Goal: Task Accomplishment & Management: Use online tool/utility

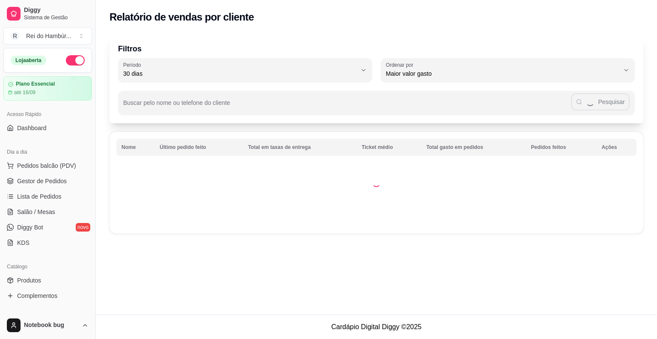
select select "30"
select select "HIGHEST_TOTAL_SPENT_WITH_ORDERS"
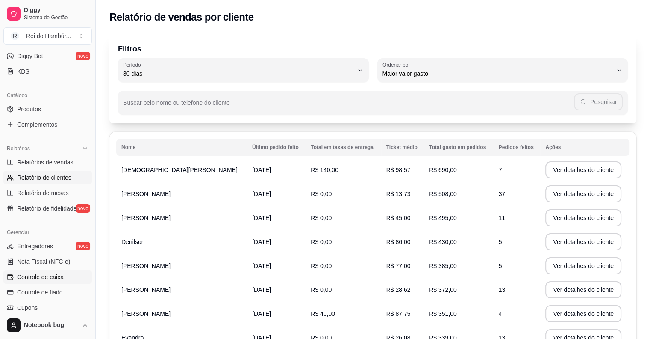
click at [67, 274] on link "Controle de caixa" at bounding box center [47, 277] width 88 height 14
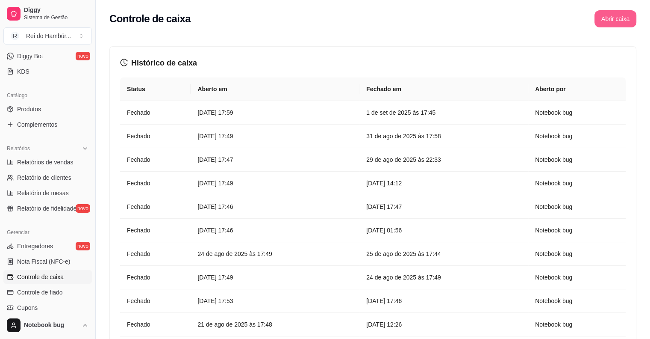
click at [599, 18] on button "Abrir caixa" at bounding box center [616, 18] width 42 height 17
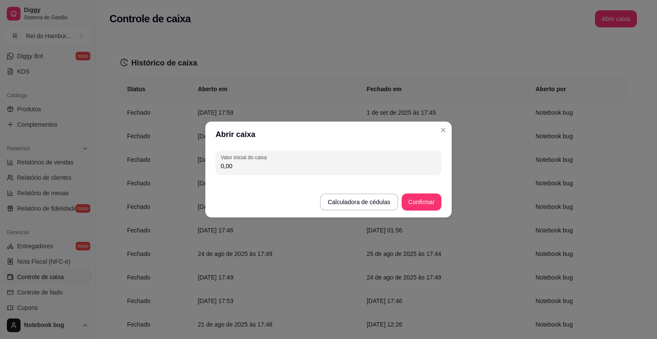
click at [262, 167] on input "0,00" at bounding box center [328, 166] width 215 height 9
type input "330,00"
click at [417, 208] on button "Confirmar" at bounding box center [421, 202] width 39 height 17
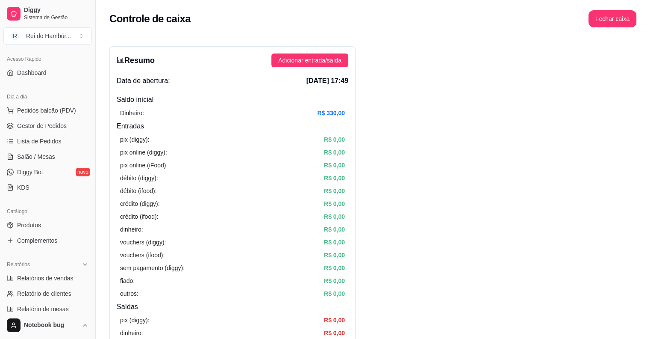
scroll to position [43, 0]
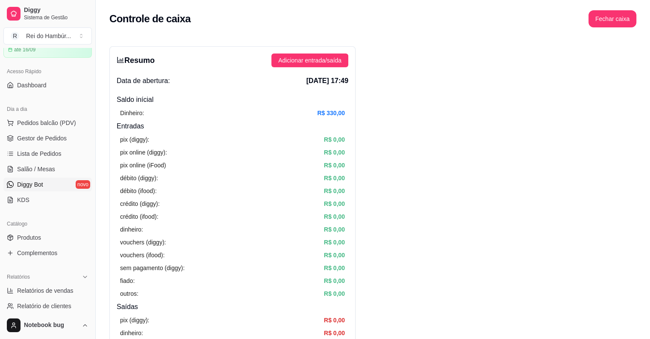
click at [52, 185] on link "Diggy Bot novo" at bounding box center [47, 184] width 88 height 14
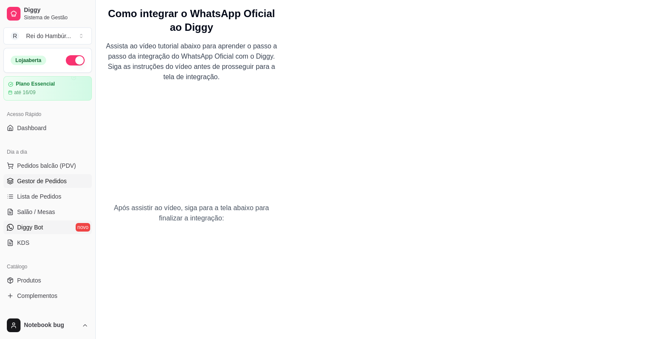
click at [65, 174] on link "Gestor de Pedidos" at bounding box center [47, 181] width 88 height 14
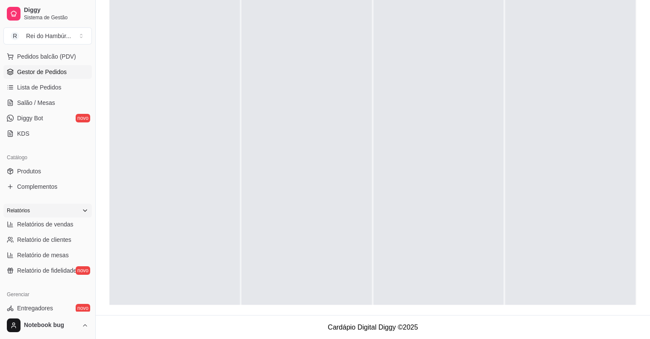
scroll to position [62, 0]
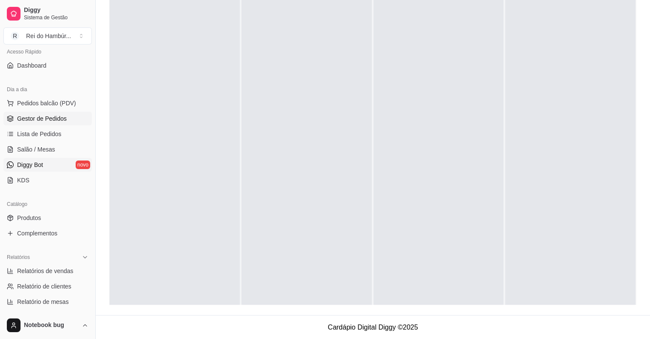
click at [60, 165] on link "Diggy Bot novo" at bounding box center [47, 165] width 88 height 14
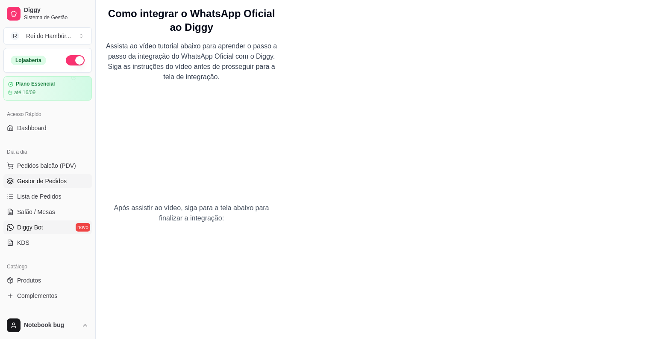
click at [63, 184] on span "Gestor de Pedidos" at bounding box center [42, 181] width 50 height 9
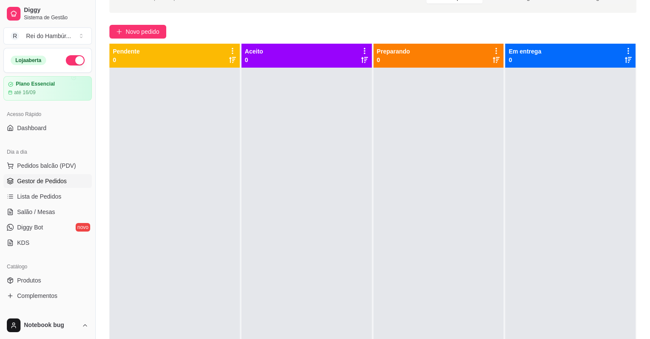
scroll to position [85, 0]
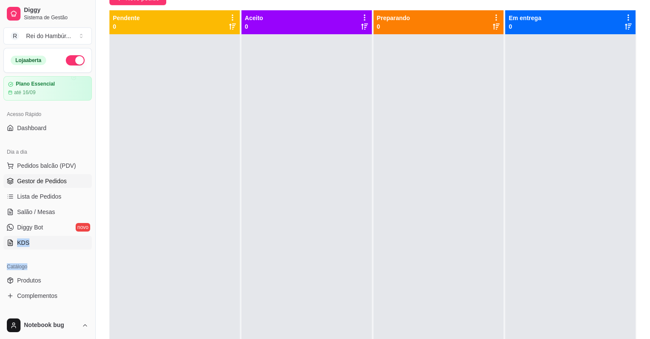
click at [12, 242] on div "Loja aberta Plano Essencial até 16/09 Acesso Rápido Dashboard Dia a dia Pedidos…" at bounding box center [47, 179] width 95 height 263
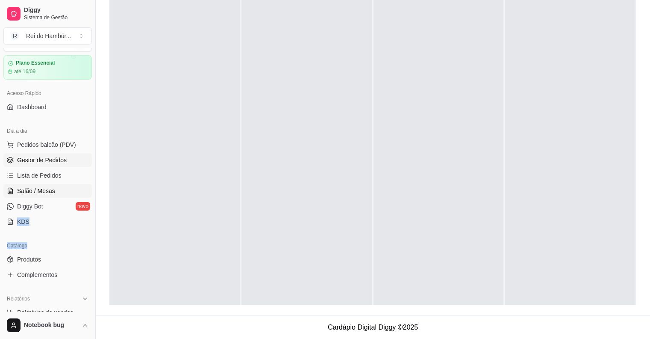
scroll to position [20, 0]
click at [41, 209] on span "Diggy Bot" at bounding box center [30, 207] width 26 height 9
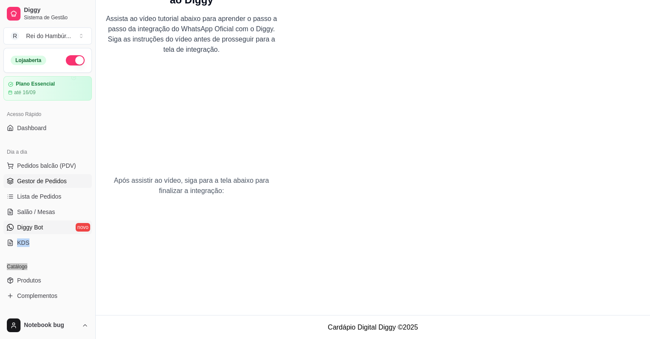
click at [30, 178] on span "Gestor de Pedidos" at bounding box center [42, 181] width 50 height 9
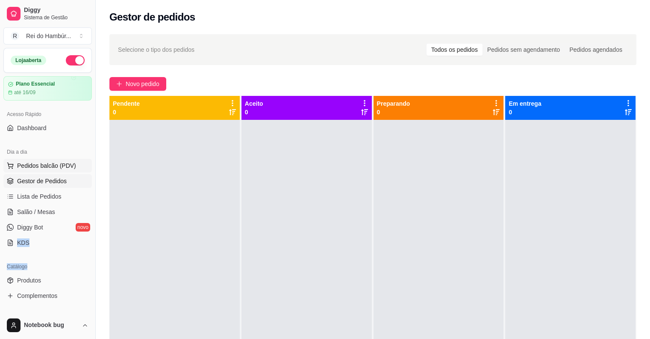
click at [62, 164] on span "Pedidos balcão (PDV)" at bounding box center [46, 165] width 59 height 9
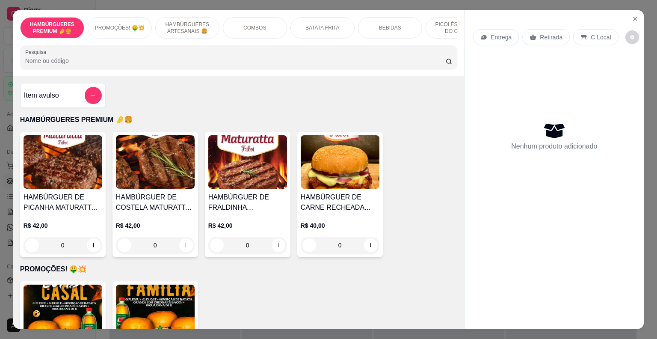
click at [180, 21] on p "HAMBÚRGUERES ARTESANAIS 🍔" at bounding box center [187, 28] width 50 height 14
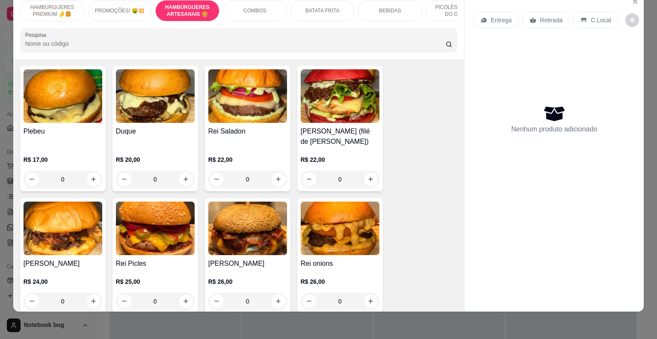
scroll to position [386, 0]
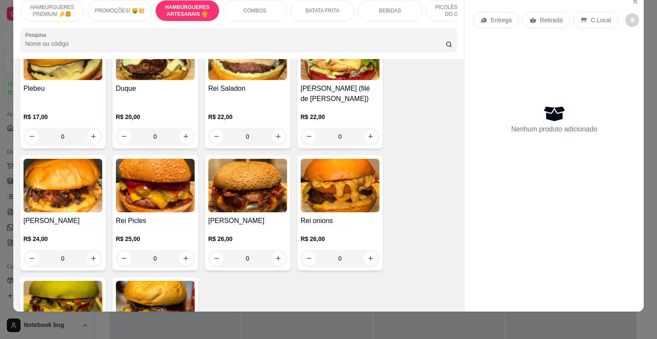
click at [277, 141] on div "0" at bounding box center [247, 136] width 79 height 17
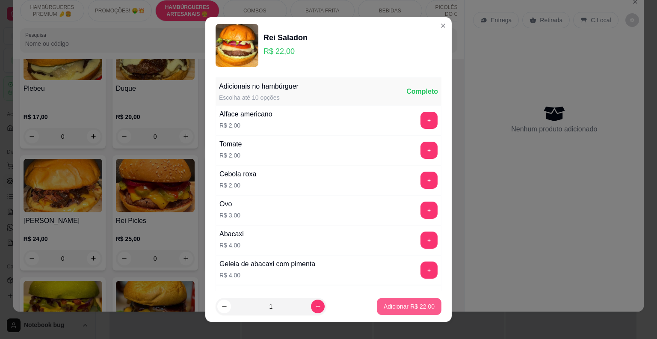
click at [405, 312] on button "Adicionar R$ 22,00" at bounding box center [409, 306] width 65 height 17
type input "1"
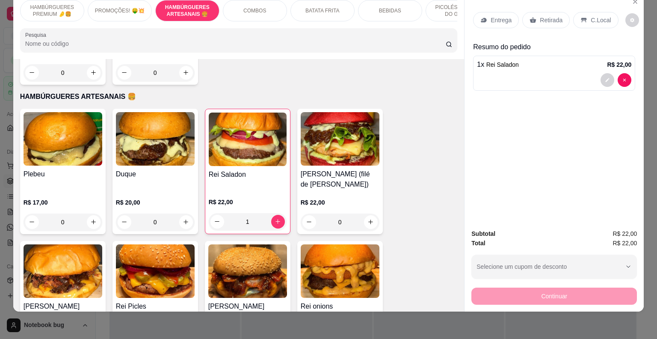
click at [313, 7] on p "BATATA FRITA" at bounding box center [322, 10] width 34 height 7
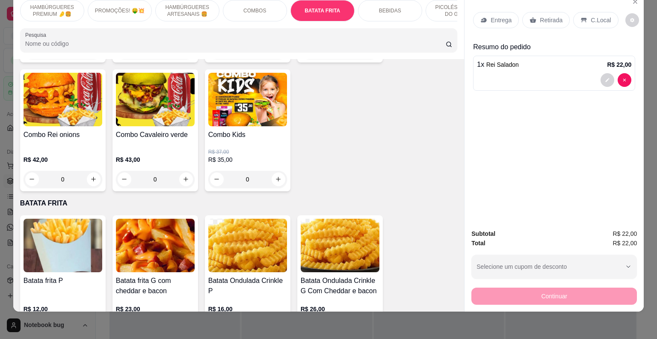
scroll to position [1168, 0]
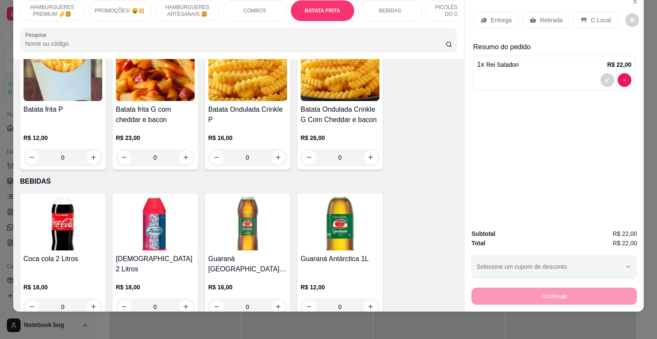
click at [91, 149] on div "0" at bounding box center [63, 157] width 79 height 17
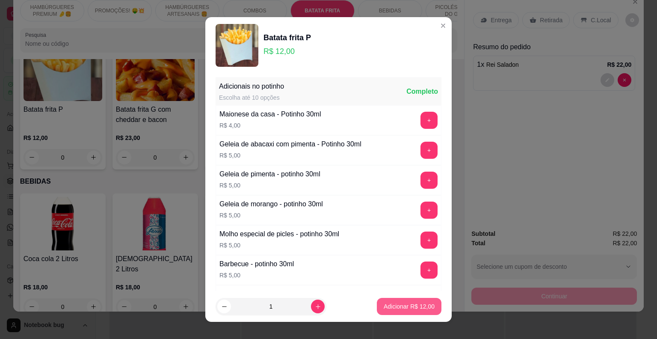
click at [388, 299] on button "Adicionar R$ 12,00" at bounding box center [409, 306] width 65 height 17
type input "1"
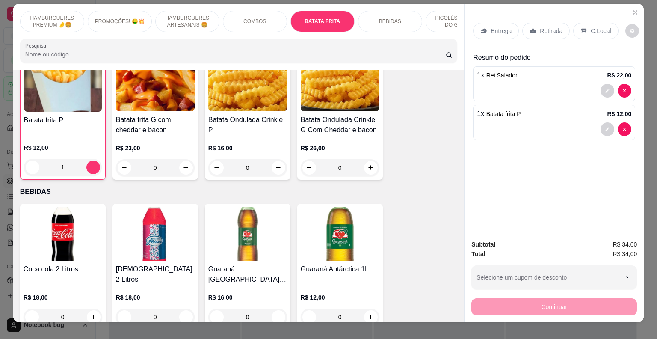
scroll to position [0, 0]
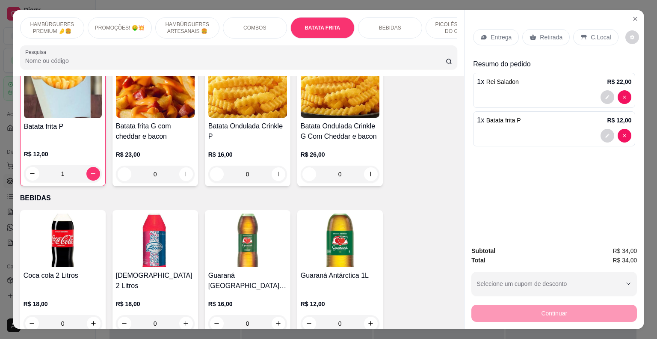
click at [496, 33] on p "Entrega" at bounding box center [500, 37] width 21 height 9
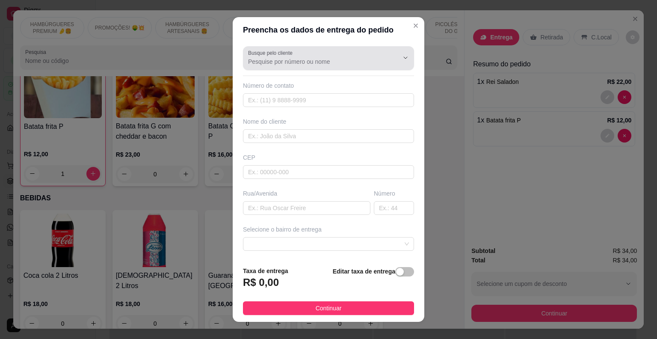
click at [292, 64] on input "Busque pelo cliente" at bounding box center [316, 61] width 137 height 9
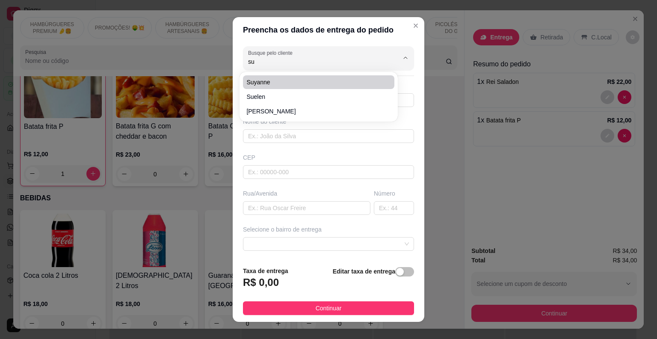
click at [289, 81] on span "suyanne" at bounding box center [314, 82] width 136 height 9
type input "suyanne"
type input "8699923115"
type input "suyanne"
type input "Peritoro-ma"
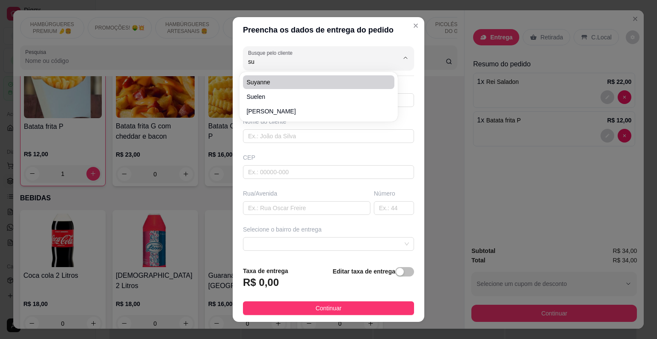
type input "hotel peritoro"
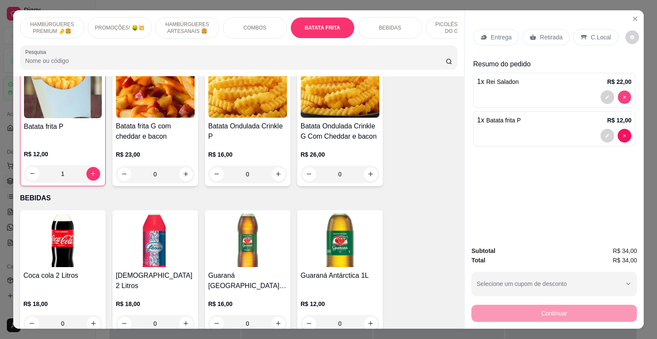
type input "0"
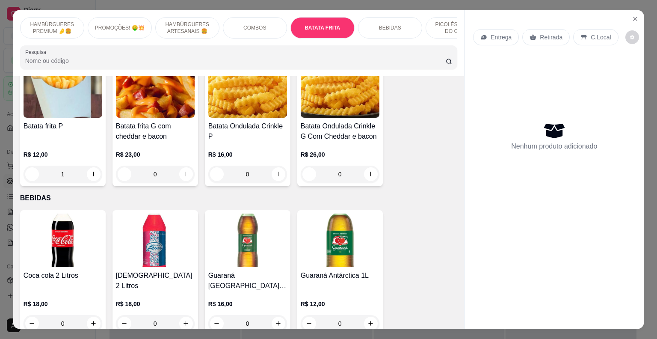
type input "0"
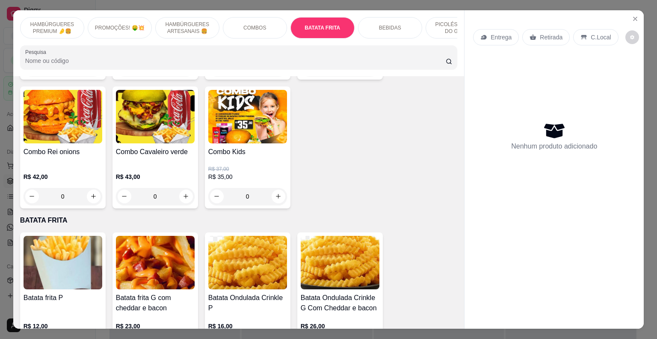
click at [185, 23] on p "HAMBÚRGUERES ARTESANAIS 🍔" at bounding box center [187, 28] width 50 height 14
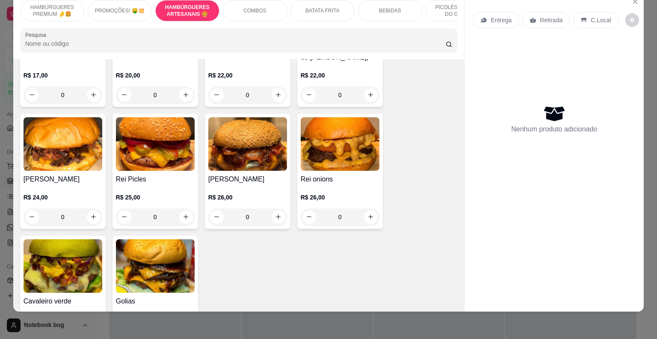
scroll to position [429, 0]
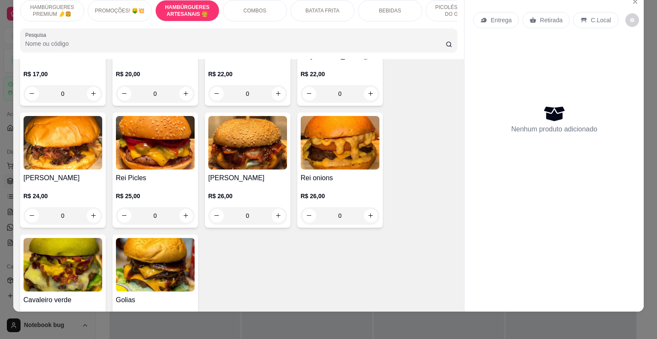
click at [274, 97] on div "0" at bounding box center [247, 93] width 79 height 17
click at [246, 7] on p "COMBOS" at bounding box center [254, 10] width 23 height 7
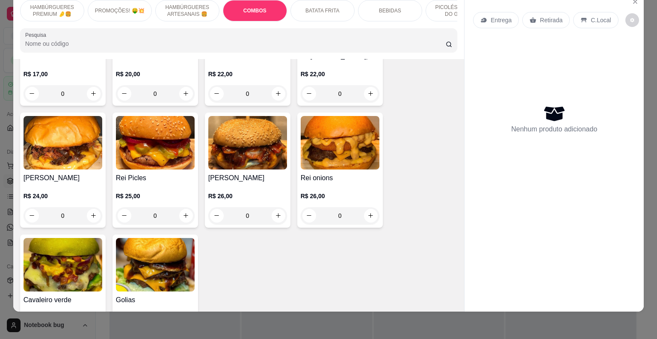
scroll to position [736, 0]
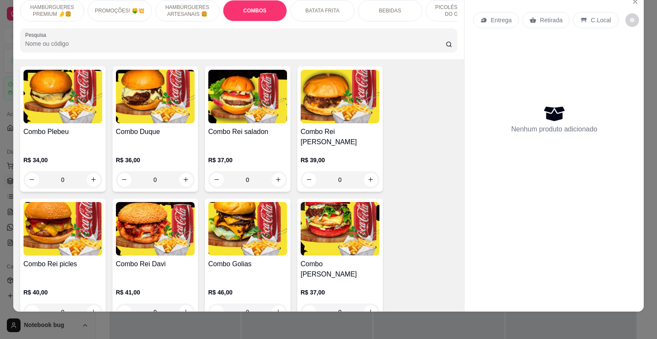
click at [274, 175] on div "0" at bounding box center [247, 179] width 79 height 17
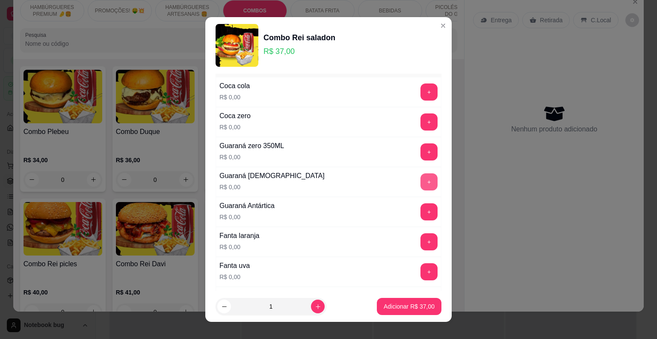
scroll to position [641, 0]
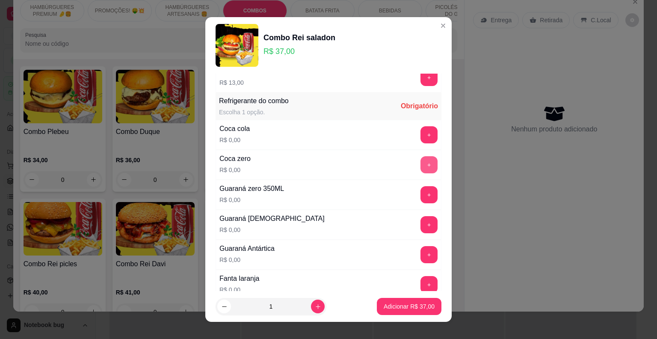
click at [420, 162] on button "+" at bounding box center [428, 164] width 17 height 17
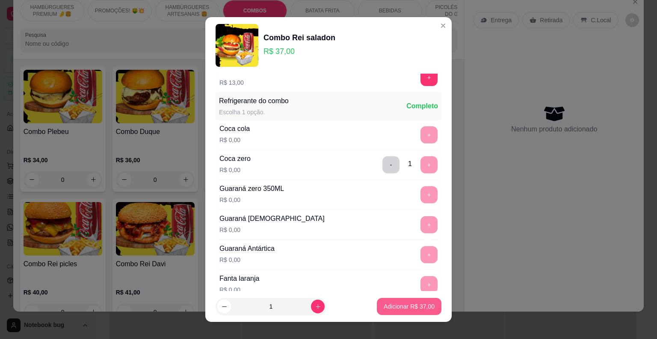
click at [410, 303] on p "Adicionar R$ 37,00" at bounding box center [408, 306] width 51 height 9
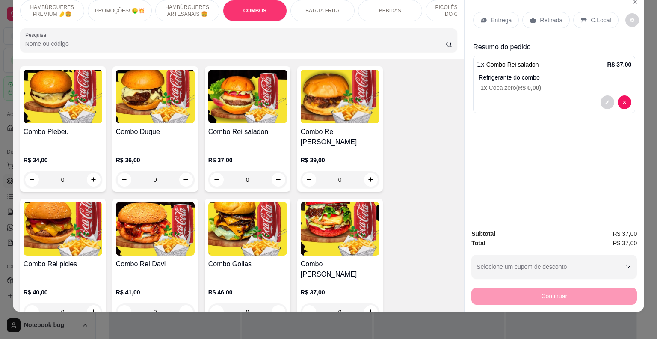
click at [495, 16] on p "Entrega" at bounding box center [500, 20] width 21 height 9
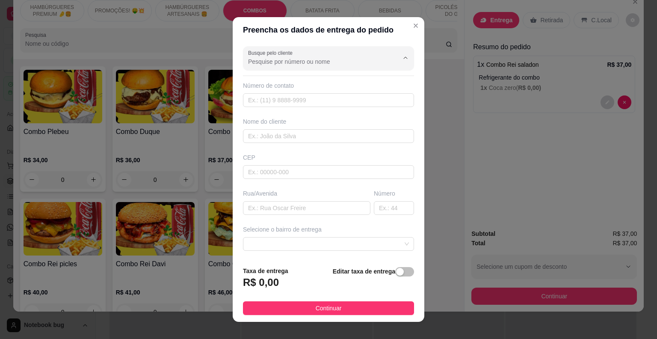
click at [321, 62] on input "Busque pelo cliente" at bounding box center [316, 61] width 137 height 9
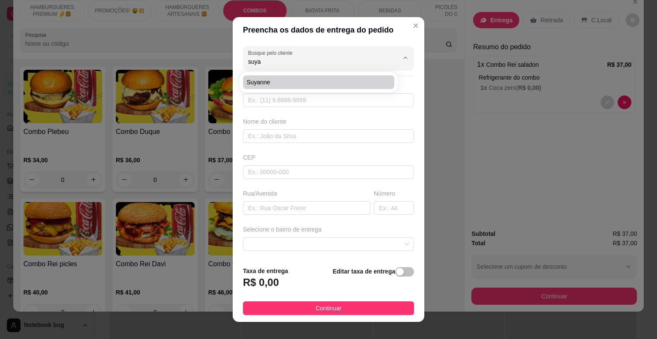
click at [310, 80] on span "suyanne" at bounding box center [314, 82] width 136 height 9
type input "suyanne"
type input "8699923115"
type input "suyanne"
type input "Peritoro-ma"
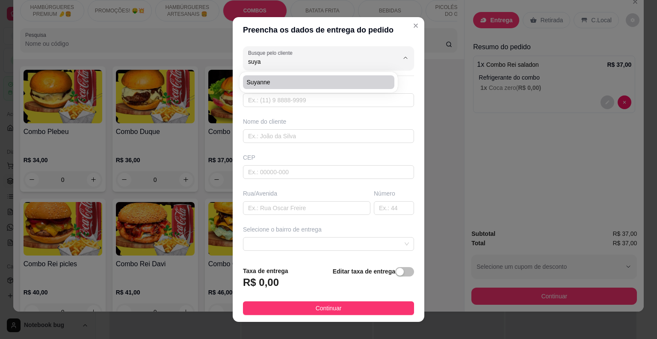
type input "hotel peritoro"
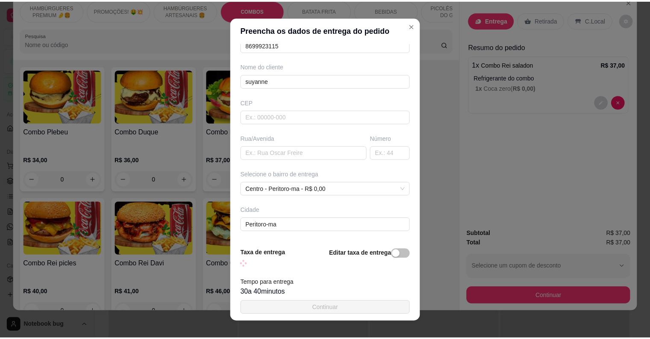
scroll to position [88, 0]
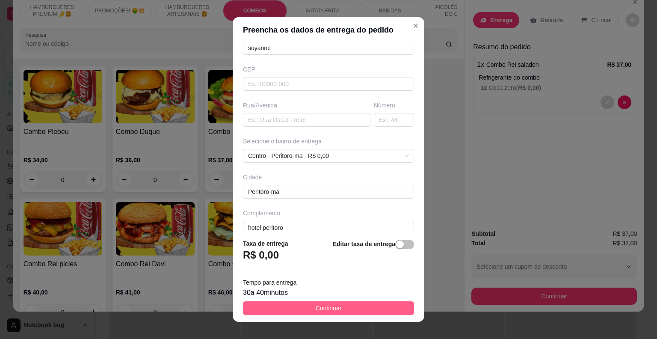
type input "suyanne"
click at [302, 304] on button "Continuar" at bounding box center [328, 308] width 171 height 14
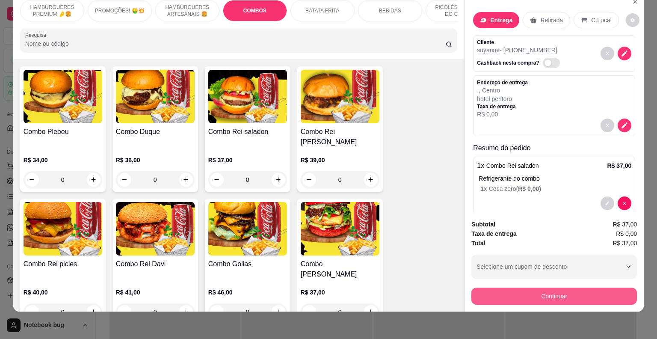
click at [542, 287] on button "Continuar" at bounding box center [553, 295] width 165 height 17
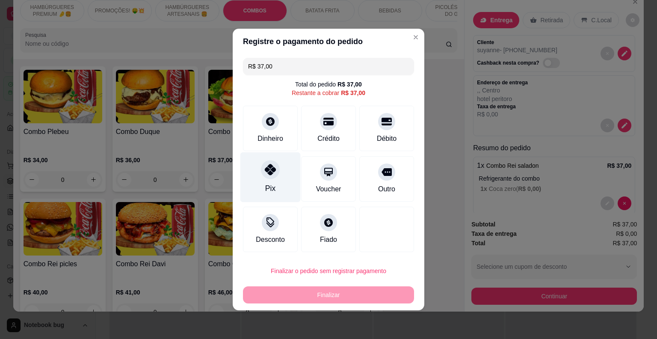
click at [279, 170] on div "Pix" at bounding box center [270, 177] width 60 height 50
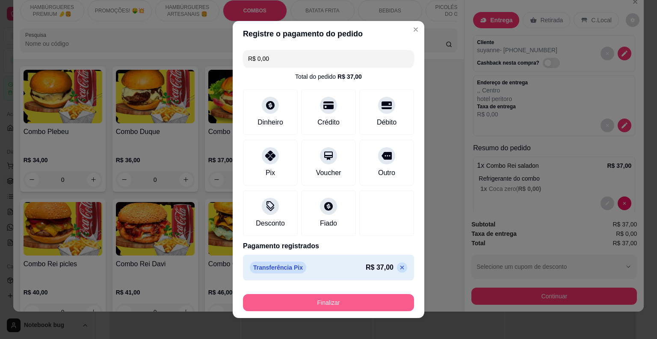
click at [342, 304] on button "Finalizar" at bounding box center [328, 302] width 171 height 17
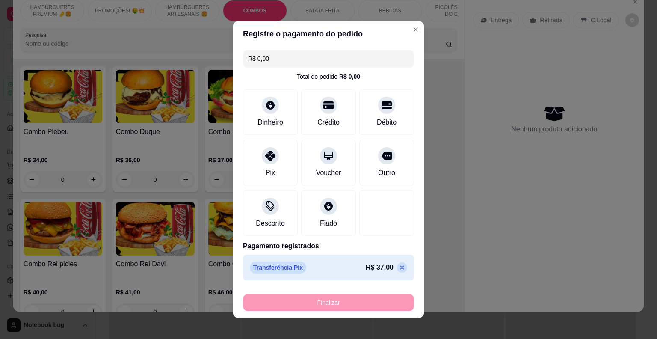
type input "-R$ 37,00"
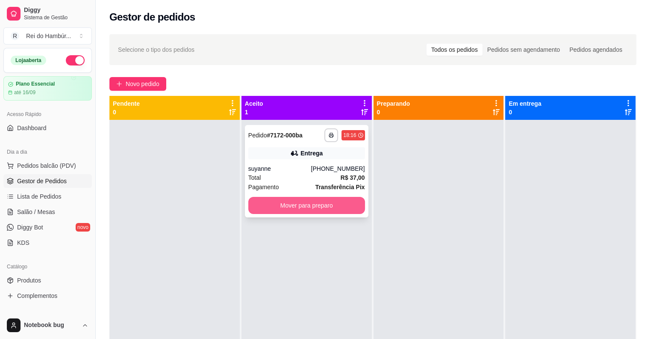
click at [330, 202] on button "Mover para preparo" at bounding box center [306, 205] width 117 height 17
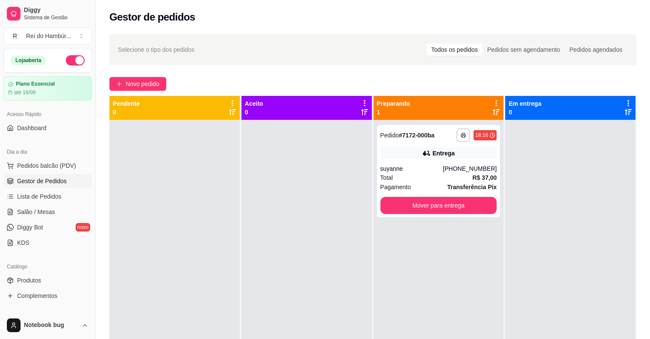
click at [337, 187] on div at bounding box center [307, 289] width 130 height 339
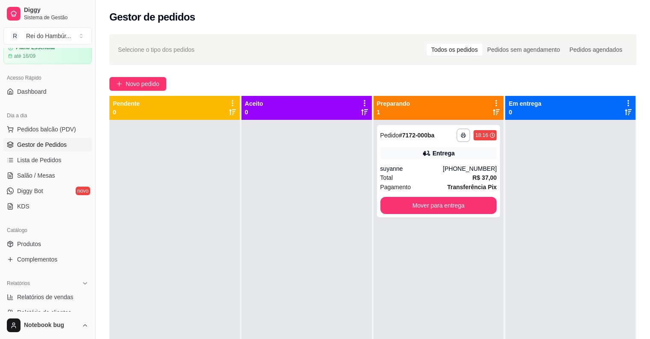
scroll to position [85, 0]
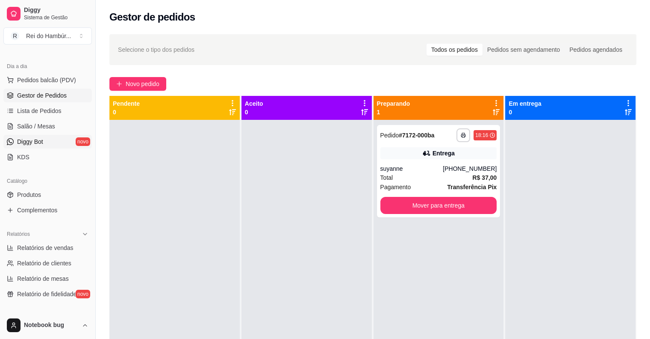
click at [61, 145] on link "Diggy Bot novo" at bounding box center [47, 142] width 88 height 14
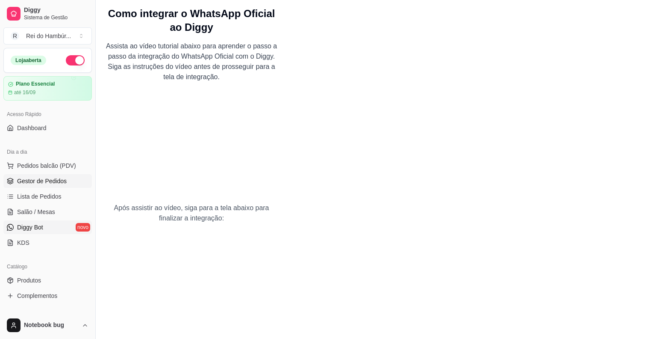
click at [59, 182] on span "Gestor de Pedidos" at bounding box center [42, 181] width 50 height 9
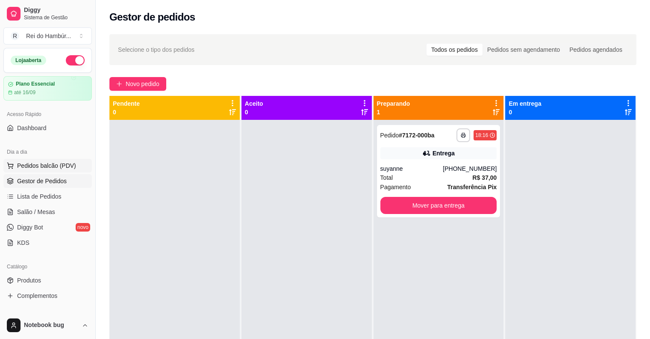
drag, startPoint x: 66, startPoint y: 158, endPoint x: 65, endPoint y: 165, distance: 6.5
click at [65, 165] on button "Pedidos balcão (PDV)" at bounding box center [47, 166] width 88 height 14
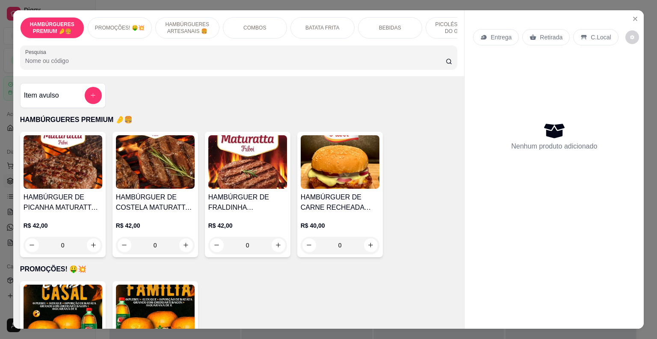
click at [203, 22] on p "HAMBÚRGUERES ARTESANAIS 🍔" at bounding box center [187, 28] width 50 height 14
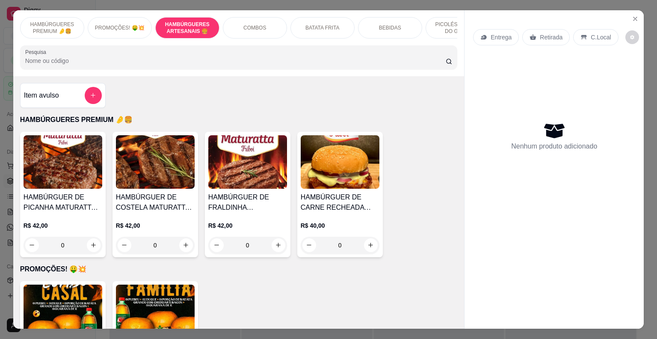
scroll to position [21, 0]
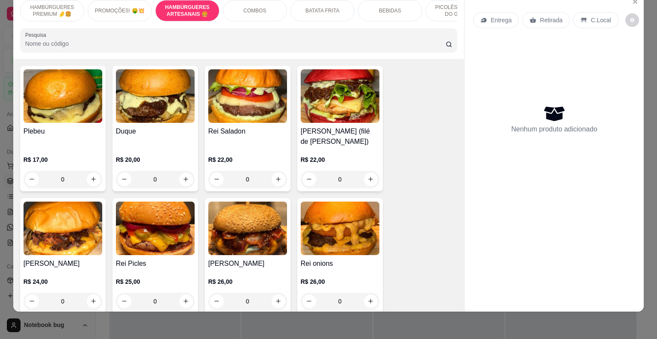
click at [373, 188] on div "0" at bounding box center [340, 179] width 79 height 17
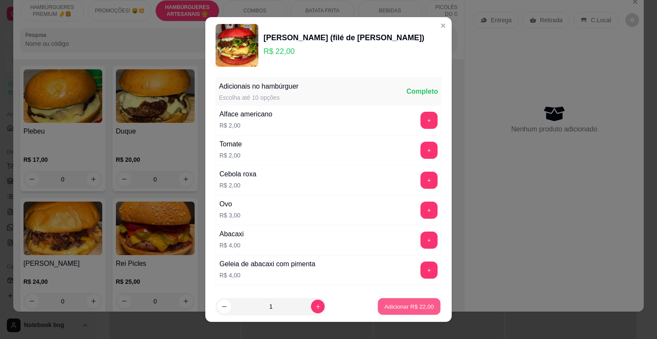
click at [411, 308] on p "Adicionar R$ 22,00" at bounding box center [409, 306] width 50 height 8
type input "1"
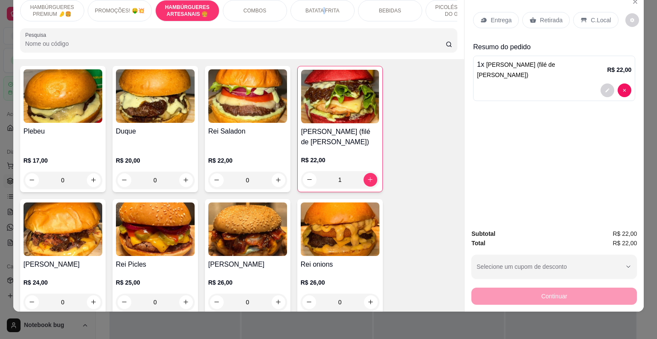
click at [321, 9] on div "BATATA FRITA" at bounding box center [322, 10] width 64 height 21
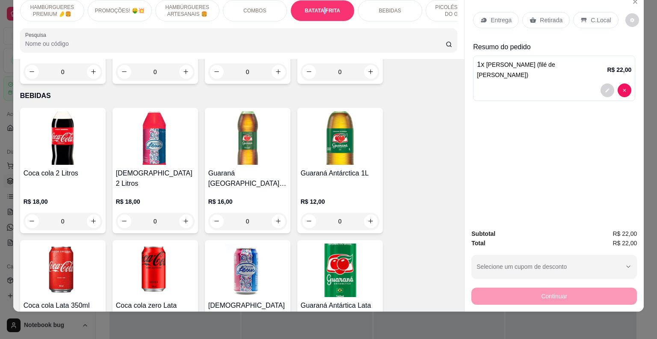
scroll to position [1383, 0]
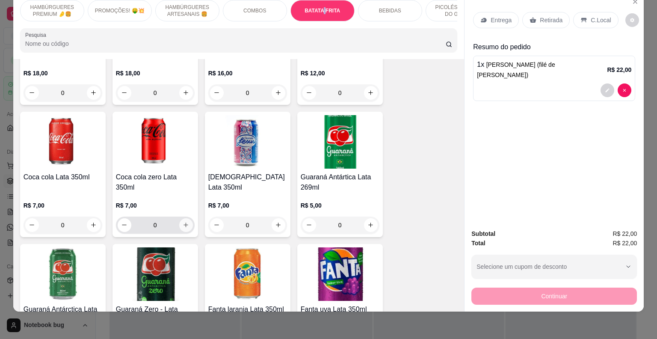
click at [183, 221] on icon "increase-product-quantity" at bounding box center [186, 224] width 6 height 6
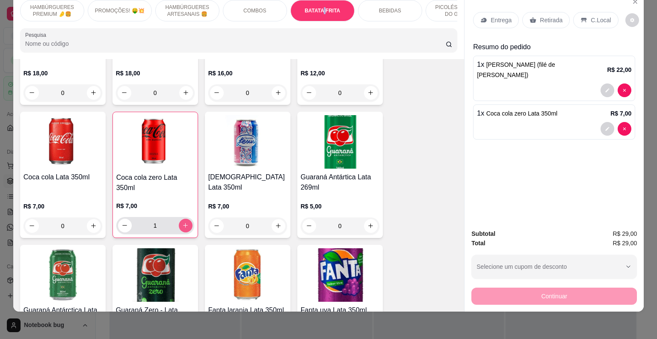
type input "1"
click at [590, 16] on p "C.Local" at bounding box center [600, 20] width 20 height 9
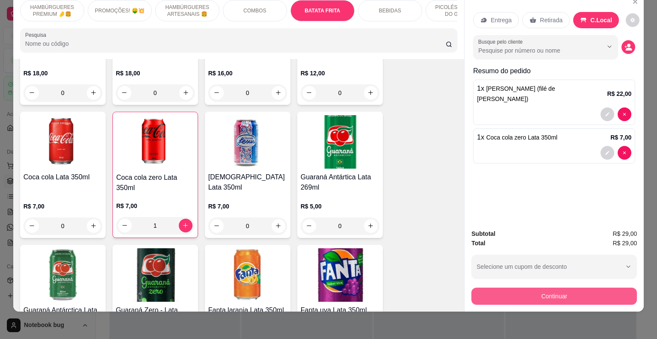
click at [541, 292] on button "Continuar" at bounding box center [553, 295] width 165 height 17
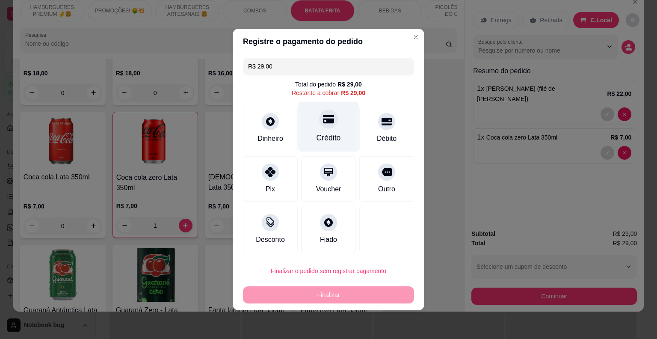
click at [330, 128] on div "Crédito" at bounding box center [328, 127] width 60 height 50
type input "R$ 0,00"
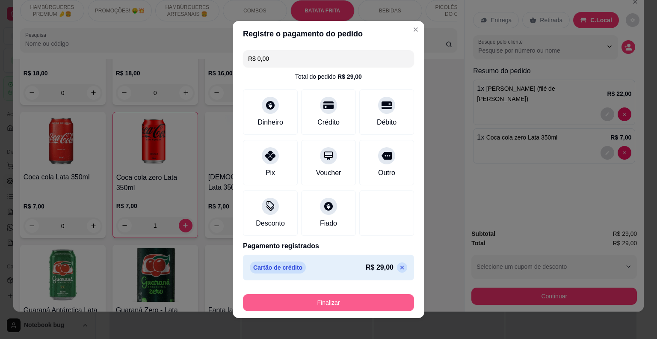
click at [318, 300] on button "Finalizar" at bounding box center [328, 302] width 171 height 17
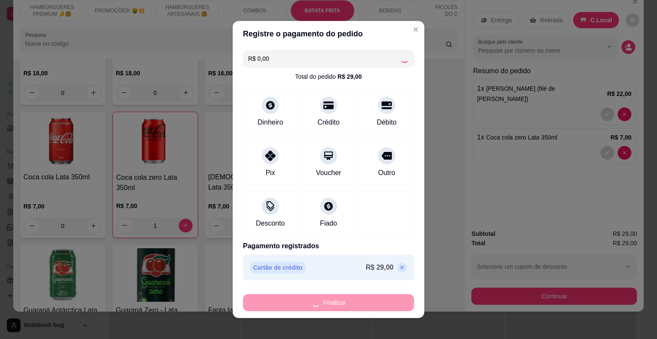
type input "0"
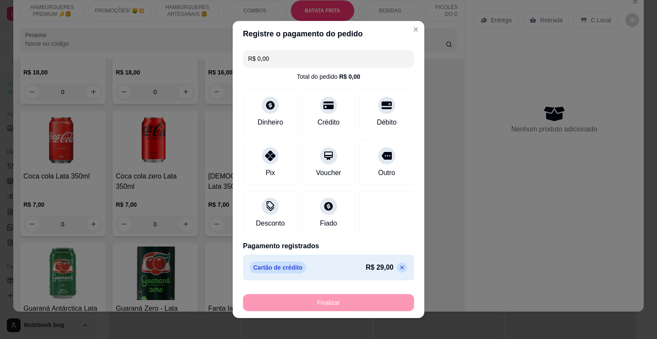
type input "-R$ 29,00"
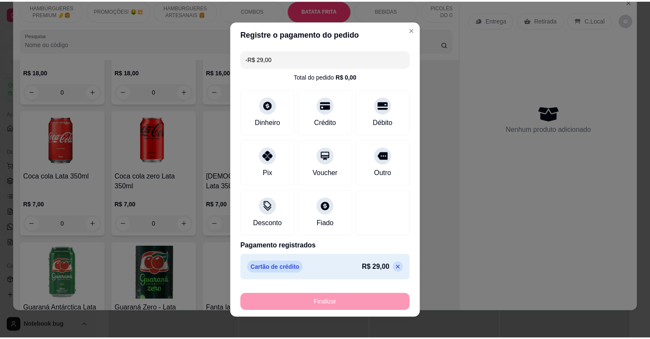
scroll to position [1382, 0]
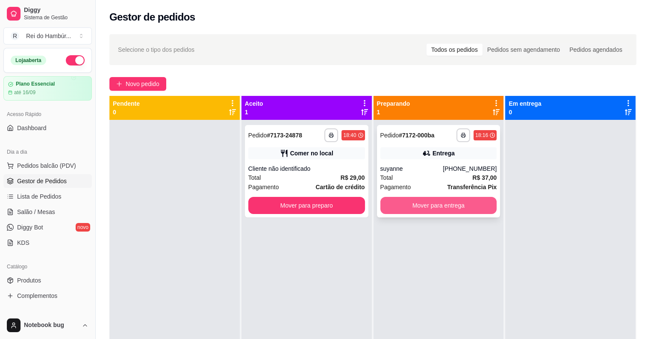
click at [419, 198] on button "Mover para entrega" at bounding box center [438, 205] width 117 height 17
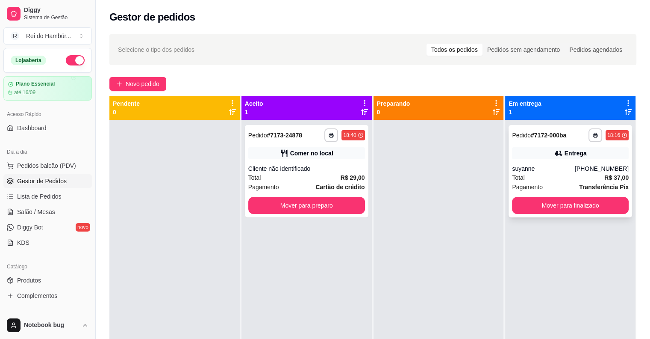
click at [579, 176] on div "Total R$ 37,00" at bounding box center [570, 177] width 117 height 9
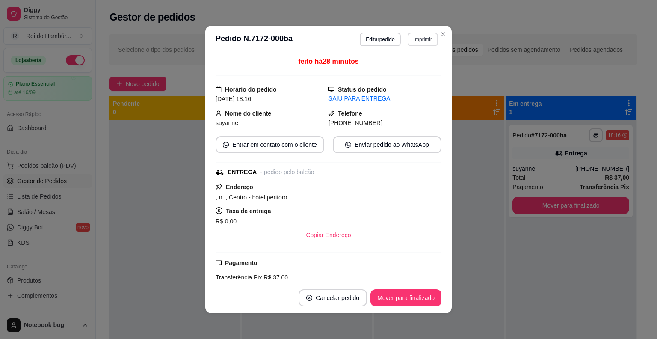
click at [422, 37] on button "Imprimir" at bounding box center [422, 39] width 30 height 14
click at [411, 65] on button "IMPRESSORA" at bounding box center [404, 69] width 62 height 14
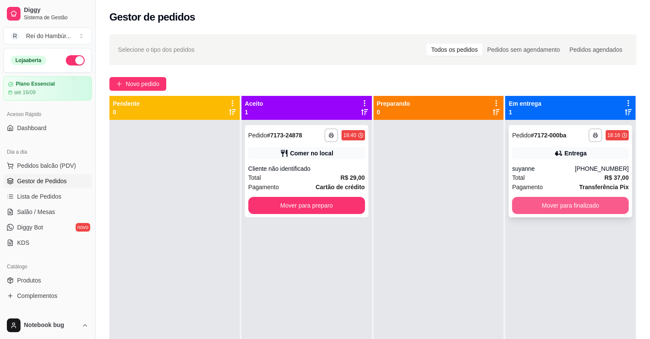
click at [540, 203] on button "Mover para finalizado" at bounding box center [570, 205] width 117 height 17
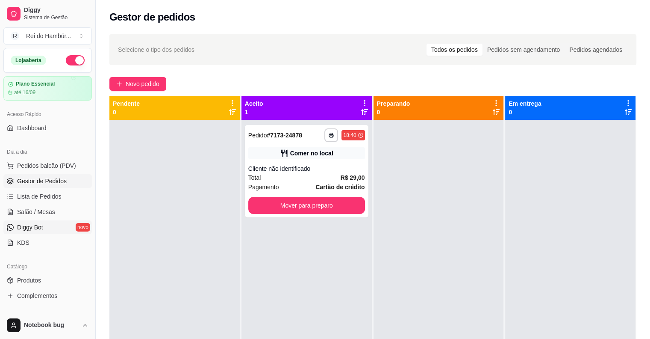
click at [47, 220] on ul "Pedidos balcão (PDV) Gestor de Pedidos Lista de Pedidos Salão / Mesas Diggy Bot…" at bounding box center [47, 204] width 88 height 91
click at [47, 224] on link "Diggy Bot novo" at bounding box center [47, 227] width 88 height 14
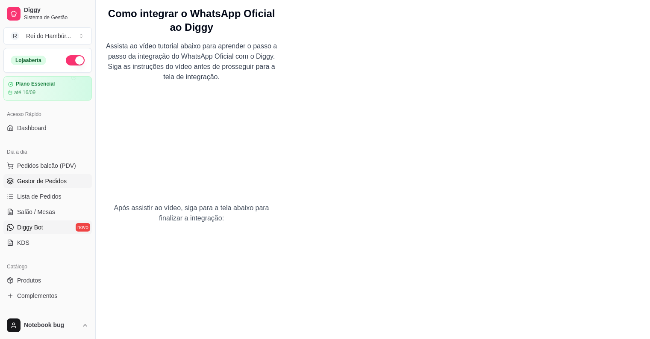
click at [53, 178] on span "Gestor de Pedidos" at bounding box center [42, 181] width 50 height 9
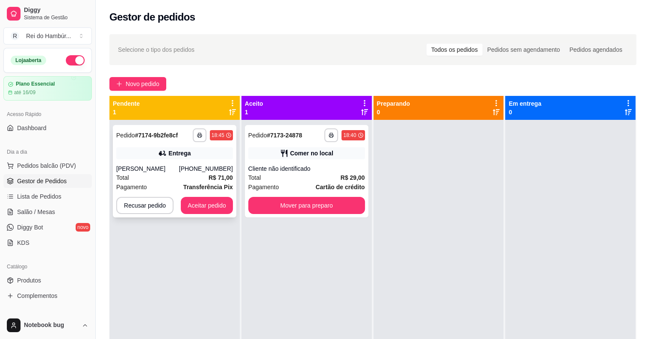
click at [195, 197] on div "**********" at bounding box center [175, 171] width 124 height 92
click at [202, 210] on button "Aceitar pedido" at bounding box center [207, 205] width 52 height 17
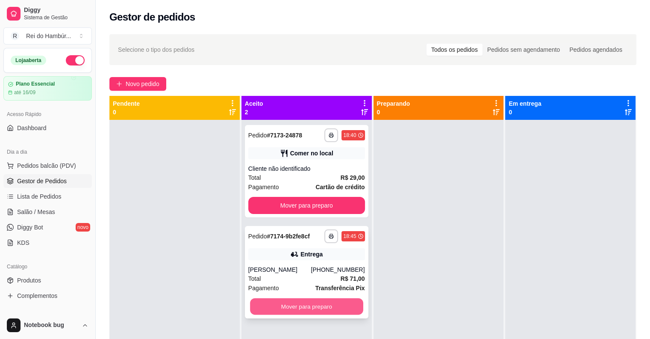
click at [301, 303] on button "Mover para preparo" at bounding box center [306, 306] width 113 height 17
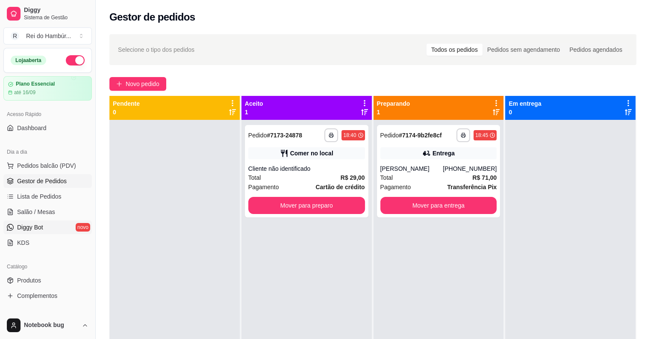
click at [58, 227] on link "Diggy Bot novo" at bounding box center [47, 227] width 88 height 14
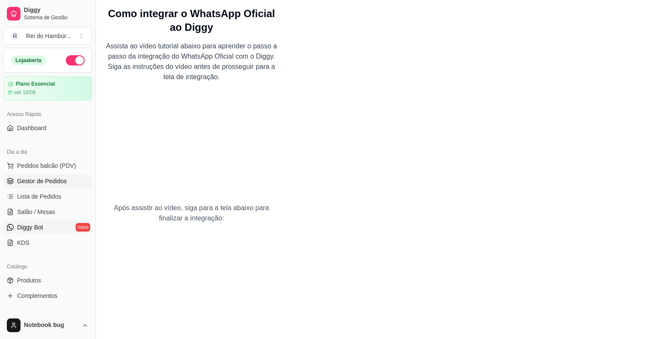
click at [64, 178] on span "Gestor de Pedidos" at bounding box center [42, 181] width 50 height 9
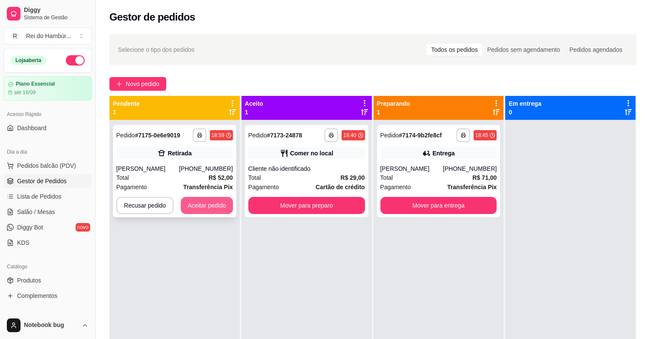
click at [198, 198] on button "Aceitar pedido" at bounding box center [207, 205] width 52 height 17
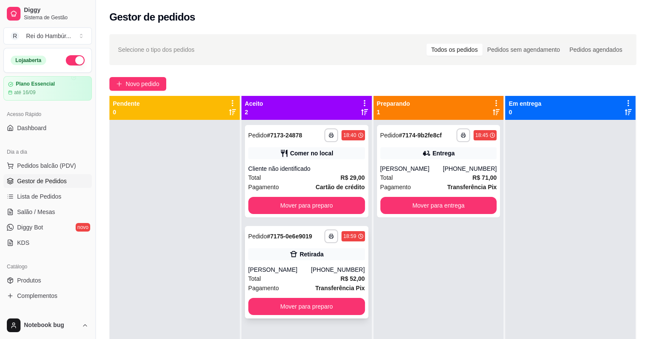
click at [265, 298] on div "**********" at bounding box center [307, 272] width 124 height 92
click at [257, 301] on button "Mover para preparo" at bounding box center [306, 306] width 117 height 17
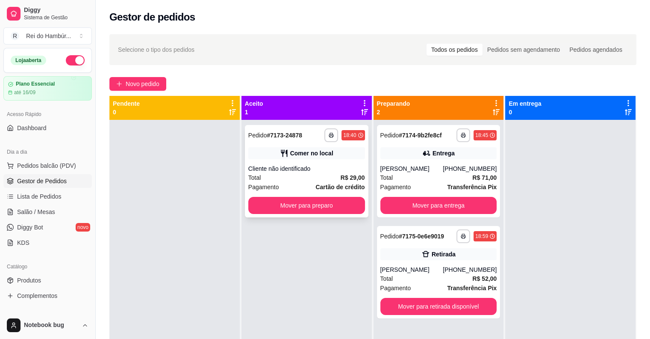
click at [283, 172] on div "Cliente não identificado" at bounding box center [306, 168] width 117 height 9
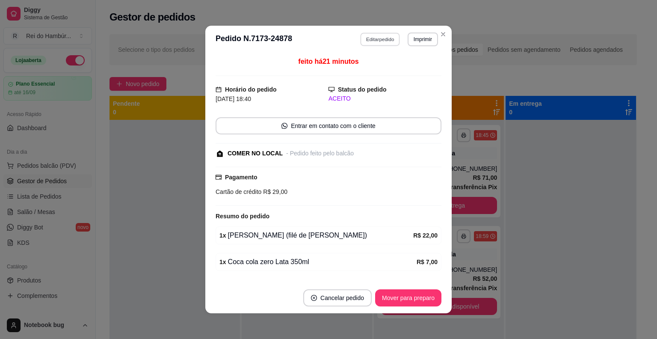
click at [364, 41] on button "Editar pedido" at bounding box center [380, 38] width 40 height 13
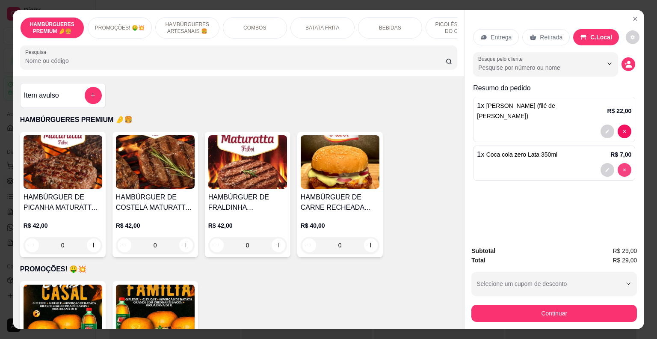
type input "0"
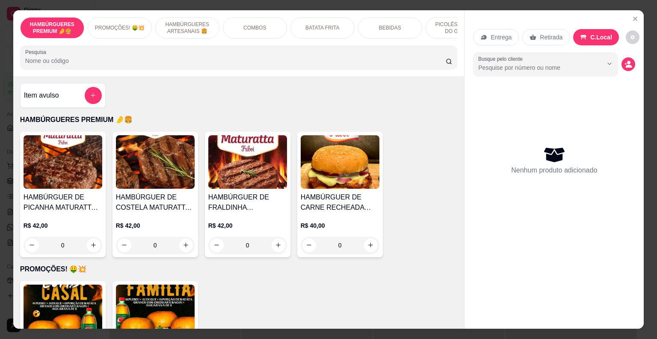
click at [233, 24] on div "COMBOS" at bounding box center [255, 27] width 64 height 21
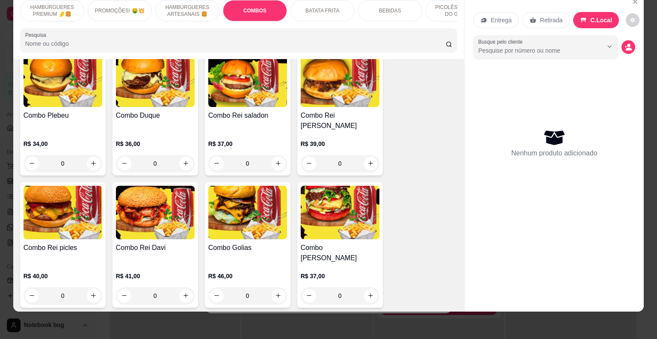
scroll to position [779, 0]
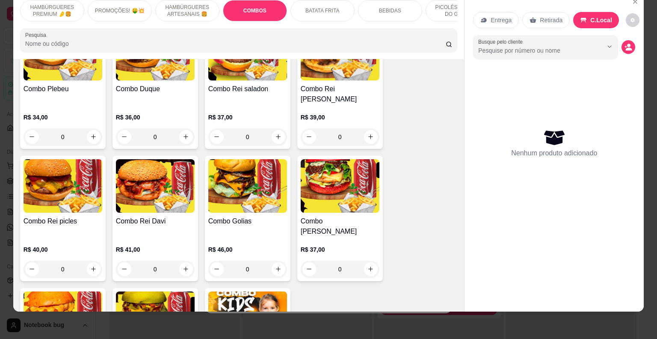
click at [329, 236] on div "R$ 37,00 0" at bounding box center [340, 256] width 79 height 41
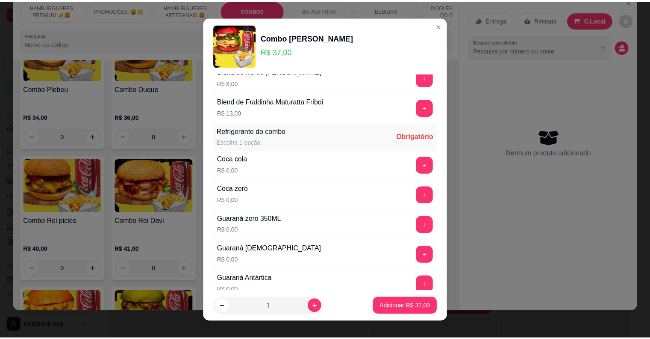
scroll to position [641, 0]
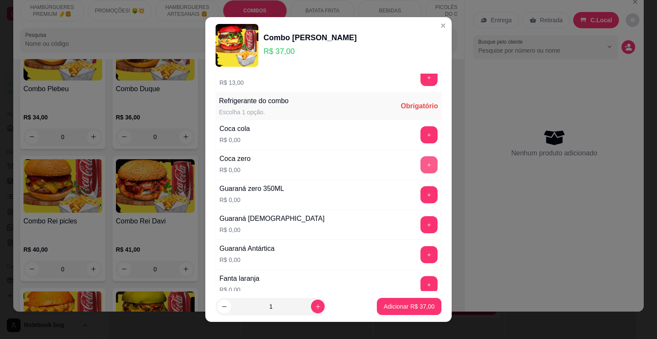
click at [420, 159] on button "+" at bounding box center [428, 164] width 17 height 17
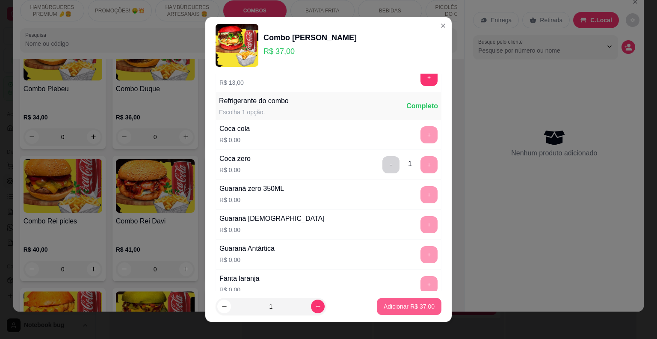
click at [395, 304] on p "Adicionar R$ 37,00" at bounding box center [408, 306] width 51 height 9
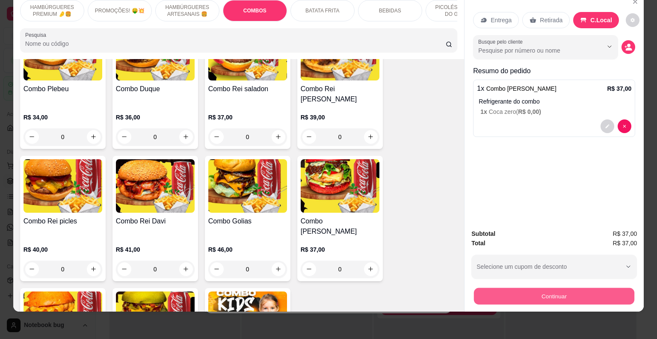
click at [501, 289] on button "Continuar" at bounding box center [554, 296] width 160 height 17
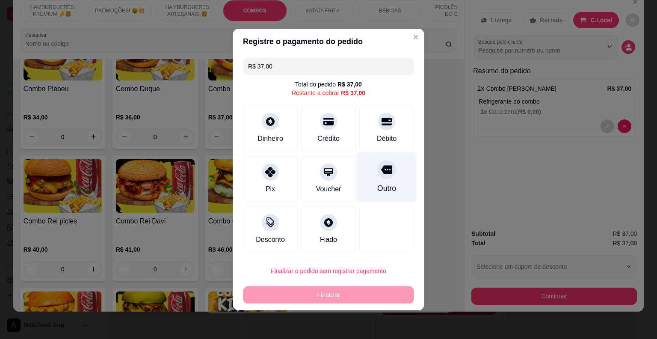
click at [386, 185] on div "Outro" at bounding box center [386, 188] width 19 height 11
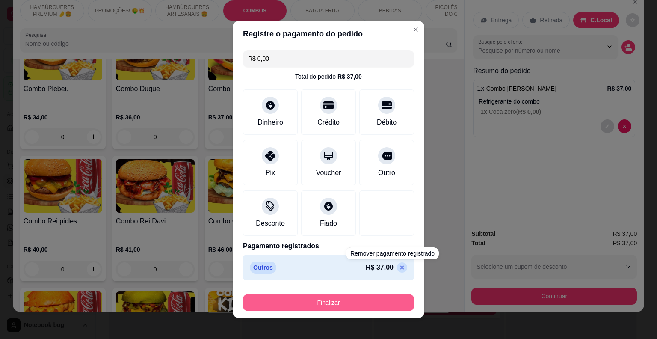
click at [380, 298] on div "Finalizar" at bounding box center [328, 300] width 171 height 21
click at [380, 301] on button "Finalizar" at bounding box center [328, 302] width 171 height 17
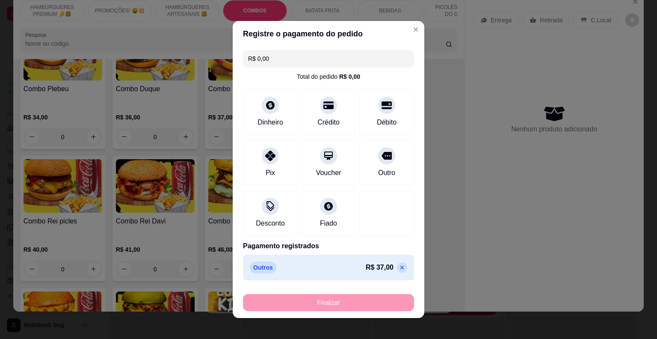
type input "-R$ 37,00"
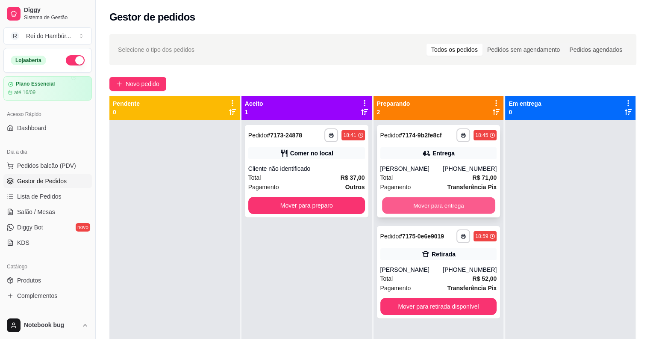
click at [390, 211] on button "Mover para entrega" at bounding box center [438, 205] width 113 height 17
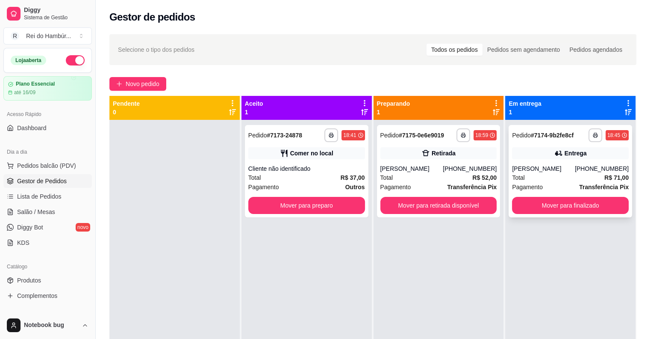
click at [537, 164] on div "**********" at bounding box center [571, 171] width 124 height 92
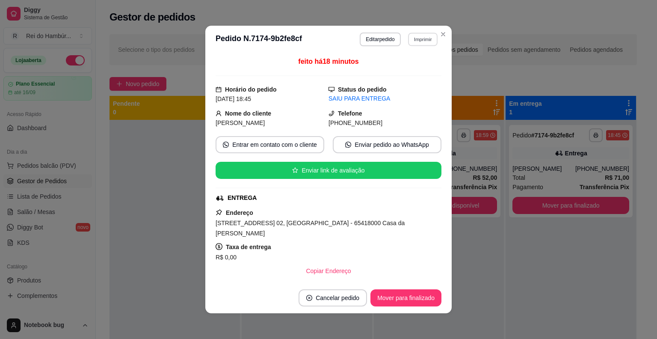
click at [421, 42] on button "Imprimir" at bounding box center [422, 38] width 29 height 13
click at [417, 67] on button "IMPRESSORA" at bounding box center [404, 69] width 62 height 14
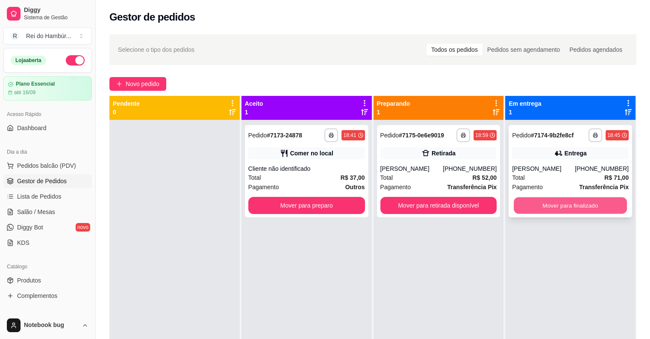
click at [525, 203] on button "Mover para finalizado" at bounding box center [570, 205] width 113 height 17
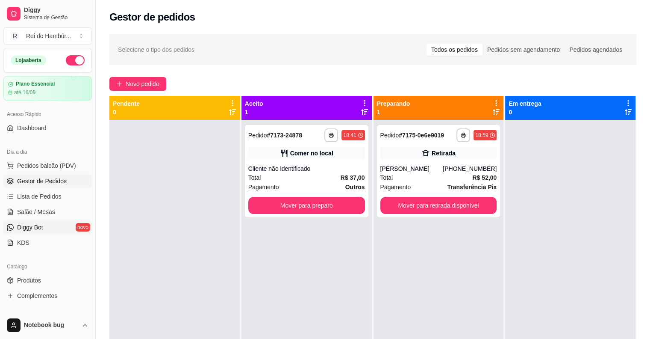
click at [44, 225] on link "Diggy Bot novo" at bounding box center [47, 227] width 88 height 14
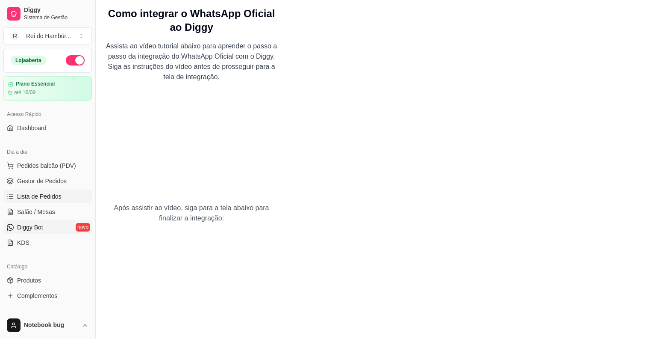
click at [46, 195] on span "Lista de Pedidos" at bounding box center [39, 196] width 44 height 9
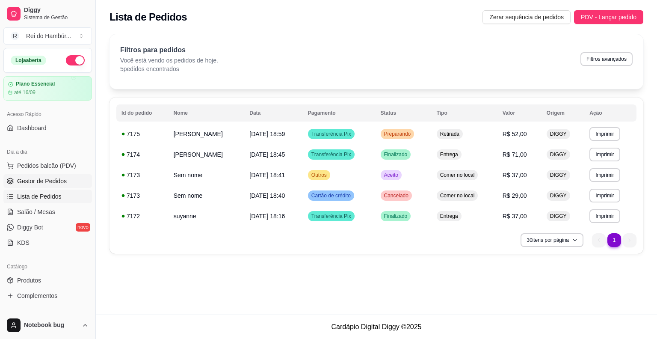
click at [53, 182] on span "Gestor de Pedidos" at bounding box center [42, 181] width 50 height 9
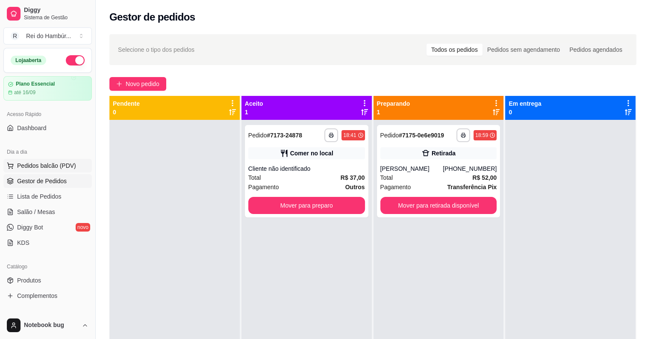
click at [47, 162] on span "Pedidos balcão (PDV)" at bounding box center [46, 165] width 59 height 9
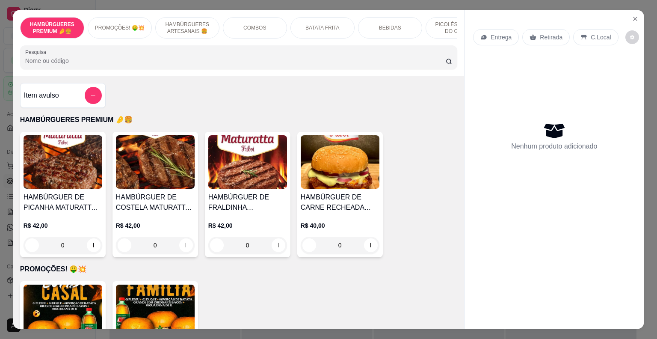
click at [273, 245] on div "0" at bounding box center [247, 244] width 79 height 17
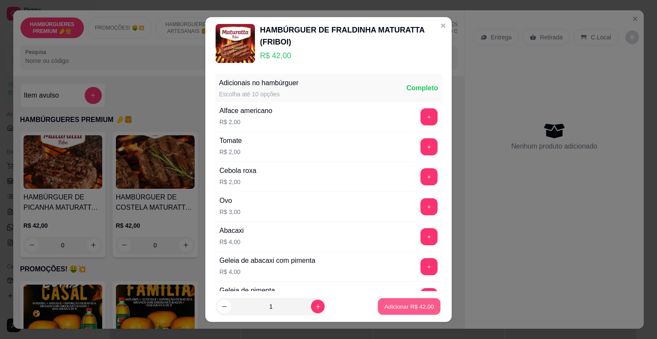
click at [402, 303] on p "Adicionar R$ 42,00" at bounding box center [409, 306] width 50 height 8
type input "1"
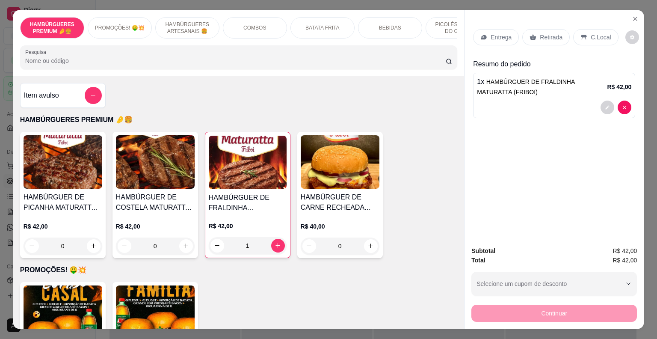
click at [504, 33] on p "Entrega" at bounding box center [500, 37] width 21 height 9
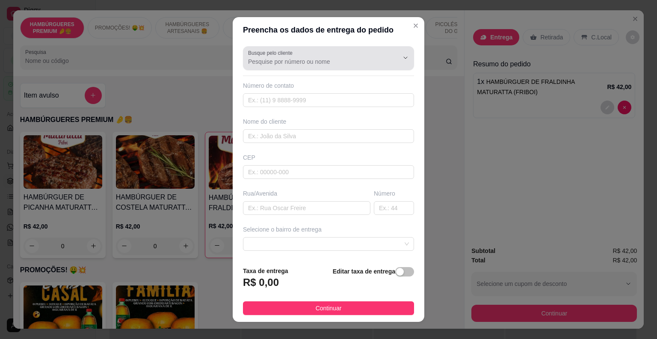
click at [324, 66] on div at bounding box center [328, 58] width 161 height 17
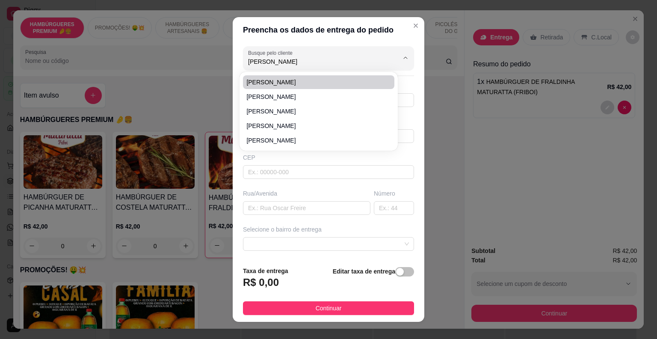
click at [318, 80] on span "[PERSON_NAME]" at bounding box center [314, 82] width 136 height 9
type input "[PERSON_NAME]"
type input "9981453138"
type input "[PERSON_NAME]"
type input "departamento"
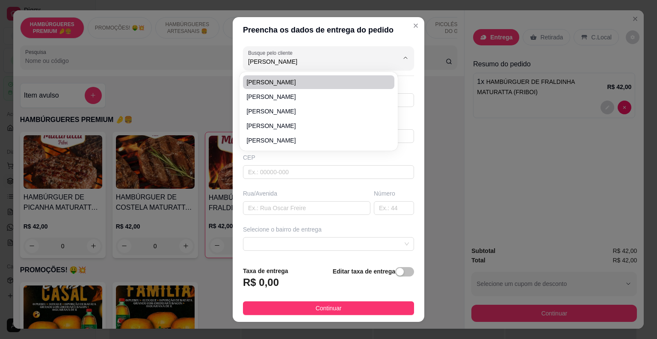
type input "64"
type input "Peritoro-ma"
type input "2 casa depois da subida"
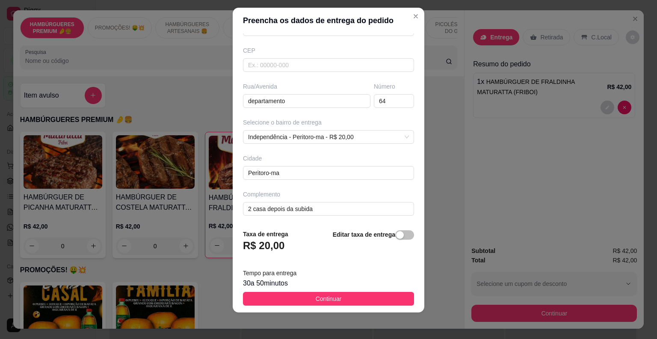
scroll to position [10, 0]
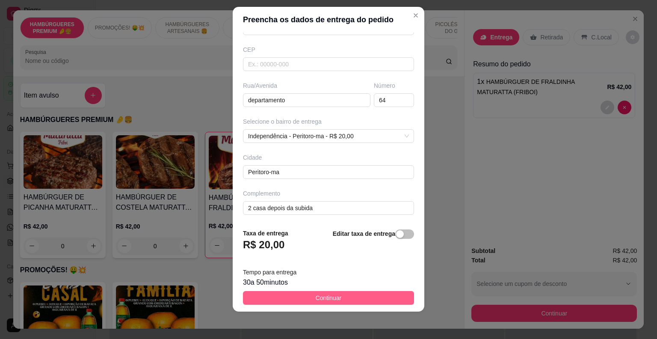
type input "[PERSON_NAME]"
click at [327, 298] on span "Continuar" at bounding box center [328, 297] width 26 height 9
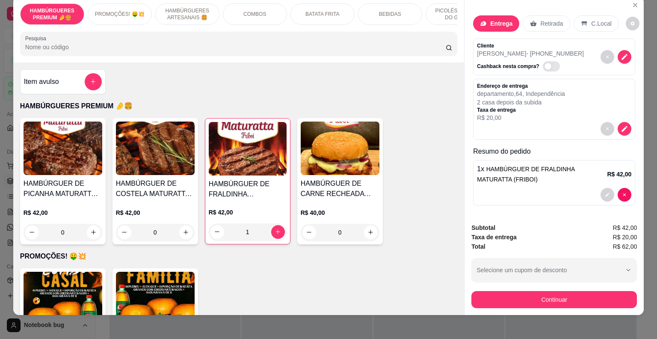
scroll to position [21, 0]
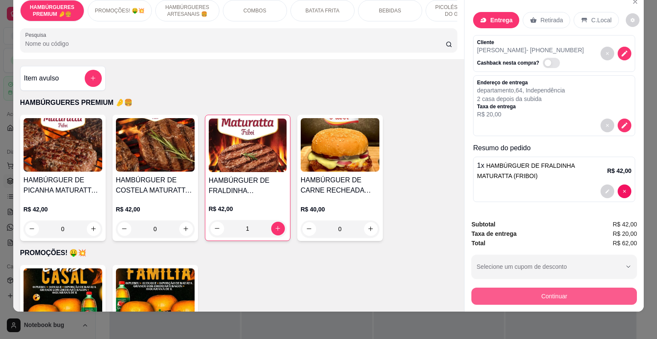
click at [536, 287] on button "Continuar" at bounding box center [553, 295] width 165 height 17
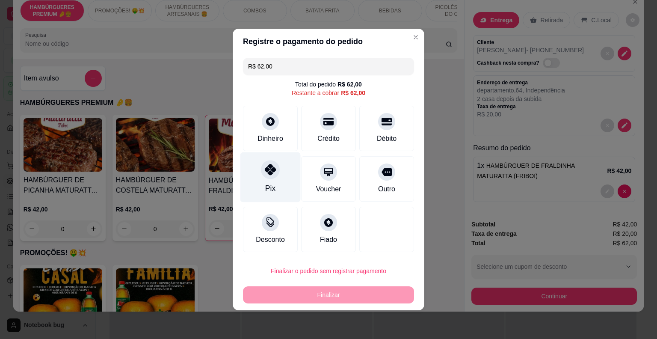
click at [285, 170] on div "Pix" at bounding box center [270, 177] width 60 height 50
type input "R$ 0,00"
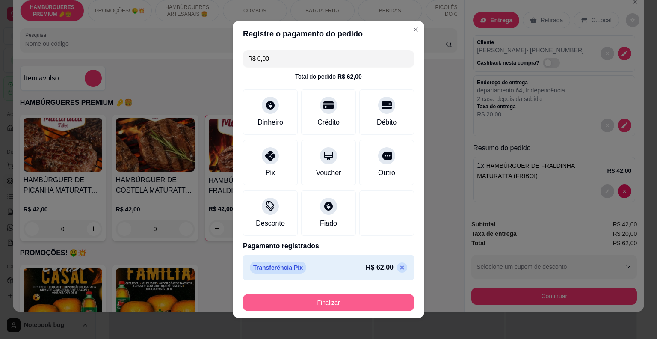
click at [305, 303] on button "Finalizar" at bounding box center [328, 302] width 171 height 17
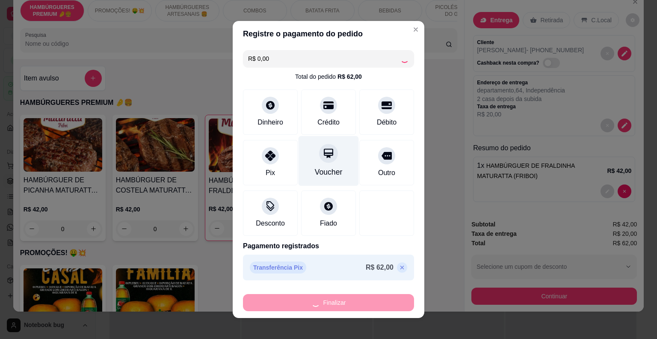
type input "0"
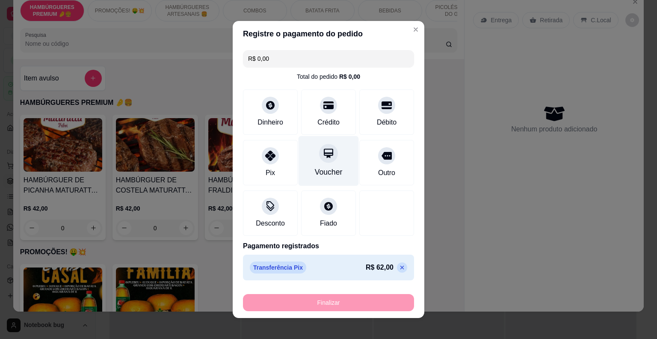
type input "-R$ 62,00"
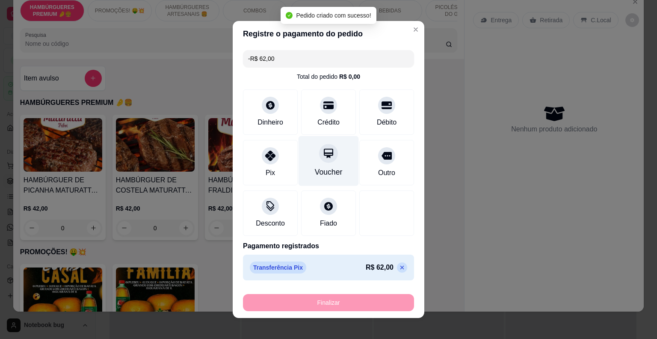
scroll to position [0, 0]
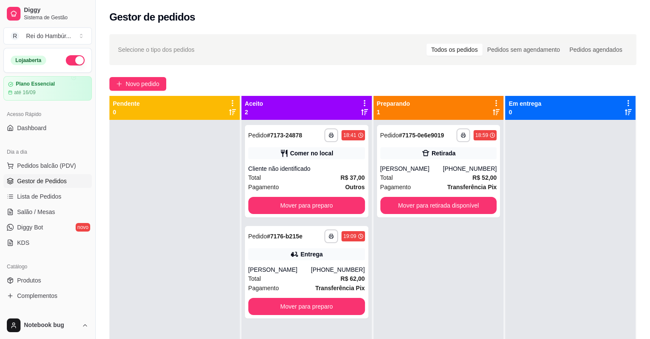
click at [315, 177] on div "Total R$ 37,00" at bounding box center [306, 177] width 117 height 9
click at [306, 306] on button "Mover para preparo" at bounding box center [306, 306] width 117 height 17
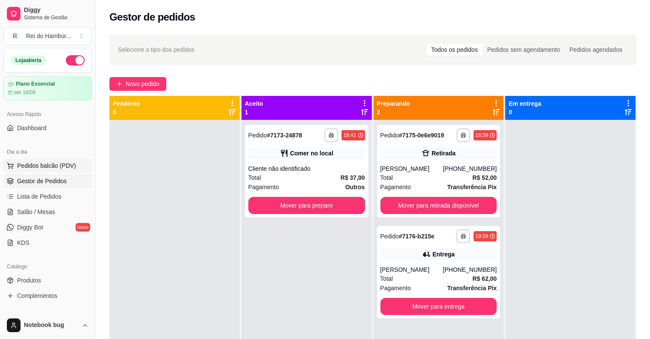
click at [56, 167] on span "Pedidos balcão (PDV)" at bounding box center [46, 165] width 59 height 9
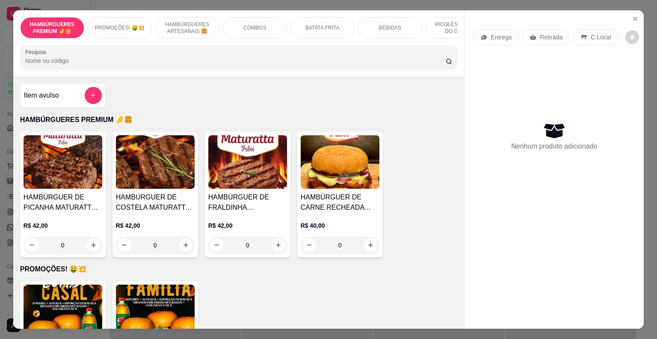
click at [240, 24] on div "COMBOS" at bounding box center [255, 27] width 64 height 21
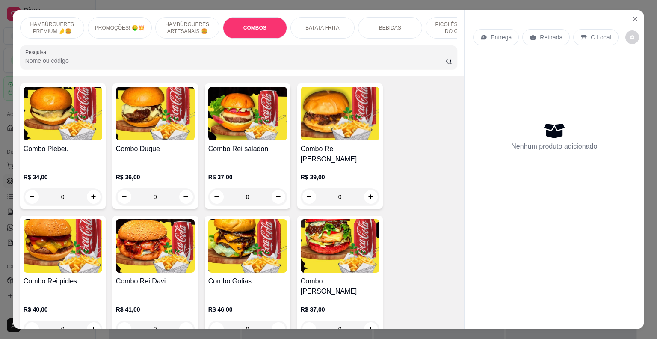
scroll to position [21, 0]
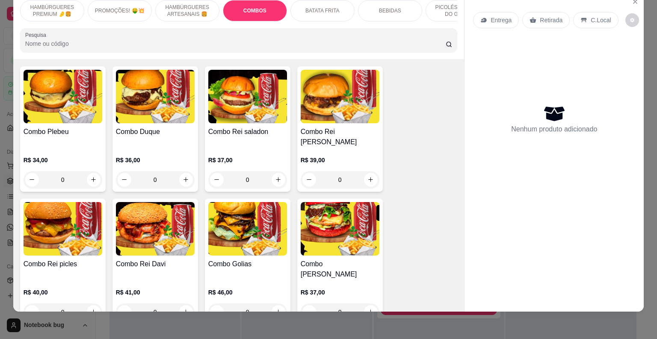
click at [80, 151] on div "R$ 34,00 0" at bounding box center [63, 167] width 79 height 41
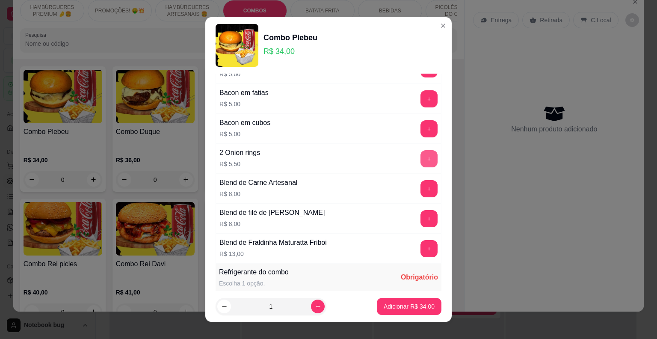
scroll to position [598, 0]
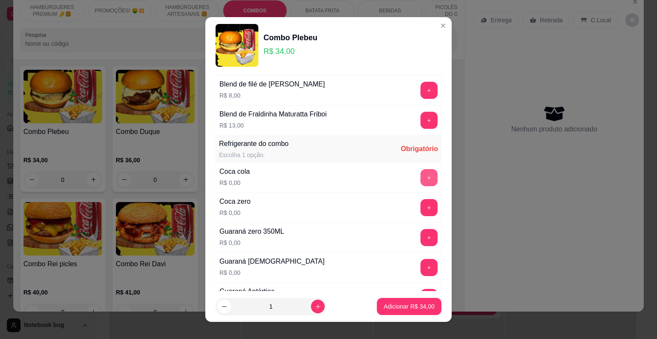
click at [420, 181] on button "+" at bounding box center [428, 177] width 17 height 17
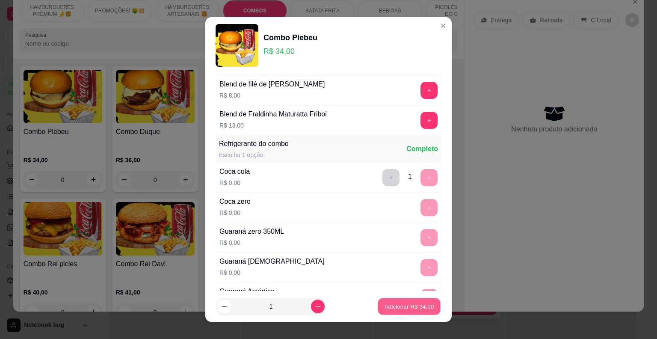
click at [401, 301] on button "Adicionar R$ 34,00" at bounding box center [408, 306] width 63 height 17
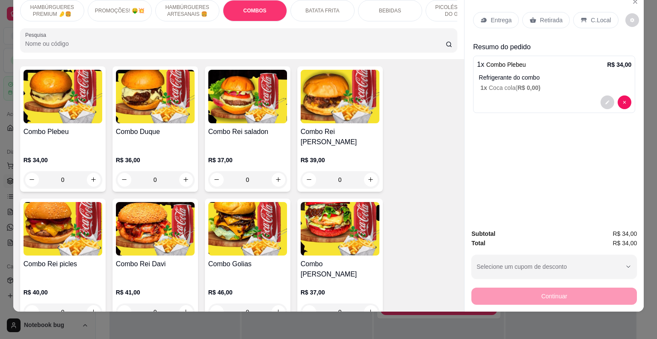
click at [482, 17] on div "Entrega" at bounding box center [496, 20] width 46 height 16
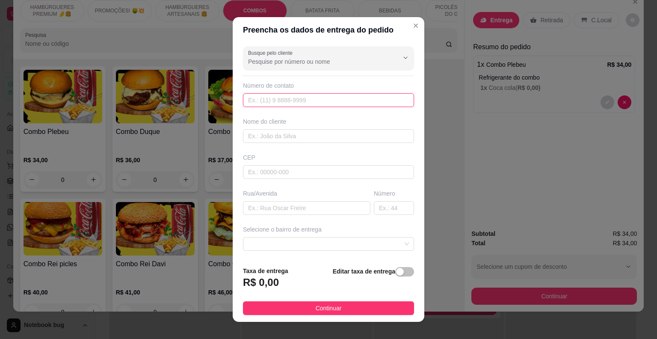
click at [327, 103] on input "text" at bounding box center [328, 100] width 171 height 14
type input "[PHONE_NUMBER]"
click at [318, 127] on div "Nome do cliente" at bounding box center [328, 130] width 174 height 26
click at [318, 131] on input "text" at bounding box center [328, 136] width 171 height 14
type input "hawylla"
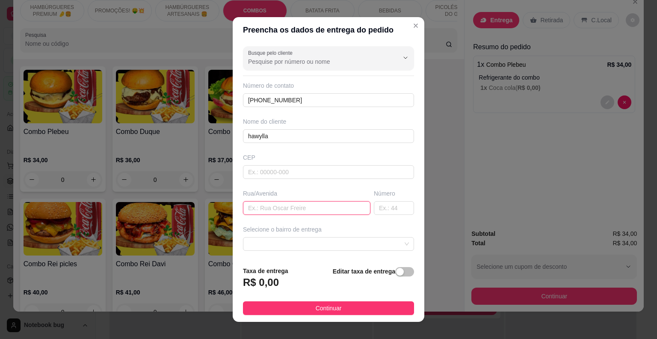
click at [276, 205] on input "text" at bounding box center [306, 208] width 127 height 14
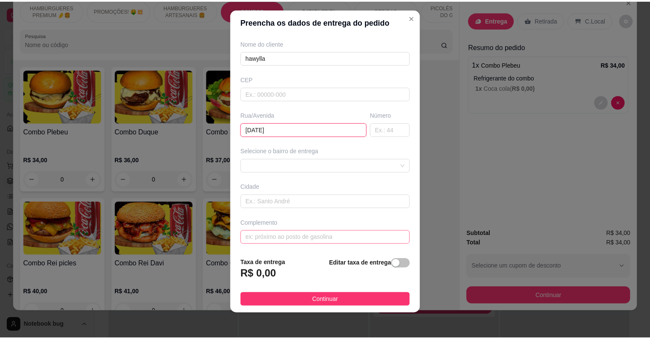
scroll to position [10, 0]
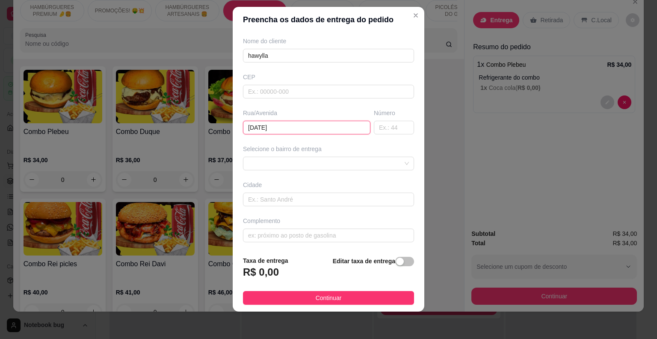
type input "[DATE]"
click at [286, 242] on div "Busque pelo cliente Número de contato [PHONE_NUMBER] Nome do cliente hawylla [G…" at bounding box center [329, 140] width 192 height 217
click at [286, 237] on input "text" at bounding box center [328, 235] width 171 height 14
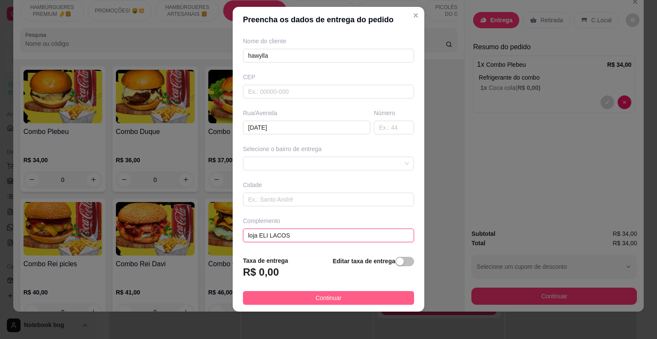
type input "loja ELI LACOS"
click at [329, 294] on span "Continuar" at bounding box center [328, 297] width 26 height 9
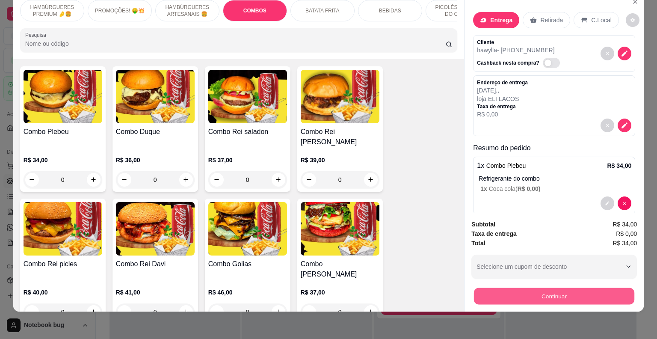
click at [502, 288] on button "Continuar" at bounding box center [554, 296] width 160 height 17
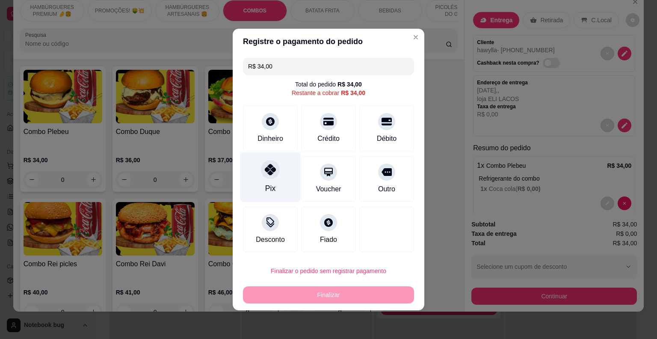
click at [272, 174] on icon at bounding box center [270, 169] width 11 height 11
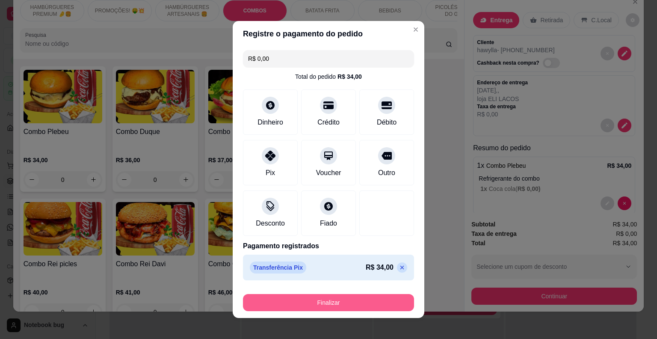
click at [317, 304] on button "Finalizar" at bounding box center [328, 302] width 171 height 17
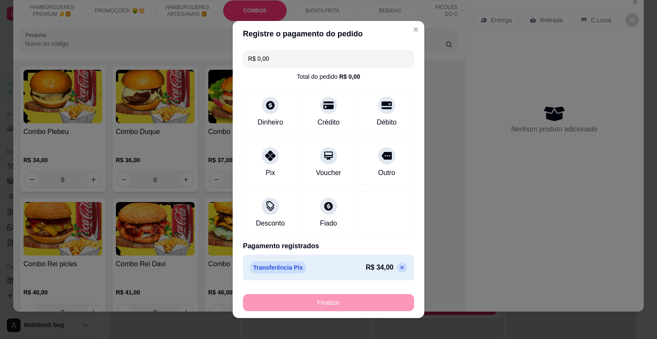
type input "-R$ 34,00"
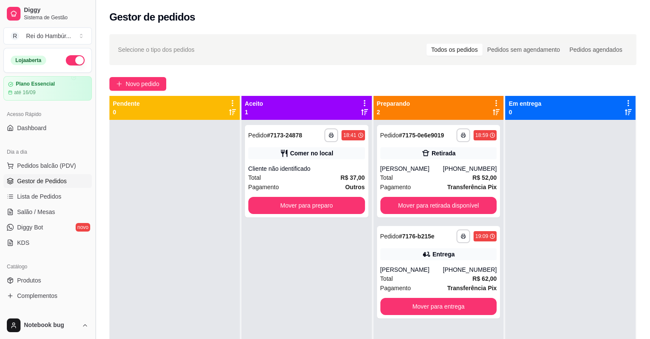
scroll to position [130, 0]
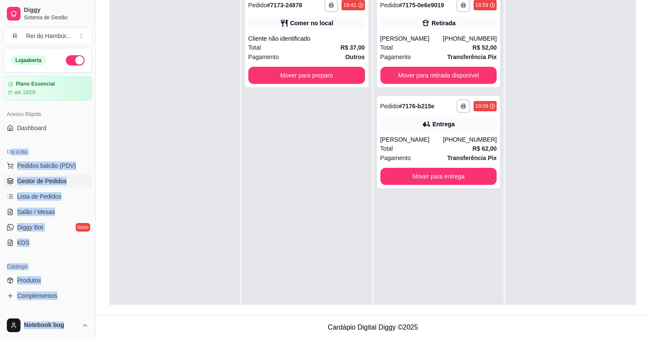
click at [10, 154] on div "**********" at bounding box center [325, 104] width 650 height 469
drag, startPoint x: 10, startPoint y: 156, endPoint x: 100, endPoint y: 143, distance: 90.6
click at [100, 143] on div "**********" at bounding box center [373, 107] width 554 height 416
click at [158, 188] on div at bounding box center [174, 159] width 130 height 339
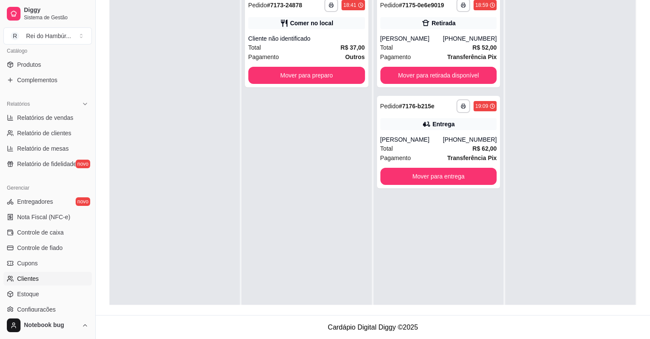
scroll to position [276, 0]
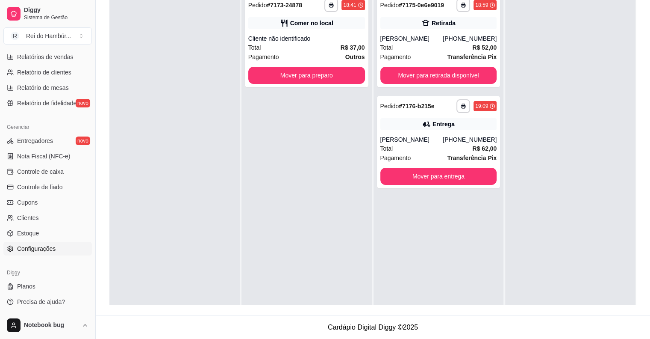
click at [64, 245] on link "Configurações" at bounding box center [47, 249] width 88 height 14
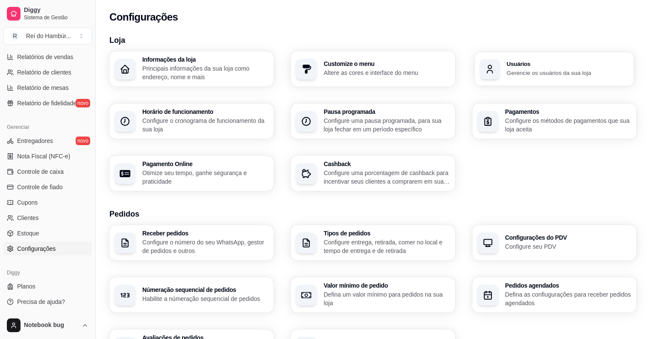
click at [496, 73] on div "button" at bounding box center [490, 69] width 21 height 21
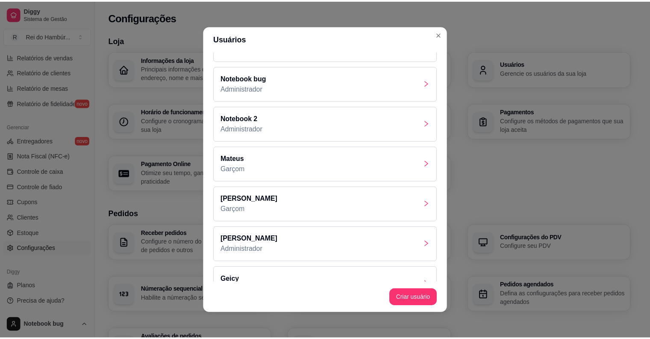
scroll to position [131, 0]
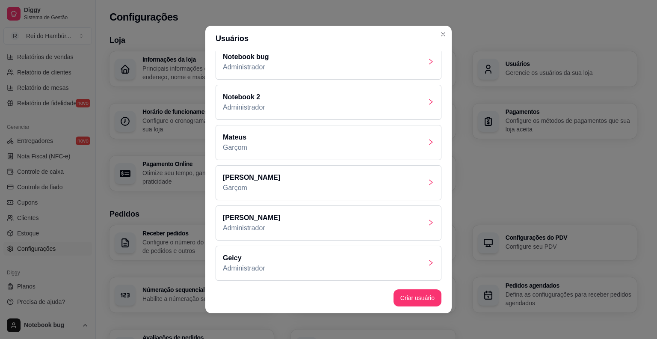
click at [297, 148] on div "[PERSON_NAME]" at bounding box center [328, 142] width 226 height 35
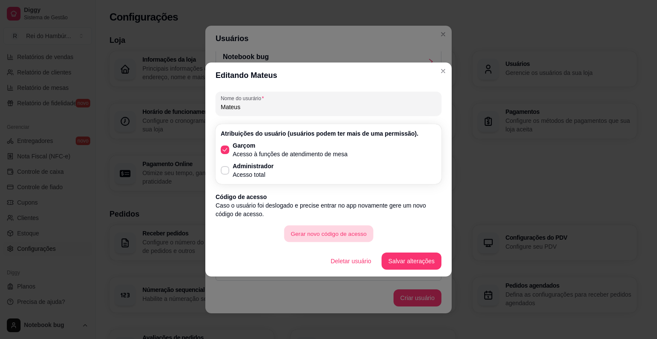
click at [347, 231] on button "Gerar novo código de acesso" at bounding box center [328, 233] width 89 height 17
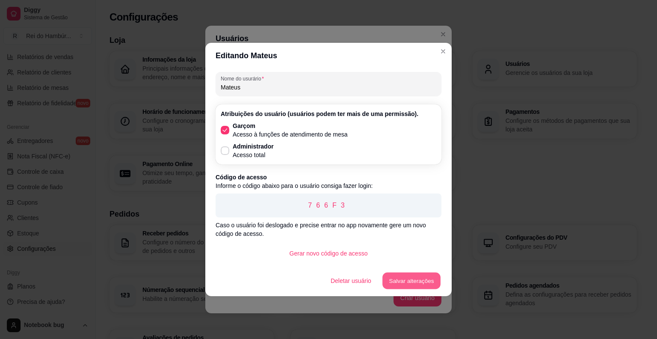
click at [409, 277] on button "Salvar alterações" at bounding box center [411, 280] width 58 height 17
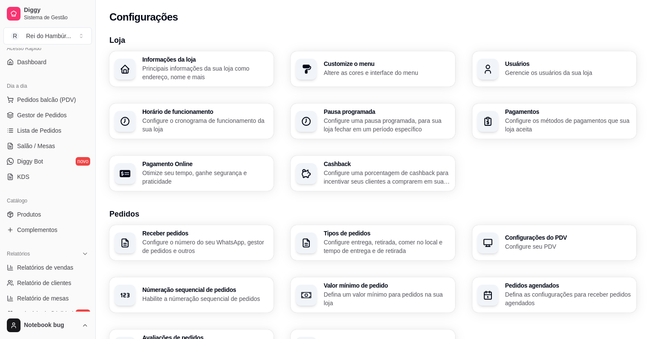
scroll to position [0, 0]
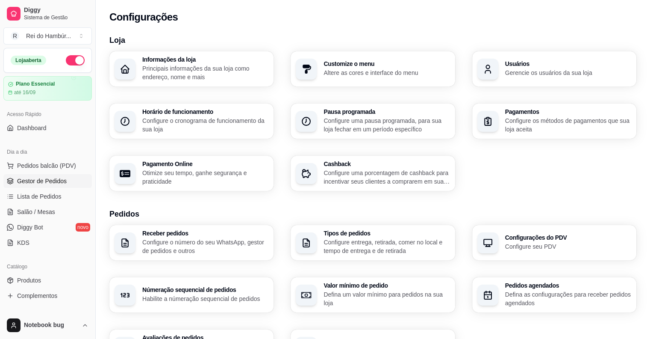
click at [62, 180] on span "Gestor de Pedidos" at bounding box center [42, 181] width 50 height 9
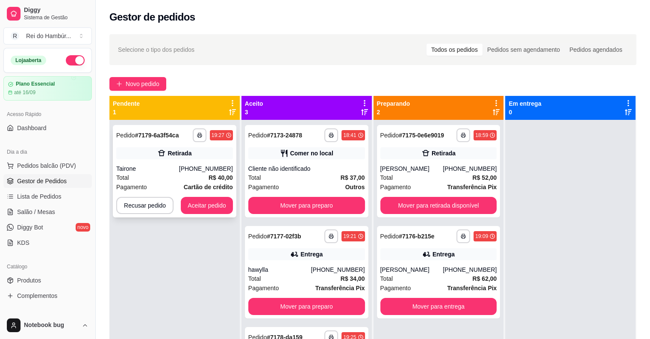
click at [205, 192] on div "**********" at bounding box center [175, 171] width 124 height 92
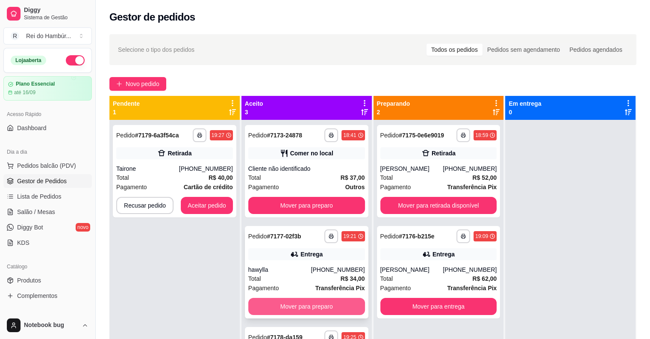
click at [271, 307] on button "Mover para preparo" at bounding box center [306, 306] width 117 height 17
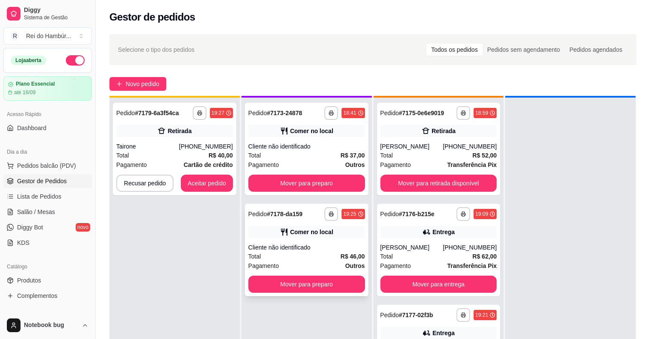
scroll to position [24, 0]
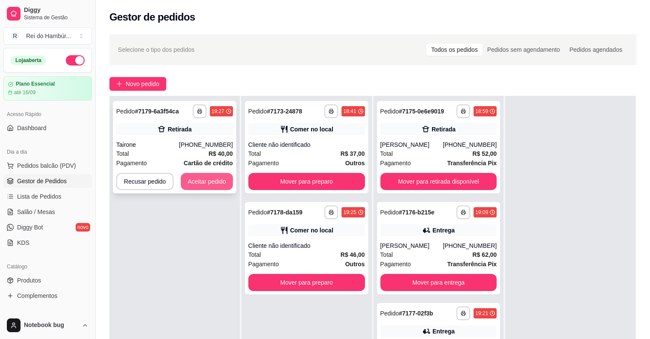
click at [208, 181] on button "Aceitar pedido" at bounding box center [207, 181] width 52 height 17
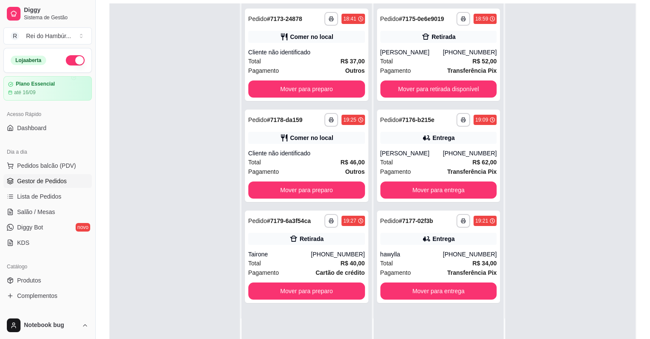
scroll to position [130, 0]
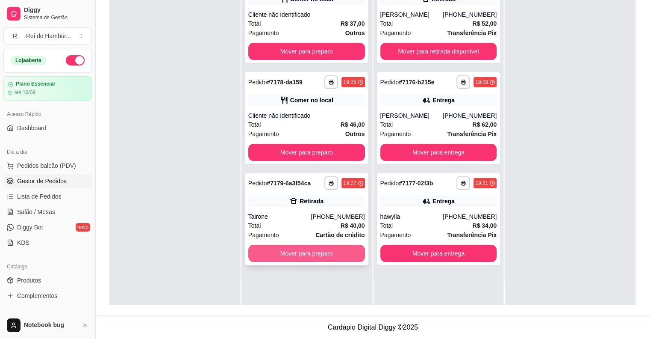
click at [298, 256] on button "Mover para preparo" at bounding box center [306, 253] width 117 height 17
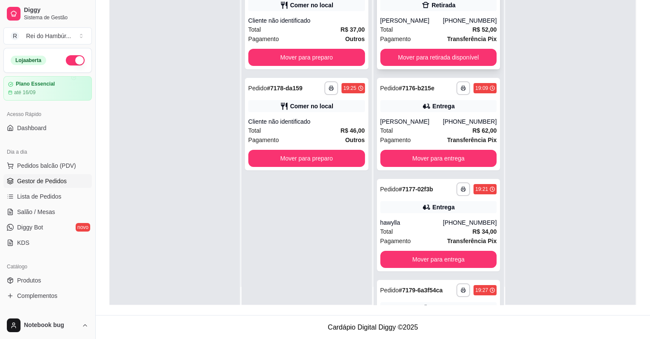
scroll to position [0, 0]
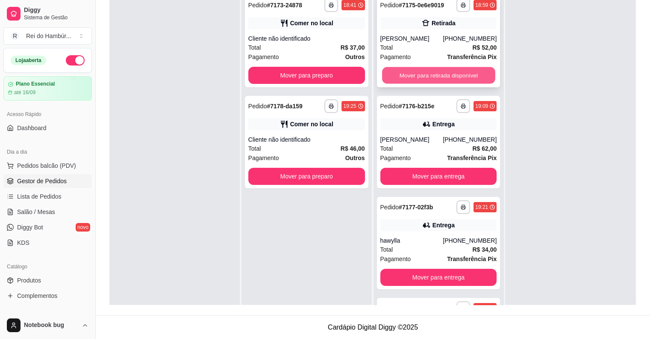
click at [431, 74] on button "Mover para retirada disponível" at bounding box center [438, 75] width 113 height 17
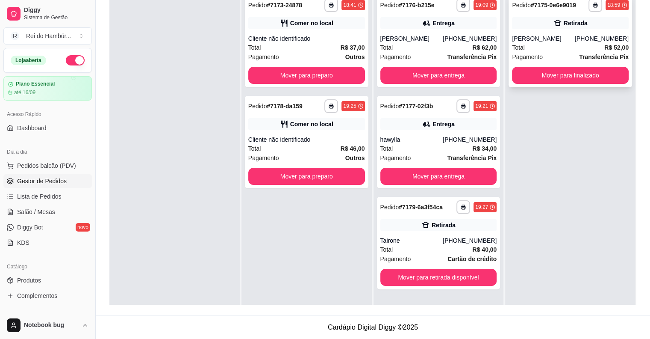
click at [522, 52] on span "Pagamento" at bounding box center [527, 56] width 31 height 9
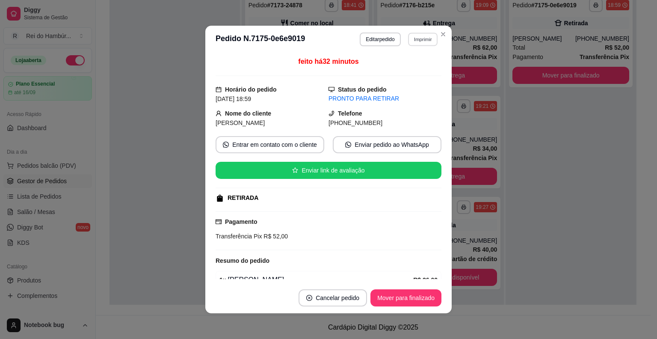
click at [417, 37] on button "Imprimir" at bounding box center [422, 38] width 29 height 13
click at [417, 68] on button "IMPRESSORA" at bounding box center [404, 70] width 62 height 14
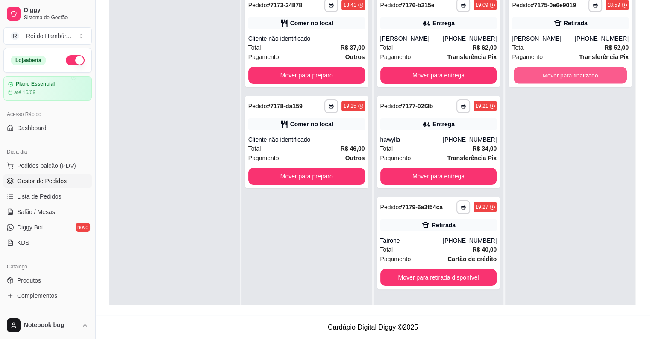
click at [514, 75] on button "Mover para finalizado" at bounding box center [570, 75] width 113 height 17
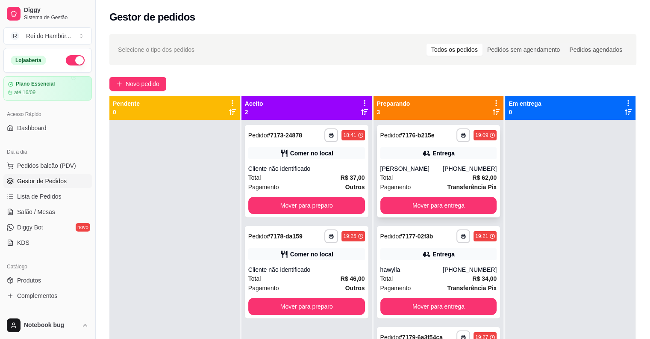
click at [461, 166] on div "[PHONE_NUMBER]" at bounding box center [470, 168] width 54 height 9
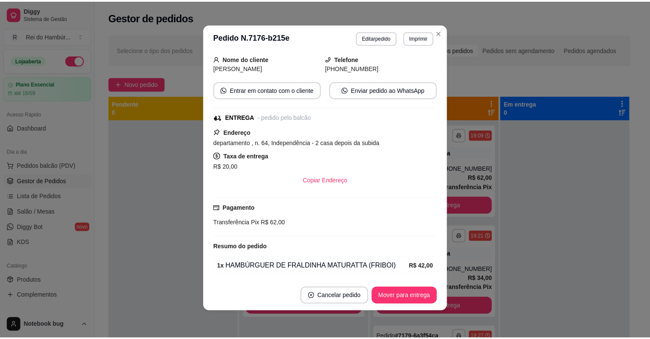
scroll to position [83, 0]
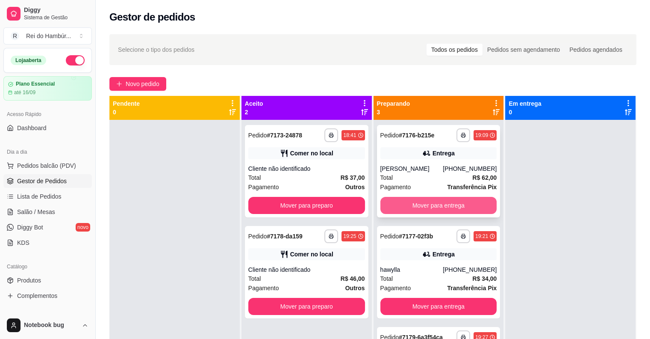
click at [463, 202] on button "Mover para entrega" at bounding box center [438, 205] width 117 height 17
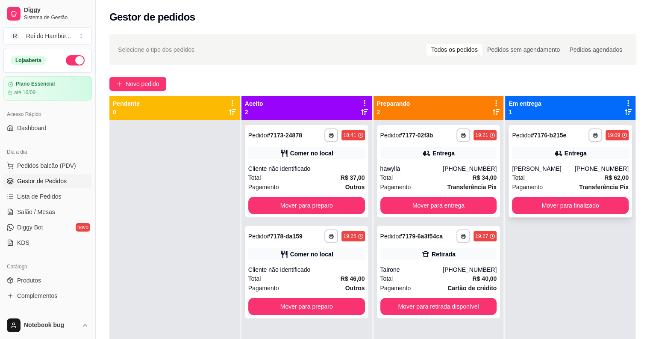
click at [554, 149] on icon at bounding box center [558, 153] width 9 height 9
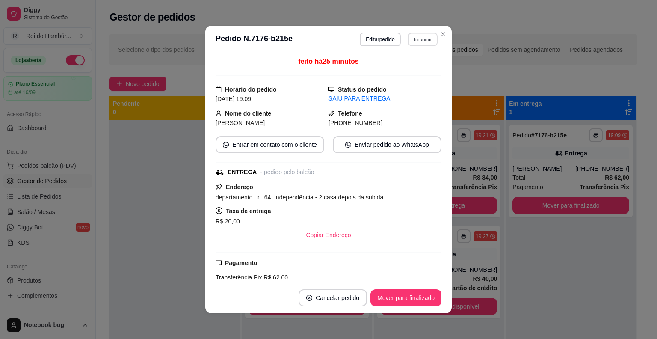
click at [410, 37] on button "Imprimir" at bounding box center [422, 38] width 29 height 13
click at [416, 73] on button "IMPRESSORA" at bounding box center [404, 68] width 60 height 13
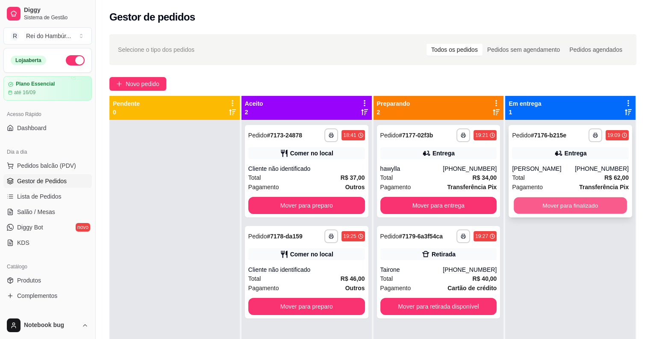
click at [538, 203] on button "Mover para finalizado" at bounding box center [570, 205] width 113 height 17
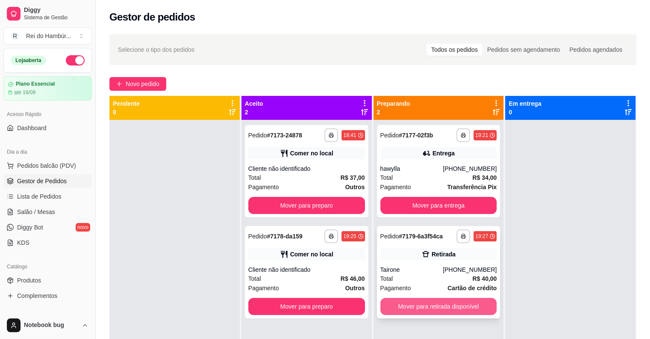
click at [405, 308] on button "Mover para retirada disponível" at bounding box center [438, 306] width 117 height 17
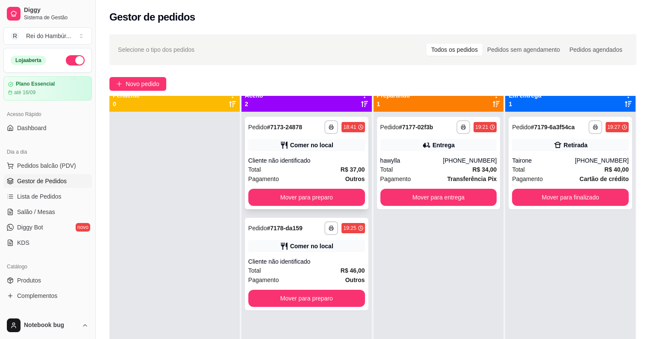
scroll to position [0, 0]
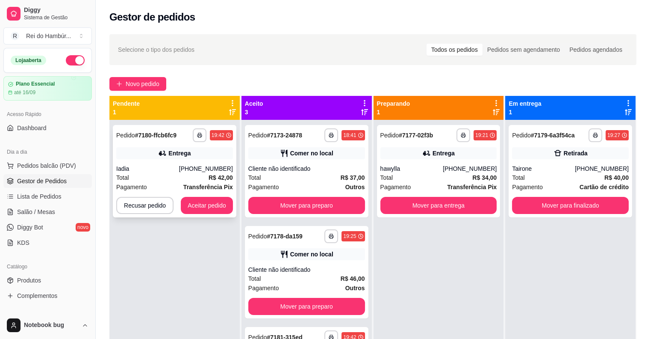
click at [213, 165] on div "[PHONE_NUMBER]" at bounding box center [206, 168] width 54 height 9
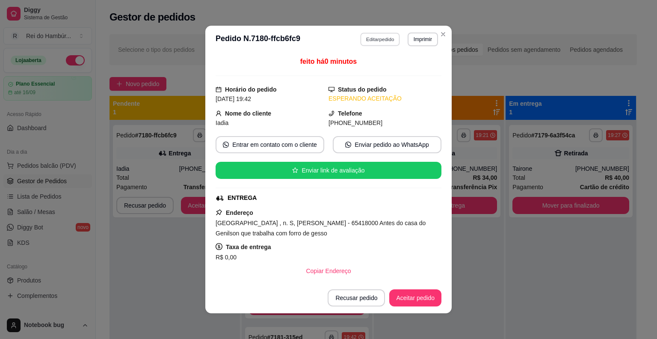
click at [378, 38] on button "Editar pedido" at bounding box center [380, 38] width 40 height 13
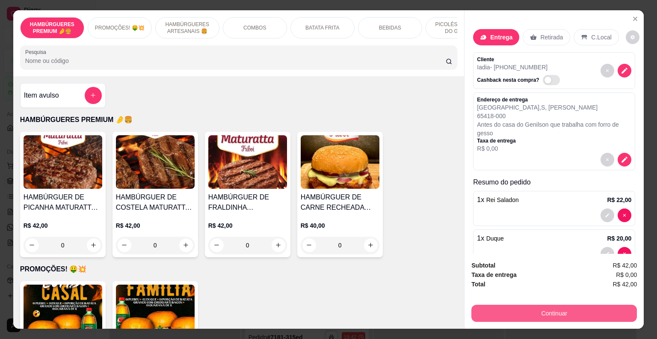
click at [499, 306] on button "Continuar" at bounding box center [553, 312] width 165 height 17
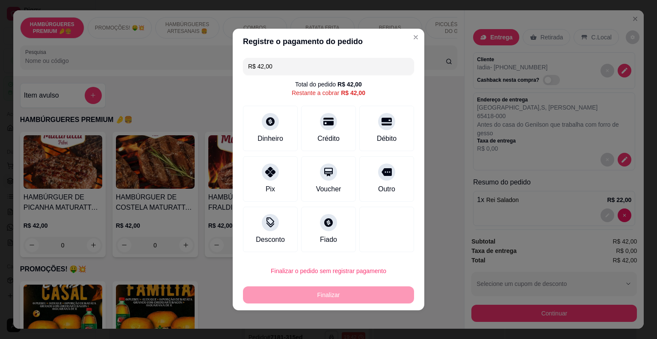
click at [357, 73] on input "R$ 42,00" at bounding box center [328, 66] width 161 height 17
click at [277, 171] on div at bounding box center [270, 169] width 19 height 19
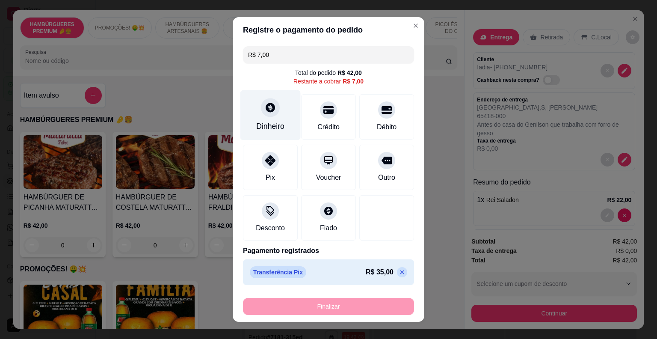
click at [267, 126] on div "Dinheiro" at bounding box center [270, 126] width 28 height 11
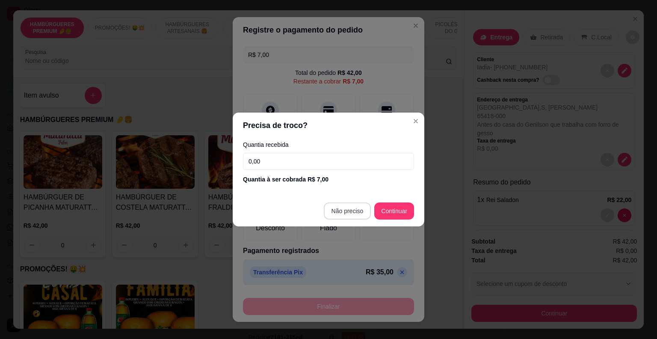
type input "R$ 0,00"
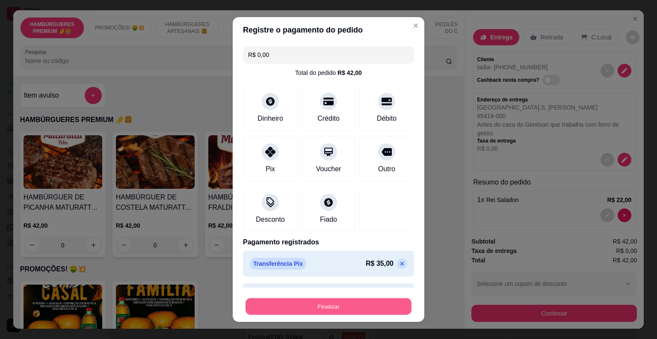
click at [355, 310] on button "Finalizar" at bounding box center [328, 306] width 166 height 17
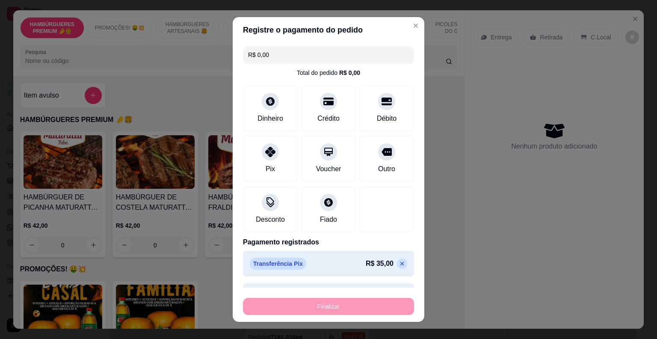
type input "0"
type input "-R$ 42,00"
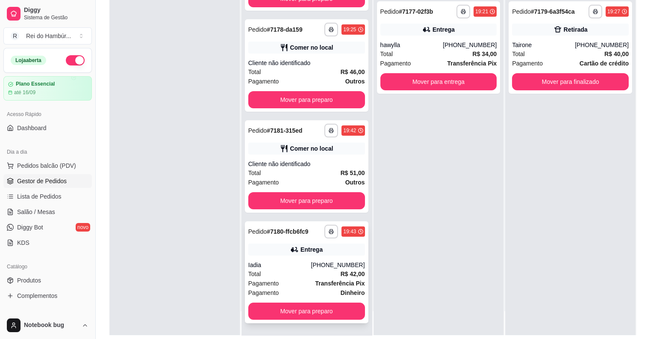
scroll to position [130, 0]
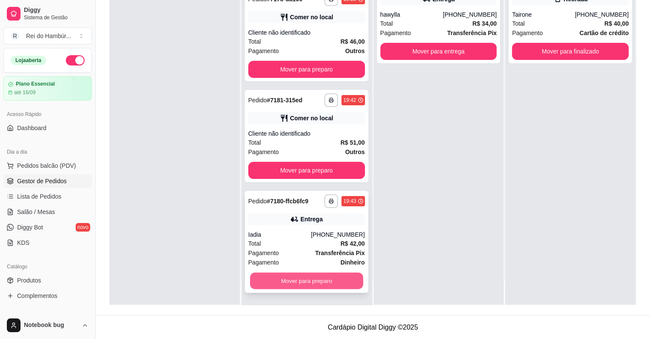
click at [347, 284] on button "Mover para preparo" at bounding box center [306, 280] width 113 height 17
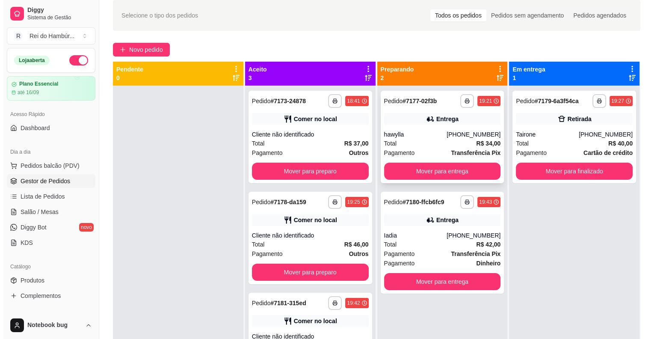
scroll to position [0, 0]
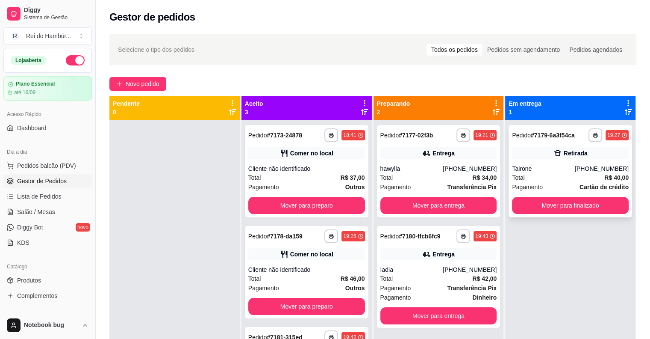
click at [536, 157] on div "Retirada" at bounding box center [570, 153] width 117 height 12
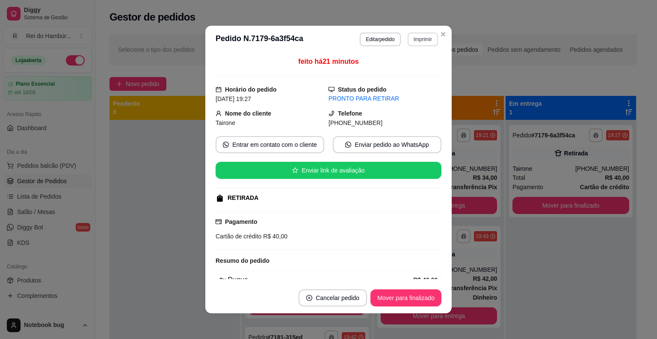
click at [420, 39] on button "Imprimir" at bounding box center [422, 39] width 30 height 14
click at [409, 72] on button "IMPRESSORA" at bounding box center [404, 69] width 62 height 14
click at [378, 39] on button "Editar pedido" at bounding box center [380, 39] width 41 height 14
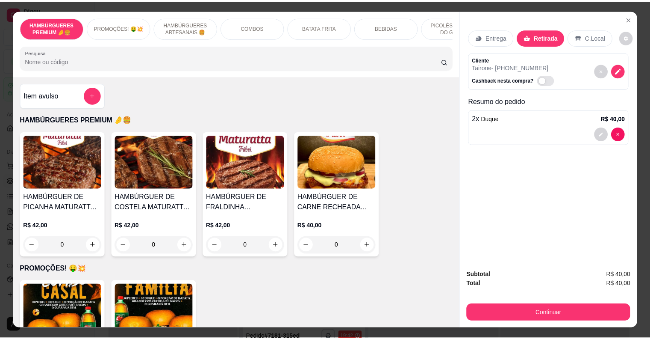
scroll to position [0, 167]
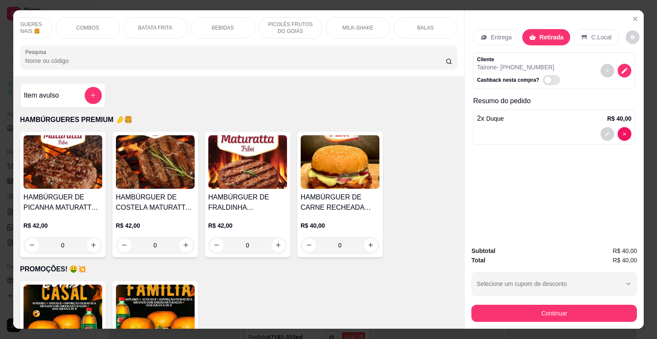
click at [434, 105] on div "Item avulso HAMBÚRGUERES PREMIUM 🤌🍔 HAMBÚRGUER DE PICANHA MATURATTA (FRIBOI) R$…" at bounding box center [238, 202] width 451 height 252
click at [631, 15] on icon "Close" at bounding box center [634, 18] width 7 height 7
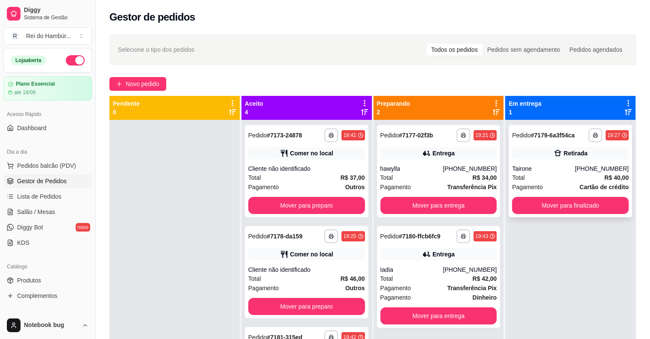
drag, startPoint x: 564, startPoint y: 193, endPoint x: 563, endPoint y: 203, distance: 10.4
click at [563, 203] on div "**********" at bounding box center [571, 171] width 124 height 92
click at [562, 206] on button "Mover para finalizado" at bounding box center [570, 205] width 117 height 17
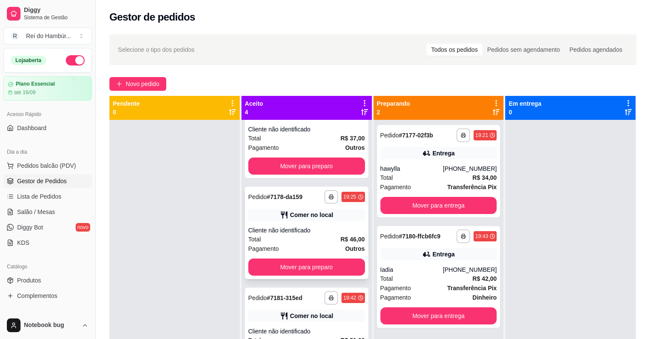
scroll to position [74, 0]
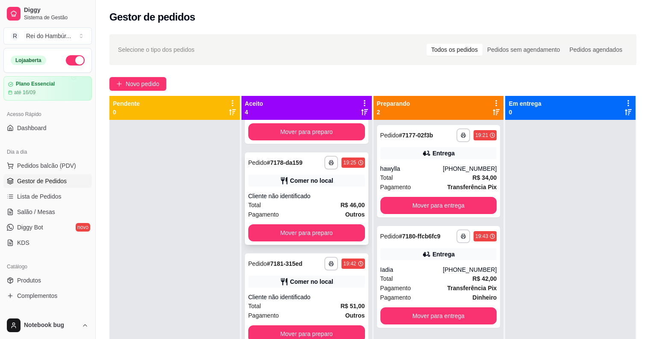
click at [336, 192] on div "Cliente não identificado" at bounding box center [306, 196] width 117 height 9
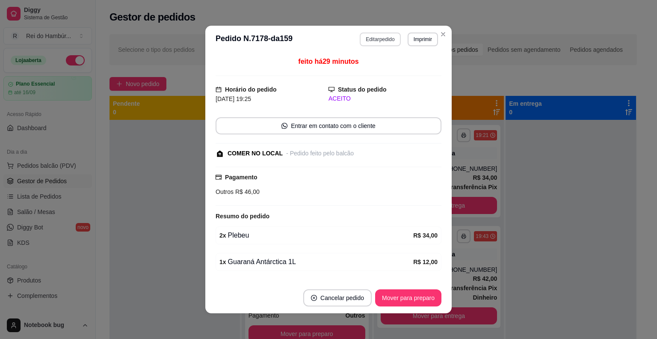
click at [389, 41] on button "Editar pedido" at bounding box center [380, 39] width 41 height 14
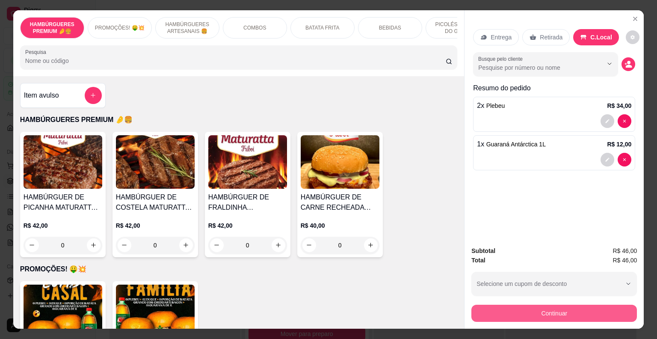
click at [509, 308] on button "Continuar" at bounding box center [553, 312] width 165 height 17
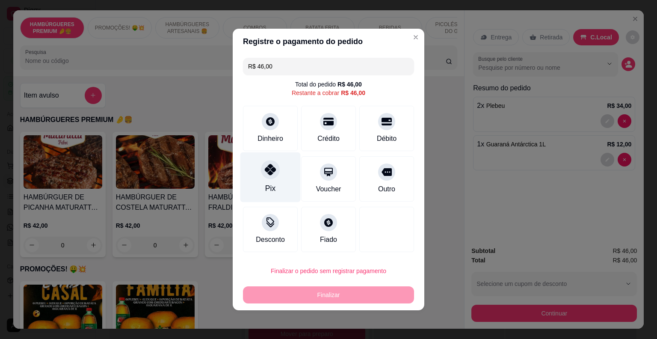
click at [270, 179] on div at bounding box center [270, 169] width 19 height 19
type input "R$ 0,00"
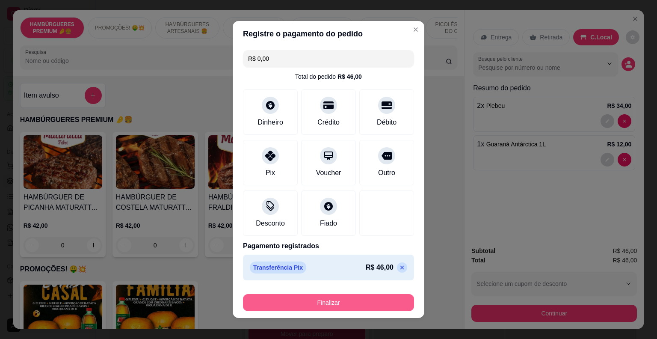
click at [354, 296] on button "Finalizar" at bounding box center [328, 302] width 171 height 17
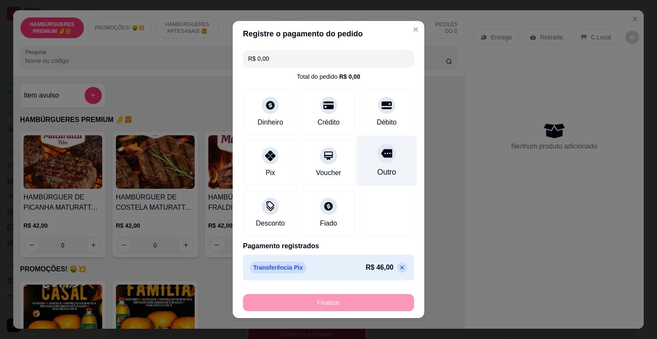
type input "0"
type input "-R$ 46,00"
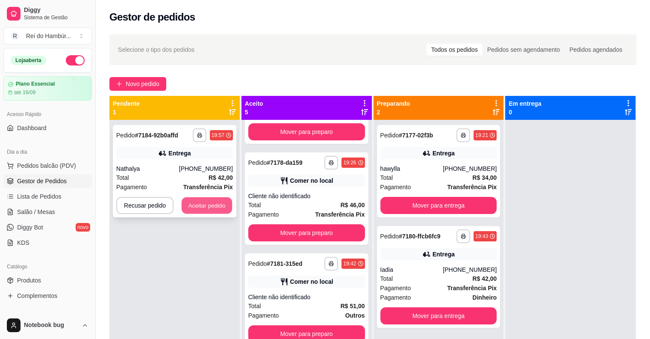
click at [203, 212] on button "Aceitar pedido" at bounding box center [207, 205] width 50 height 17
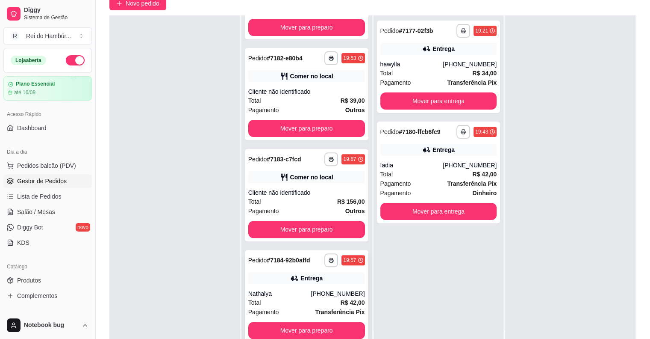
scroll to position [130, 0]
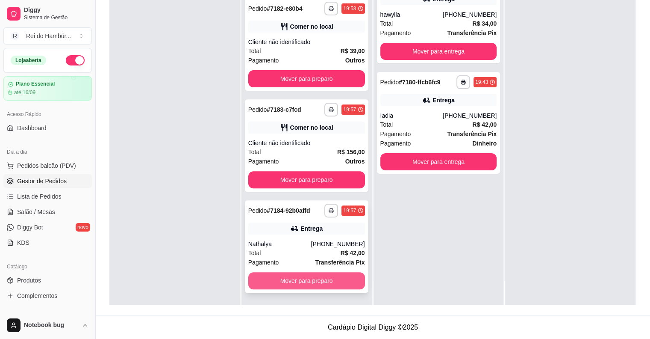
click at [314, 281] on button "Mover para preparo" at bounding box center [306, 280] width 117 height 17
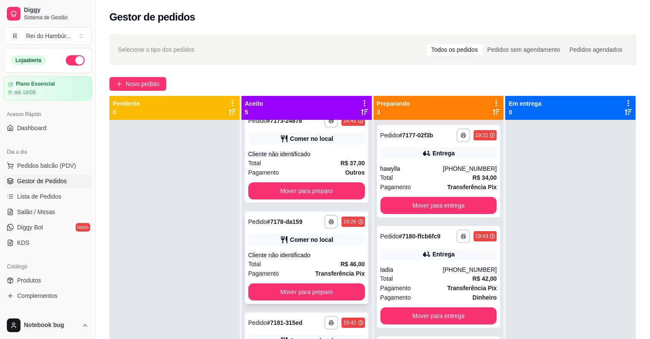
scroll to position [0, 0]
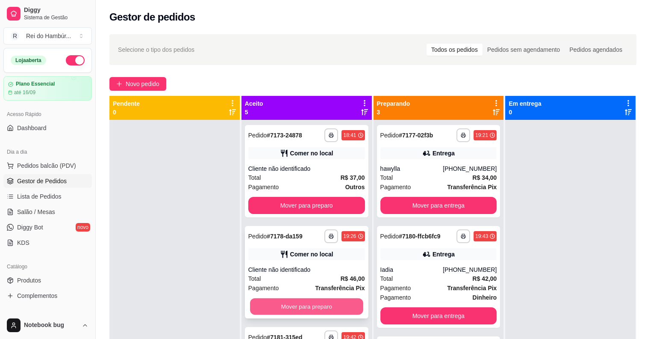
click at [315, 305] on button "Mover para preparo" at bounding box center [306, 306] width 113 height 17
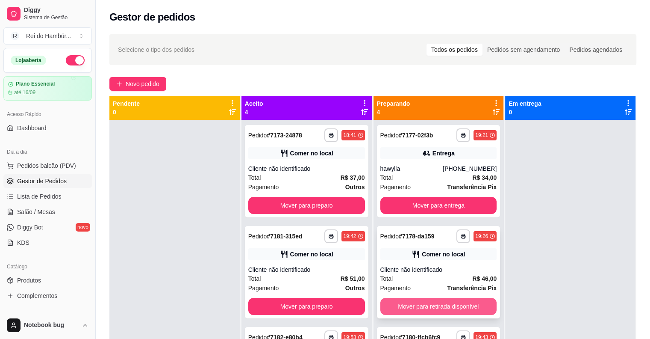
click at [431, 299] on button "Mover para retirada disponível" at bounding box center [438, 306] width 117 height 17
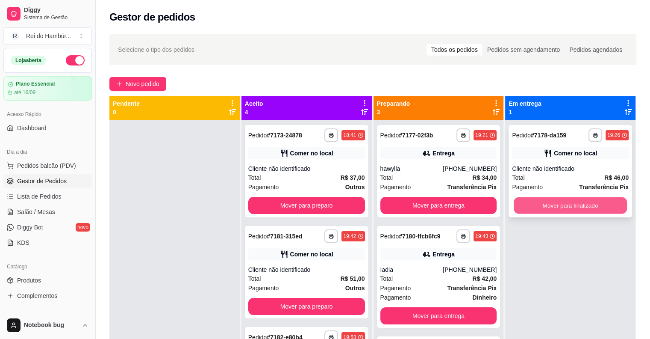
click at [525, 198] on button "Mover para finalizado" at bounding box center [570, 205] width 113 height 17
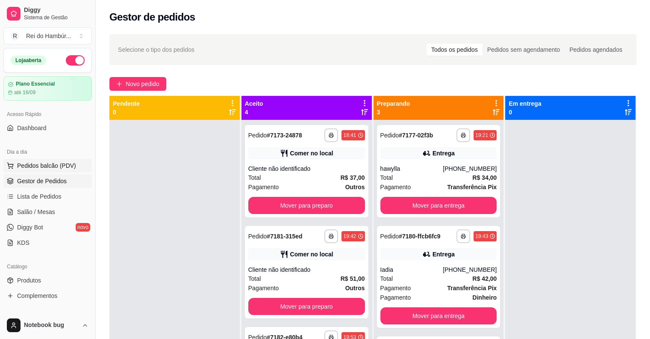
click at [66, 168] on span "Pedidos balcão (PDV)" at bounding box center [46, 165] width 59 height 9
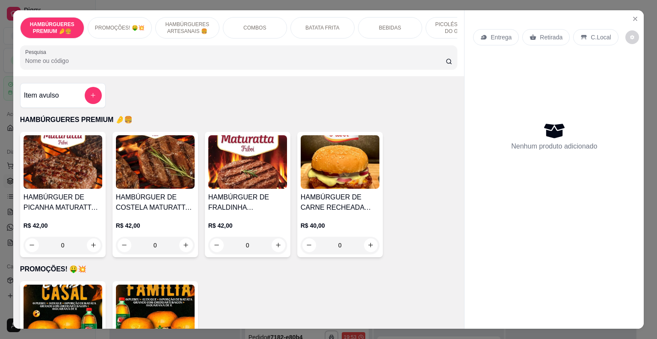
click at [179, 25] on p "HAMBÚRGUERES ARTESANAIS 🍔" at bounding box center [187, 28] width 50 height 14
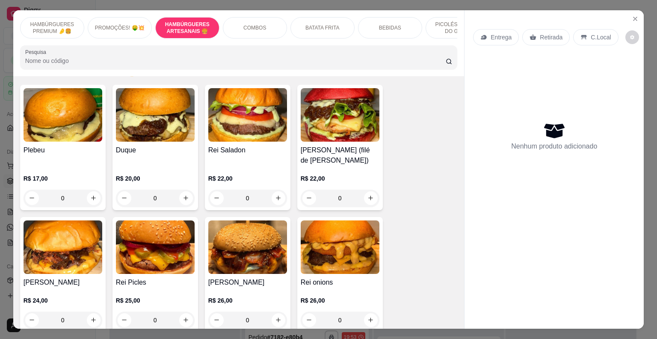
scroll to position [427, 0]
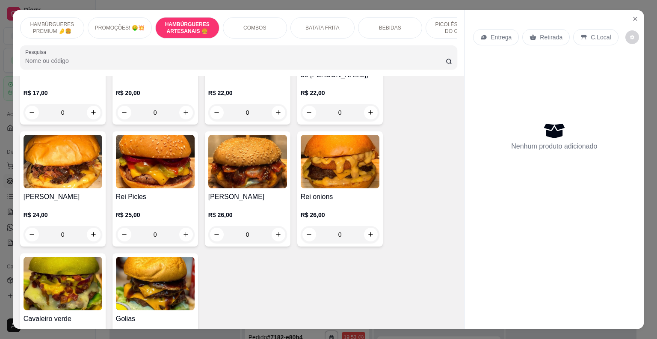
click at [366, 243] on div "0" at bounding box center [340, 234] width 79 height 17
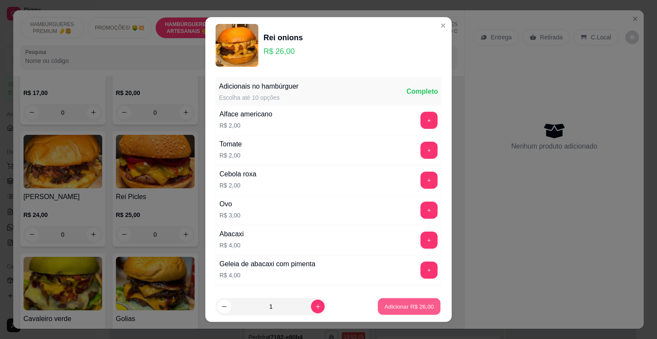
click at [400, 306] on p "Adicionar R$ 26,00" at bounding box center [409, 306] width 50 height 8
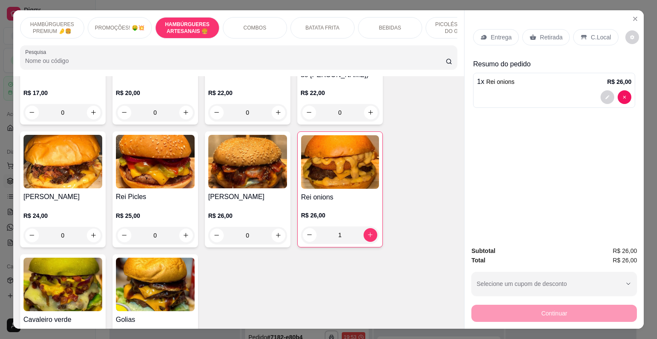
click at [361, 221] on div "R$ 26,00 1" at bounding box center [340, 222] width 78 height 41
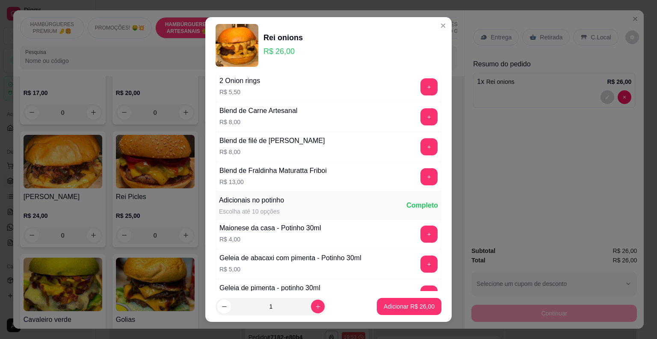
scroll to position [556, 0]
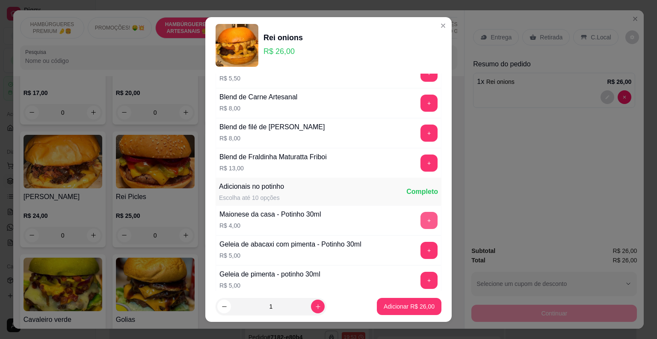
click at [420, 216] on button "+" at bounding box center [428, 220] width 17 height 17
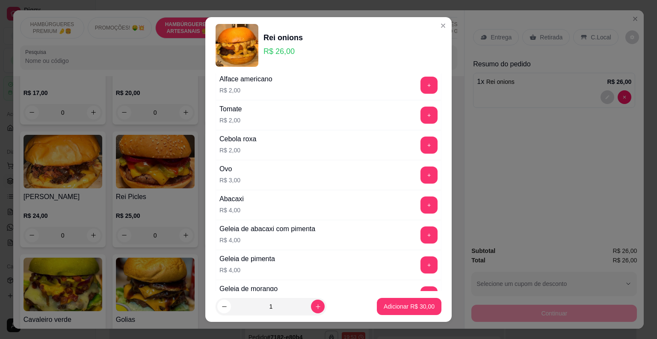
scroll to position [0, 0]
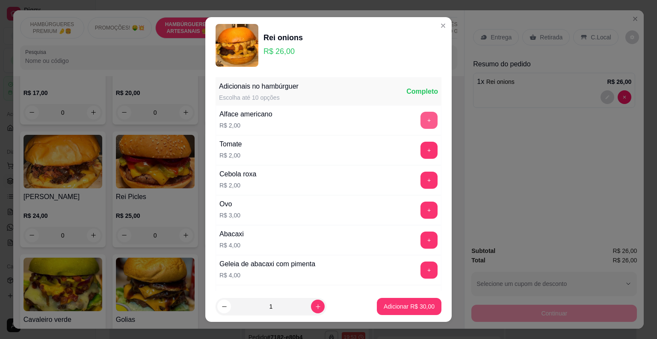
click at [420, 123] on button "+" at bounding box center [428, 120] width 17 height 17
click at [421, 236] on button "+" at bounding box center [429, 239] width 17 height 17
click at [403, 303] on p "Adicionar R$ 36,00" at bounding box center [409, 306] width 50 height 8
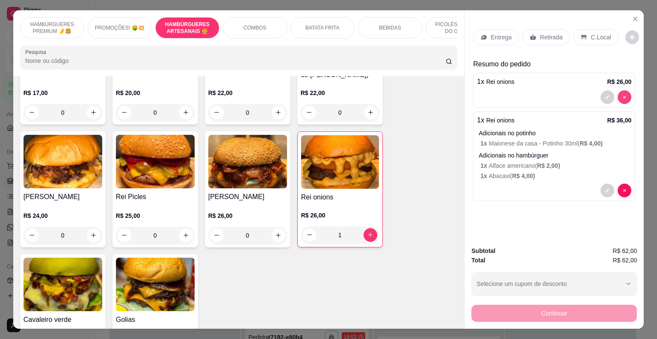
type input "0"
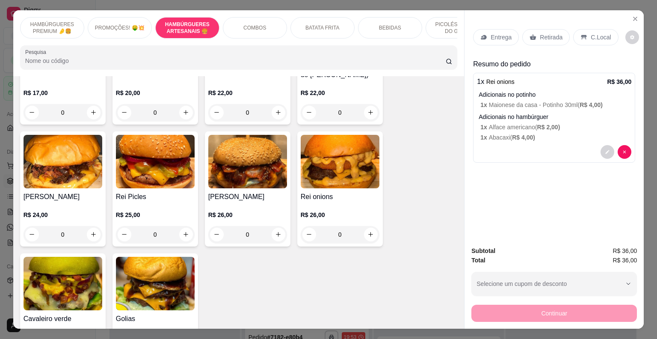
click at [385, 24] on p "BEBIDAS" at bounding box center [390, 27] width 22 height 7
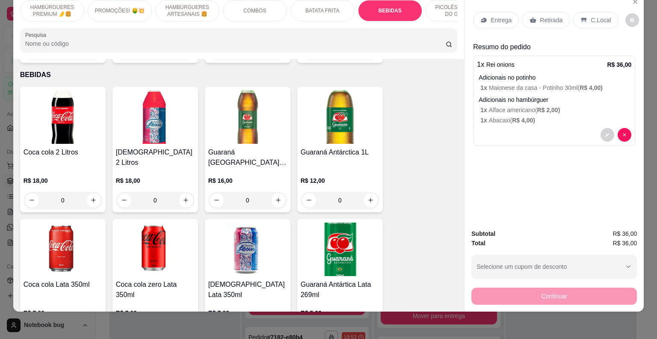
scroll to position [1360, 0]
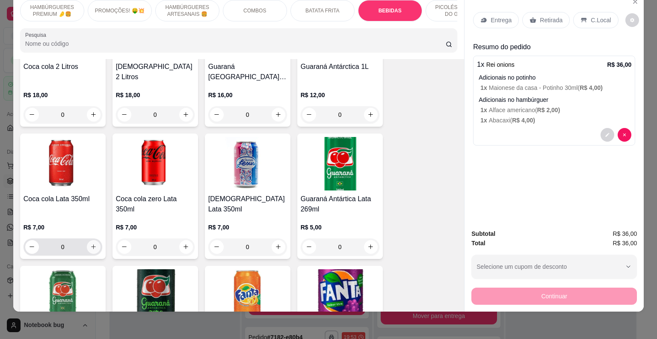
click at [90, 243] on icon "increase-product-quantity" at bounding box center [93, 246] width 6 height 6
type input "1"
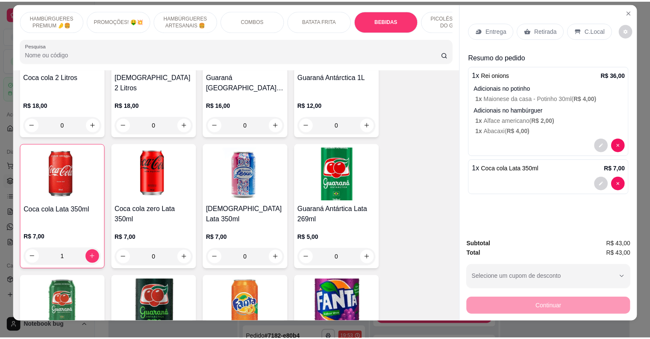
scroll to position [0, 0]
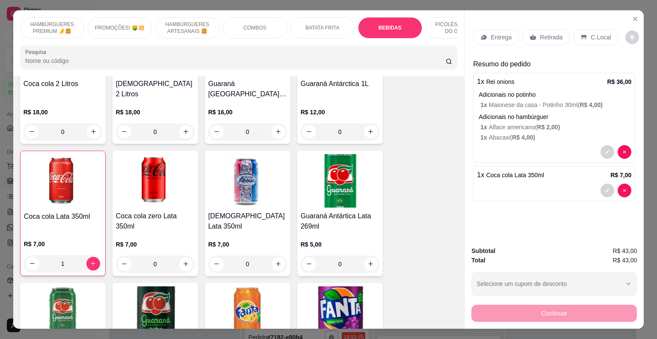
click at [590, 33] on p "C.Local" at bounding box center [600, 37] width 20 height 9
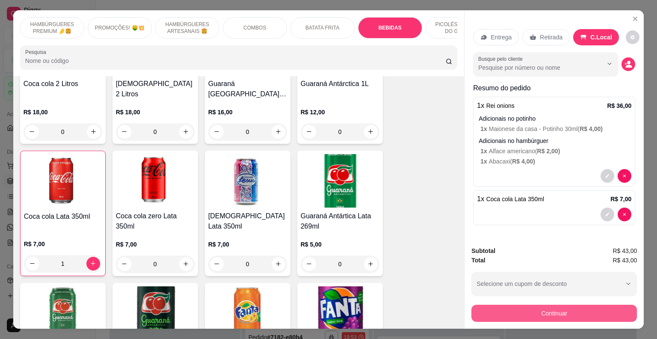
click at [515, 313] on button "Continuar" at bounding box center [553, 312] width 165 height 17
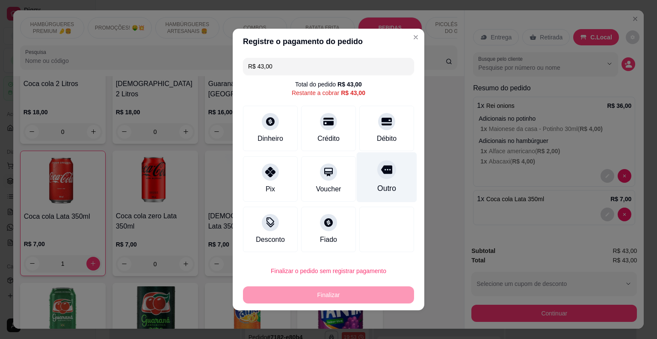
click at [393, 183] on div "Outro" at bounding box center [387, 177] width 60 height 50
type input "R$ 0,00"
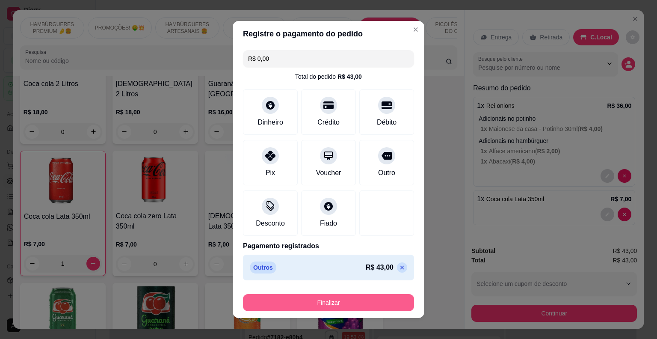
click at [315, 298] on button "Finalizar" at bounding box center [328, 302] width 171 height 17
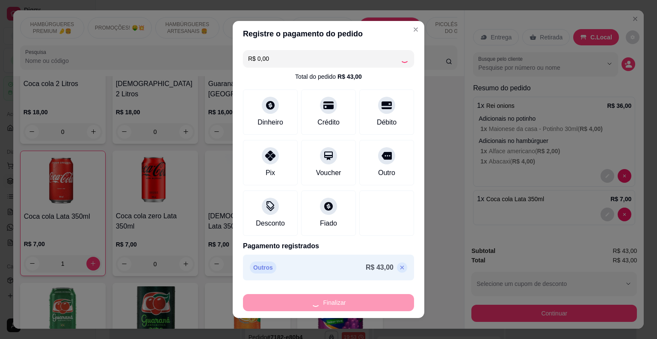
type input "0"
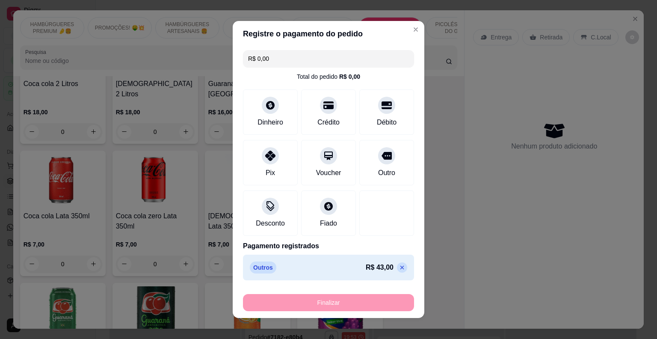
type input "-R$ 43,00"
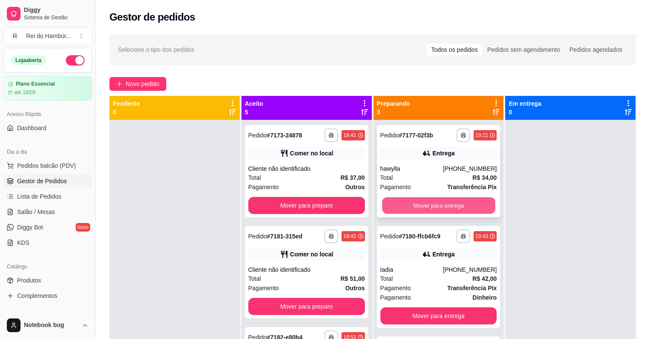
click at [417, 203] on button "Mover para entrega" at bounding box center [438, 205] width 113 height 17
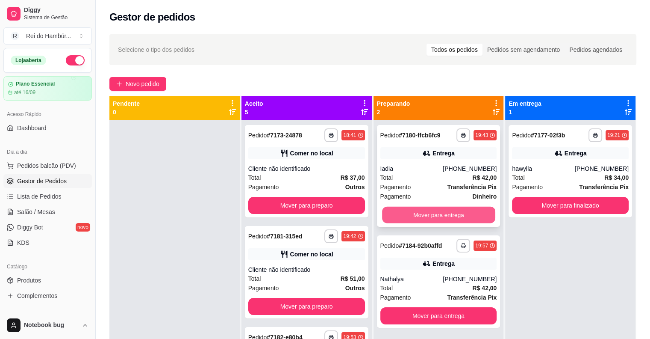
click at [416, 214] on button "Mover para entrega" at bounding box center [438, 214] width 113 height 17
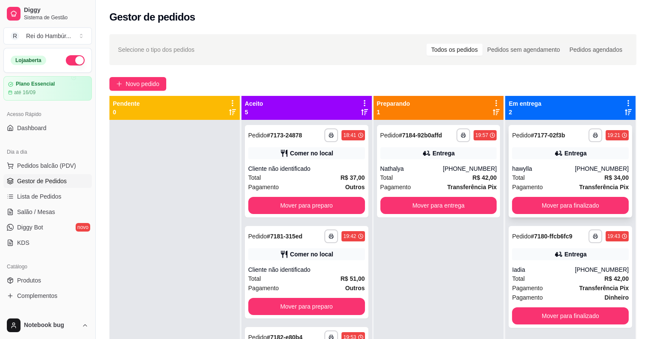
click at [587, 156] on div "Entrega" at bounding box center [570, 153] width 117 height 12
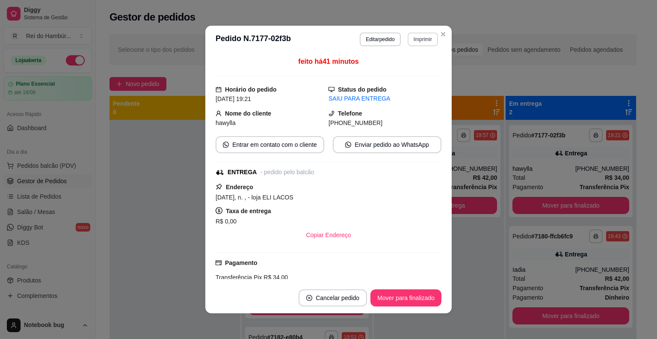
click at [425, 40] on button "Imprimir" at bounding box center [422, 39] width 30 height 14
click at [418, 68] on button "IMPRESSORA" at bounding box center [404, 69] width 62 height 14
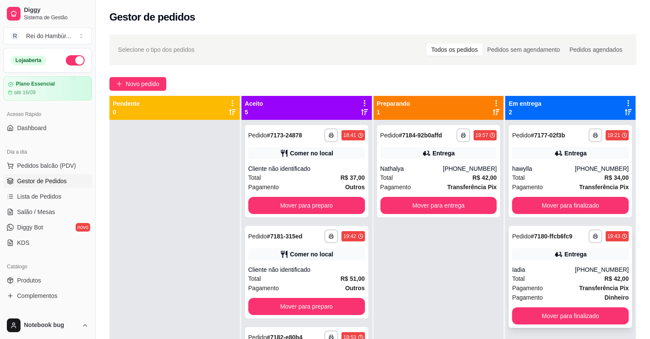
drag, startPoint x: 544, startPoint y: 271, endPoint x: 542, endPoint y: 267, distance: 5.0
click at [542, 267] on div "Iadia" at bounding box center [543, 269] width 63 height 9
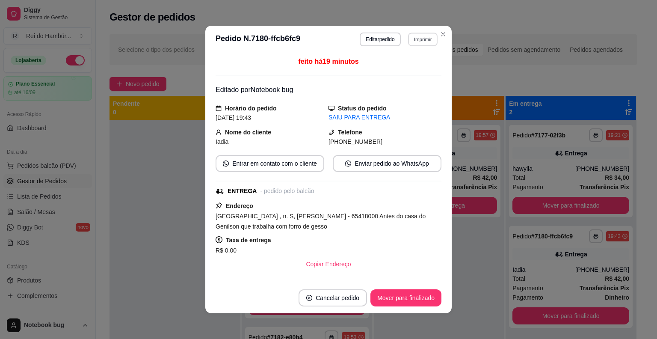
click at [422, 38] on button "Imprimir" at bounding box center [422, 38] width 29 height 13
click at [423, 70] on button "IMPRESSORA" at bounding box center [404, 68] width 60 height 13
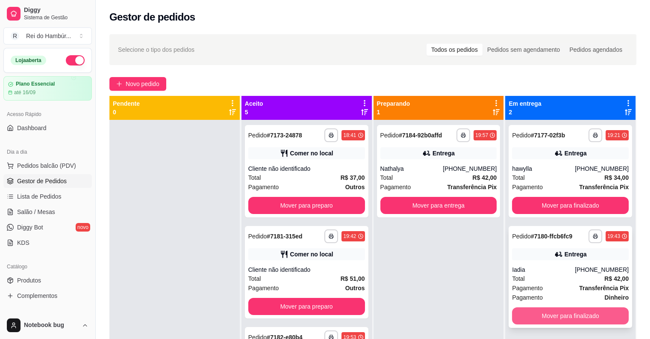
click at [532, 310] on button "Mover para finalizado" at bounding box center [570, 315] width 117 height 17
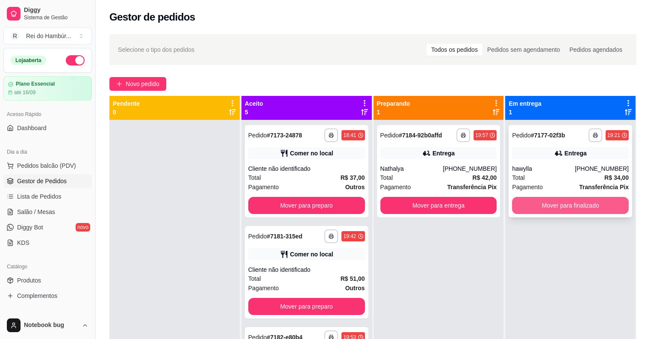
click at [536, 206] on button "Mover para finalizado" at bounding box center [570, 205] width 117 height 17
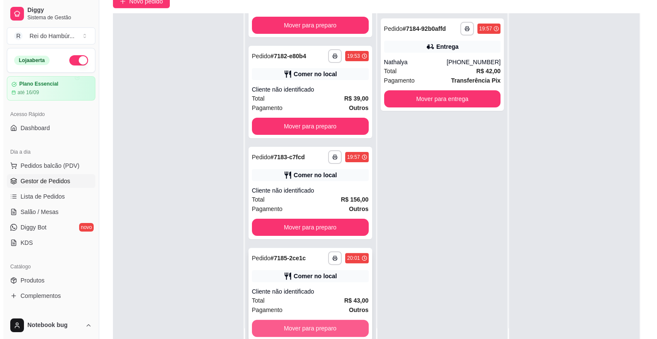
scroll to position [130, 0]
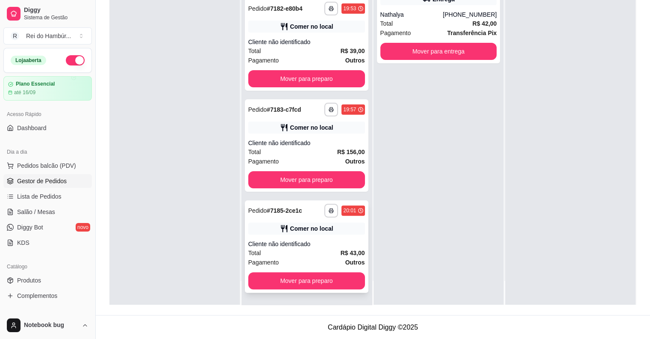
click at [328, 240] on div "Cliente não identificado" at bounding box center [306, 243] width 117 height 9
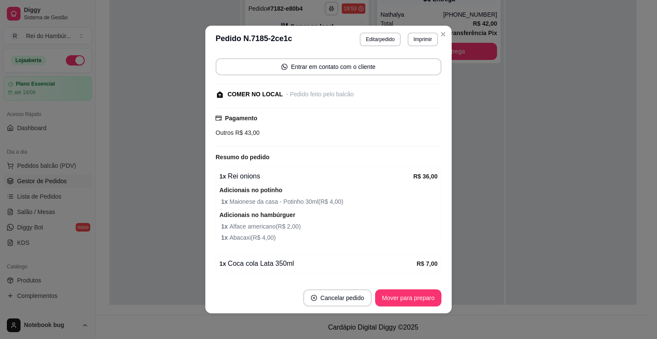
scroll to position [85, 0]
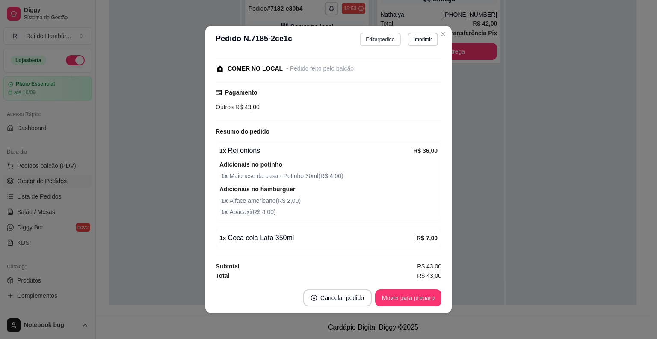
click at [385, 36] on button "Editar pedido" at bounding box center [380, 39] width 41 height 14
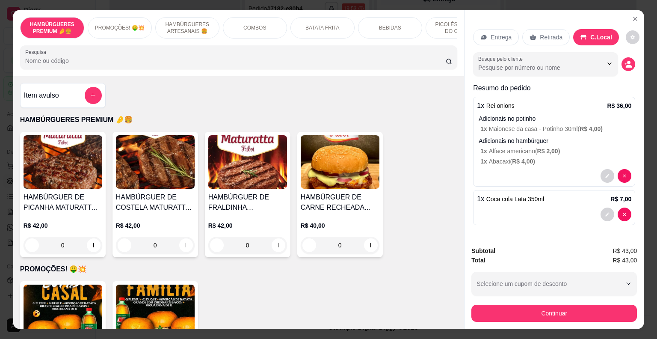
click at [437, 22] on p "PICOLÉS FRUTOS DO GOIÁS" at bounding box center [458, 28] width 50 height 14
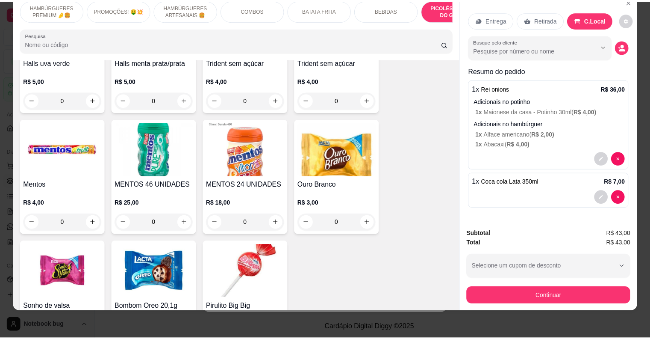
scroll to position [3108, 0]
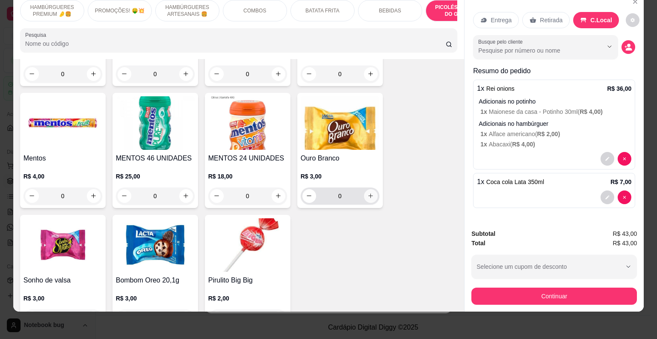
click at [372, 189] on button "increase-product-quantity" at bounding box center [371, 196] width 14 height 14
type input "1"
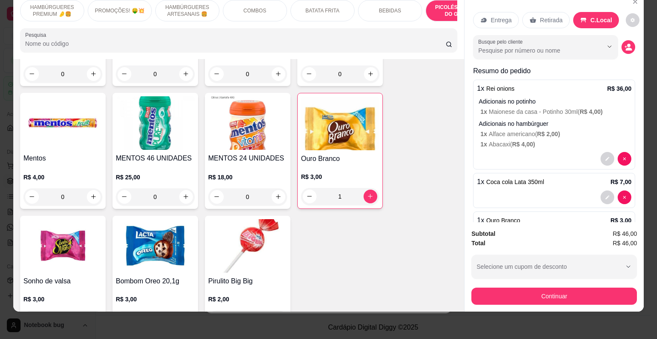
click at [544, 287] on button "Continuar" at bounding box center [553, 295] width 165 height 17
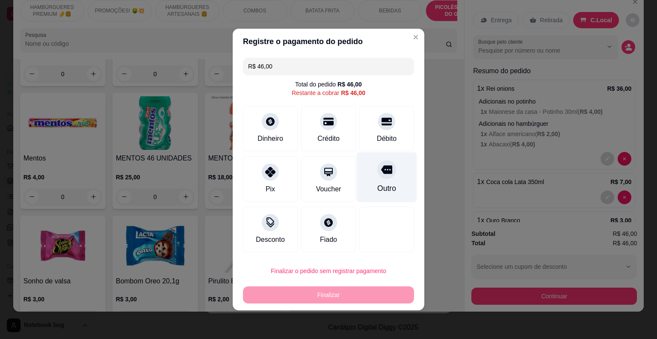
click at [390, 180] on div "Outro" at bounding box center [387, 177] width 60 height 50
type input "R$ 0,00"
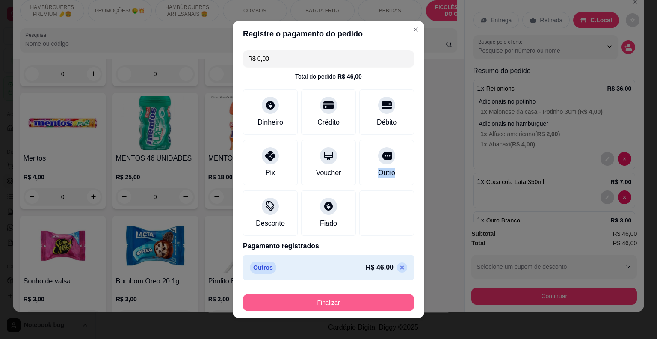
click at [362, 303] on button "Finalizar" at bounding box center [328, 302] width 171 height 17
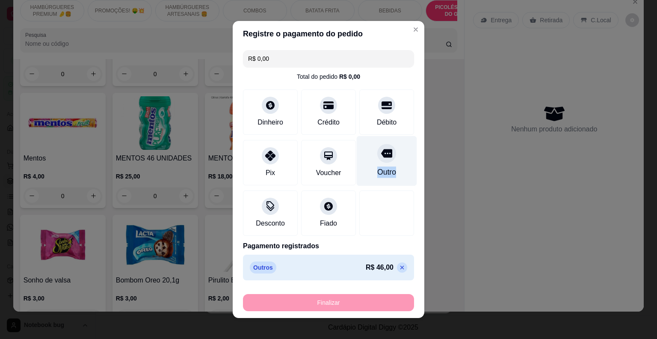
type input "0"
type input "-R$ 46,00"
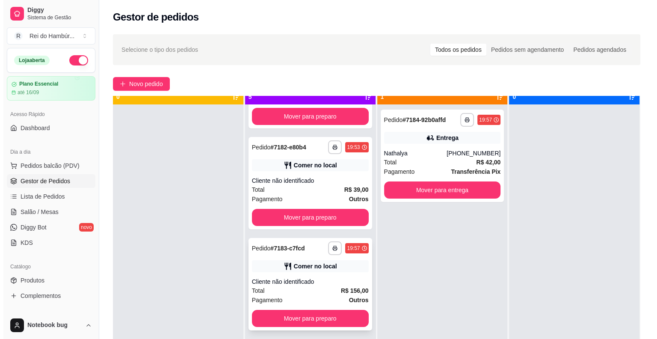
scroll to position [24, 0]
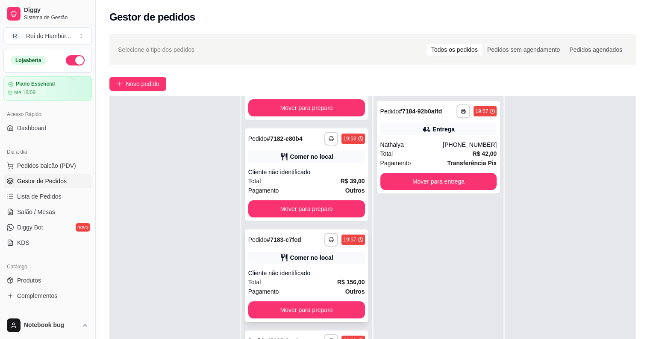
click at [348, 267] on div "**********" at bounding box center [307, 275] width 124 height 92
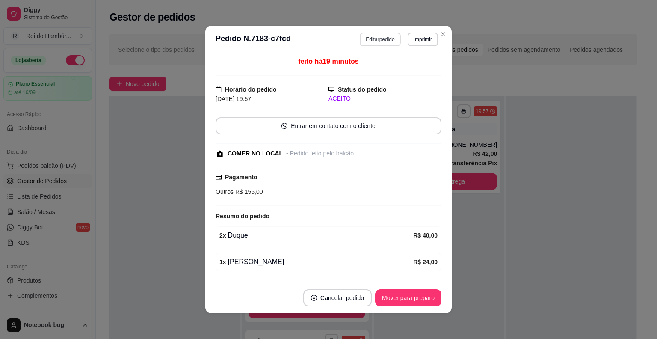
click at [373, 36] on button "Editar pedido" at bounding box center [380, 39] width 41 height 14
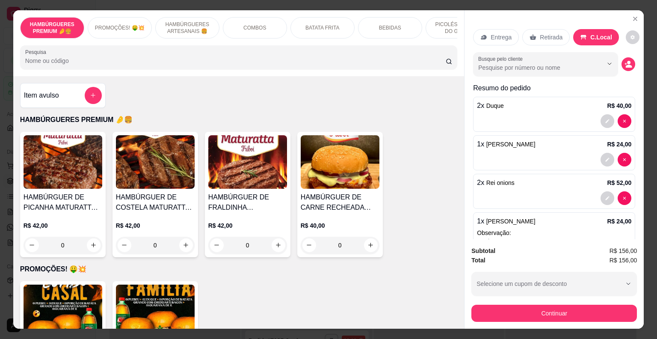
click at [392, 32] on div "BEBIDAS" at bounding box center [390, 27] width 64 height 21
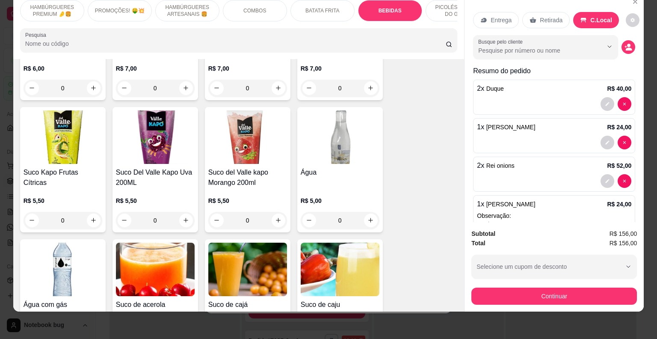
scroll to position [2088, 0]
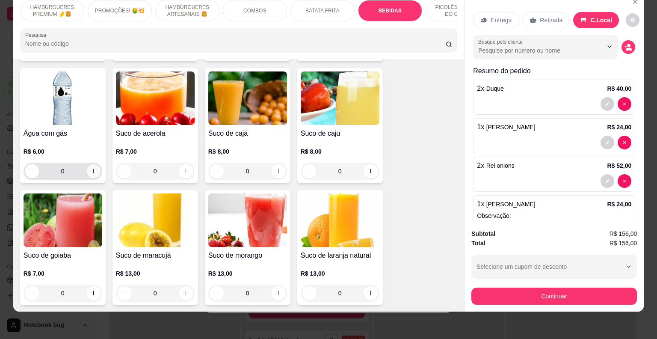
click at [87, 164] on button "increase-product-quantity" at bounding box center [94, 171] width 14 height 14
type input "1"
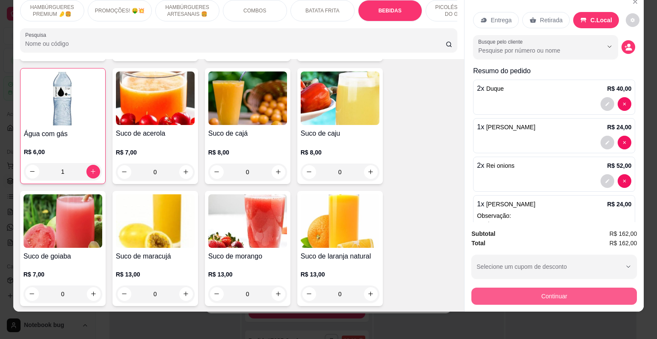
click at [480, 287] on button "Continuar" at bounding box center [553, 295] width 165 height 17
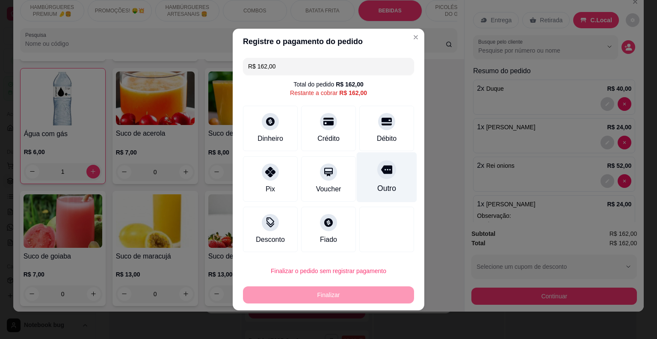
click at [389, 178] on div "Outro" at bounding box center [387, 177] width 60 height 50
type input "R$ 0,00"
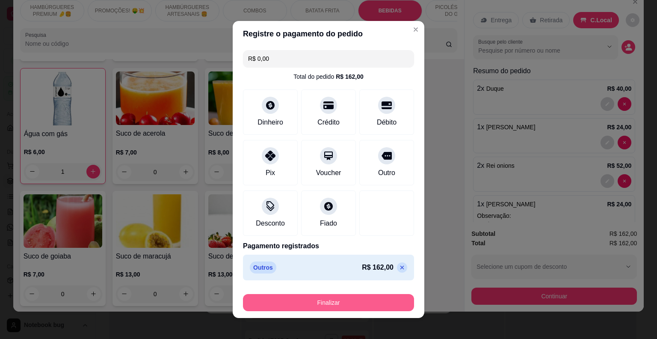
click at [392, 302] on button "Finalizar" at bounding box center [328, 302] width 171 height 17
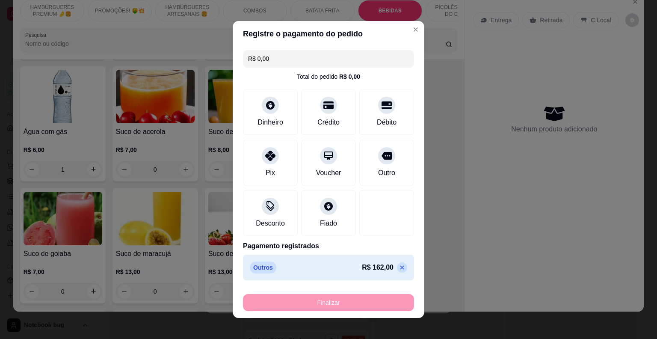
type input "0"
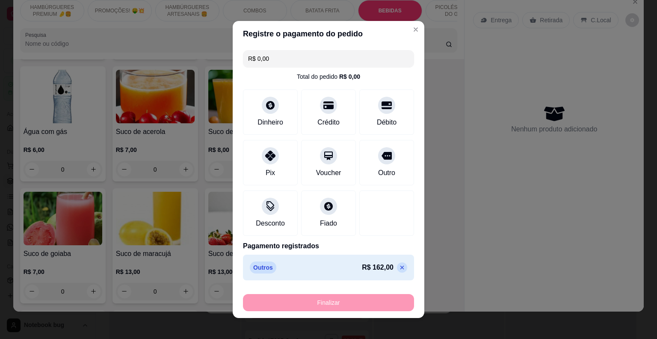
type input "-R$ 162,00"
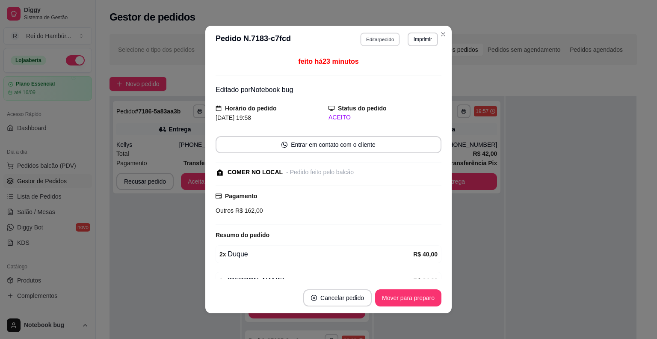
click at [385, 33] on button "Editar pedido" at bounding box center [380, 38] width 40 height 13
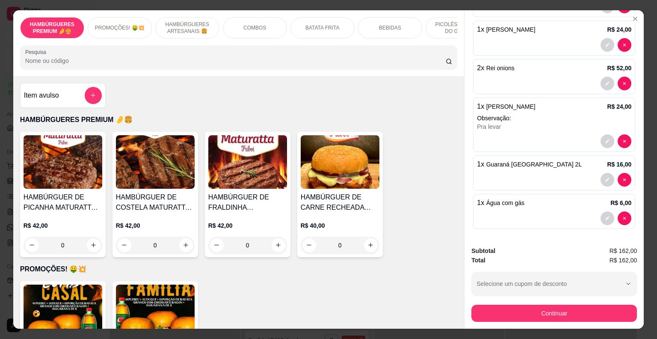
scroll to position [0, 0]
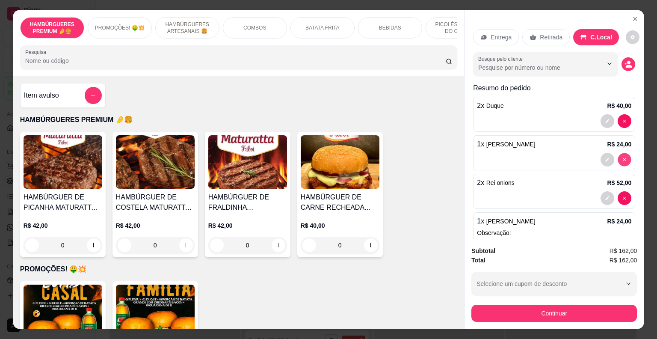
type input "0"
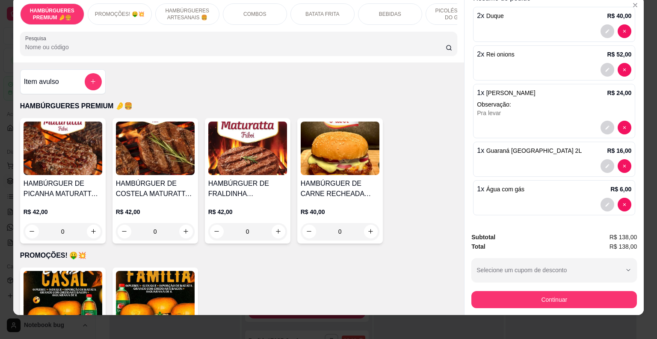
scroll to position [21, 0]
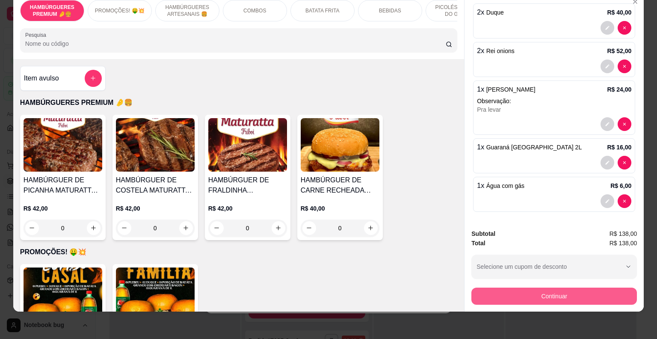
click at [539, 294] on button "Continuar" at bounding box center [553, 295] width 165 height 17
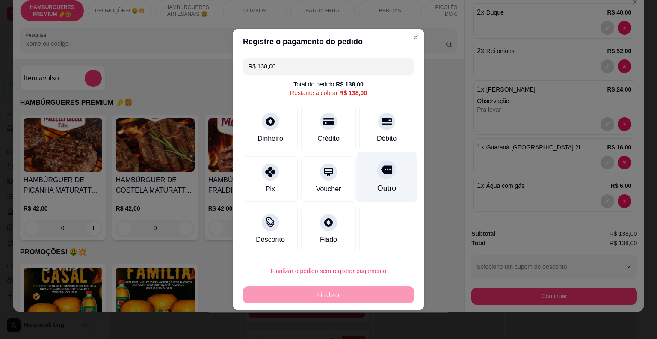
click at [383, 178] on div at bounding box center [386, 169] width 19 height 19
type input "R$ 0,00"
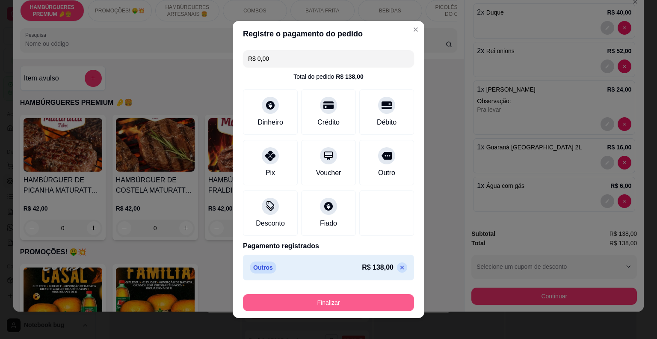
click at [345, 298] on button "Finalizar" at bounding box center [328, 302] width 171 height 17
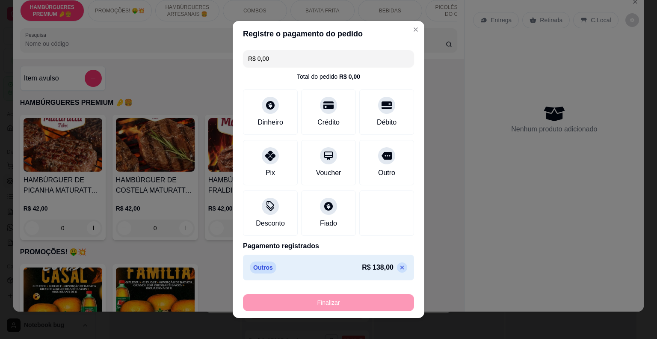
type input "0"
type input "-R$ 138,00"
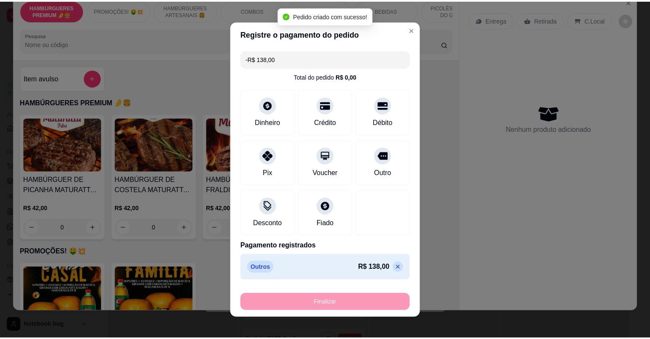
scroll to position [0, 0]
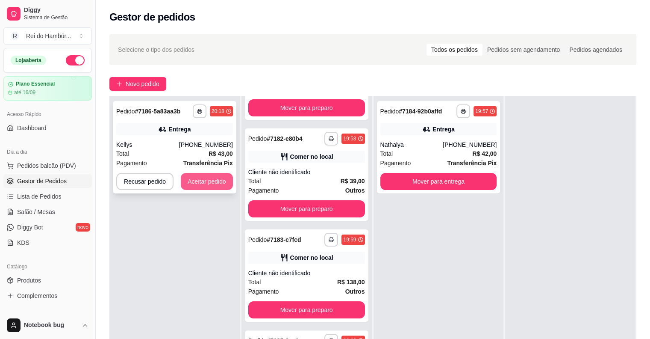
click at [209, 182] on button "Aceitar pedido" at bounding box center [207, 181] width 52 height 17
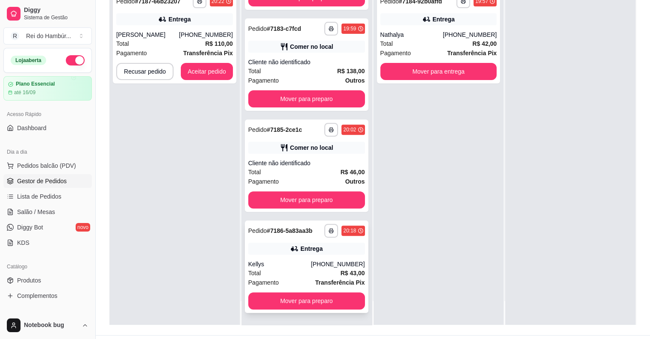
scroll to position [130, 0]
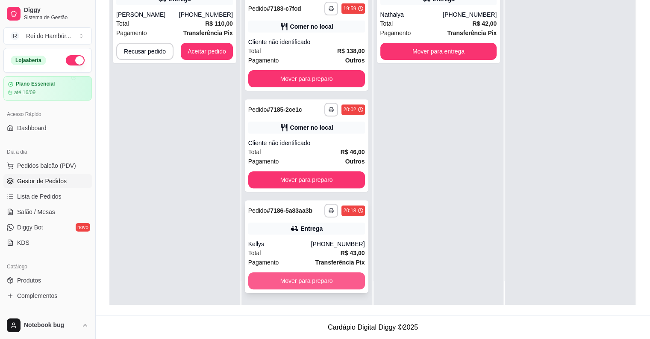
click at [315, 277] on button "Mover para preparo" at bounding box center [306, 280] width 117 height 17
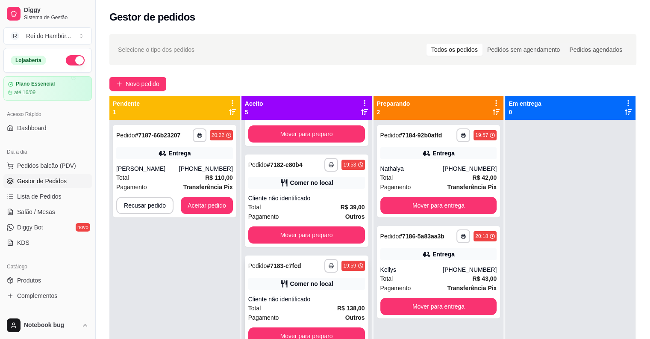
scroll to position [174, 0]
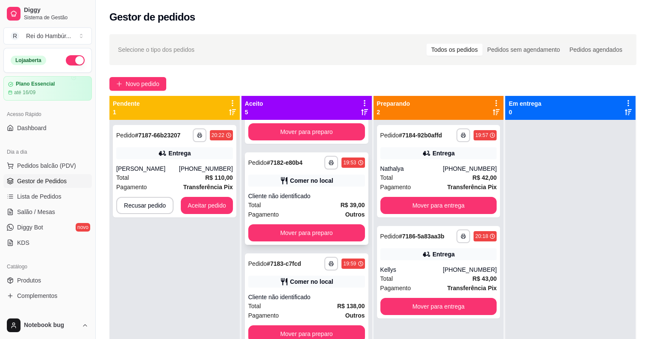
click at [325, 204] on div "Total R$ 39,00" at bounding box center [306, 204] width 117 height 9
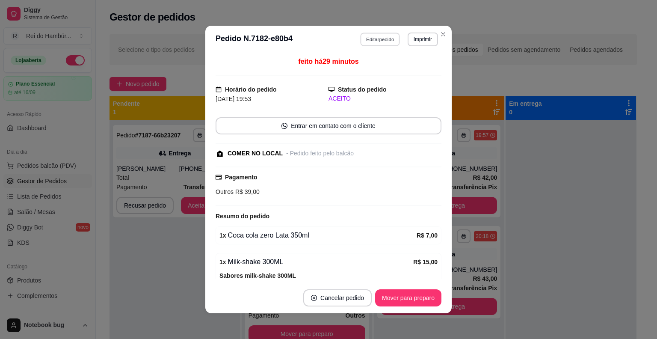
click at [370, 39] on button "Editar pedido" at bounding box center [380, 38] width 40 height 13
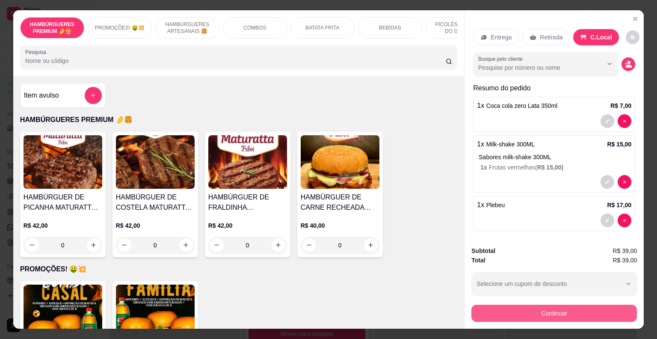
click at [509, 304] on button "Continuar" at bounding box center [553, 312] width 165 height 17
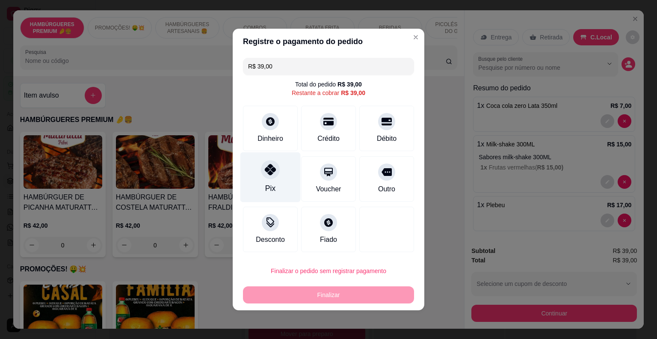
click at [282, 174] on div "Pix" at bounding box center [270, 177] width 60 height 50
type input "R$ 0,00"
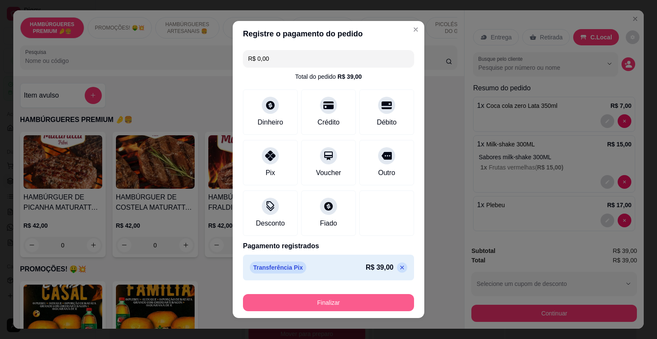
click at [315, 304] on button "Finalizar" at bounding box center [328, 302] width 171 height 17
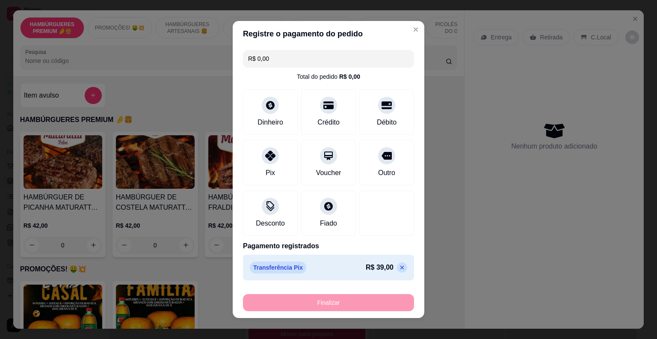
type input "0"
type input "-R$ 39,00"
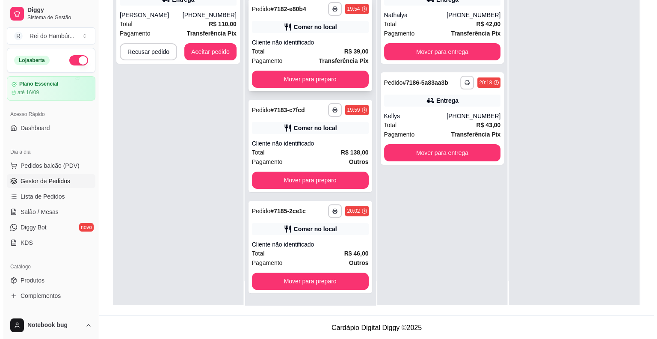
scroll to position [130, 0]
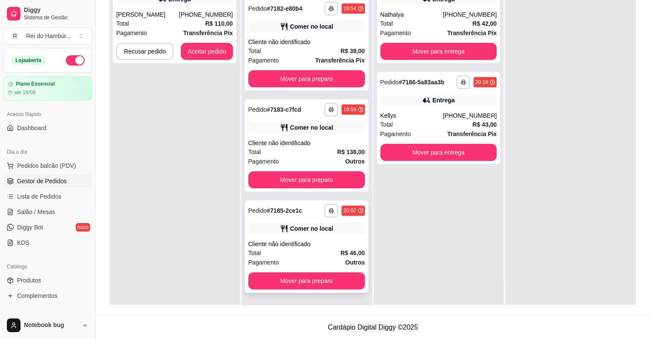
click at [315, 231] on div "Comer no local" at bounding box center [311, 228] width 43 height 9
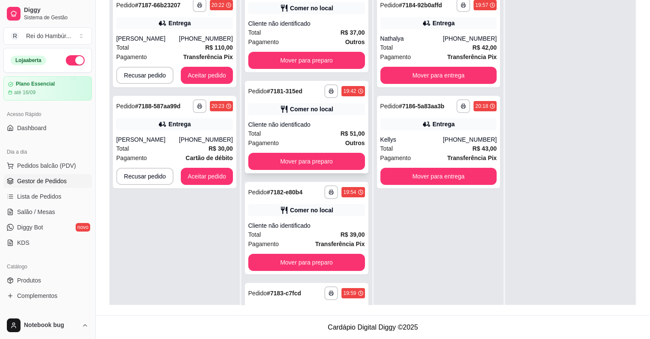
scroll to position [0, 0]
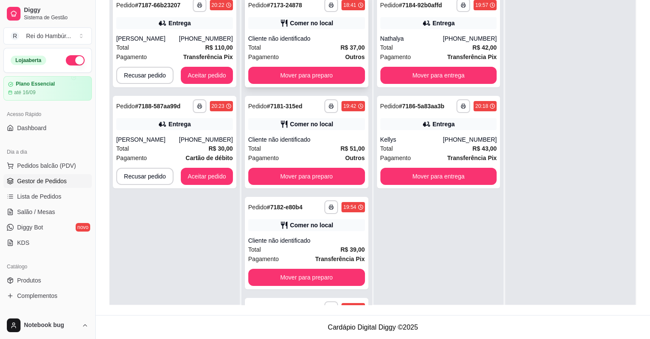
click at [345, 57] on strong "Outros" at bounding box center [355, 56] width 20 height 7
click at [188, 182] on button "Aceitar pedido" at bounding box center [207, 176] width 50 height 17
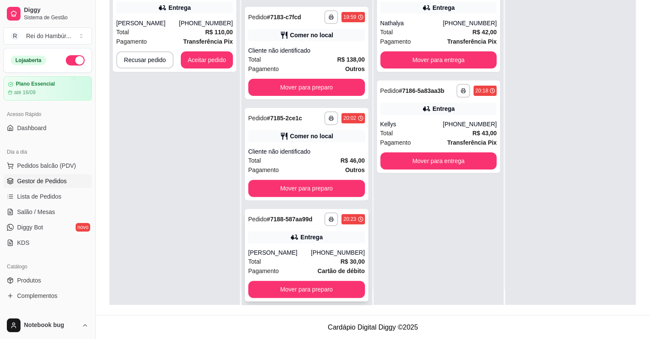
scroll to position [24, 0]
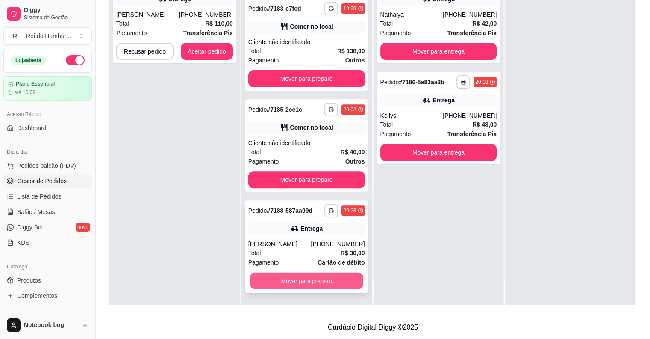
click at [323, 279] on button "Mover para preparo" at bounding box center [306, 280] width 113 height 17
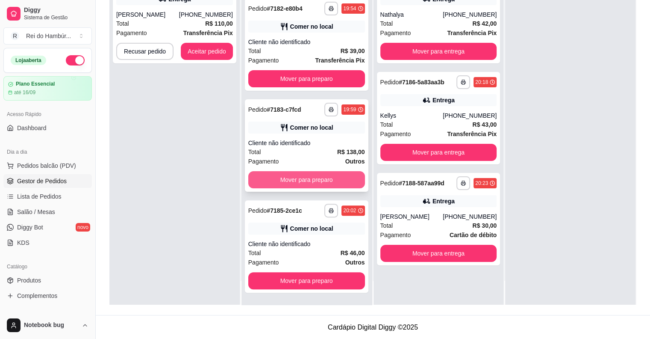
scroll to position [89, 0]
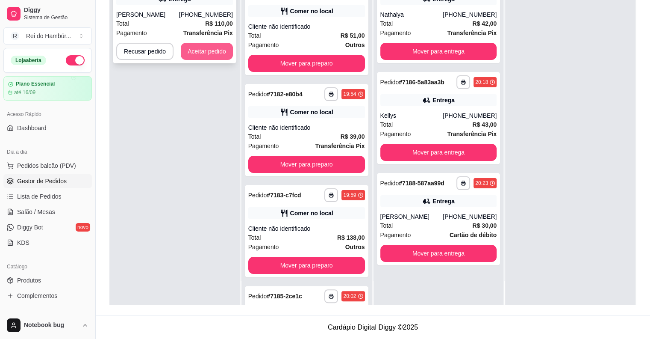
click at [213, 58] on button "Aceitar pedido" at bounding box center [207, 51] width 52 height 17
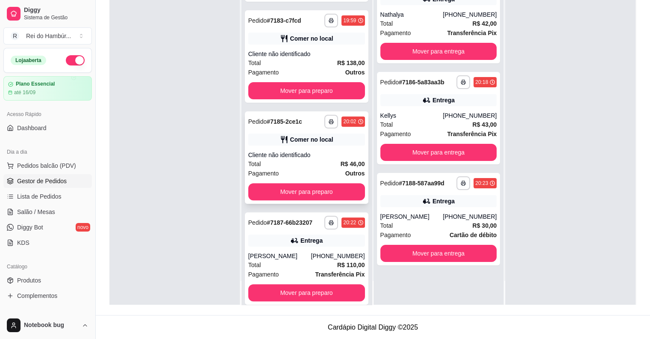
scroll to position [284, 0]
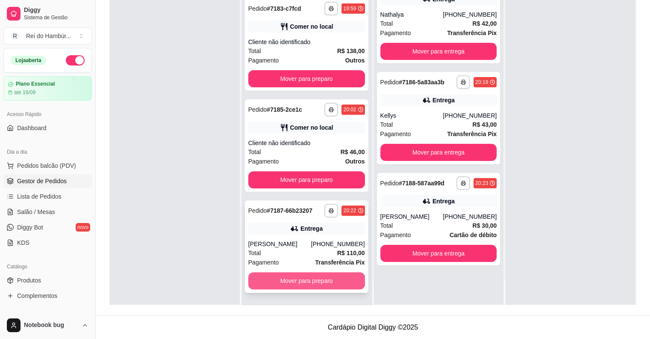
click at [327, 274] on button "Mover para preparo" at bounding box center [306, 280] width 117 height 17
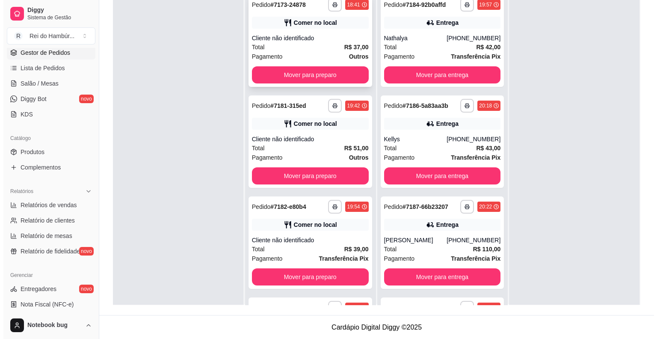
scroll to position [0, 0]
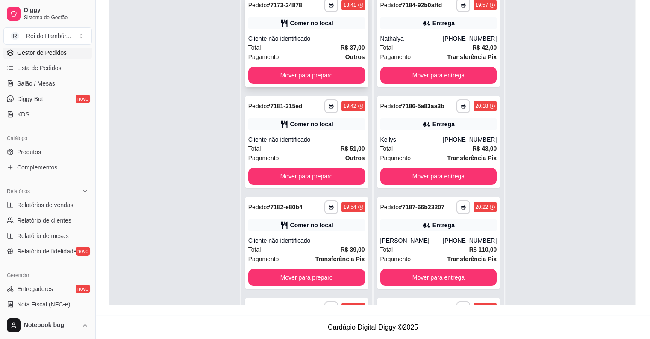
click at [293, 47] on div "Total R$ 37,00" at bounding box center [306, 47] width 117 height 9
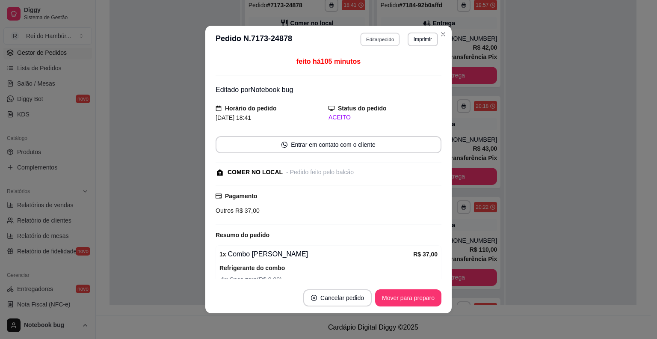
click at [369, 33] on button "Editar pedido" at bounding box center [380, 38] width 40 height 13
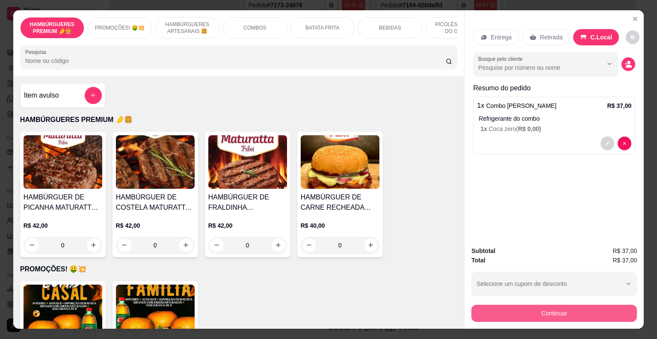
click at [501, 310] on button "Continuar" at bounding box center [553, 312] width 165 height 17
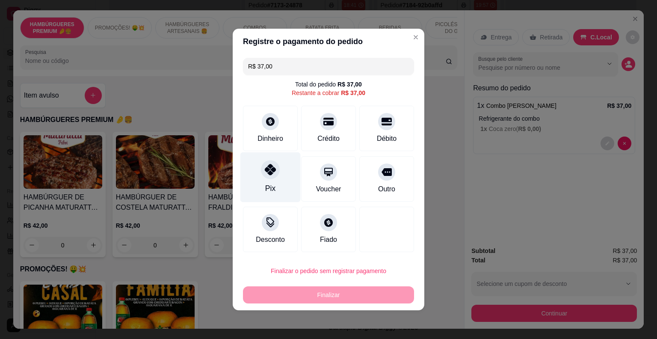
click at [279, 168] on div "Pix" at bounding box center [270, 177] width 60 height 50
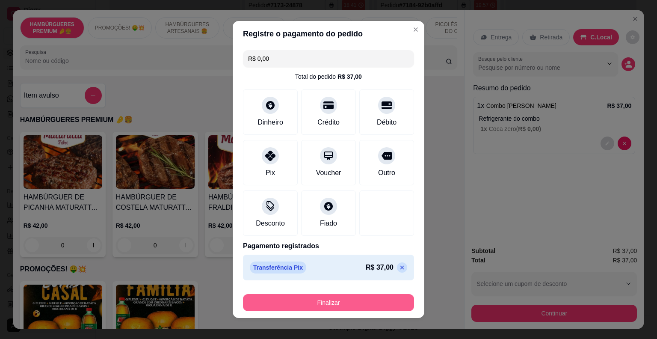
click at [327, 296] on button "Finalizar" at bounding box center [328, 302] width 171 height 17
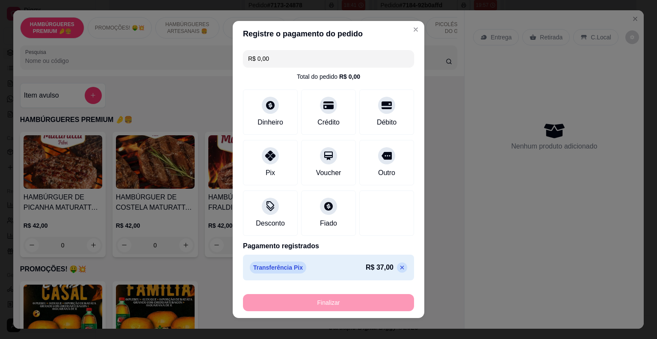
type input "-R$ 37,00"
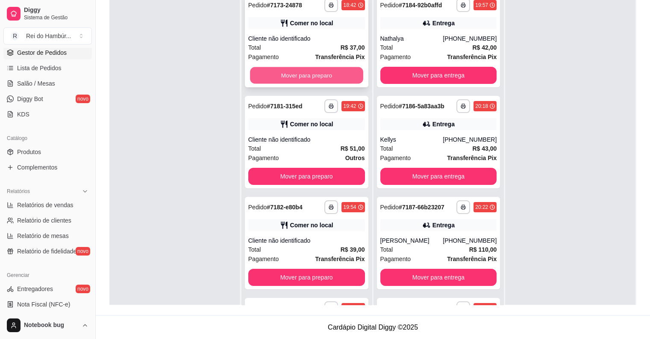
click at [330, 72] on button "Mover para preparo" at bounding box center [306, 75] width 113 height 17
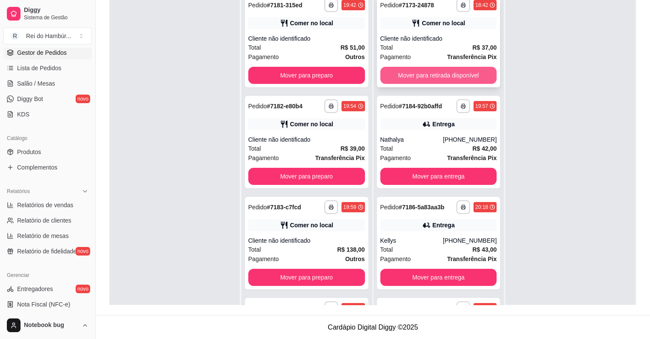
click at [424, 74] on button "Mover para retirada disponível" at bounding box center [438, 75] width 117 height 17
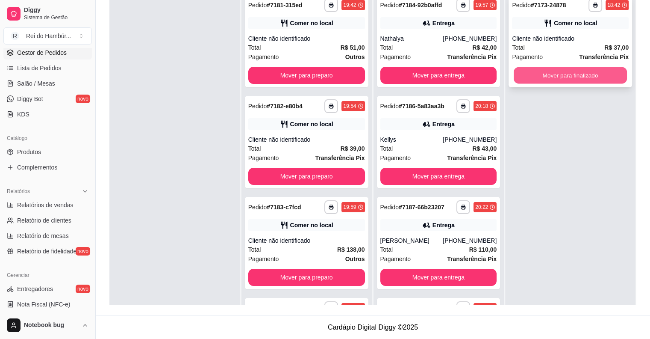
click at [523, 77] on button "Mover para finalizado" at bounding box center [570, 75] width 113 height 17
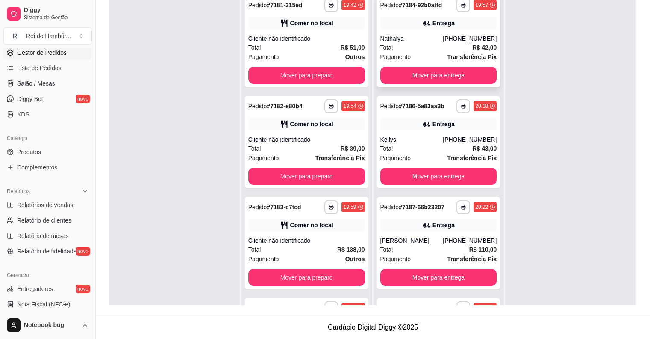
click at [436, 55] on div "Pagamento Transferência Pix" at bounding box center [438, 56] width 117 height 9
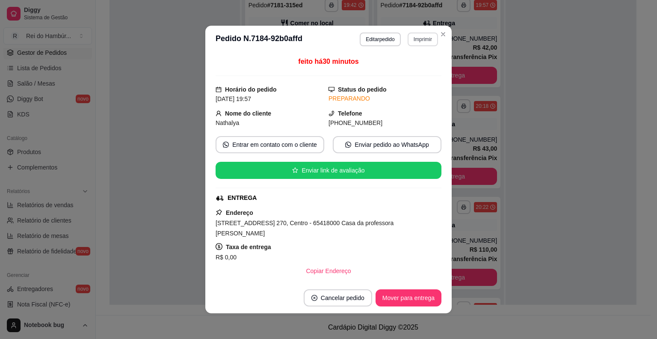
click at [419, 36] on button "Imprimir" at bounding box center [422, 39] width 30 height 14
click at [416, 71] on button "IMPRESSORA" at bounding box center [404, 69] width 60 height 13
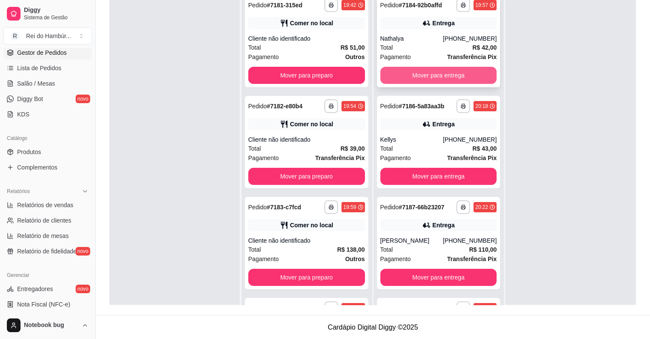
click at [453, 75] on button "Mover para entrega" at bounding box center [438, 75] width 117 height 17
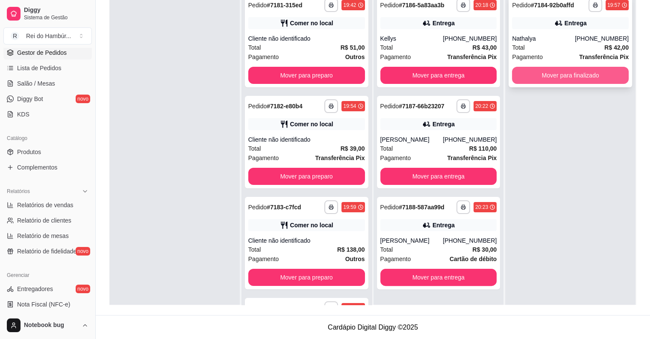
click at [522, 70] on button "Mover para finalizado" at bounding box center [570, 75] width 117 height 17
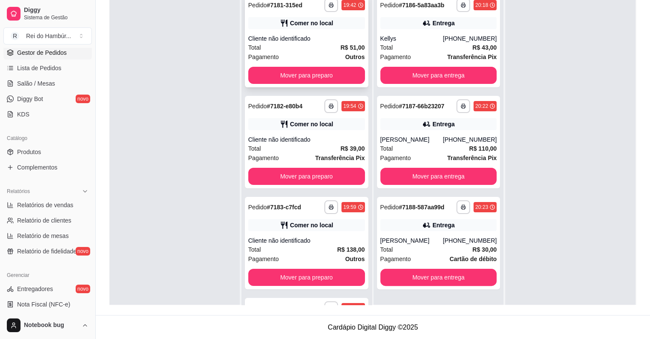
click at [310, 46] on div "Total R$ 51,00" at bounding box center [306, 47] width 117 height 9
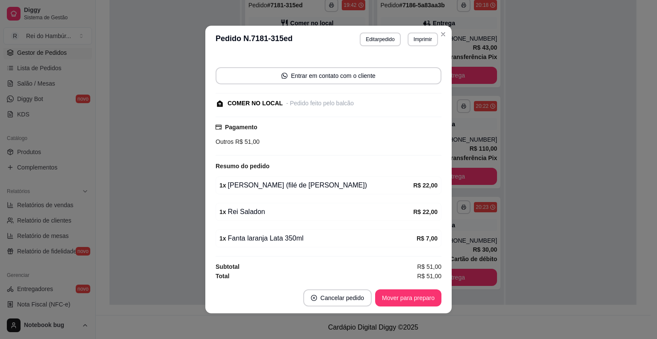
scroll to position [2, 0]
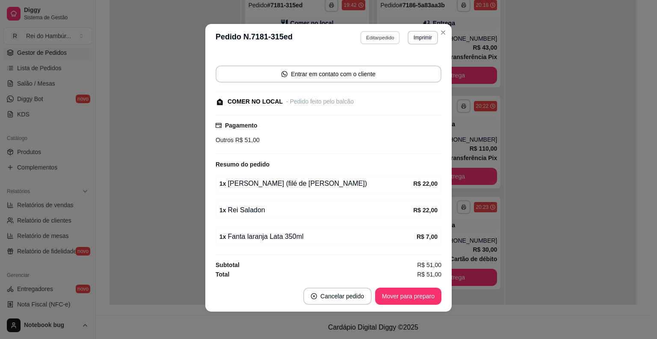
click at [370, 36] on button "Editar pedido" at bounding box center [380, 37] width 40 height 13
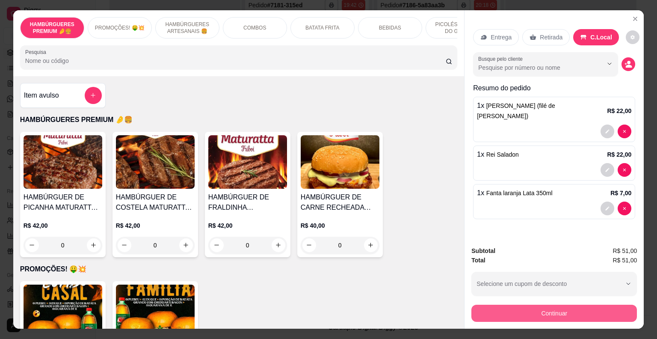
click at [504, 306] on button "Continuar" at bounding box center [553, 312] width 165 height 17
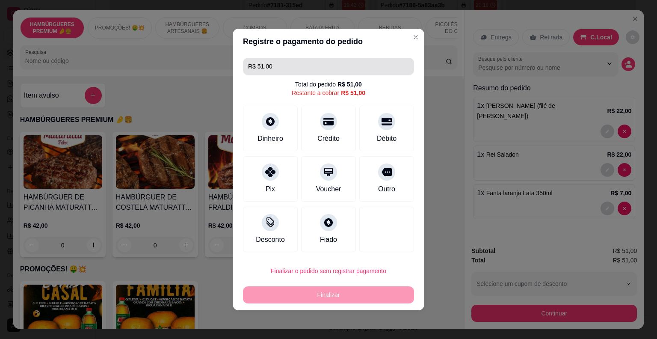
click at [304, 65] on input "R$ 51,00" at bounding box center [328, 66] width 161 height 17
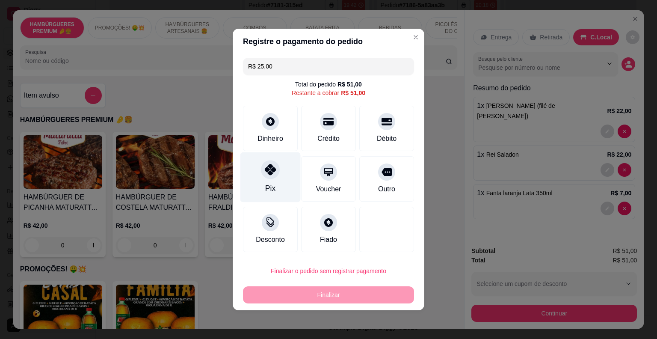
click at [271, 180] on div "Pix" at bounding box center [270, 177] width 60 height 50
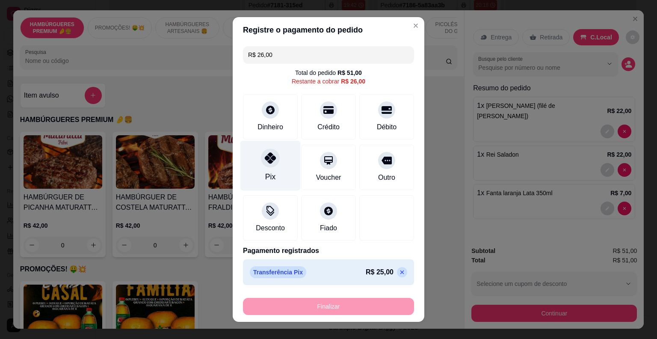
click at [277, 161] on div "Pix" at bounding box center [270, 165] width 60 height 50
type input "R$ 0,00"
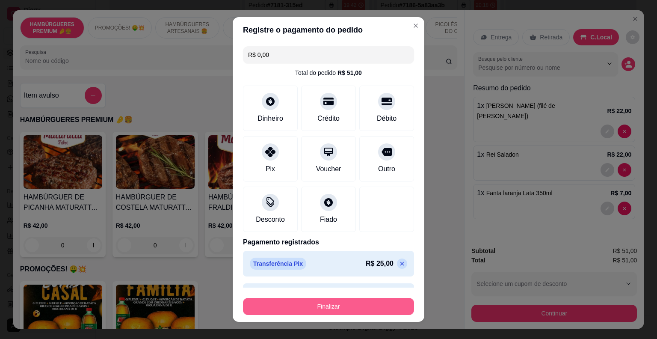
click at [364, 302] on button "Finalizar" at bounding box center [328, 306] width 171 height 17
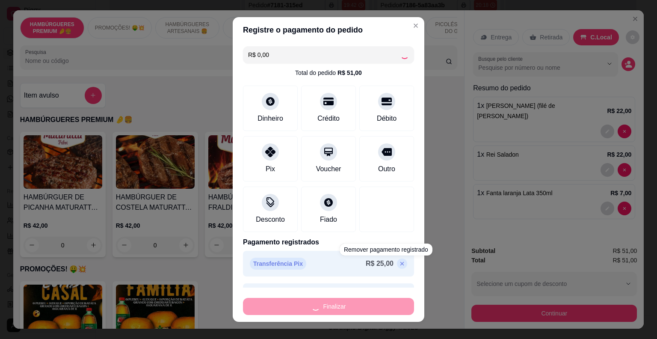
type input "0"
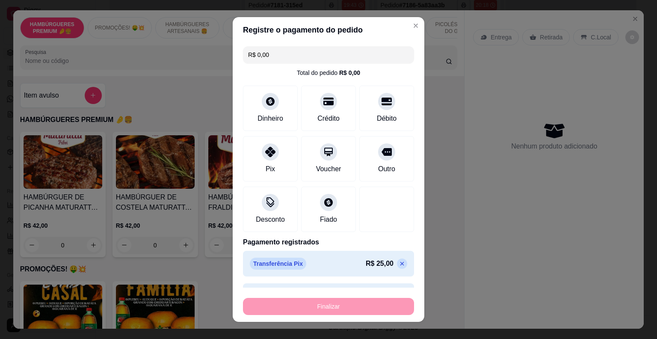
type input "-R$ 51,00"
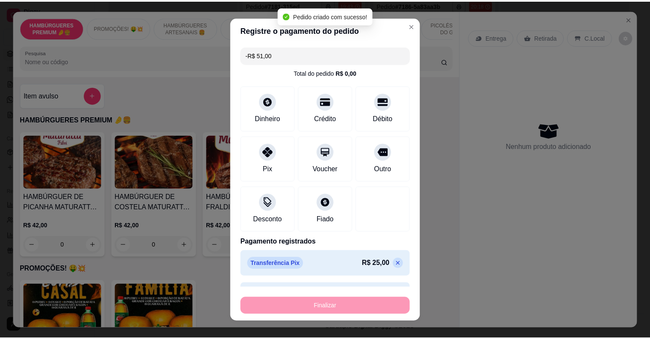
scroll to position [69, 0]
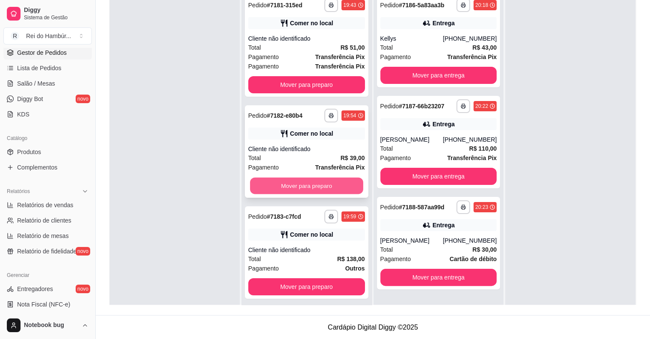
click at [352, 184] on button "Mover para preparo" at bounding box center [306, 185] width 113 height 17
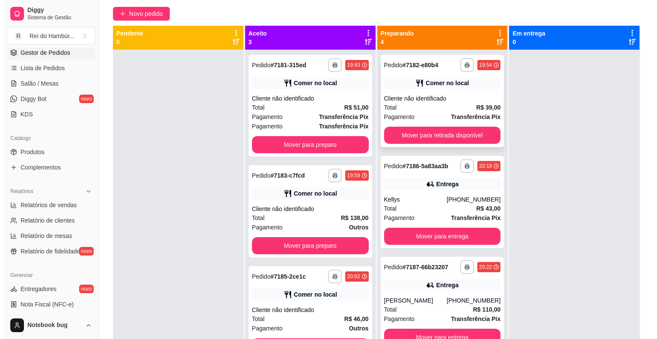
scroll to position [43, 0]
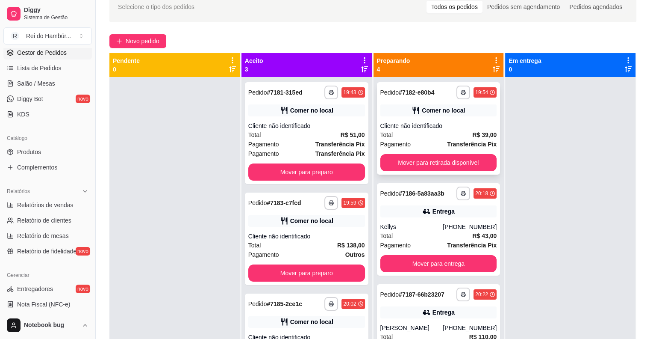
click at [445, 114] on div "Comer no local" at bounding box center [443, 110] width 43 height 9
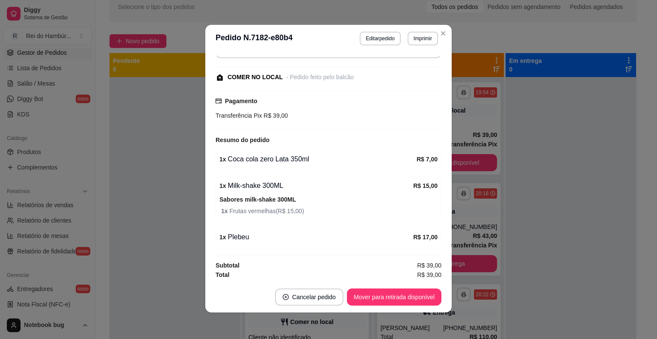
scroll to position [2, 0]
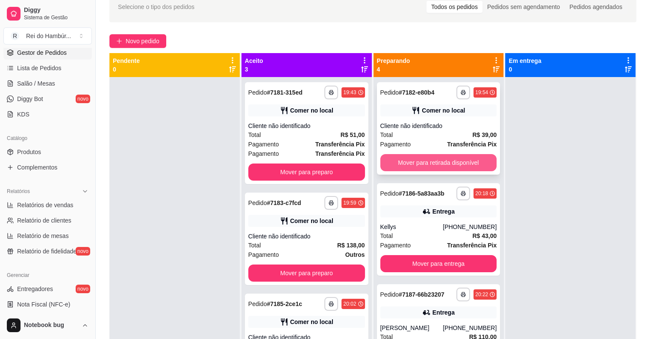
click at [474, 161] on button "Mover para retirada disponível" at bounding box center [438, 162] width 117 height 17
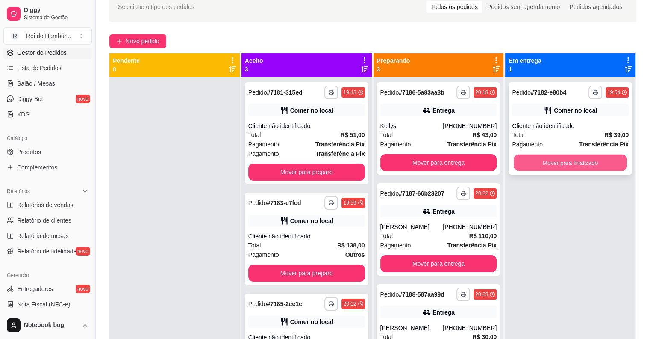
click at [538, 163] on button "Mover para finalizado" at bounding box center [570, 162] width 113 height 17
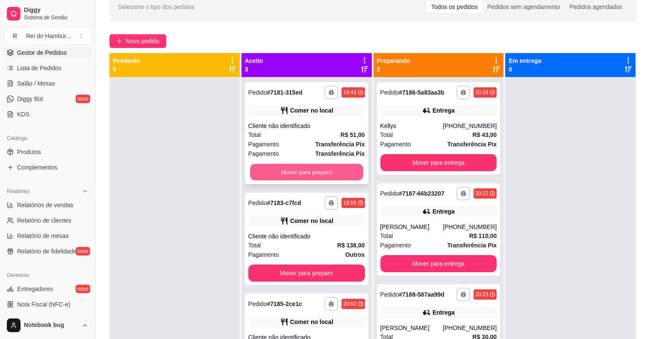
click at [331, 165] on button "Mover para preparo" at bounding box center [306, 172] width 113 height 17
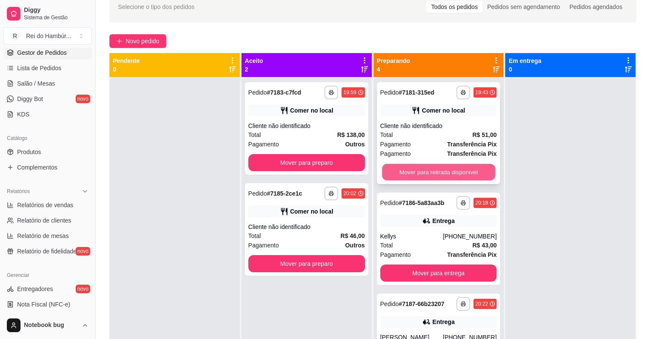
click at [437, 169] on button "Mover para retirada disponível" at bounding box center [438, 172] width 113 height 17
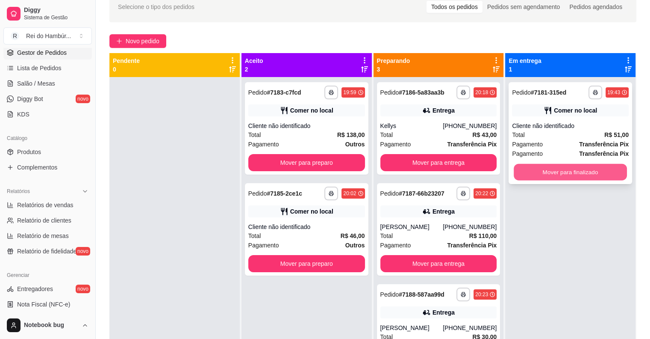
click at [525, 171] on button "Mover para finalizado" at bounding box center [570, 172] width 113 height 17
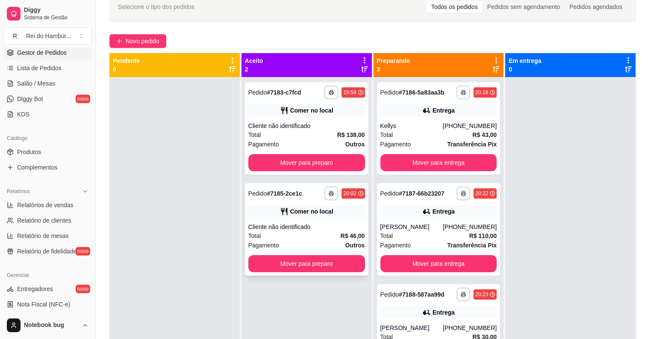
click at [341, 232] on strong "R$ 46,00" at bounding box center [353, 235] width 24 height 7
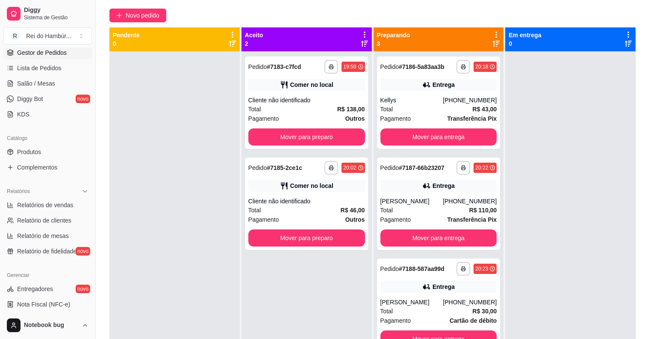
scroll to position [0, 0]
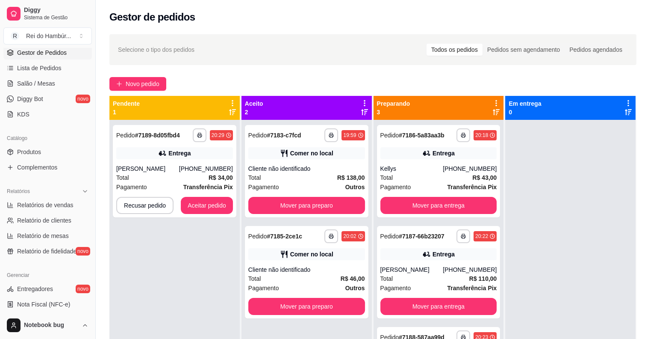
drag, startPoint x: 203, startPoint y: 161, endPoint x: 285, endPoint y: 75, distance: 119.1
click at [285, 75] on div "**********" at bounding box center [373, 237] width 554 height 416
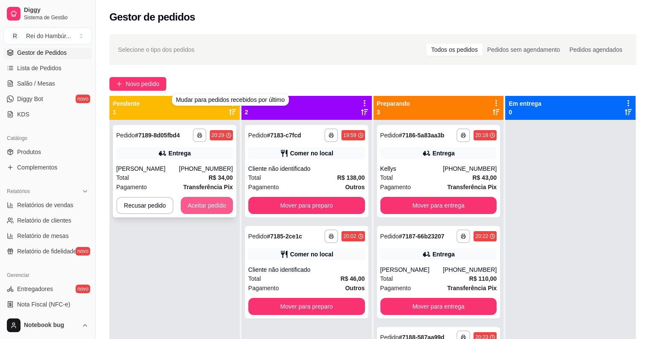
click at [205, 203] on button "Aceitar pedido" at bounding box center [207, 205] width 52 height 17
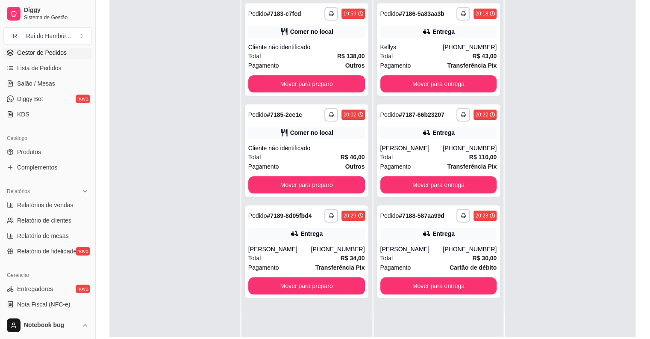
scroll to position [130, 0]
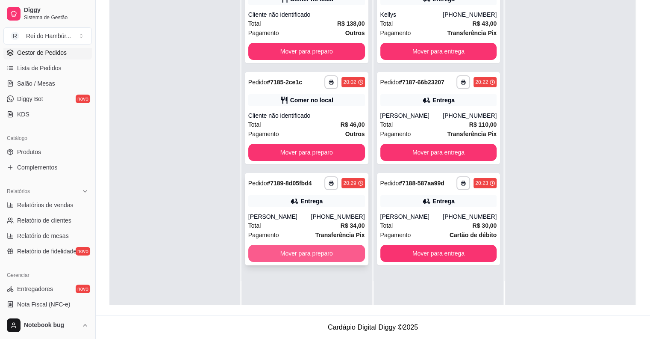
click at [308, 257] on button "Mover para preparo" at bounding box center [306, 253] width 117 height 17
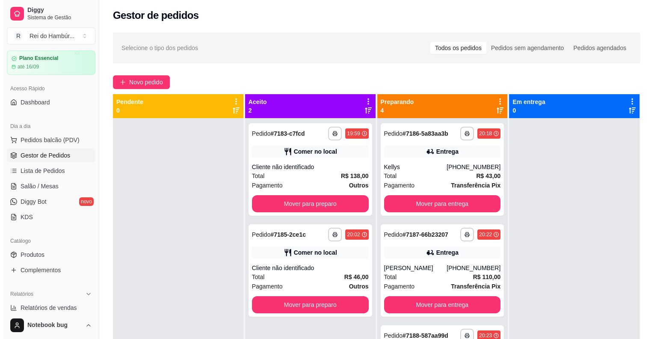
scroll to position [0, 0]
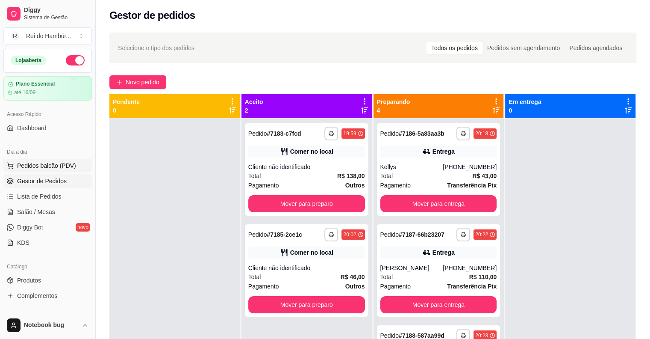
click at [70, 166] on span "Pedidos balcão (PDV)" at bounding box center [46, 165] width 59 height 9
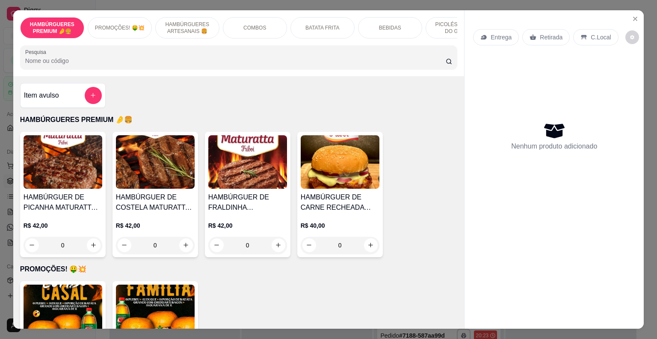
click at [170, 17] on div "HAMBÚRGUERES ARTESANAIS 🍔" at bounding box center [187, 27] width 64 height 21
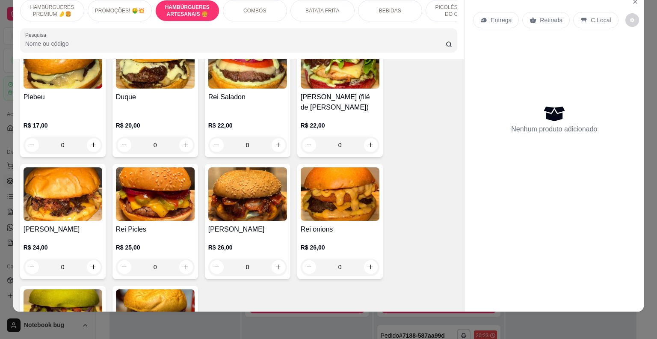
scroll to position [386, 0]
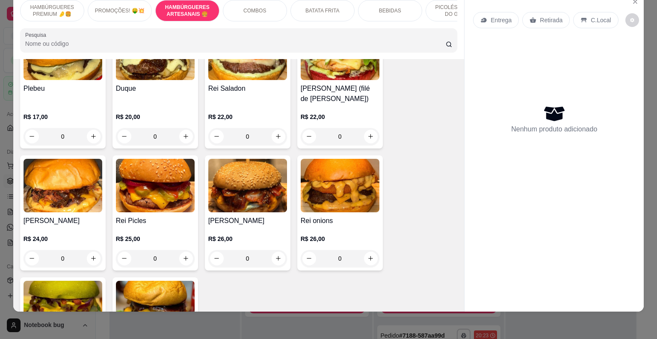
drag, startPoint x: 245, startPoint y: 115, endPoint x: 246, endPoint y: 110, distance: 4.5
click at [246, 110] on div "Rei Saladon R$ 22,00 0" at bounding box center [247, 85] width 85 height 125
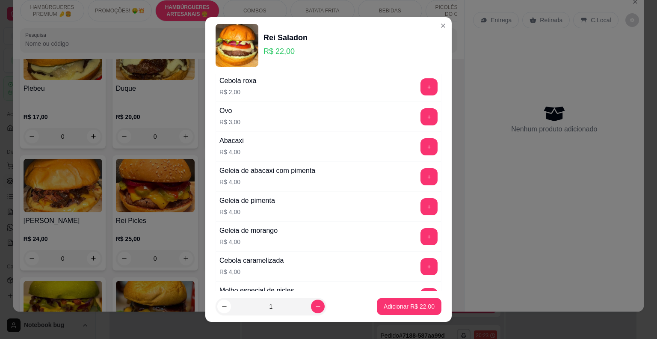
scroll to position [85, 0]
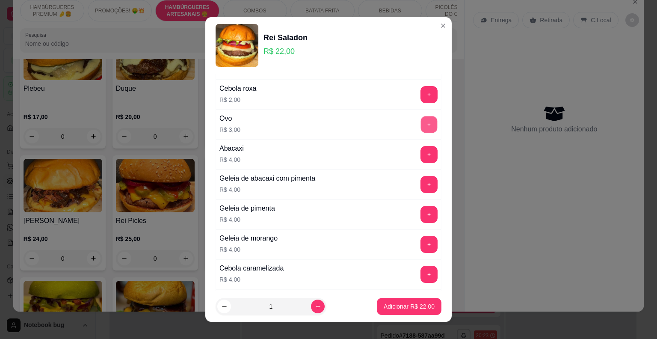
click at [421, 123] on button "+" at bounding box center [429, 124] width 17 height 17
click at [391, 309] on p "Adicionar R$ 25,00" at bounding box center [409, 306] width 50 height 8
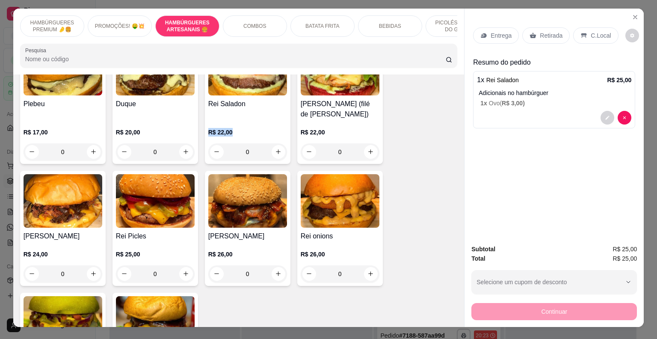
scroll to position [0, 0]
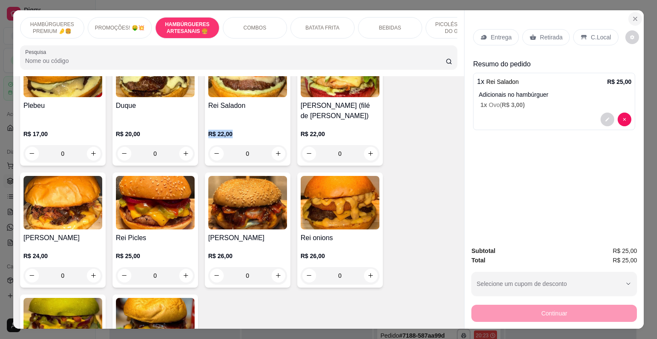
click at [631, 15] on icon "Close" at bounding box center [634, 18] width 7 height 7
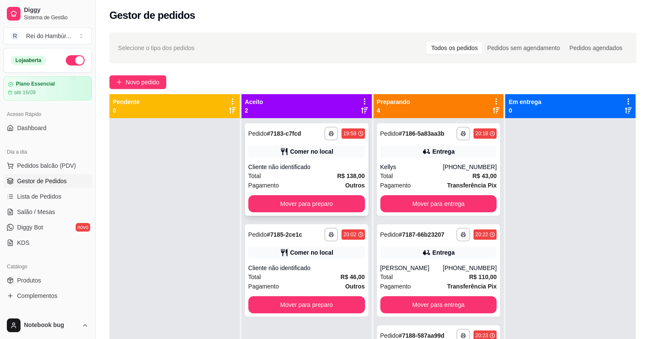
click at [339, 164] on div "Cliente não identificado" at bounding box center [306, 166] width 117 height 9
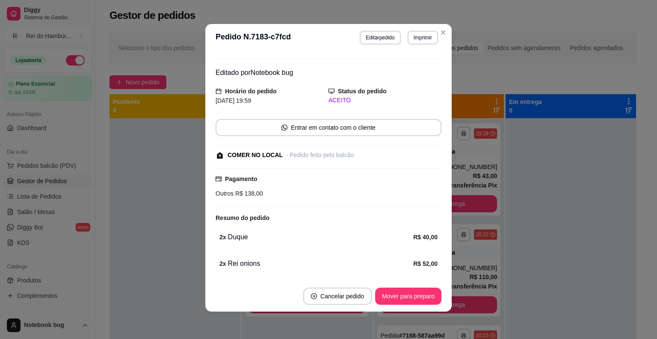
scroll to position [144, 0]
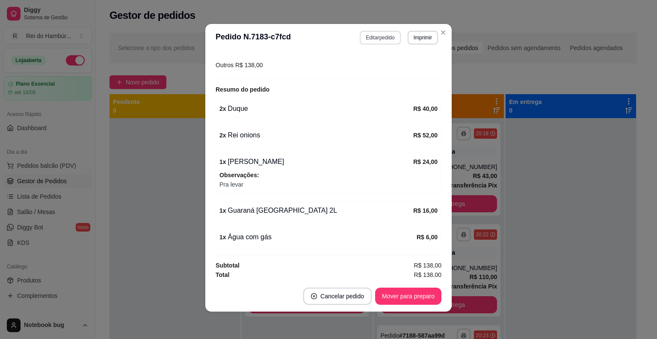
click at [386, 35] on button "Editar pedido" at bounding box center [380, 38] width 41 height 14
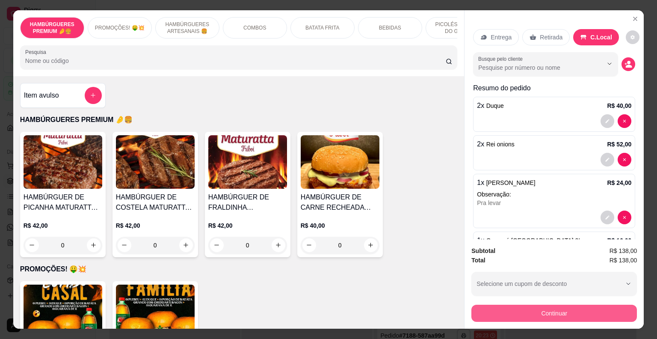
click at [528, 305] on button "Continuar" at bounding box center [553, 312] width 165 height 17
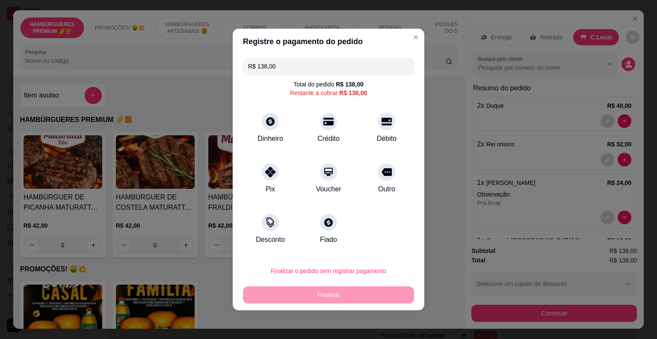
click at [307, 63] on input "R$ 138,00" at bounding box center [328, 66] width 161 height 17
click at [275, 129] on div "Dinheiro" at bounding box center [270, 127] width 60 height 50
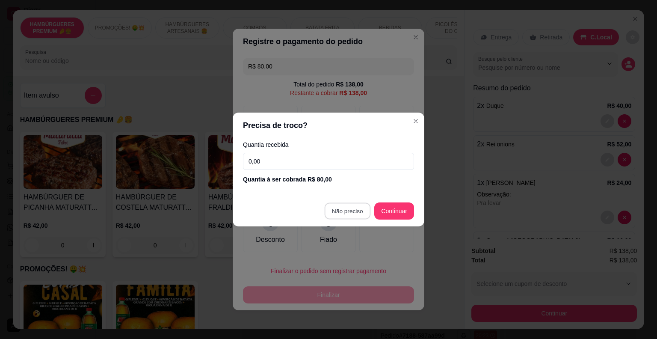
type input "R$ 58,00"
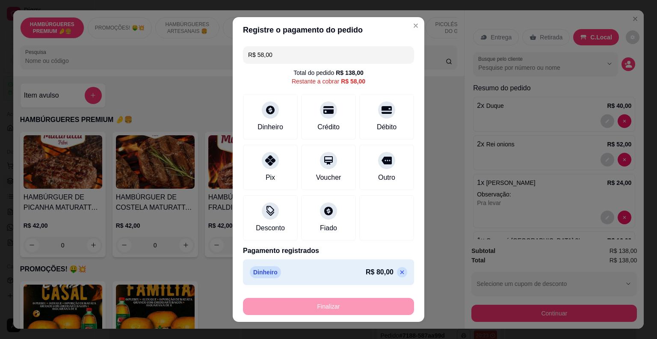
scroll to position [10, 0]
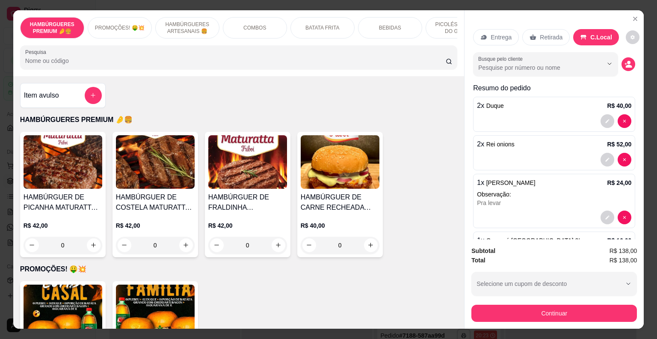
click at [253, 19] on div "COMBOS" at bounding box center [255, 27] width 64 height 21
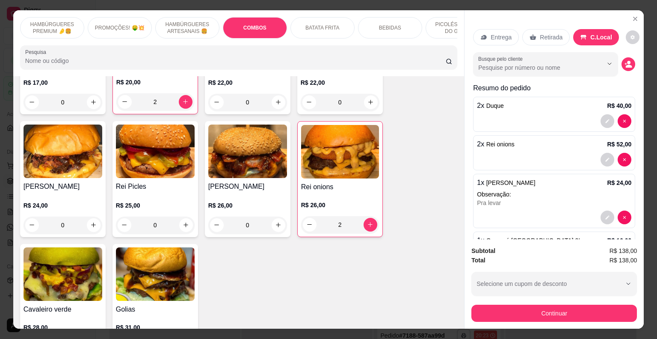
scroll to position [267, 0]
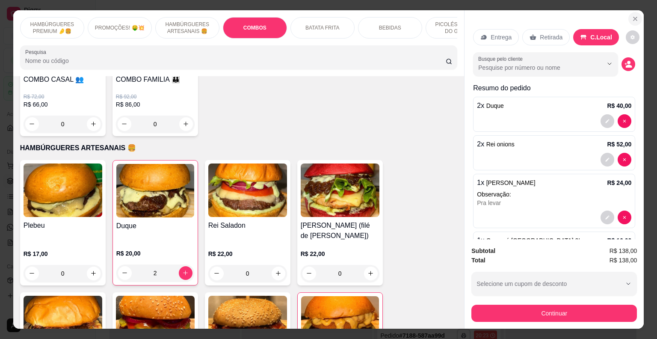
click at [628, 17] on button "Close" at bounding box center [635, 19] width 14 height 14
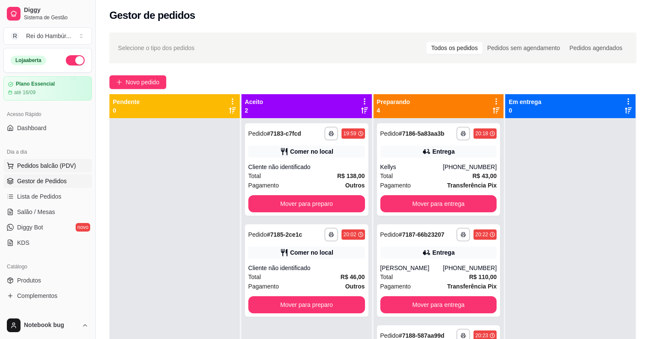
click at [58, 169] on span "Pedidos balcão (PDV)" at bounding box center [46, 165] width 59 height 9
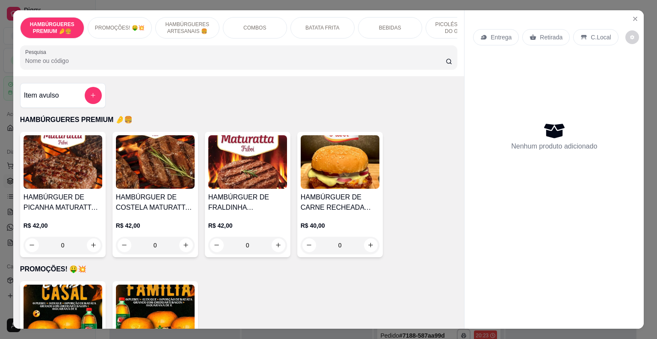
click at [185, 27] on p "HAMBÚRGUERES ARTESANAIS 🍔" at bounding box center [187, 28] width 50 height 14
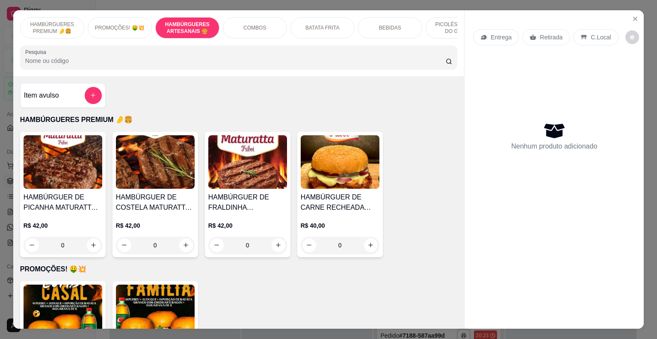
scroll to position [21, 0]
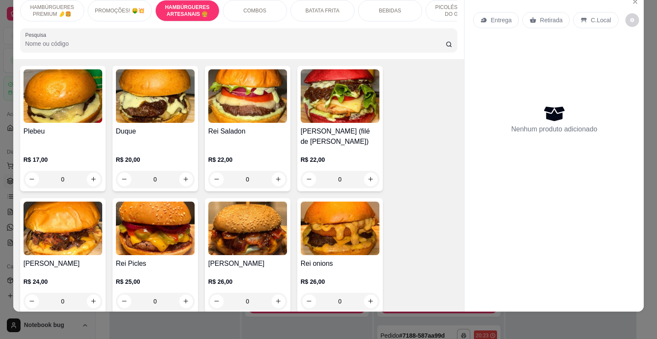
click at [253, 147] on div "Rei Saladon" at bounding box center [247, 136] width 79 height 21
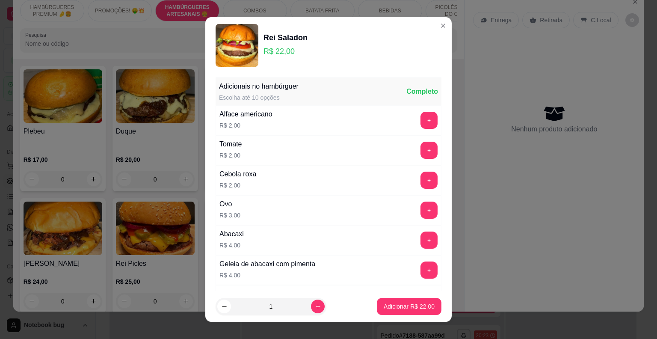
scroll to position [85, 0]
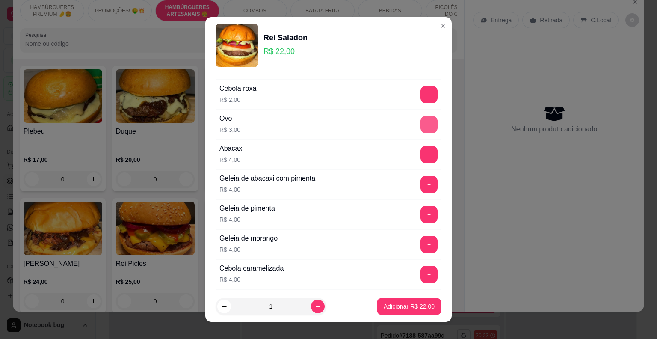
click at [420, 124] on button "+" at bounding box center [428, 124] width 17 height 17
click at [404, 303] on button "Adicionar R$ 25,00" at bounding box center [408, 306] width 63 height 17
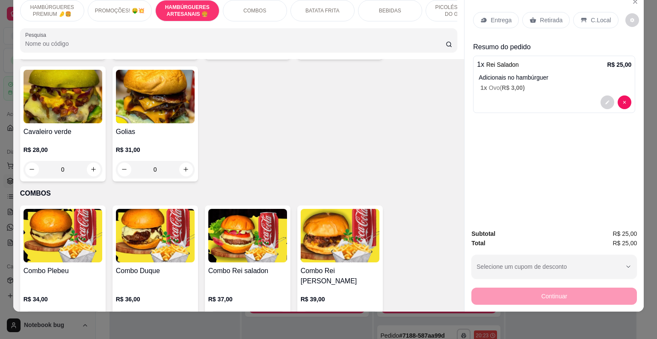
scroll to position [598, 0]
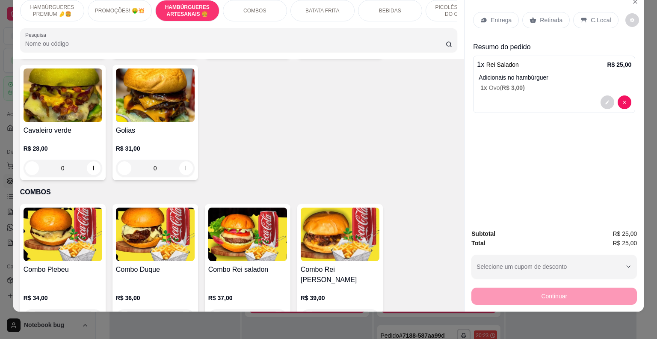
click at [182, 177] on div "0" at bounding box center [155, 167] width 79 height 17
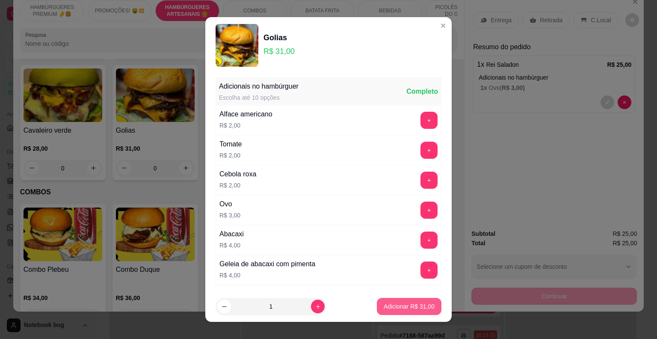
click at [408, 309] on p "Adicionar R$ 31,00" at bounding box center [408, 306] width 51 height 9
type input "1"
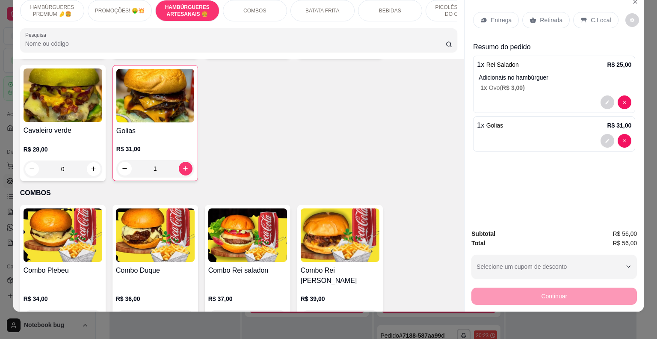
click at [499, 19] on div "Entrega" at bounding box center [496, 20] width 46 height 16
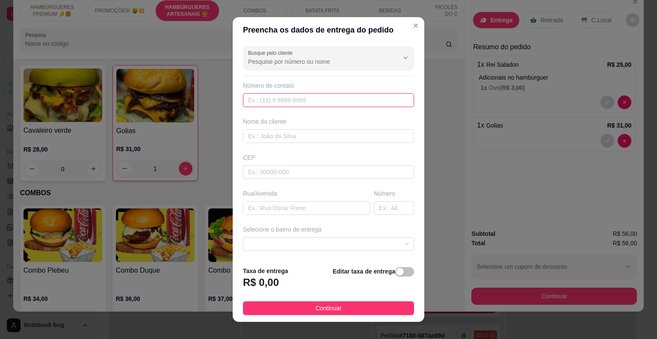
click at [312, 96] on input "text" at bounding box center [328, 100] width 171 height 14
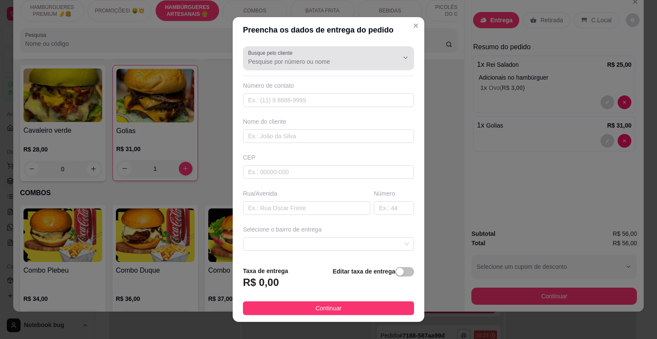
drag, startPoint x: 301, startPoint y: 53, endPoint x: 301, endPoint y: 60, distance: 6.4
click at [301, 56] on div at bounding box center [328, 58] width 161 height 17
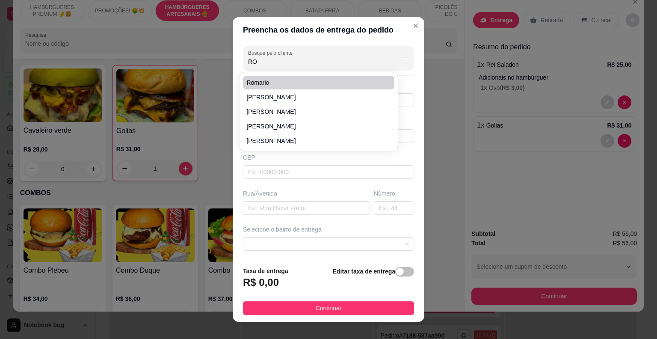
click at [299, 79] on span "Romario" at bounding box center [314, 82] width 136 height 9
type input "Romario"
type input "99981709974"
type input "Romario"
type input "Br 316"
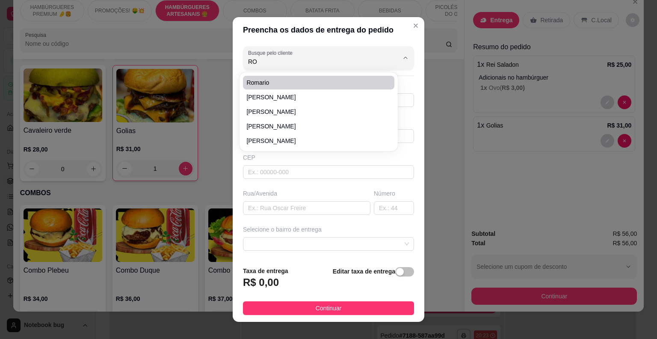
type input "0"
type input "Peritoro"
type input "Hotel e restaurante [GEOGRAPHIC_DATA][PERSON_NAME]"
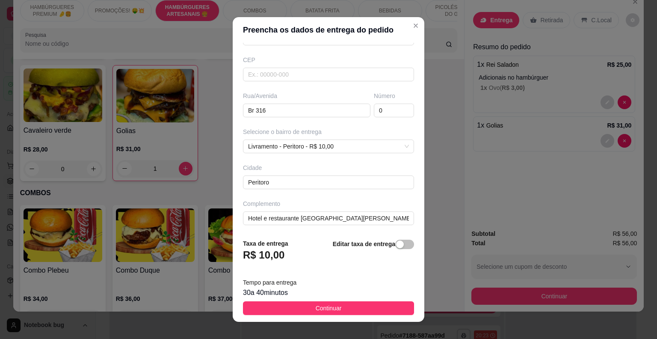
scroll to position [10, 0]
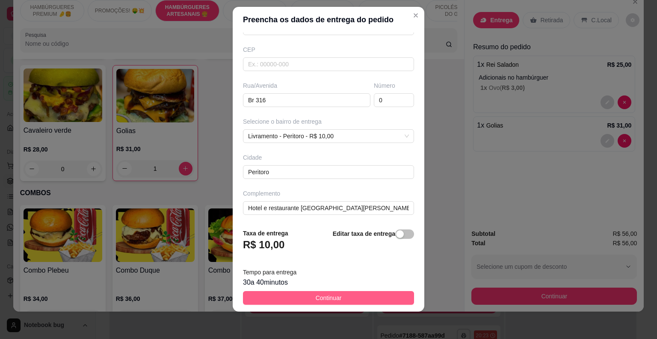
type input "Romario"
drag, startPoint x: 369, startPoint y: 295, endPoint x: 375, endPoint y: 289, distance: 7.9
click at [370, 294] on button "Continuar" at bounding box center [328, 298] width 171 height 14
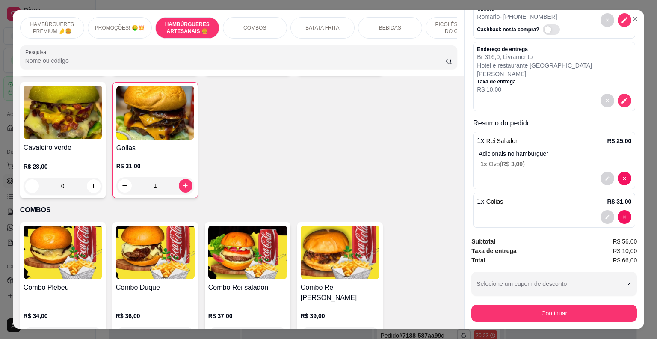
scroll to position [21, 0]
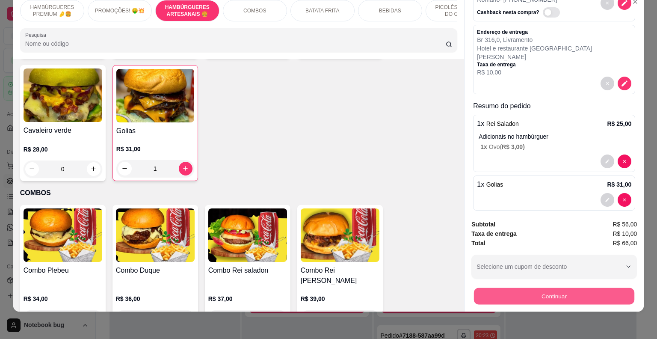
click at [561, 288] on button "Continuar" at bounding box center [554, 296] width 160 height 17
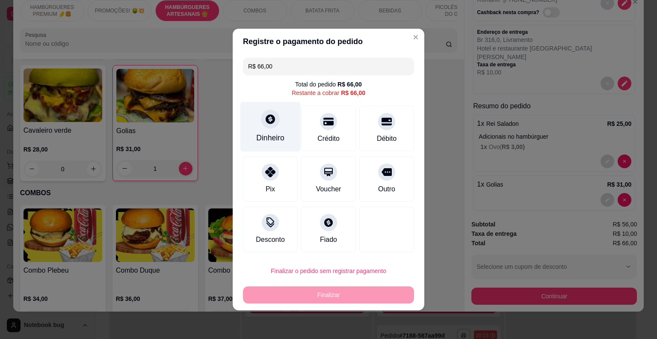
click at [265, 123] on icon at bounding box center [270, 118] width 11 height 11
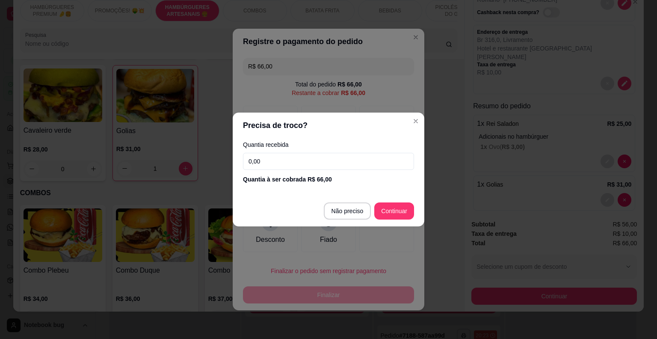
click at [275, 166] on input "0,00" at bounding box center [328, 161] width 171 height 17
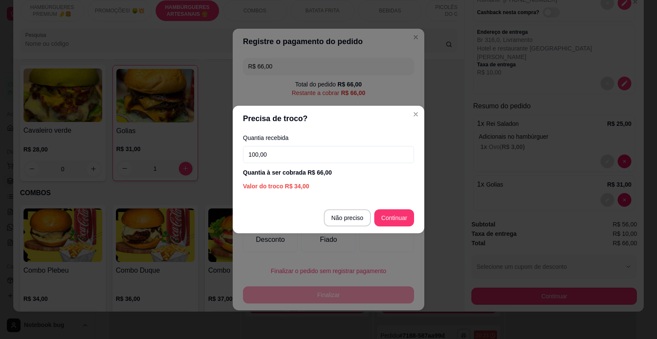
type input "100,00"
type input "R$ 0,00"
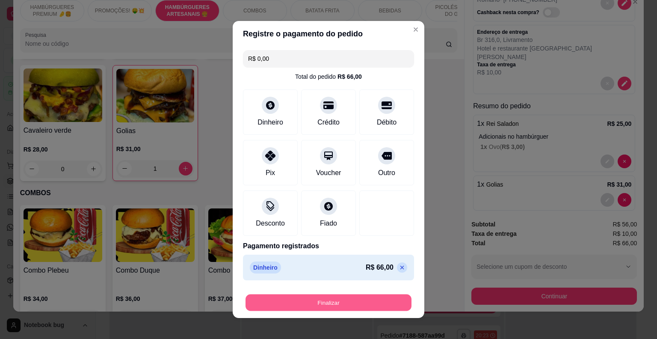
click at [378, 304] on button "Finalizar" at bounding box center [328, 302] width 166 height 17
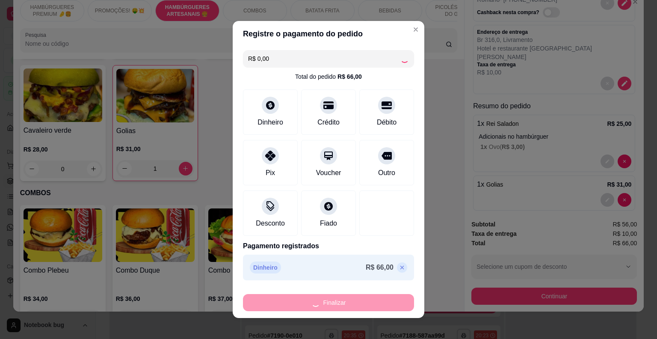
type input "0"
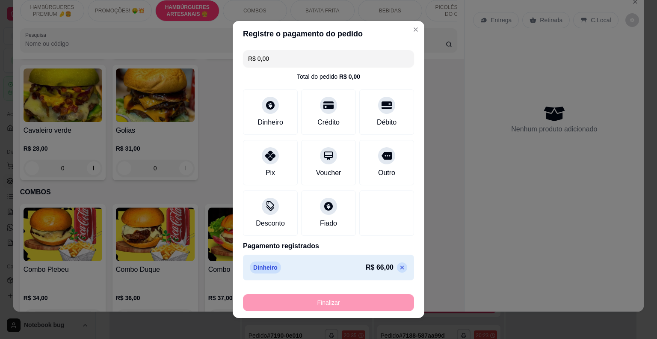
type input "-R$ 66,00"
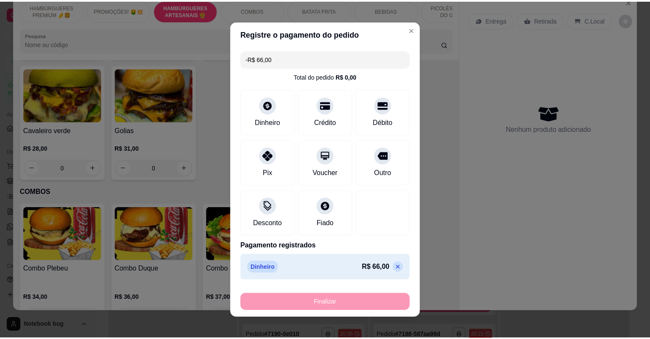
scroll to position [0, 0]
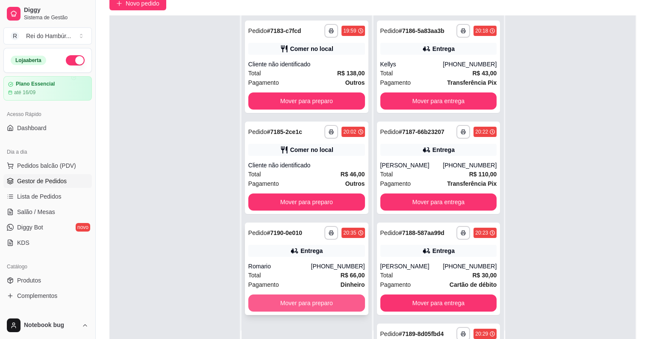
scroll to position [130, 0]
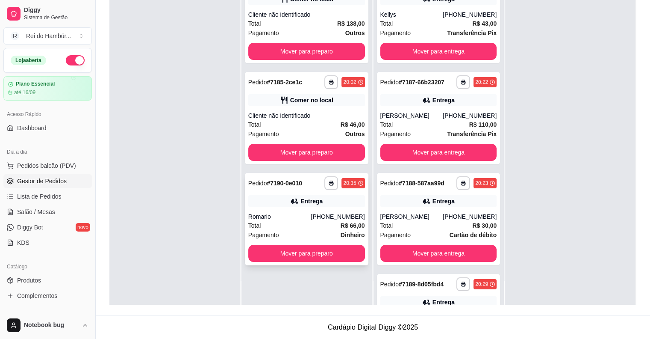
click at [347, 222] on strong "R$ 66,00" at bounding box center [353, 225] width 24 height 7
click at [269, 242] on div "**********" at bounding box center [307, 219] width 124 height 92
click at [280, 253] on button "Mover para preparo" at bounding box center [306, 253] width 113 height 17
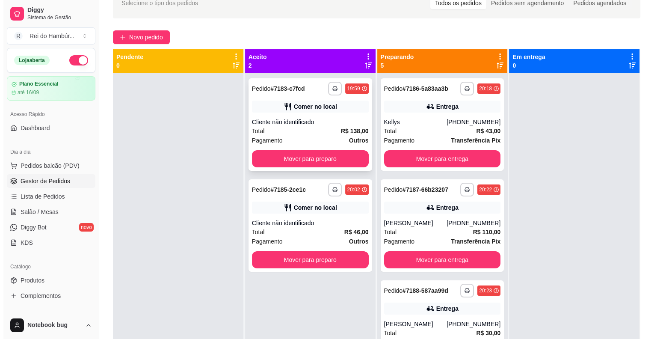
scroll to position [0, 0]
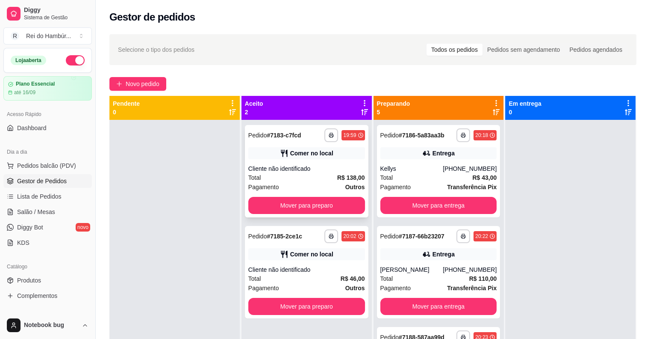
click at [333, 174] on div "Total R$ 138,00" at bounding box center [306, 177] width 117 height 9
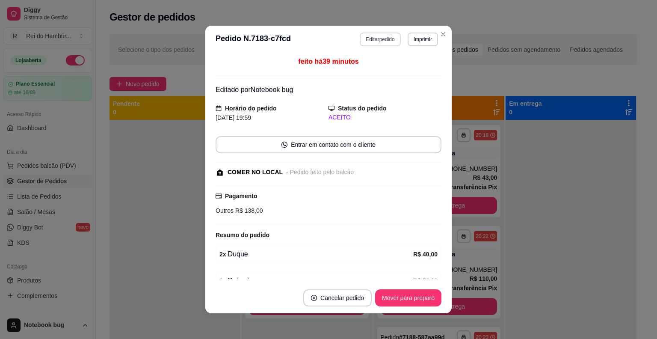
click at [380, 38] on button "Editar pedido" at bounding box center [380, 39] width 41 height 14
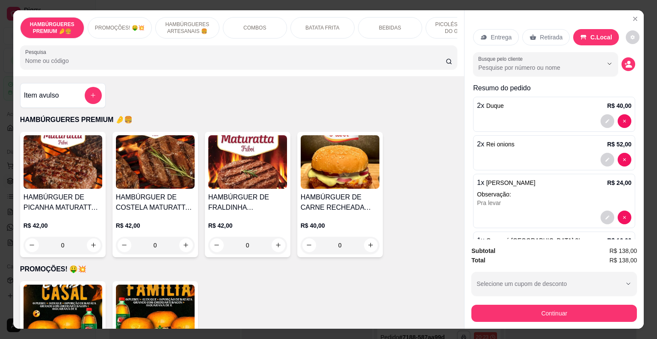
click at [481, 308] on button "Continuar" at bounding box center [553, 312] width 165 height 17
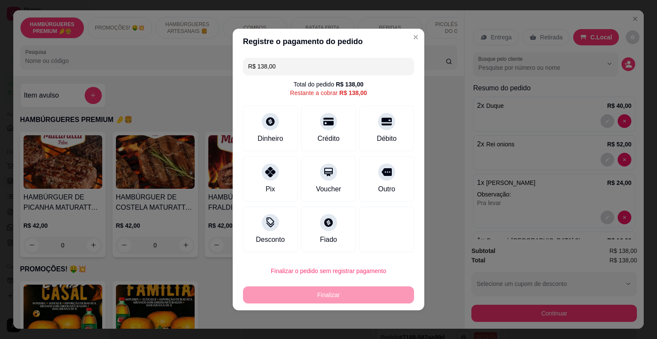
click at [299, 65] on input "R$ 138,00" at bounding box center [328, 66] width 161 height 17
type input "R$ 0,00"
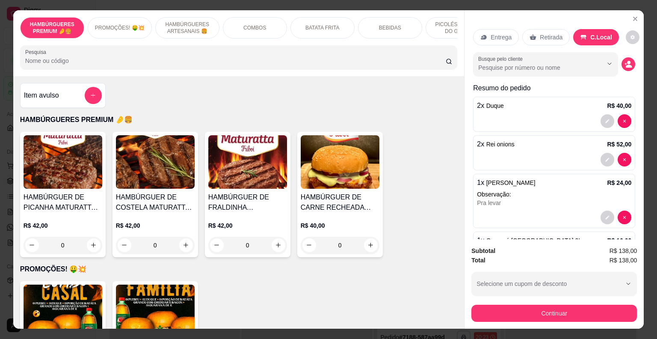
click at [197, 26] on p "HAMBÚRGUERES ARTESANAIS 🍔" at bounding box center [187, 28] width 50 height 14
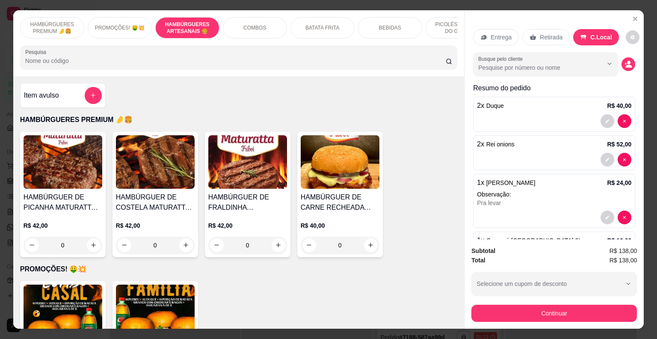
click at [98, 97] on div "Item avulso" at bounding box center [62, 95] width 85 height 25
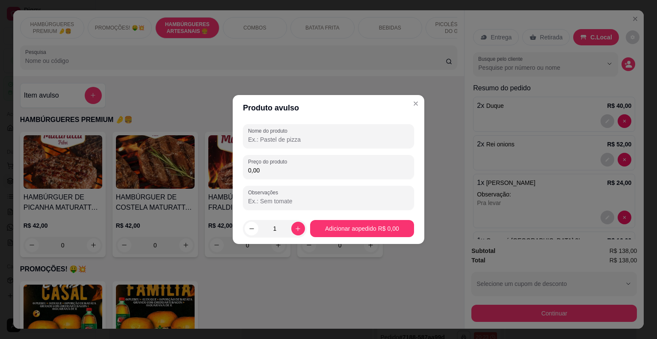
click at [266, 140] on input "Nome do produto" at bounding box center [328, 139] width 161 height 9
type input "TROCO"
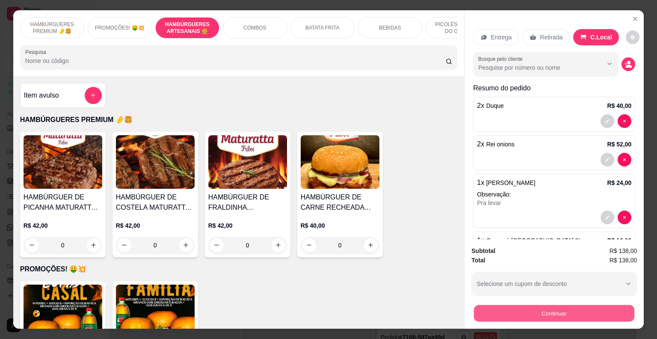
click at [500, 305] on button "Continuar" at bounding box center [554, 313] width 160 height 17
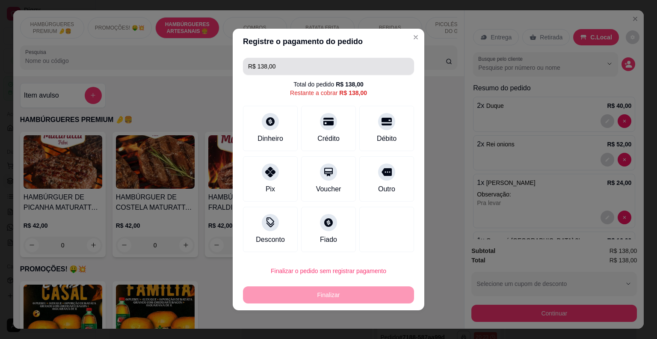
click at [290, 69] on input "R$ 138,00" at bounding box center [328, 66] width 161 height 17
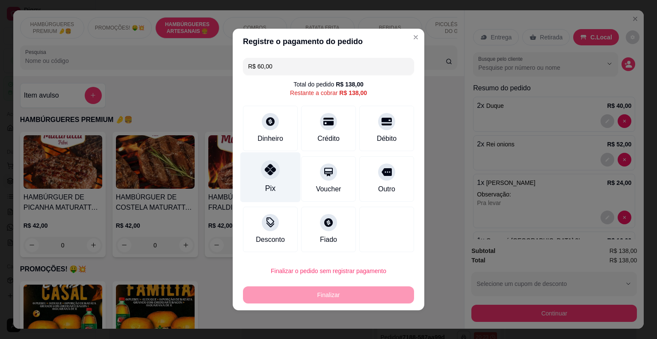
click at [262, 177] on div "Pix" at bounding box center [270, 177] width 60 height 50
type input "R$ 78,00"
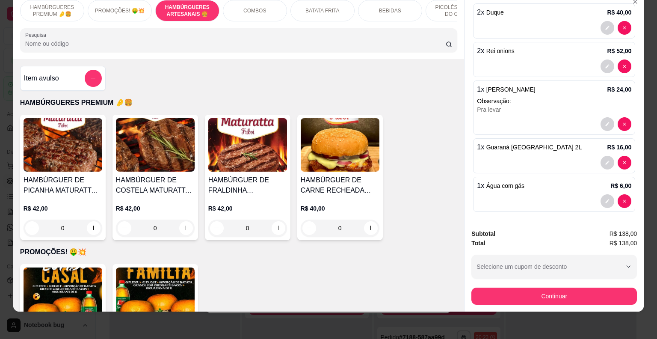
scroll to position [21, 0]
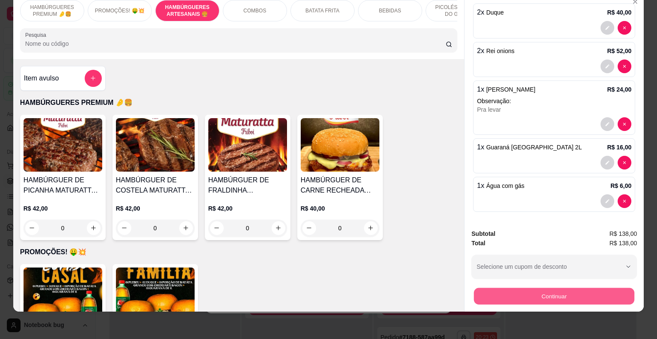
click at [537, 288] on button "Continuar" at bounding box center [554, 296] width 160 height 17
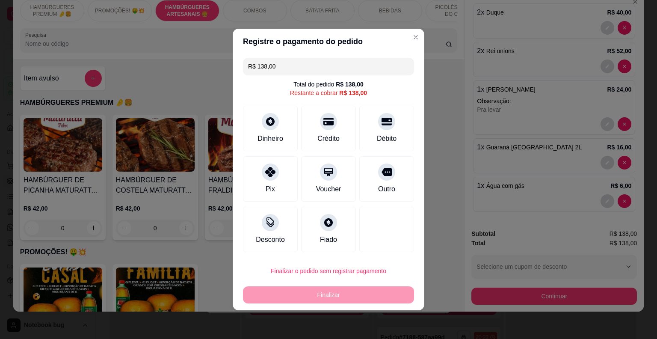
click at [340, 66] on input "R$ 138,00" at bounding box center [328, 66] width 161 height 17
click at [268, 171] on icon at bounding box center [270, 169] width 11 height 11
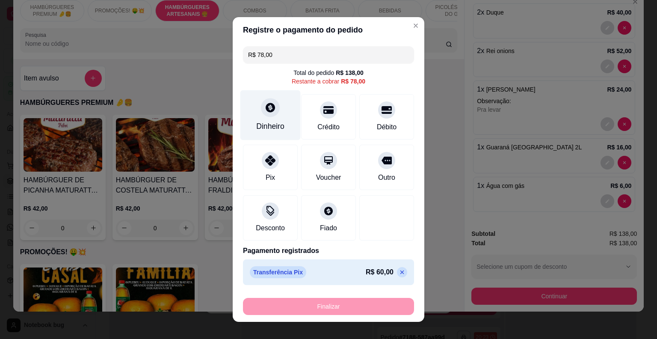
click at [275, 120] on div "Dinheiro" at bounding box center [270, 115] width 60 height 50
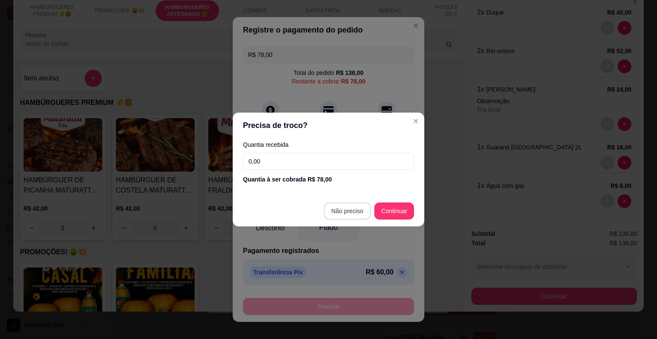
type input "R$ 0,00"
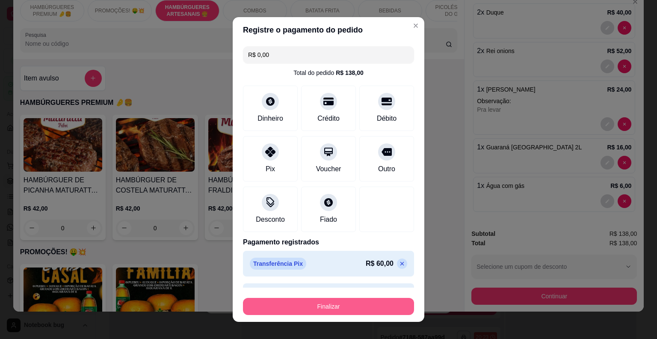
click at [357, 308] on button "Finalizar" at bounding box center [328, 306] width 171 height 17
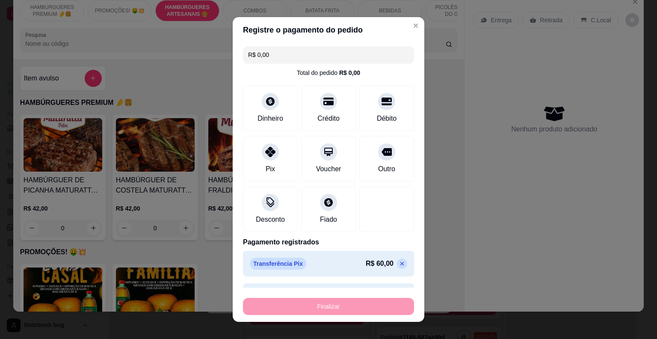
type input "0"
type input "-R$ 138,00"
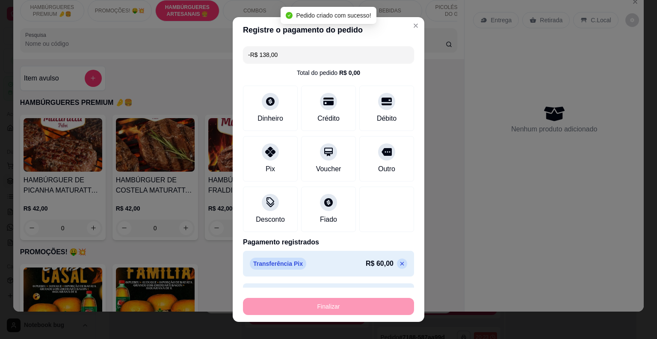
scroll to position [0, 0]
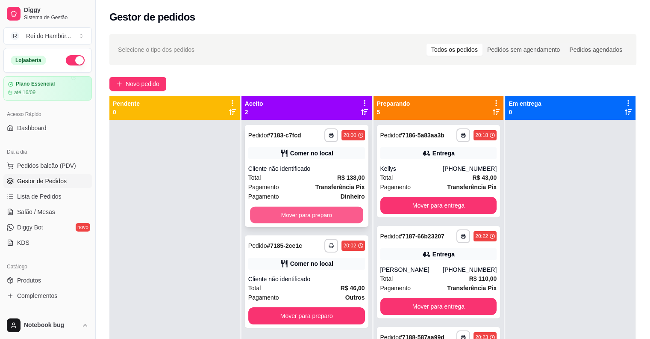
click at [340, 210] on button "Mover para preparo" at bounding box center [306, 214] width 113 height 17
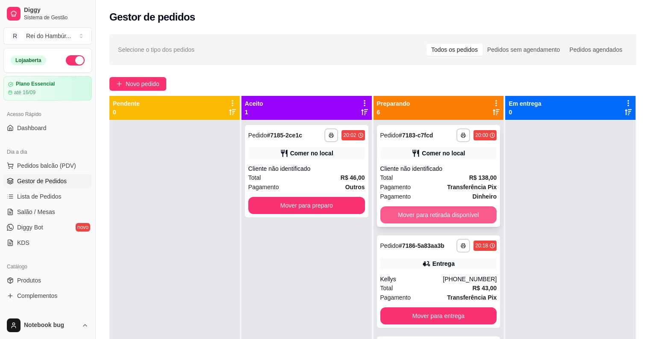
click at [424, 215] on button "Mover para retirada disponível" at bounding box center [438, 214] width 117 height 17
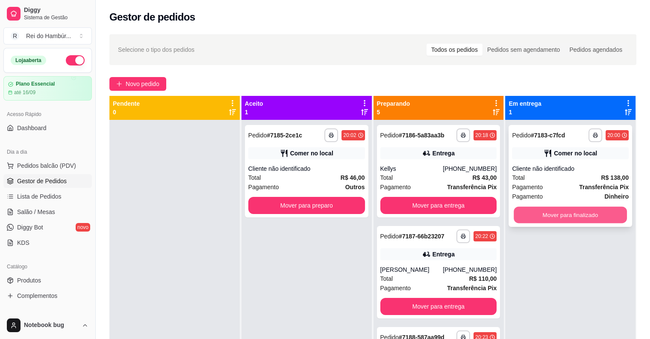
click at [533, 213] on button "Mover para finalizado" at bounding box center [570, 214] width 113 height 17
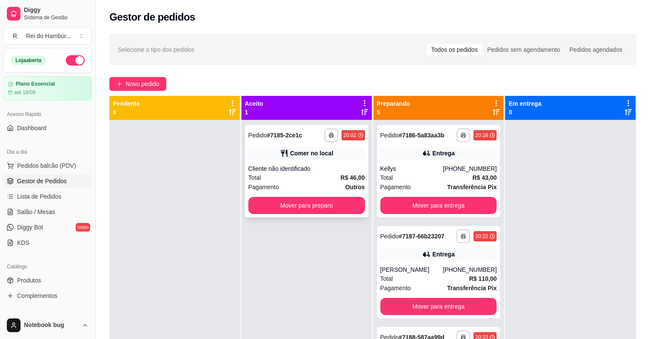
click at [328, 175] on div "Total R$ 46,00" at bounding box center [306, 177] width 117 height 9
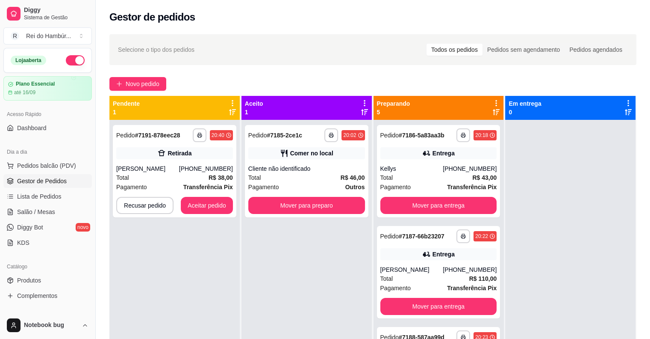
type button "on"
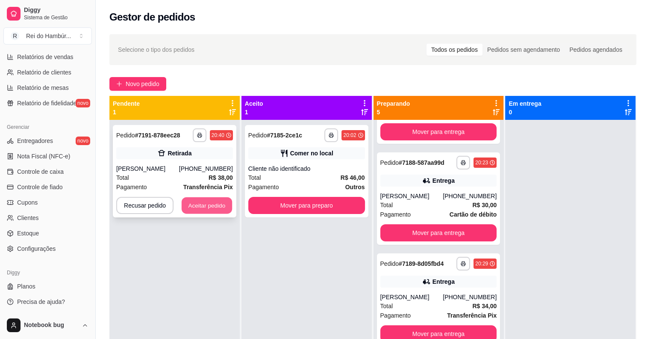
click at [203, 212] on button "Aceitar pedido" at bounding box center [207, 205] width 50 height 17
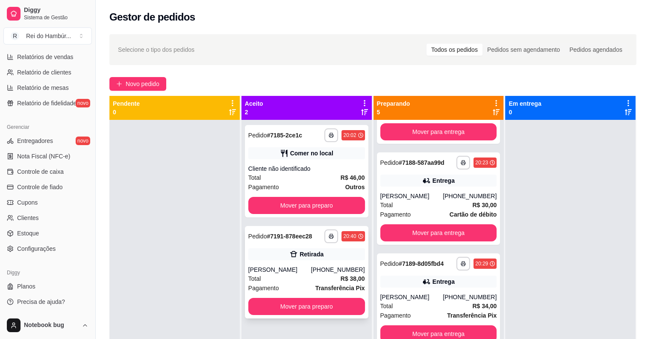
scroll to position [183, 0]
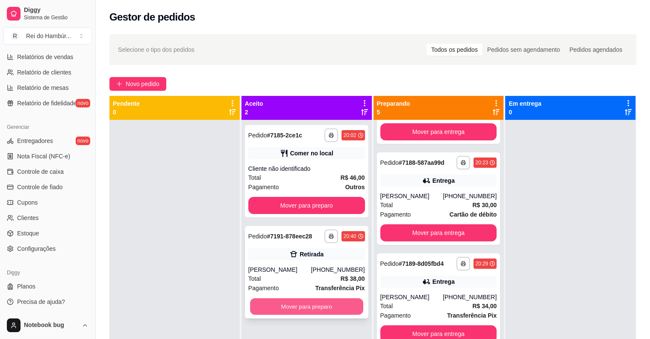
click at [286, 315] on button "Mover para preparo" at bounding box center [306, 306] width 113 height 17
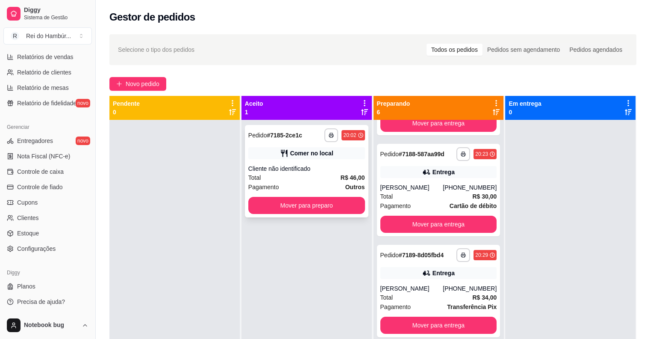
click at [296, 184] on div "Pagamento Outros" at bounding box center [306, 186] width 117 height 9
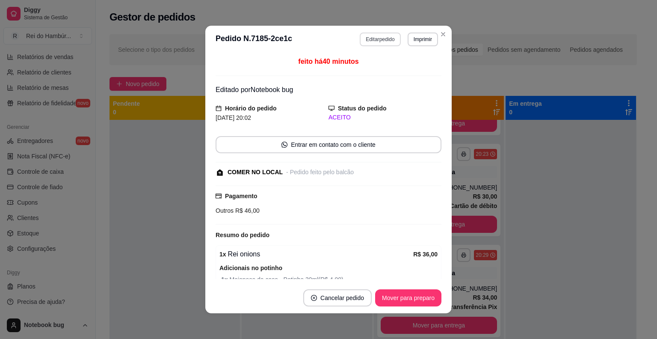
click at [384, 36] on button "Editar pedido" at bounding box center [380, 39] width 41 height 14
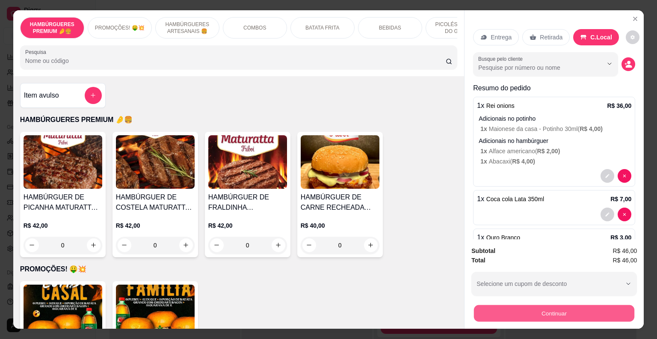
click at [495, 305] on button "Continuar" at bounding box center [554, 313] width 160 height 17
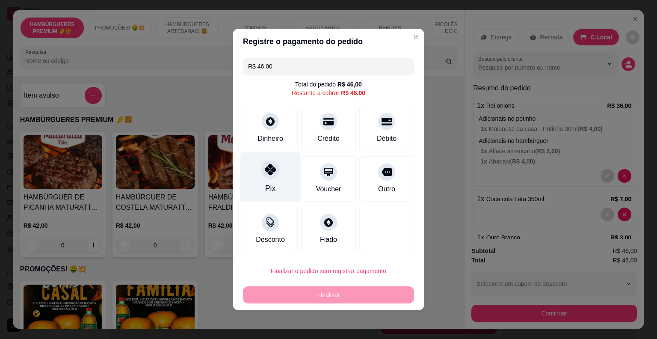
click at [260, 174] on div "Pix" at bounding box center [270, 177] width 60 height 50
type input "R$ 0,00"
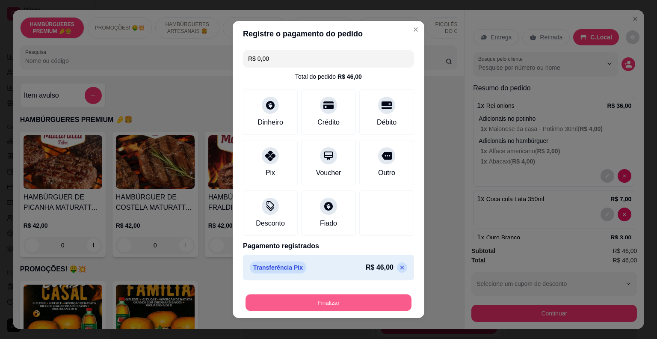
click at [296, 302] on button "Finalizar" at bounding box center [328, 302] width 166 height 17
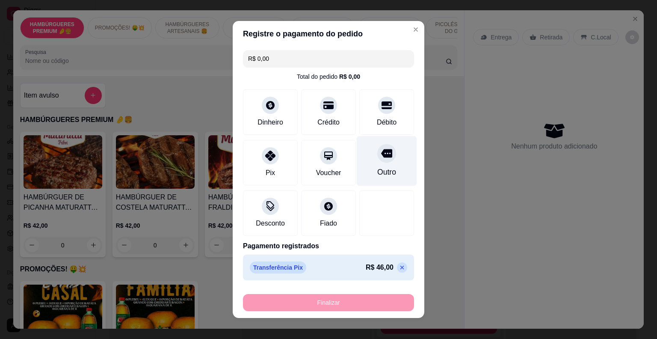
type input "0"
type input "-R$ 46,00"
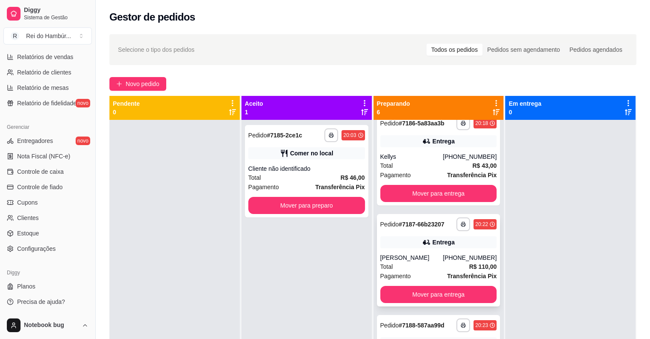
scroll to position [0, 0]
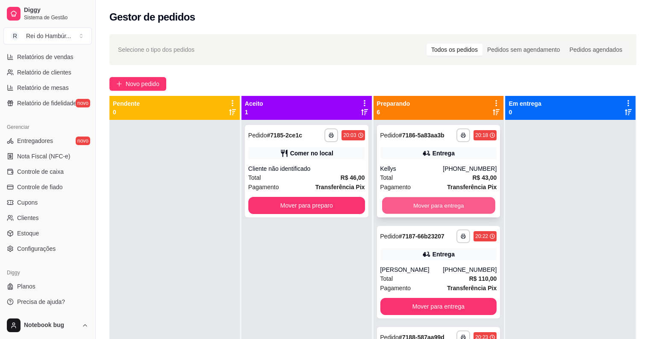
click at [392, 205] on button "Mover para entrega" at bounding box center [438, 205] width 113 height 17
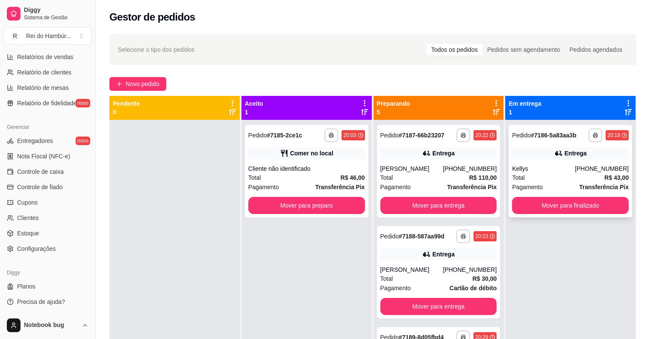
click at [557, 167] on div "Kellys" at bounding box center [543, 168] width 63 height 9
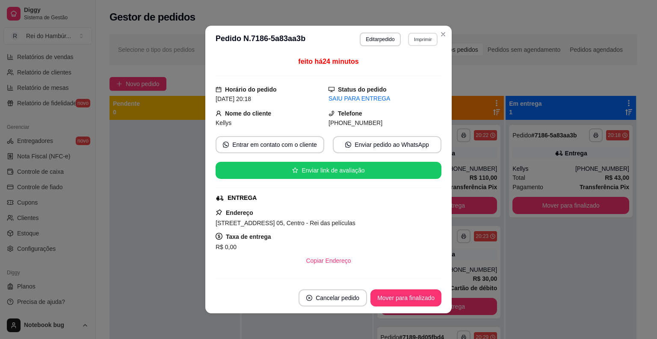
click at [424, 36] on button "Imprimir" at bounding box center [422, 38] width 29 height 13
click at [423, 71] on button "IMPRESSORA" at bounding box center [404, 68] width 60 height 13
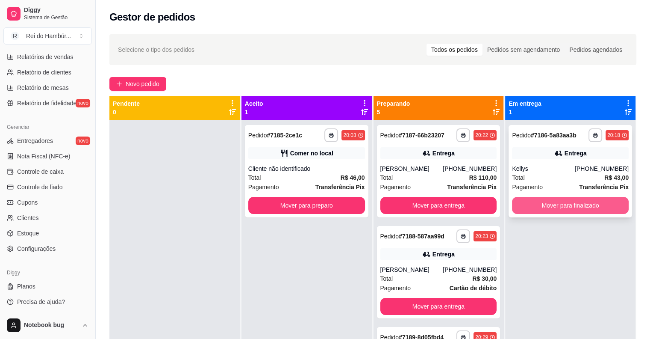
click at [520, 204] on button "Mover para finalizado" at bounding box center [570, 205] width 117 height 17
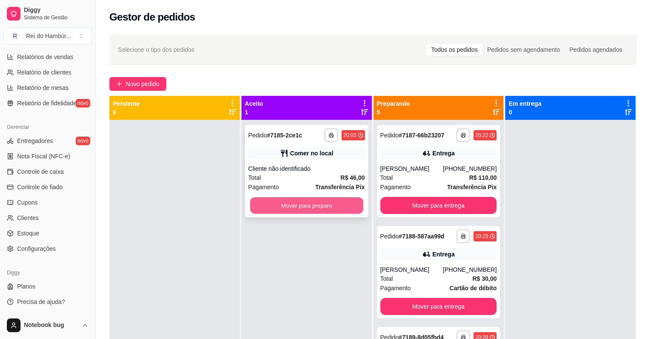
click at [334, 198] on button "Mover para preparo" at bounding box center [306, 205] width 113 height 17
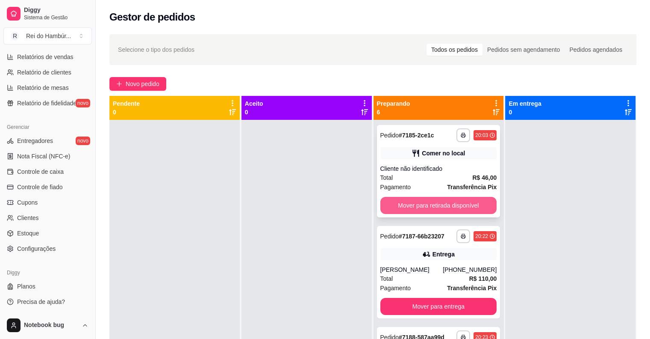
click at [445, 200] on button "Mover para retirada disponível" at bounding box center [438, 205] width 117 height 17
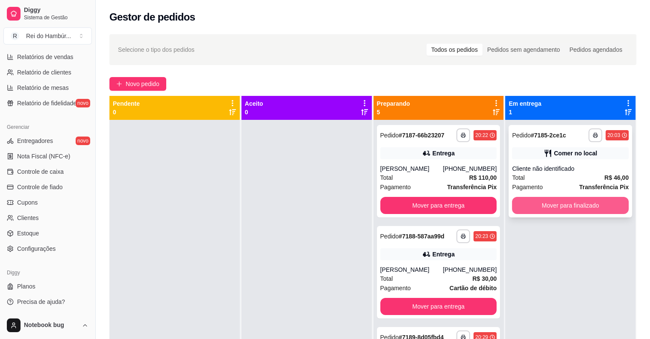
click at [533, 200] on button "Mover para finalizado" at bounding box center [570, 205] width 117 height 17
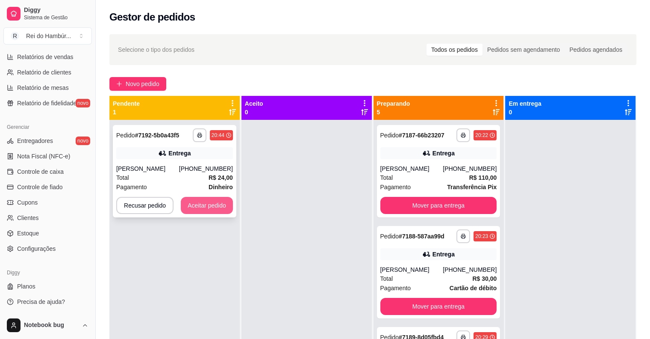
click at [210, 207] on button "Aceitar pedido" at bounding box center [207, 205] width 52 height 17
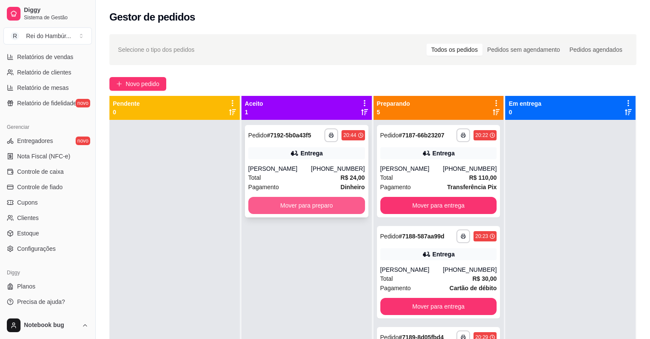
click at [340, 203] on button "Mover para preparo" at bounding box center [306, 205] width 117 height 17
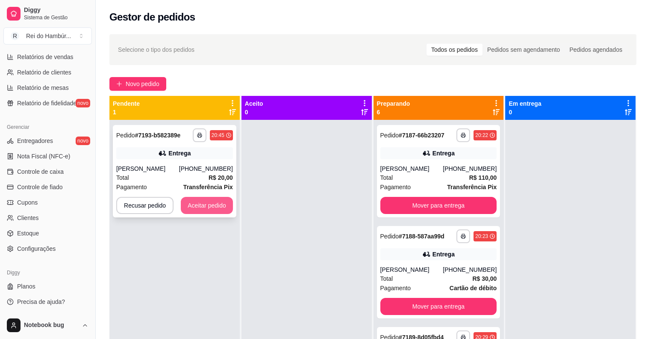
click at [203, 201] on button "Aceitar pedido" at bounding box center [207, 205] width 52 height 17
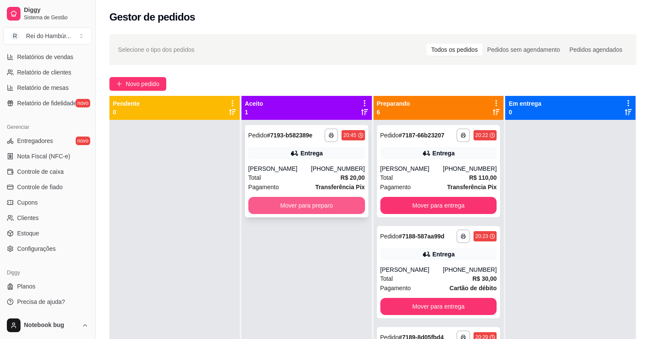
click at [299, 204] on button "Mover para preparo" at bounding box center [306, 205] width 117 height 17
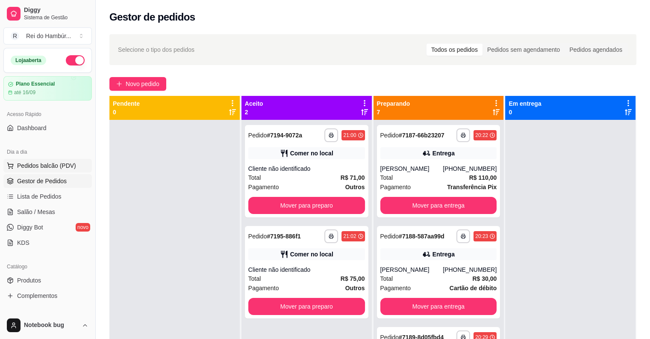
click at [67, 161] on span "Pedidos balcão (PDV)" at bounding box center [46, 165] width 59 height 9
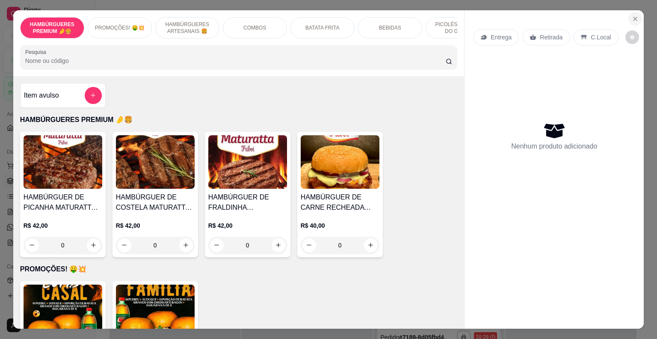
click at [628, 13] on button "Close" at bounding box center [635, 19] width 14 height 14
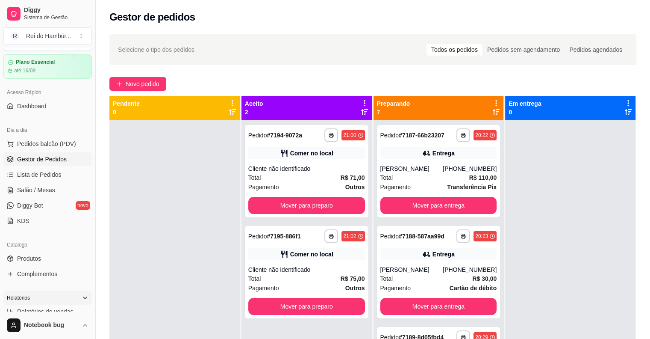
scroll to position [43, 0]
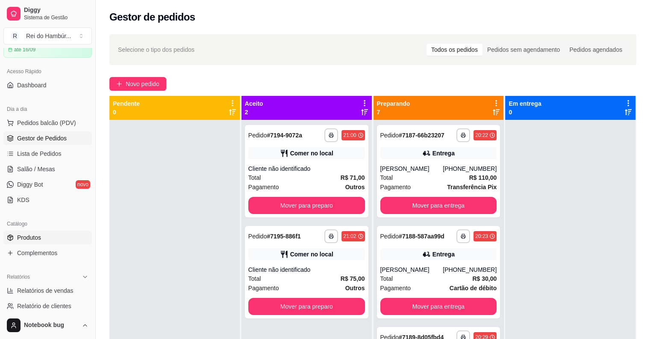
click at [35, 238] on span "Produtos" at bounding box center [29, 237] width 24 height 9
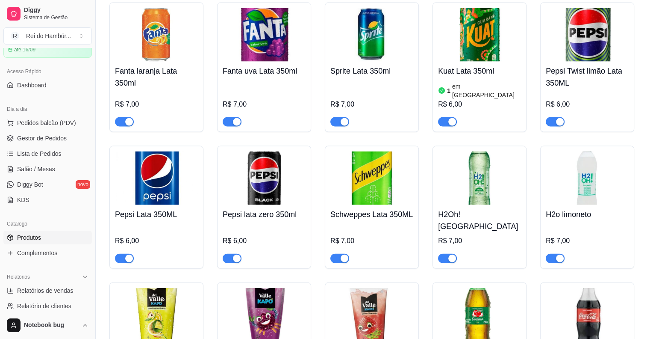
scroll to position [1838, 0]
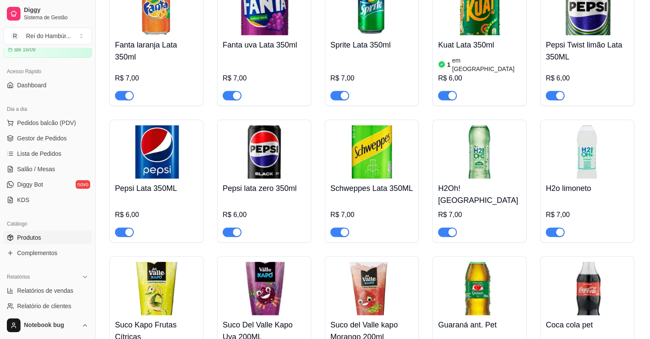
click at [448, 227] on button "button" at bounding box center [447, 231] width 19 height 9
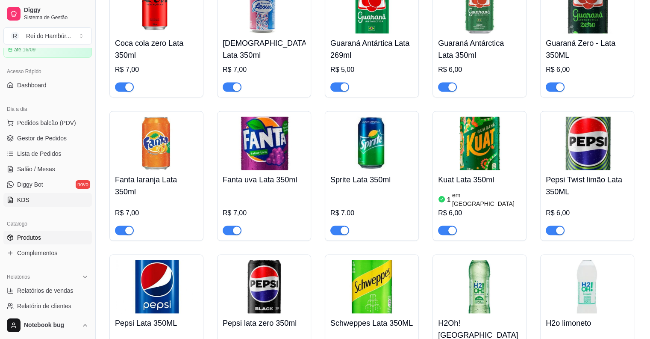
scroll to position [1624, 0]
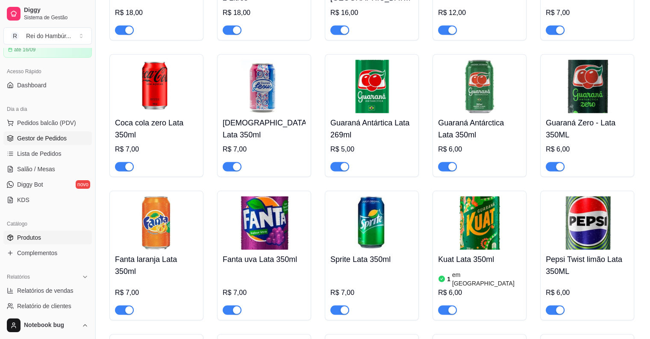
click at [74, 140] on link "Gestor de Pedidos" at bounding box center [47, 138] width 88 height 14
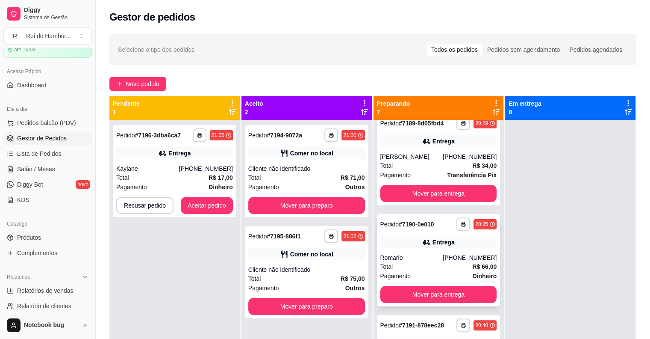
scroll to position [385, 0]
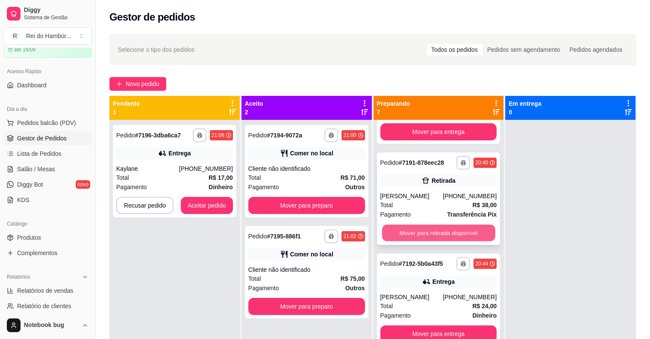
click at [433, 241] on button "Mover para retirada disponível" at bounding box center [438, 232] width 113 height 17
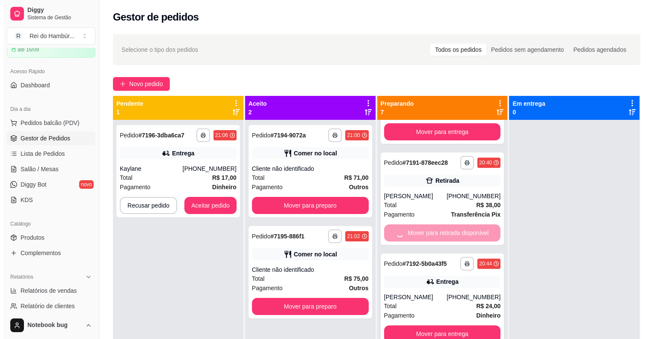
scroll to position [284, 0]
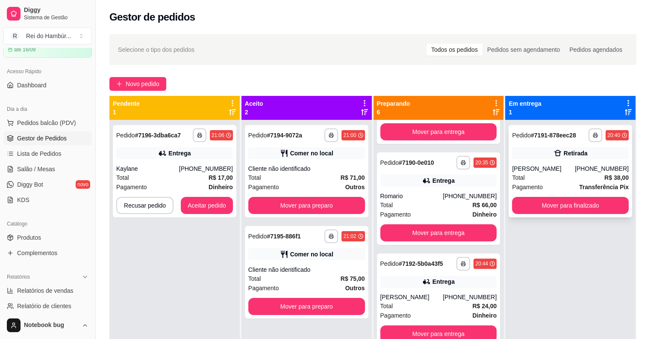
click at [573, 154] on div "Retirada" at bounding box center [576, 153] width 24 height 9
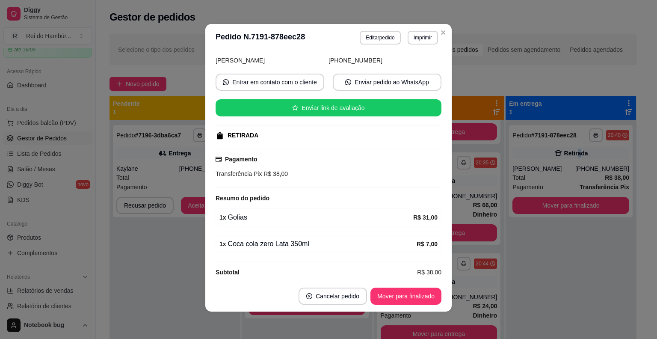
scroll to position [68, 0]
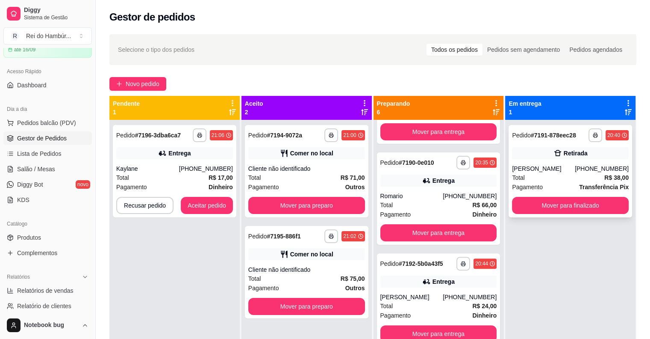
click at [595, 182] on div "Total R$ 38,00" at bounding box center [570, 177] width 117 height 9
click at [563, 192] on div "Pagamento Transferência Pix" at bounding box center [570, 186] width 117 height 9
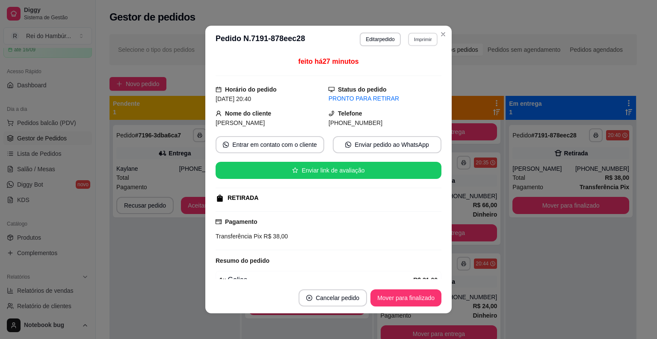
click at [433, 39] on button "Imprimir" at bounding box center [422, 38] width 29 height 13
click at [425, 63] on button "IMPRESSORA" at bounding box center [404, 69] width 62 height 14
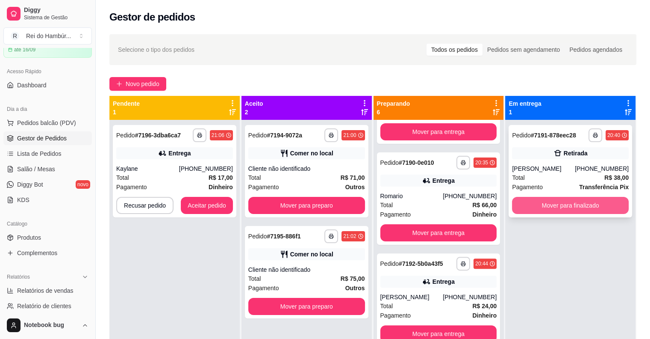
drag, startPoint x: 544, startPoint y: 202, endPoint x: 542, endPoint y: 214, distance: 12.2
click at [542, 214] on div "**********" at bounding box center [571, 171] width 124 height 92
click at [542, 212] on button "Mover para finalizado" at bounding box center [570, 205] width 113 height 17
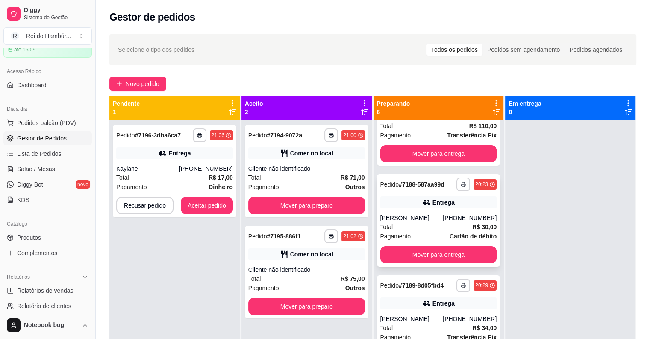
scroll to position [0, 0]
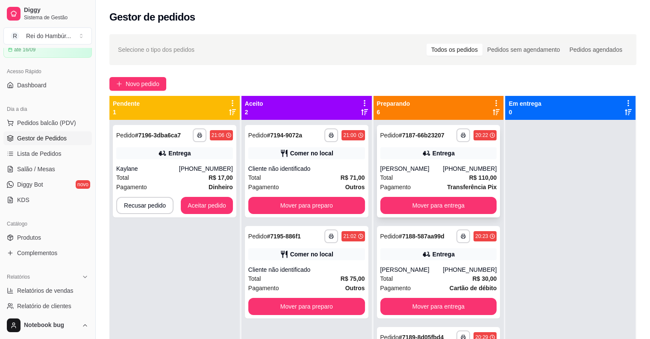
click at [451, 203] on div "**********" at bounding box center [439, 171] width 124 height 92
click at [456, 214] on button "Mover para entrega" at bounding box center [438, 205] width 113 height 17
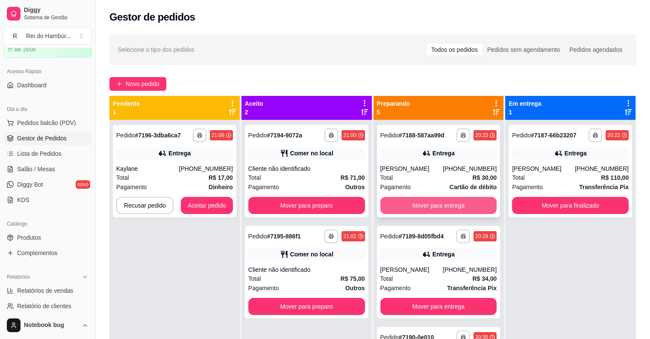
click at [471, 205] on button "Mover para entrega" at bounding box center [438, 205] width 117 height 17
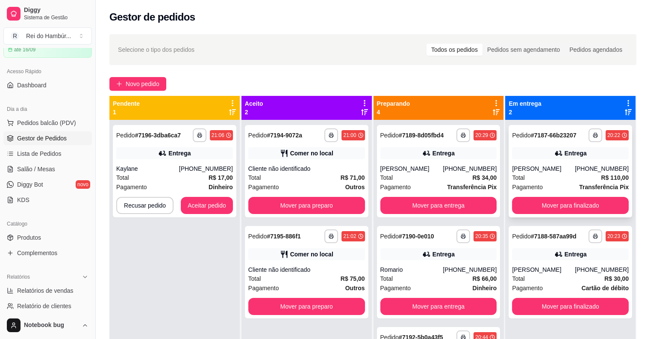
click at [595, 171] on div "[PHONE_NUMBER]" at bounding box center [602, 168] width 54 height 9
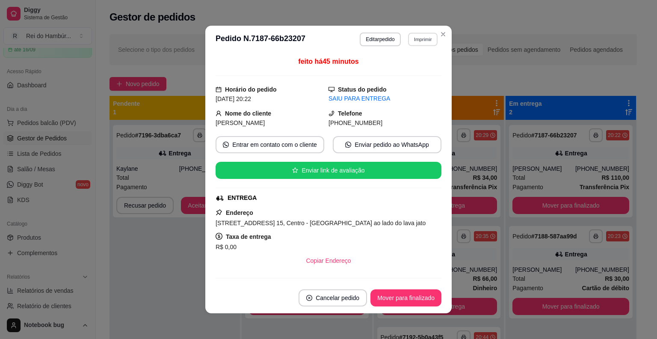
click at [433, 36] on button "Imprimir" at bounding box center [422, 38] width 29 height 13
click at [416, 68] on button "IMPRESSORA" at bounding box center [404, 68] width 60 height 13
click at [445, 30] on header "**********" at bounding box center [328, 39] width 246 height 27
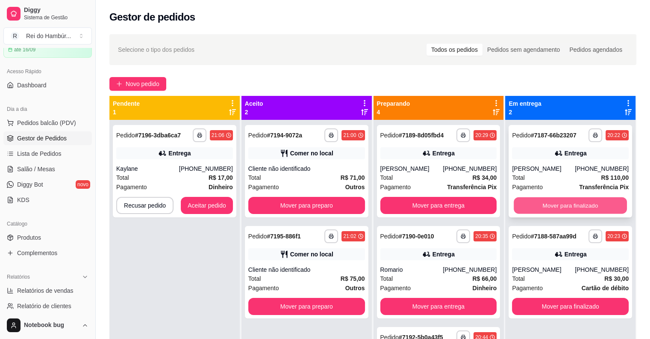
click at [523, 210] on button "Mover para finalizado" at bounding box center [570, 205] width 113 height 17
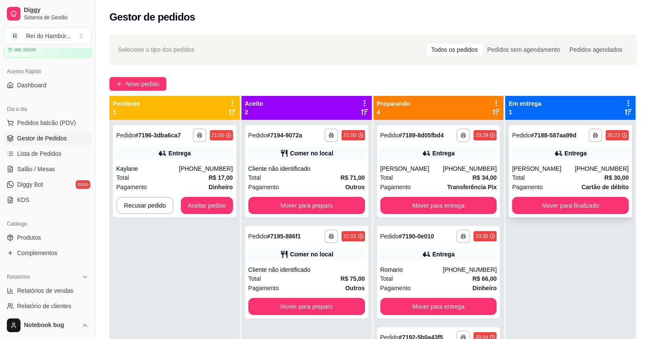
click at [538, 174] on div "Total R$ 30,00" at bounding box center [570, 177] width 117 height 9
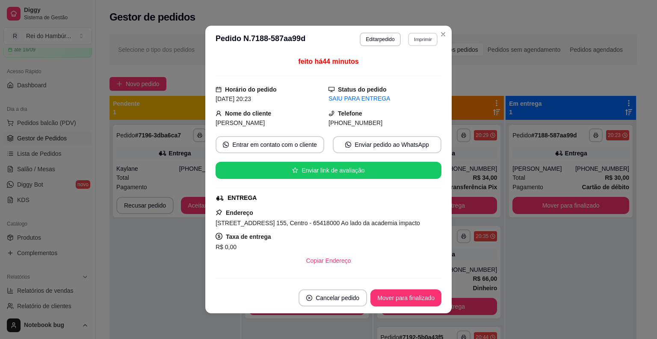
click at [413, 32] on button "Imprimir" at bounding box center [422, 38] width 29 height 13
click at [419, 65] on button "IMPRESSORA" at bounding box center [404, 68] width 60 height 13
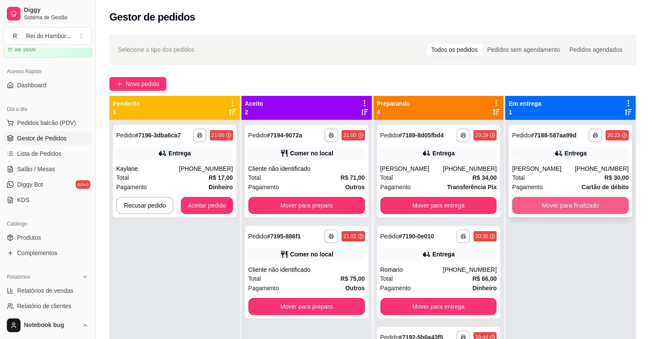
click at [535, 203] on button "Mover para finalizado" at bounding box center [570, 205] width 117 height 17
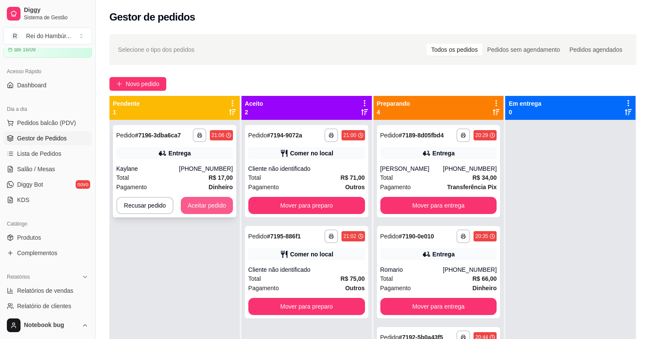
click at [209, 206] on button "Aceitar pedido" at bounding box center [207, 205] width 52 height 17
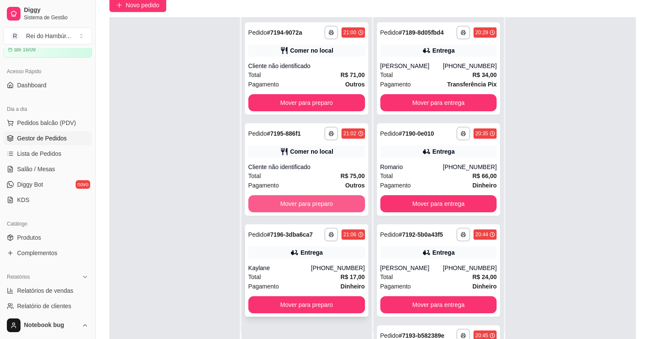
scroll to position [130, 0]
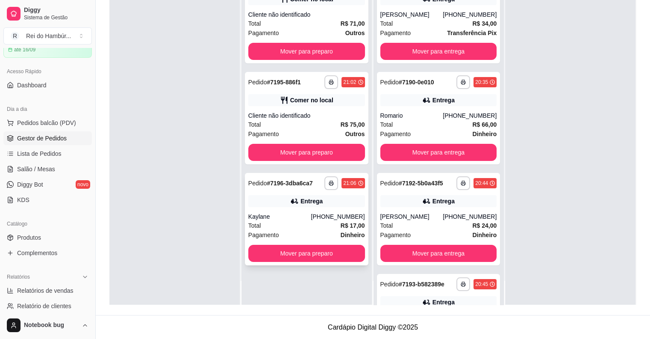
click at [320, 242] on div "**********" at bounding box center [307, 219] width 124 height 92
click at [296, 245] on button "Mover para preparo" at bounding box center [306, 253] width 117 height 17
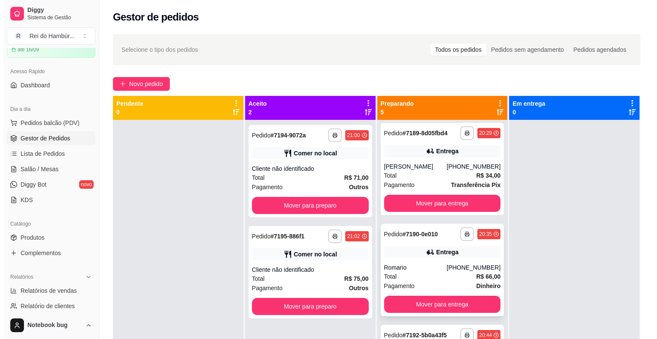
scroll to position [0, 0]
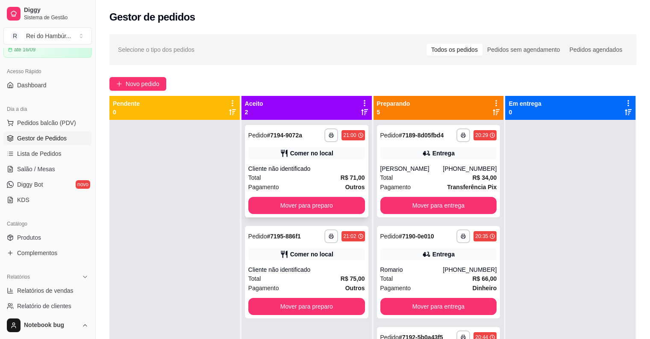
click at [327, 171] on div "Cliente não identificado" at bounding box center [306, 168] width 117 height 9
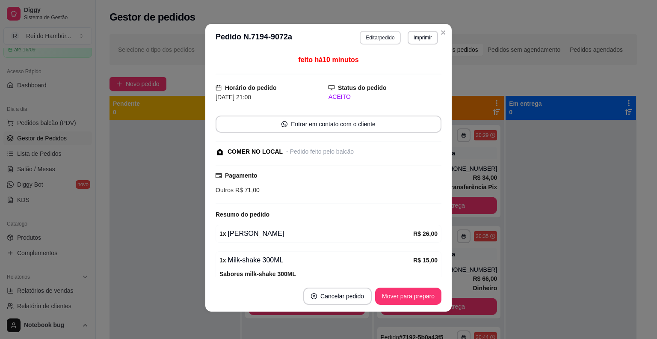
click at [386, 35] on button "Editar pedido" at bounding box center [380, 38] width 41 height 14
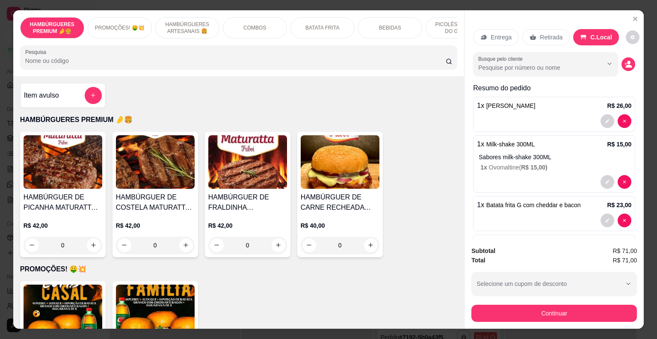
click at [393, 17] on div "BEBIDAS" at bounding box center [390, 27] width 64 height 21
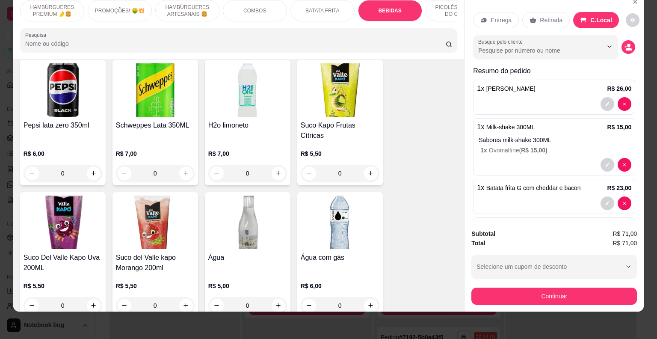
scroll to position [1917, 0]
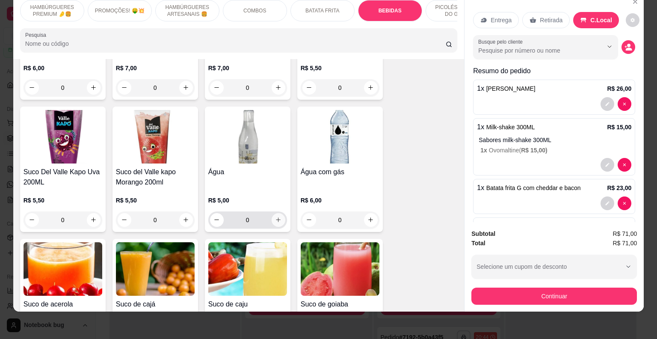
click at [275, 216] on icon "increase-product-quantity" at bounding box center [278, 219] width 6 height 6
type input "1"
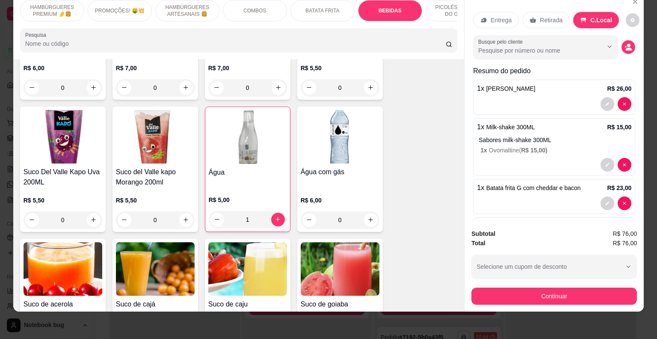
click at [492, 298] on div "Subtotal R$ 76,00 Total R$ 76,00 Selecione um cupom de desconto REIDOHAMBURGUER…" at bounding box center [553, 266] width 179 height 89
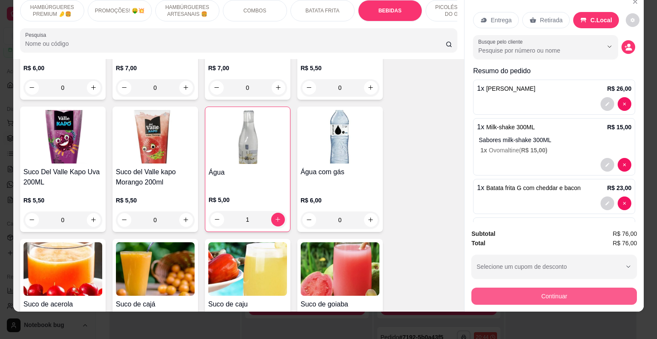
click at [490, 292] on button "Continuar" at bounding box center [553, 295] width 165 height 17
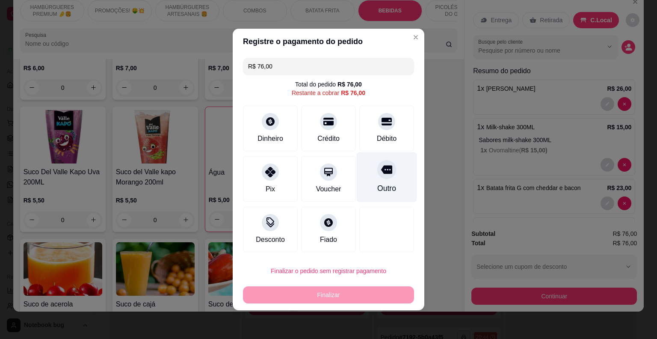
click at [380, 190] on div "Outro" at bounding box center [386, 188] width 19 height 11
type input "R$ 0,00"
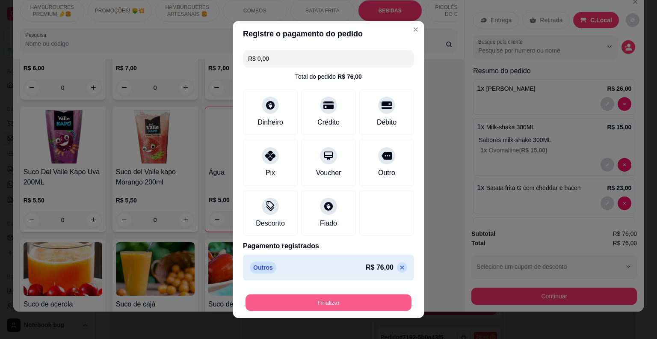
click at [352, 299] on button "Finalizar" at bounding box center [328, 302] width 166 height 17
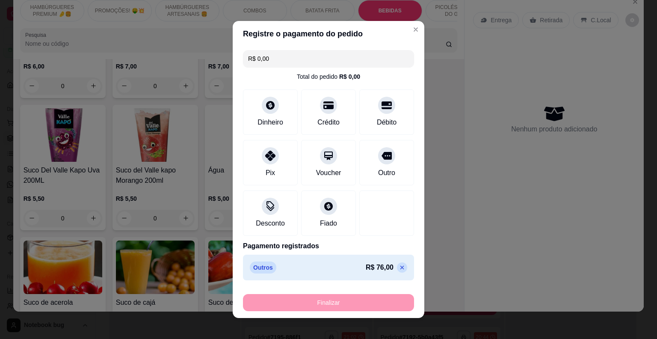
type input "0"
type input "-R$ 76,00"
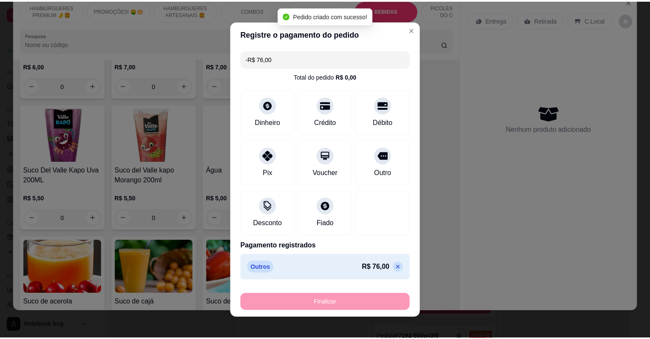
scroll to position [1916, 0]
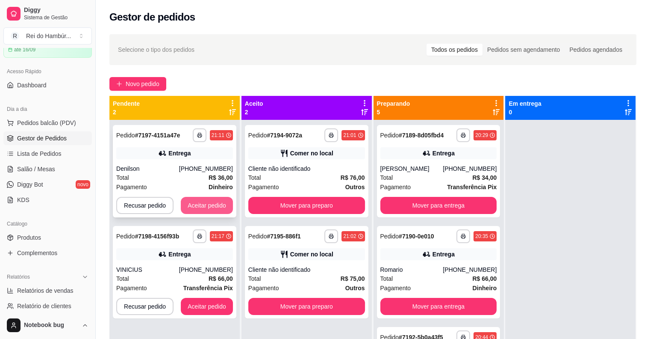
click at [203, 204] on button "Aceitar pedido" at bounding box center [207, 205] width 52 height 17
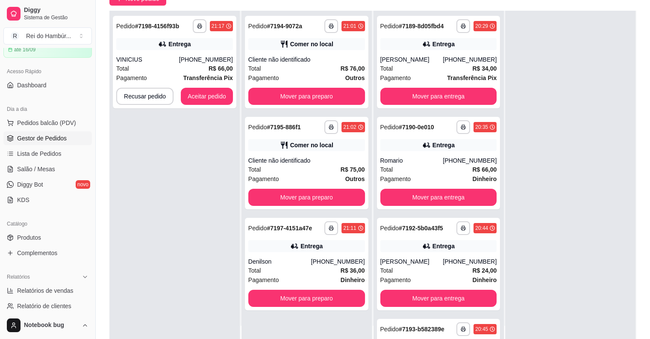
scroll to position [130, 0]
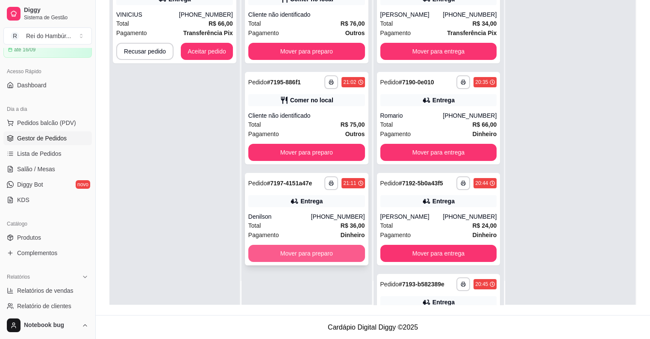
click at [265, 255] on button "Mover para preparo" at bounding box center [306, 253] width 117 height 17
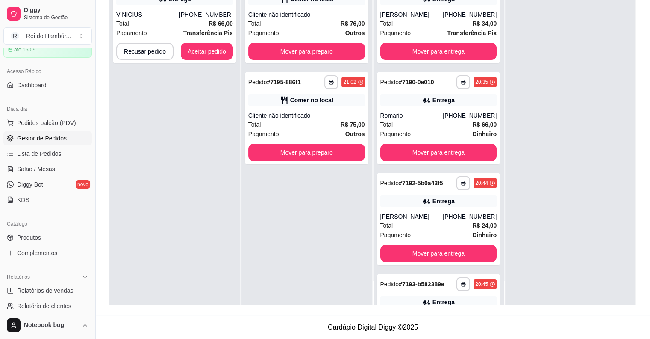
scroll to position [0, 0]
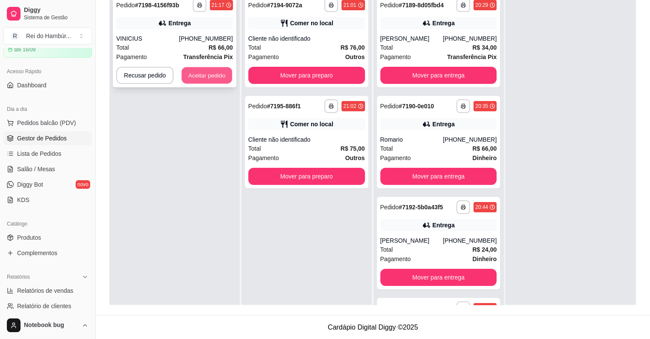
click at [214, 76] on button "Aceitar pedido" at bounding box center [207, 75] width 50 height 17
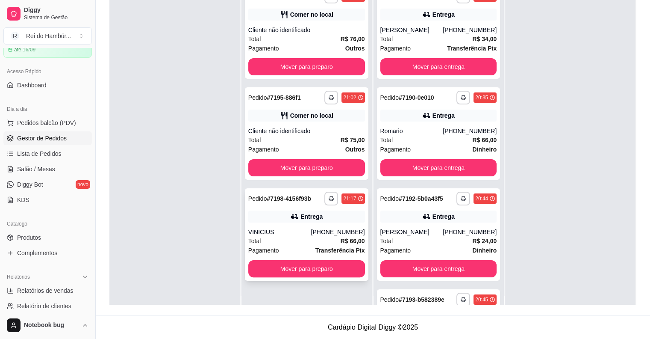
scroll to position [24, 0]
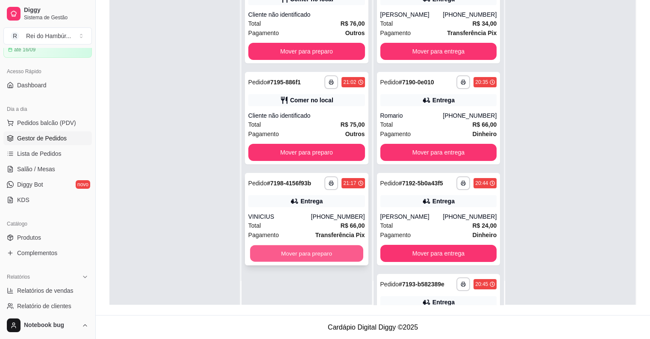
click at [277, 248] on button "Mover para preparo" at bounding box center [306, 253] width 113 height 17
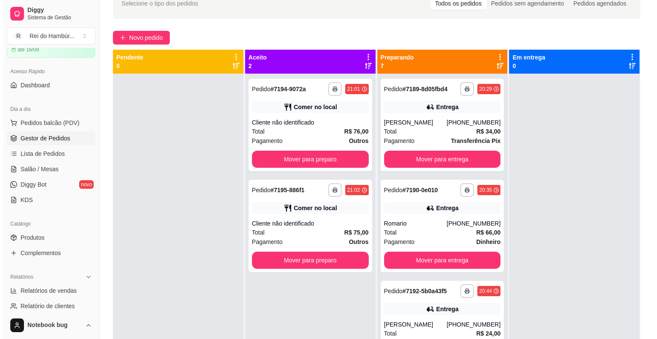
scroll to position [0, 0]
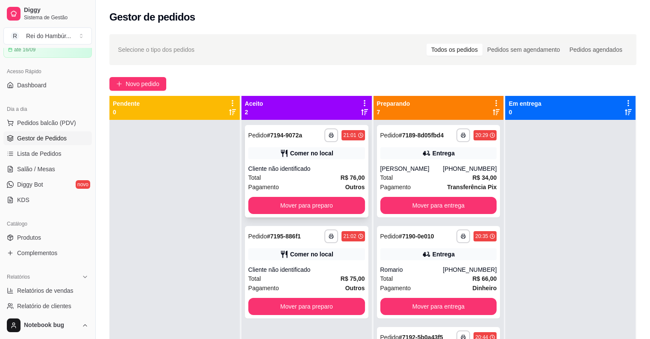
click at [330, 171] on div "Cliente não identificado" at bounding box center [306, 168] width 117 height 9
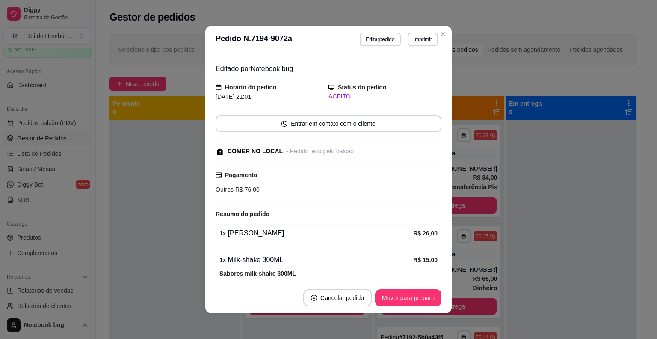
scroll to position [18, 0]
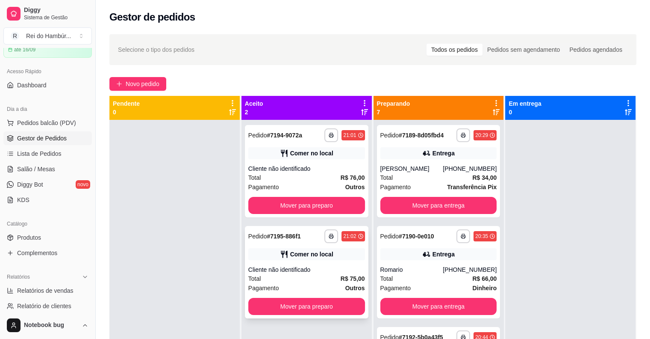
click at [316, 263] on div "**********" at bounding box center [307, 272] width 124 height 92
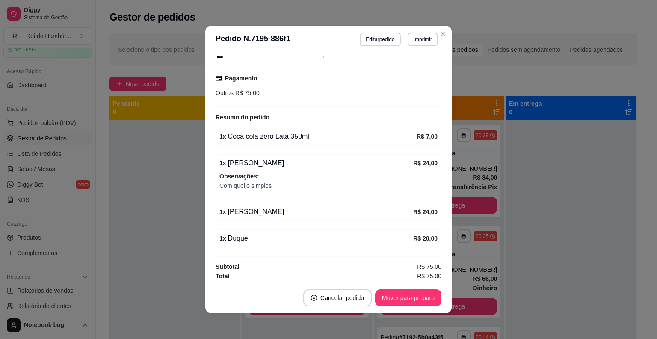
scroll to position [2, 0]
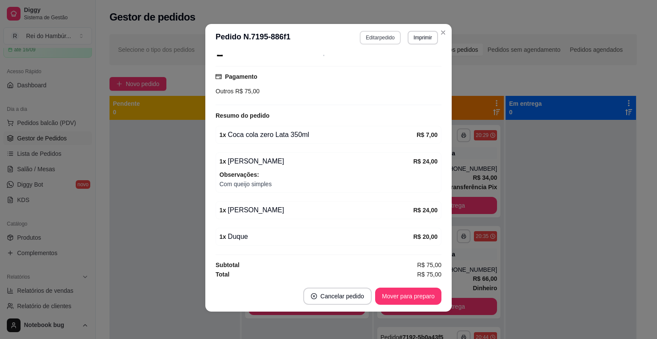
click at [381, 40] on button "Editar pedido" at bounding box center [380, 38] width 41 height 14
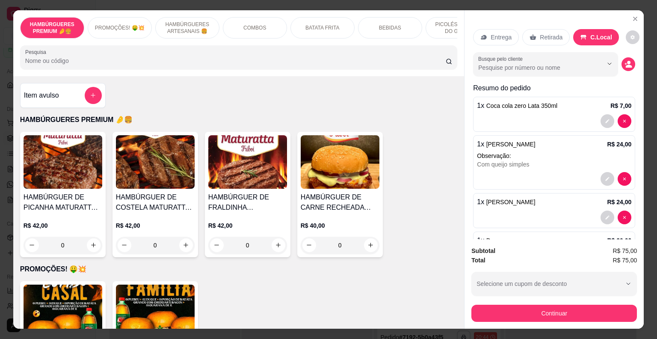
click at [433, 26] on p "PICOLÉS FRUTOS DO GOIÁS" at bounding box center [458, 28] width 50 height 14
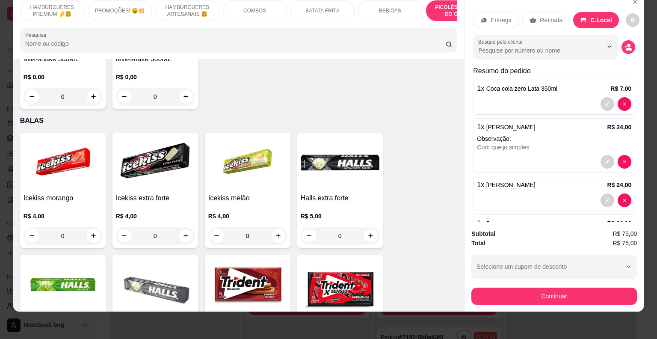
scroll to position [2655, 0]
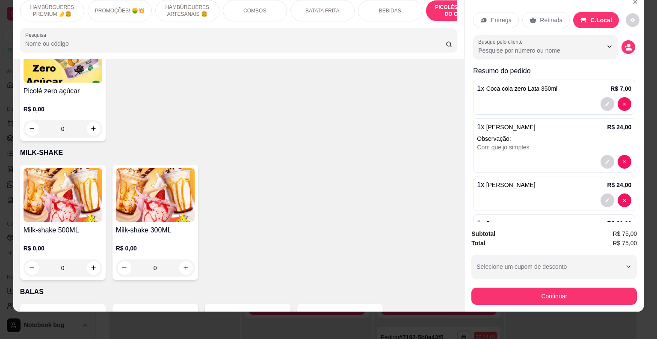
click at [169, 225] on h4 "Milk-shake 300ML" at bounding box center [155, 230] width 79 height 10
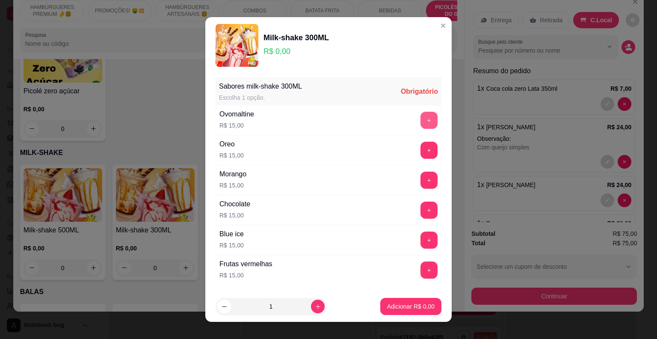
click at [420, 121] on button "+" at bounding box center [428, 120] width 17 height 17
click at [423, 304] on p "Adicionar R$ 15,00" at bounding box center [408, 306] width 51 height 9
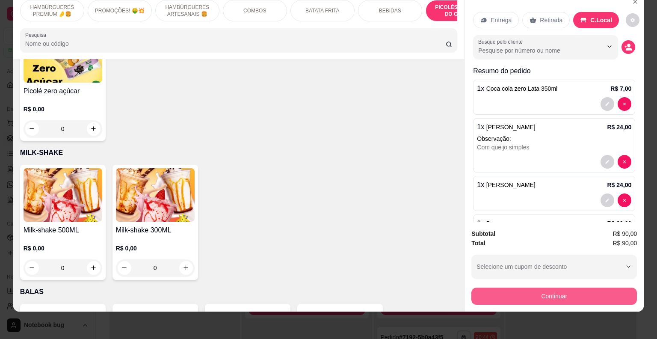
click at [502, 287] on button "Continuar" at bounding box center [553, 295] width 165 height 17
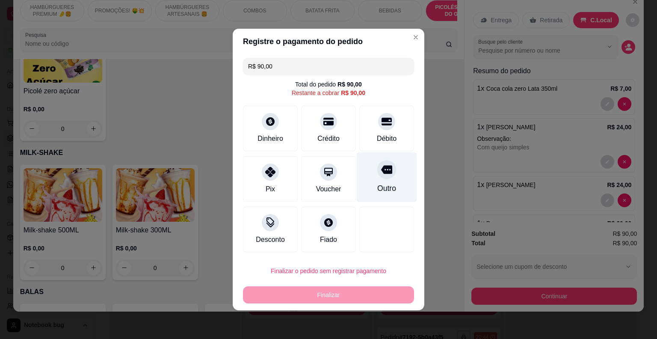
click at [368, 172] on div "Outro" at bounding box center [387, 177] width 60 height 50
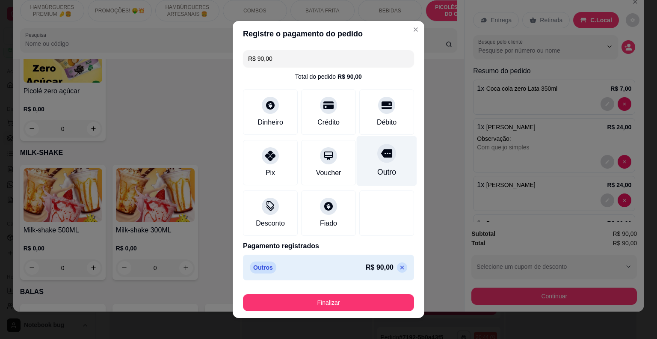
type input "R$ 0,00"
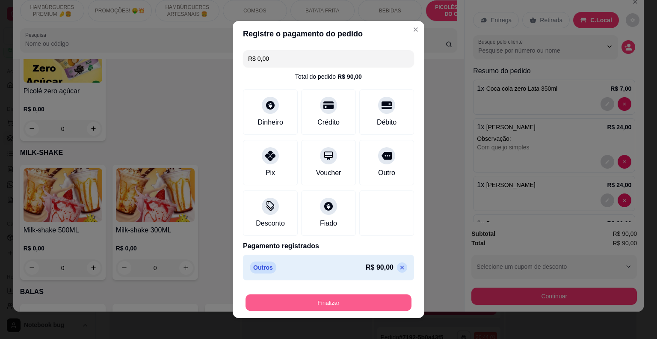
click at [340, 295] on button "Finalizar" at bounding box center [328, 302] width 166 height 17
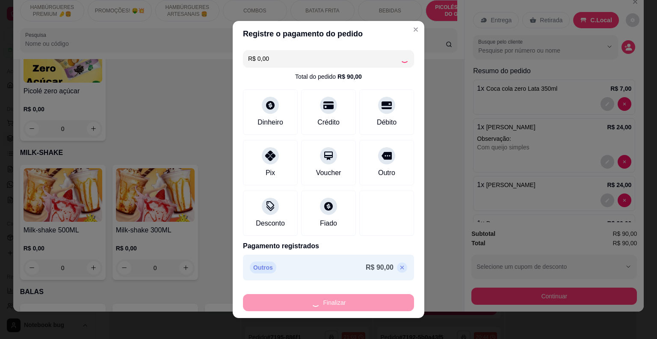
type input "0"
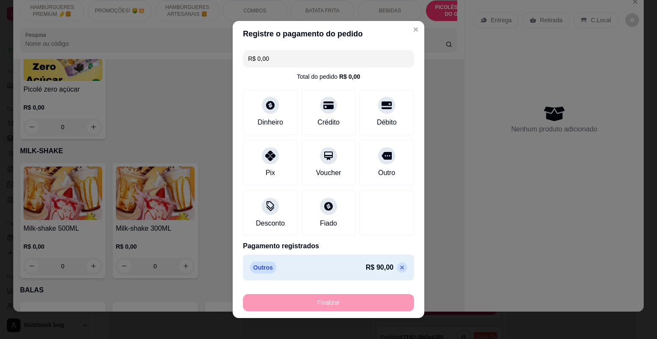
type input "-R$ 90,00"
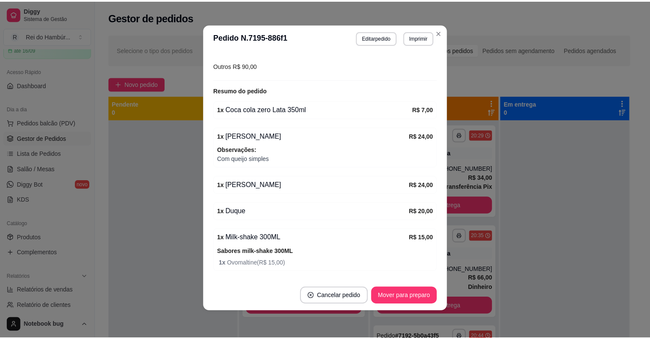
scroll to position [169, 0]
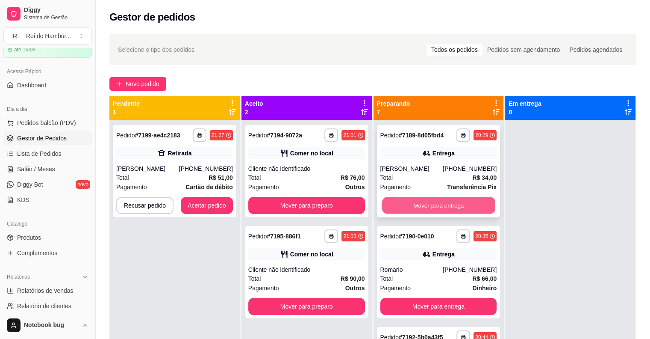
click at [408, 200] on button "Mover para entrega" at bounding box center [438, 205] width 113 height 17
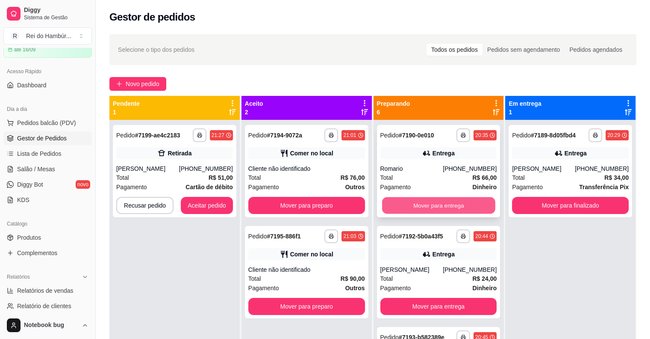
click at [416, 202] on button "Mover para entrega" at bounding box center [438, 205] width 113 height 17
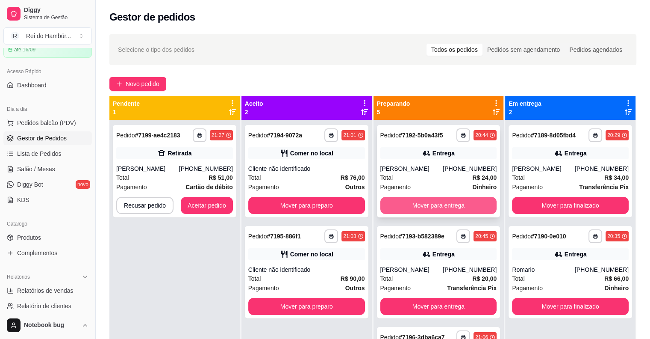
click at [416, 203] on button "Mover para entrega" at bounding box center [438, 205] width 117 height 17
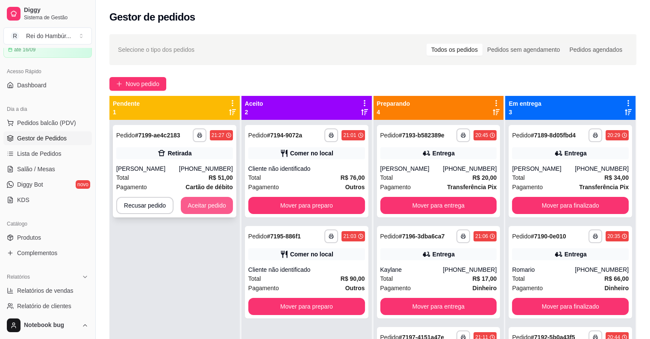
click at [203, 206] on button "Aceitar pedido" at bounding box center [207, 205] width 52 height 17
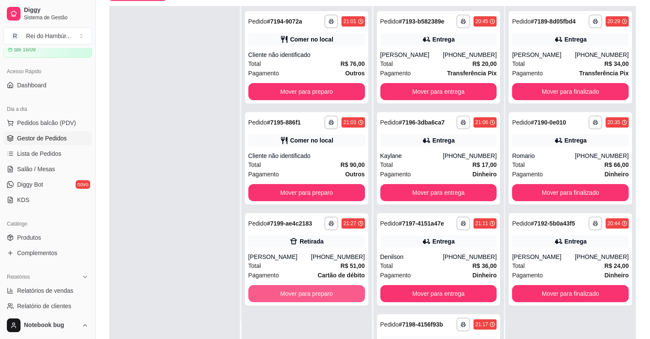
scroll to position [130, 0]
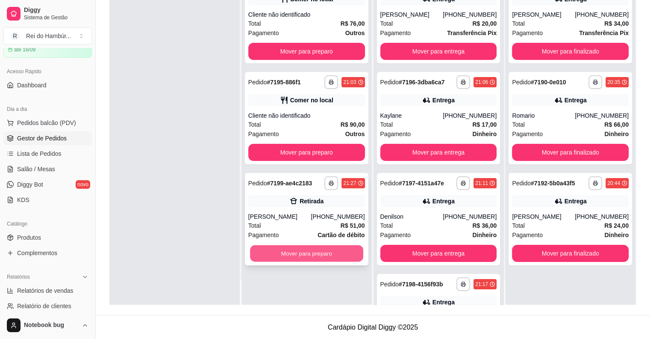
click at [324, 252] on button "Mover para preparo" at bounding box center [306, 253] width 113 height 17
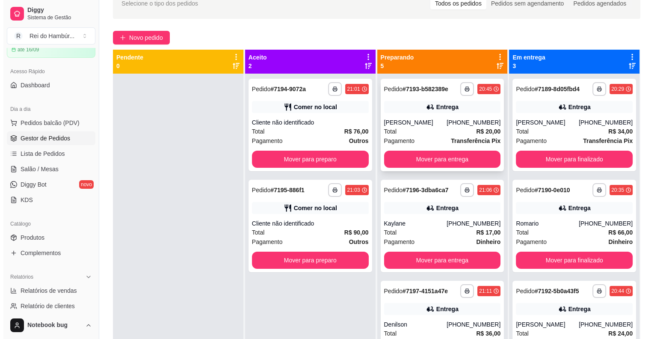
scroll to position [0, 0]
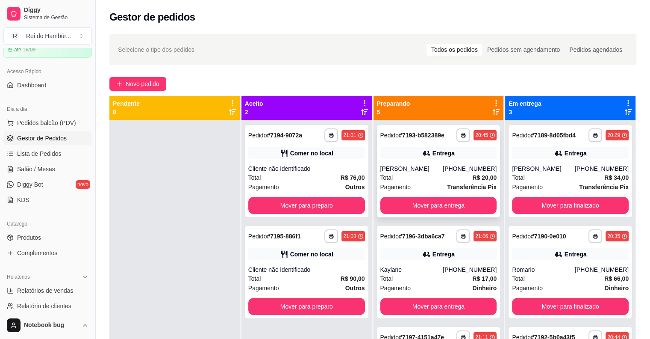
click at [427, 166] on div "[PERSON_NAME]" at bounding box center [411, 168] width 63 height 9
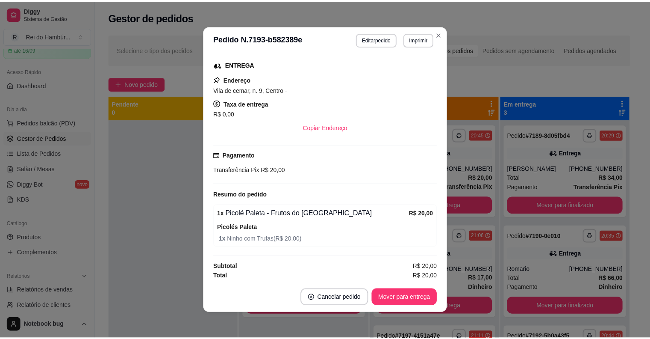
scroll to position [133, 0]
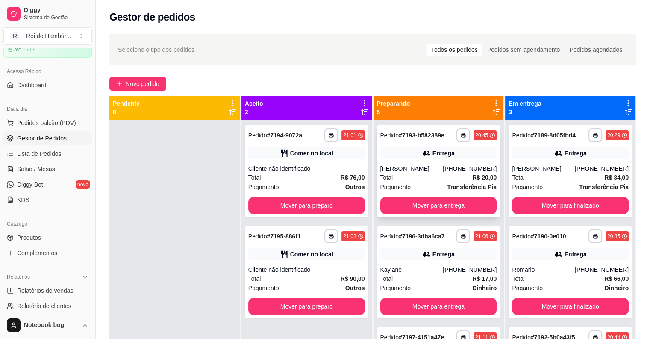
click at [408, 211] on button "Mover para entrega" at bounding box center [438, 205] width 117 height 17
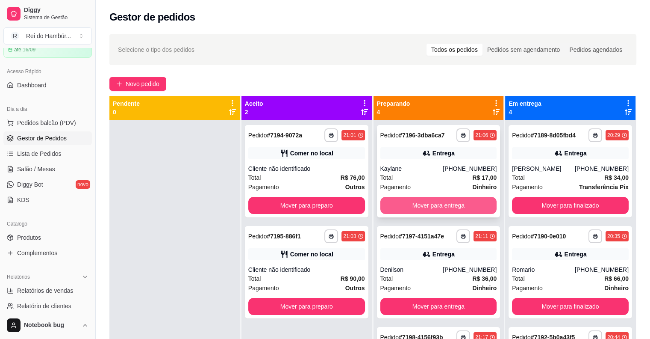
click at [418, 202] on button "Mover para entrega" at bounding box center [438, 205] width 117 height 17
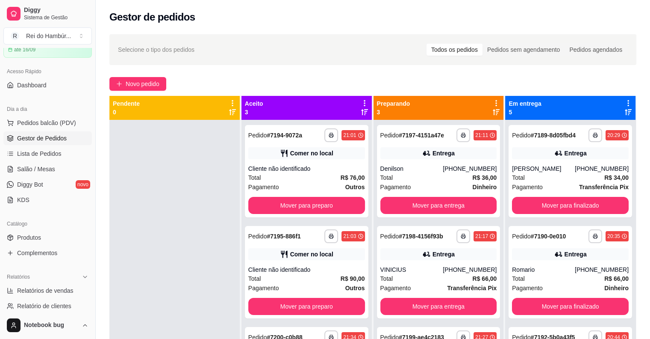
drag, startPoint x: 389, startPoint y: 277, endPoint x: 171, endPoint y: 273, distance: 218.1
click at [161, 273] on div at bounding box center [174, 289] width 130 height 339
click at [546, 171] on div "[PERSON_NAME]" at bounding box center [543, 168] width 63 height 9
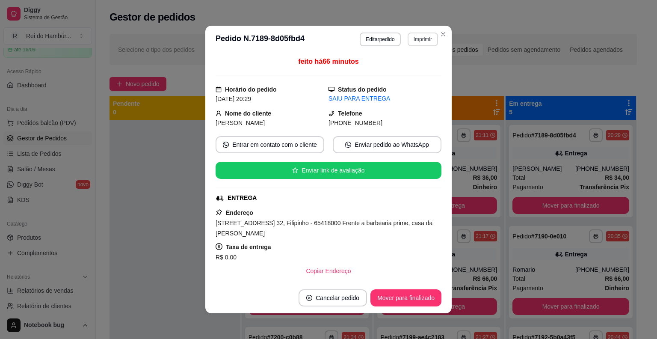
click at [415, 39] on button "Imprimir" at bounding box center [422, 39] width 30 height 14
click at [410, 67] on button "IMPRESSORA" at bounding box center [405, 69] width 62 height 14
click at [409, 73] on div "feito há 66 minutos" at bounding box center [328, 66] width 226 height 20
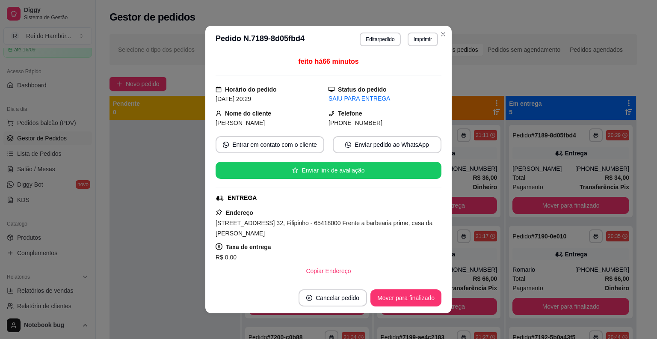
click at [409, 73] on div "feito há 66 minutos" at bounding box center [328, 66] width 226 height 20
click at [405, 65] on div "feito há 66 minutos" at bounding box center [328, 66] width 226 height 20
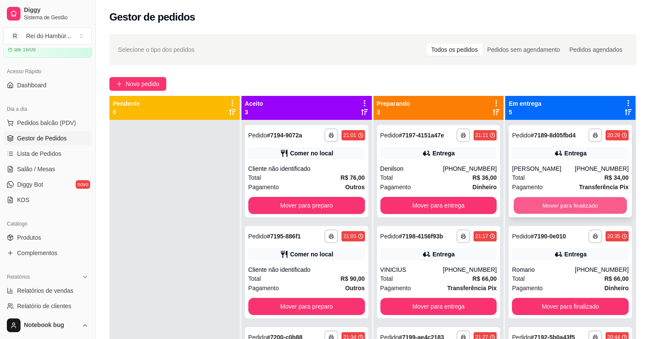
click at [520, 202] on button "Mover para finalizado" at bounding box center [570, 205] width 113 height 17
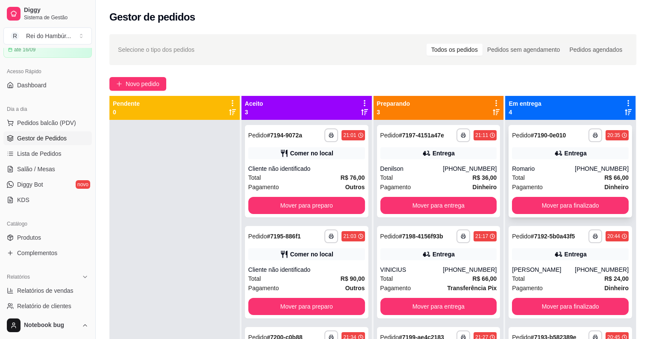
click at [530, 160] on div "**********" at bounding box center [571, 171] width 124 height 92
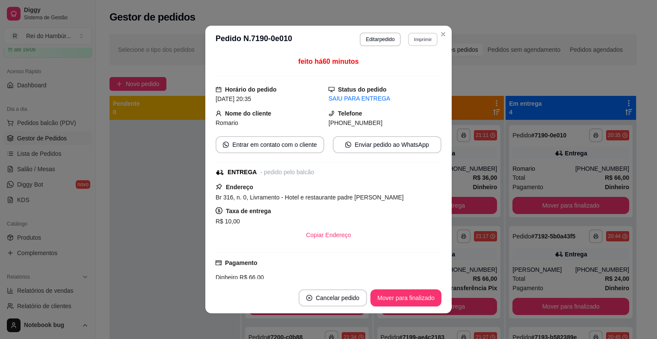
click at [417, 38] on button "Imprimir" at bounding box center [422, 38] width 29 height 13
click at [411, 69] on button "IMPRESSORA" at bounding box center [404, 69] width 62 height 14
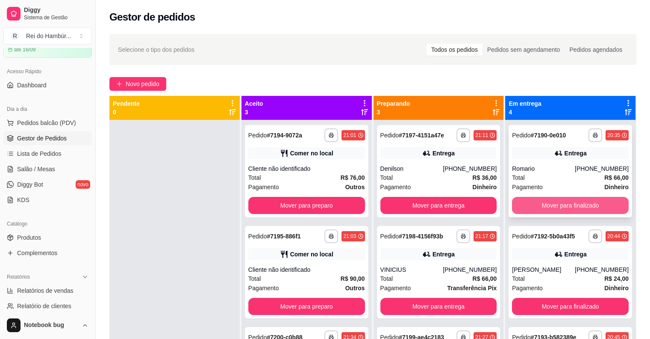
click at [528, 203] on button "Mover para finalizado" at bounding box center [570, 205] width 117 height 17
click at [539, 178] on div "Total R$ 24,00" at bounding box center [570, 177] width 117 height 9
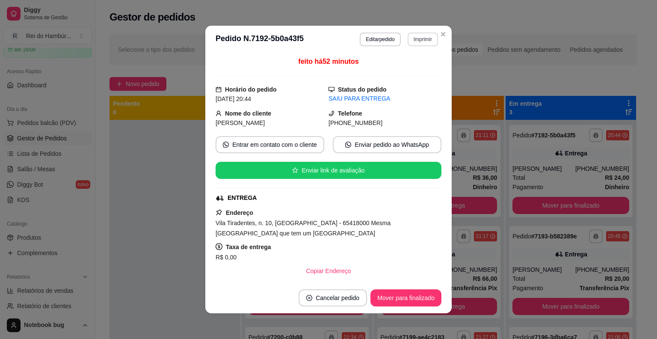
click at [419, 32] on button "Imprimir" at bounding box center [422, 39] width 30 height 14
click at [418, 70] on button "IMPRESSORA" at bounding box center [404, 68] width 60 height 13
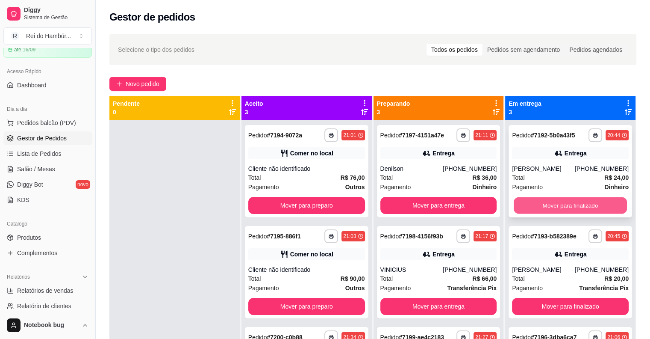
click at [535, 201] on button "Mover para finalizado" at bounding box center [570, 205] width 113 height 17
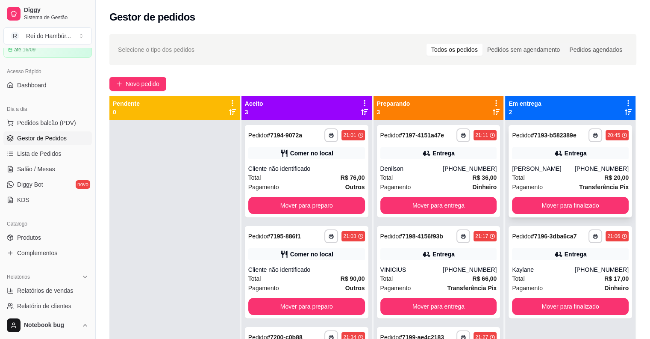
click at [547, 171] on div "[PERSON_NAME]" at bounding box center [543, 168] width 63 height 9
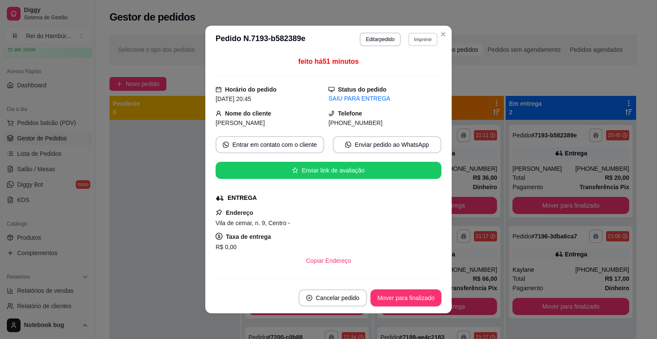
click at [416, 38] on button "Imprimir" at bounding box center [422, 38] width 29 height 13
click at [416, 67] on button "IMPRESSORA" at bounding box center [404, 68] width 60 height 13
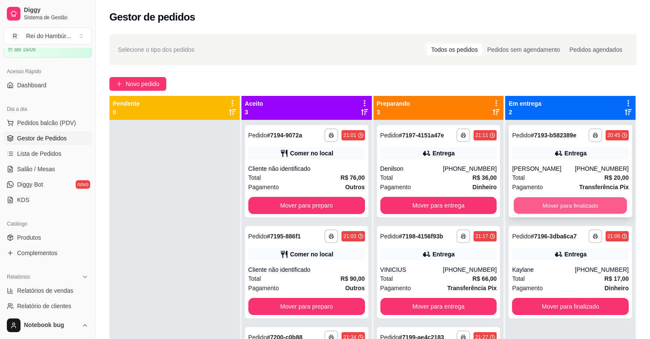
click at [539, 203] on button "Mover para finalizado" at bounding box center [570, 205] width 113 height 17
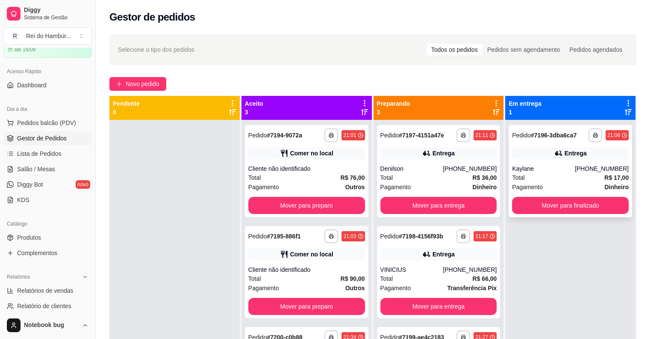
click at [542, 180] on div "Total R$ 17,00" at bounding box center [570, 177] width 117 height 9
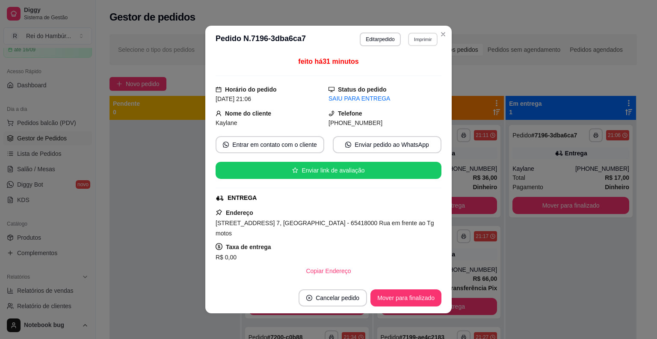
click at [422, 38] on button "Imprimir" at bounding box center [422, 38] width 29 height 13
click at [414, 71] on button "IMPRESSORA" at bounding box center [404, 69] width 62 height 14
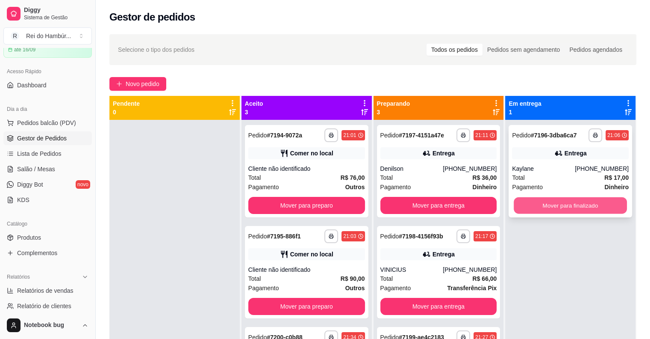
click at [531, 200] on button "Mover para finalizado" at bounding box center [570, 205] width 113 height 17
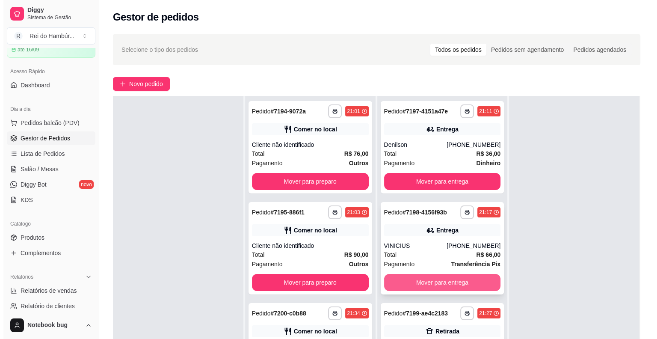
scroll to position [130, 0]
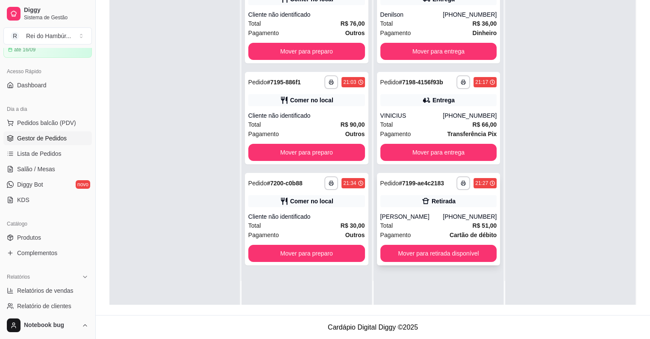
click at [460, 200] on div "Retirada" at bounding box center [438, 201] width 117 height 12
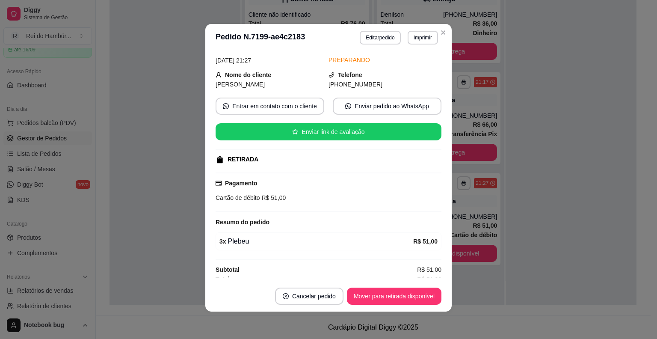
scroll to position [42, 0]
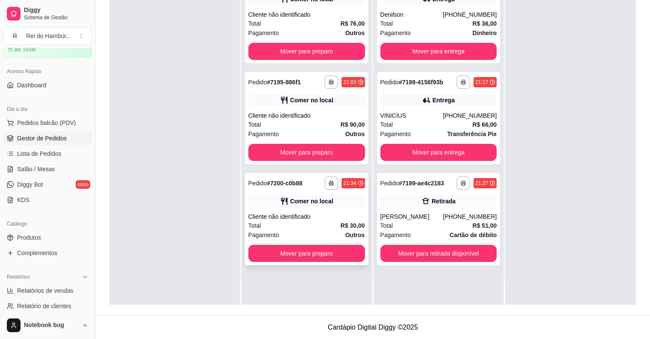
click at [337, 222] on div "Total R$ 30,00" at bounding box center [306, 225] width 117 height 9
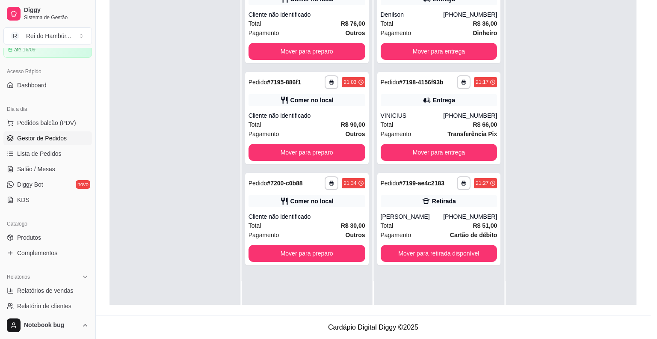
scroll to position [56, 0]
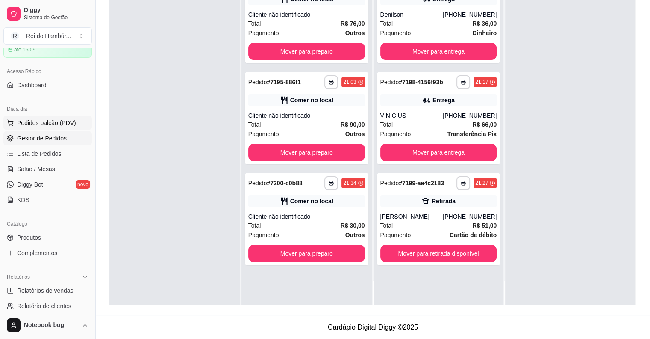
click at [68, 120] on span "Pedidos balcão (PDV)" at bounding box center [46, 122] width 59 height 9
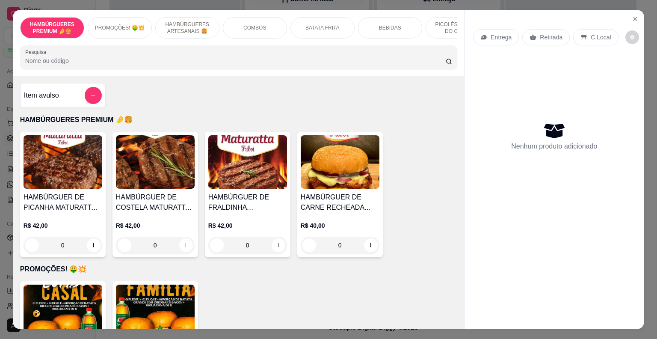
click at [398, 17] on div "BEBIDAS" at bounding box center [390, 27] width 64 height 21
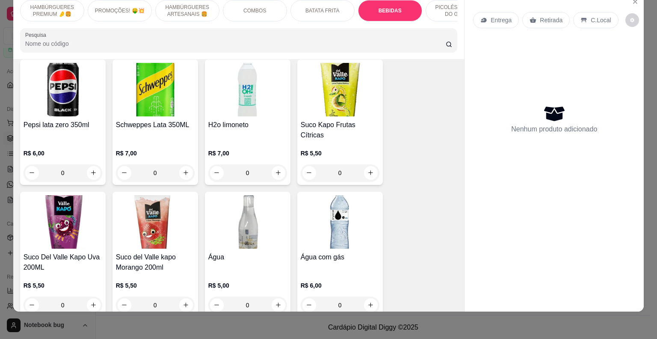
scroll to position [1916, 0]
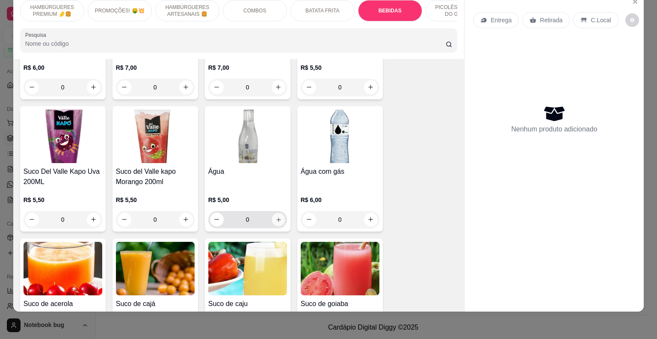
click at [272, 212] on button "increase-product-quantity" at bounding box center [277, 218] width 13 height 13
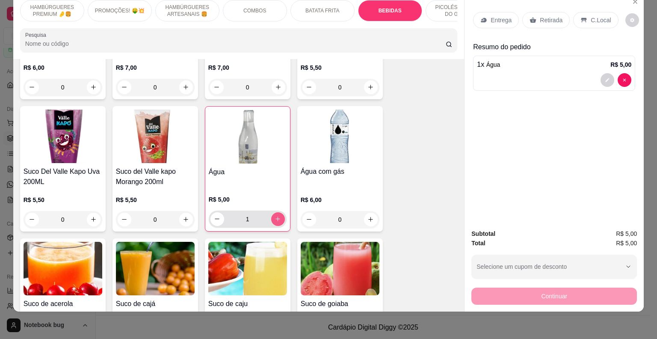
click at [278, 212] on button "increase-product-quantity" at bounding box center [278, 219] width 14 height 14
click at [278, 212] on button "increase-product-quantity" at bounding box center [277, 218] width 13 height 13
type input "3"
click at [546, 18] on div "Retirada" at bounding box center [545, 20] width 47 height 16
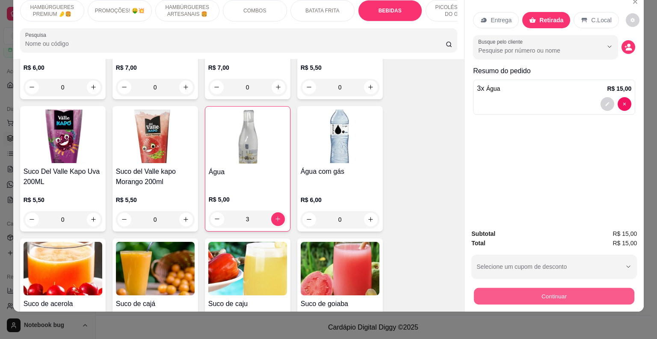
click at [555, 288] on button "Continuar" at bounding box center [554, 296] width 160 height 17
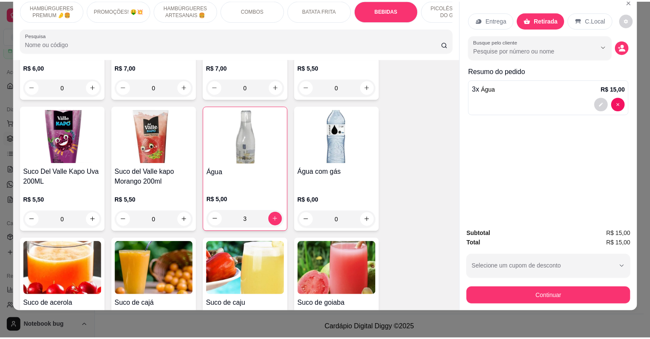
scroll to position [0, 0]
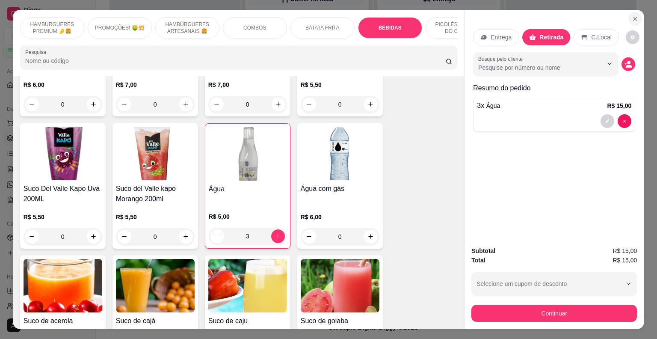
click at [634, 15] on icon "Close" at bounding box center [634, 18] width 7 height 7
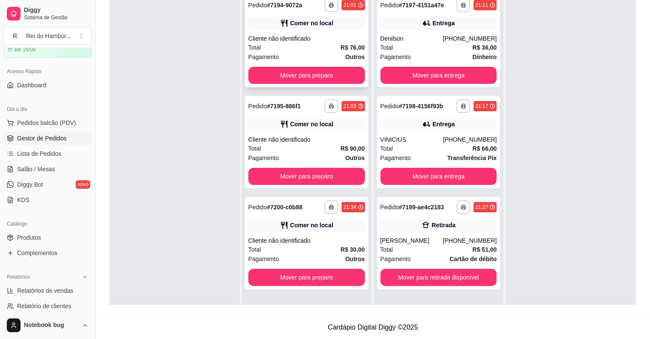
click at [342, 47] on strong "R$ 76,00" at bounding box center [353, 47] width 24 height 7
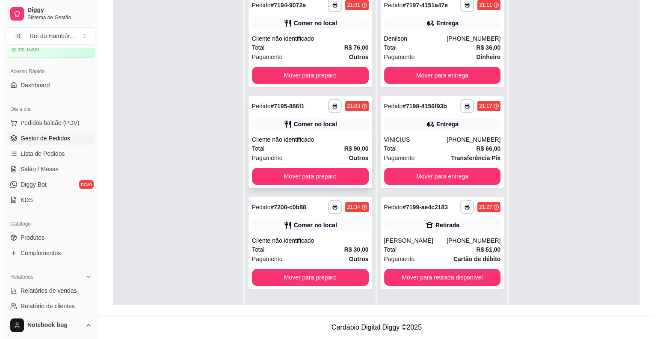
scroll to position [24, 0]
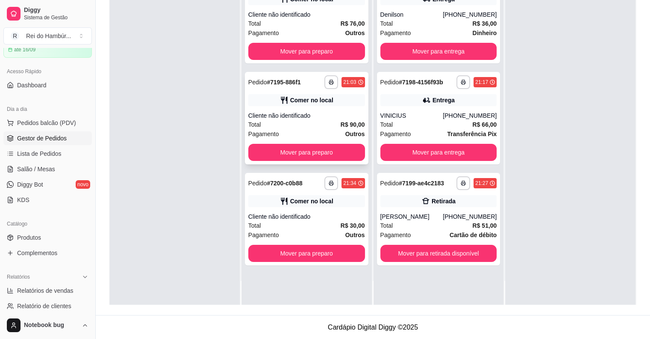
click at [310, 120] on div "Total R$ 90,00" at bounding box center [306, 124] width 117 height 9
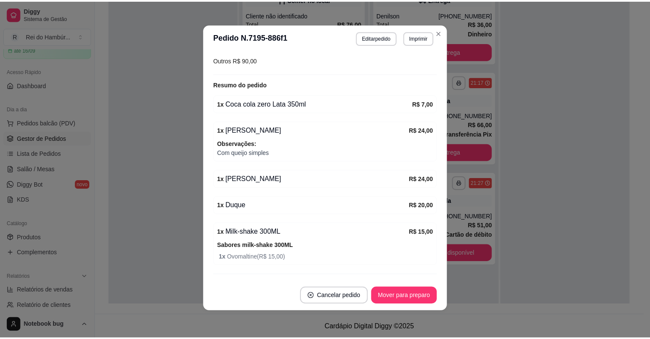
scroll to position [169, 0]
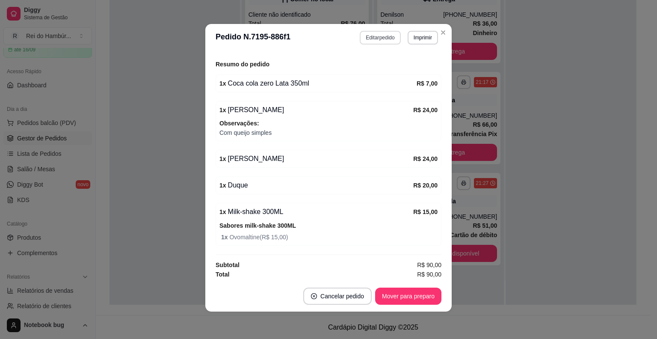
click at [372, 38] on button "Editar pedido" at bounding box center [380, 38] width 41 height 14
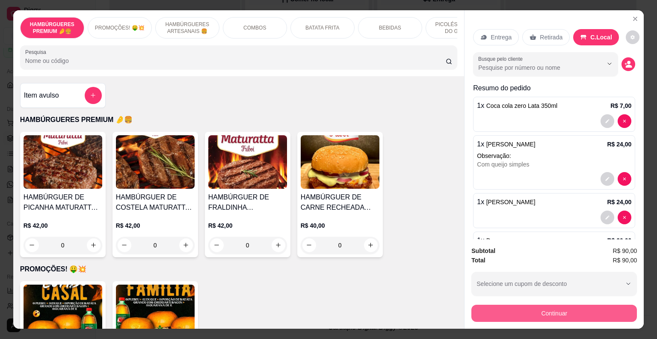
click at [489, 310] on button "Continuar" at bounding box center [553, 312] width 165 height 17
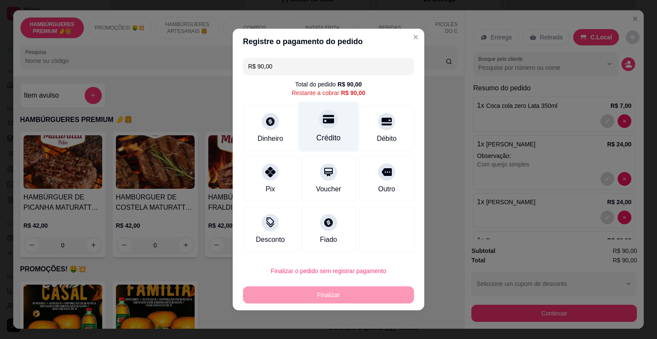
click at [333, 131] on div "Crédito" at bounding box center [328, 127] width 60 height 50
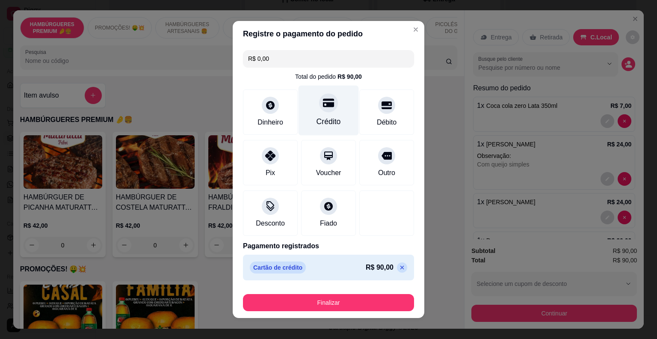
type input "R$ 0,00"
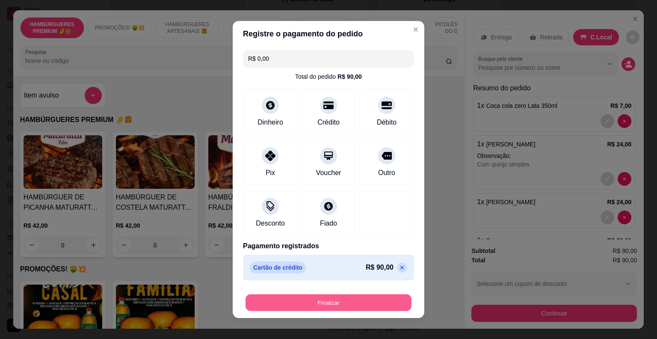
click at [318, 301] on button "Finalizar" at bounding box center [328, 302] width 166 height 17
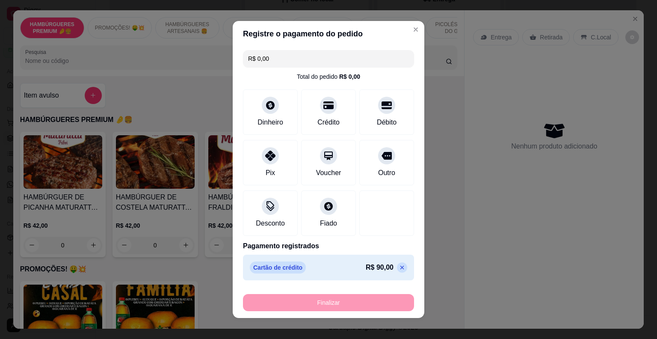
type input "0"
type input "-R$ 90,00"
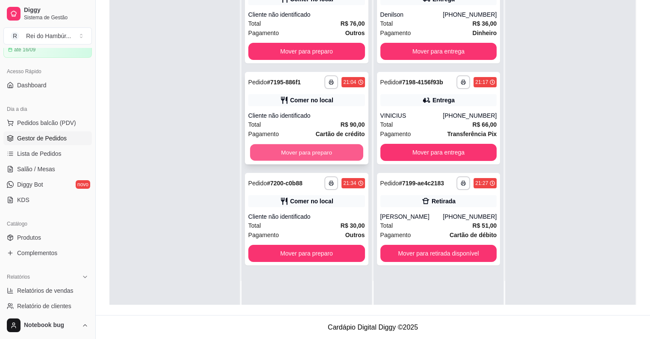
click at [339, 150] on button "Mover para preparo" at bounding box center [306, 152] width 113 height 17
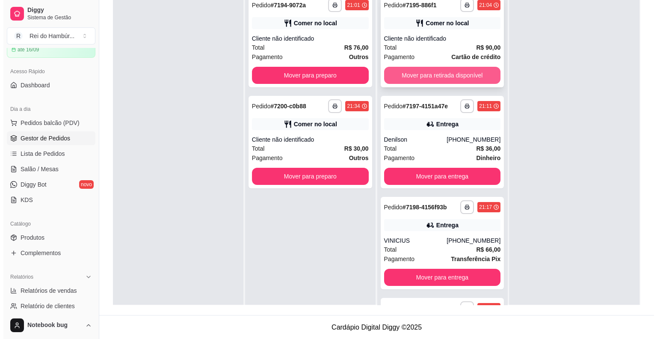
scroll to position [0, 0]
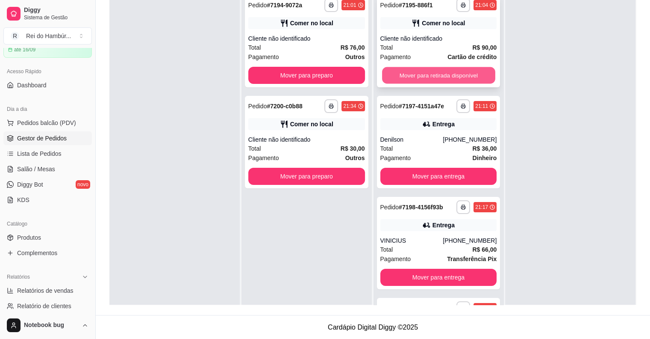
click at [438, 72] on button "Mover para retirada disponível" at bounding box center [438, 75] width 113 height 17
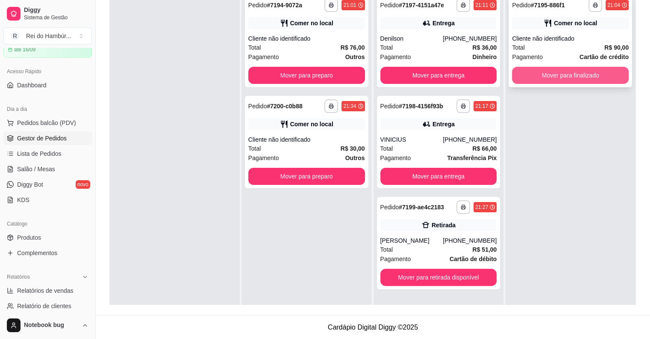
click at [551, 75] on button "Mover para finalizado" at bounding box center [570, 75] width 117 height 17
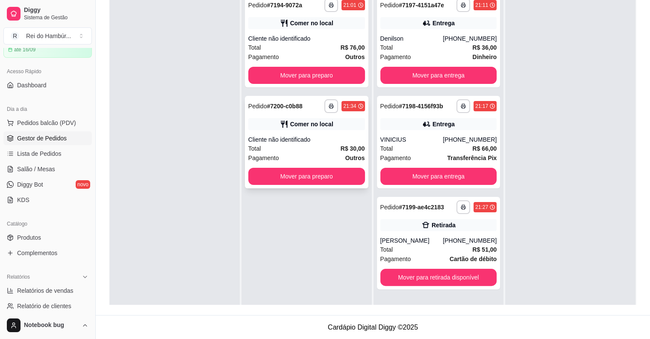
click at [337, 127] on div "Comer no local" at bounding box center [306, 124] width 117 height 12
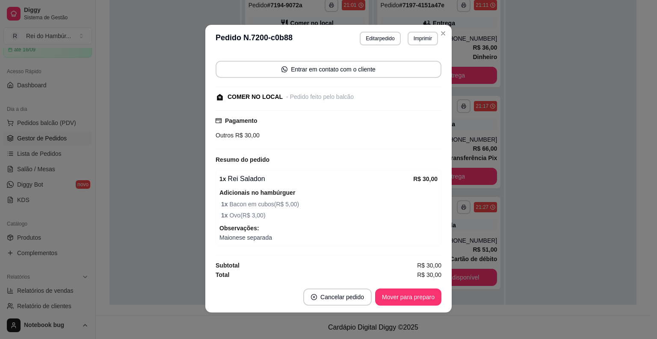
scroll to position [2, 0]
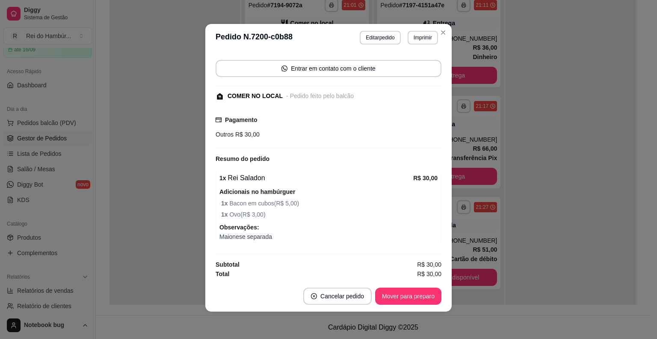
click at [210, 157] on div "feito há 11 minutos Horário do pedido [DATE] 21:34 Status do pedido ACEITO Entr…" at bounding box center [328, 165] width 246 height 229
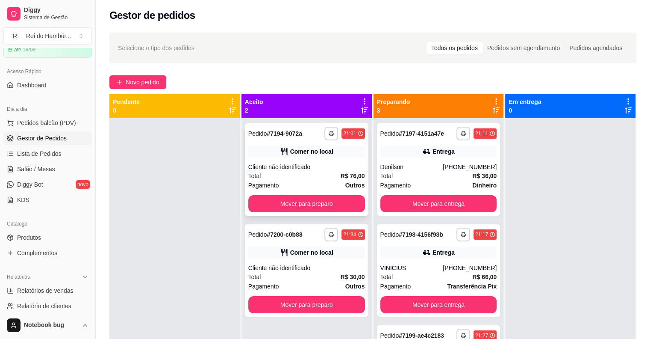
click at [289, 158] on div "**********" at bounding box center [307, 169] width 124 height 92
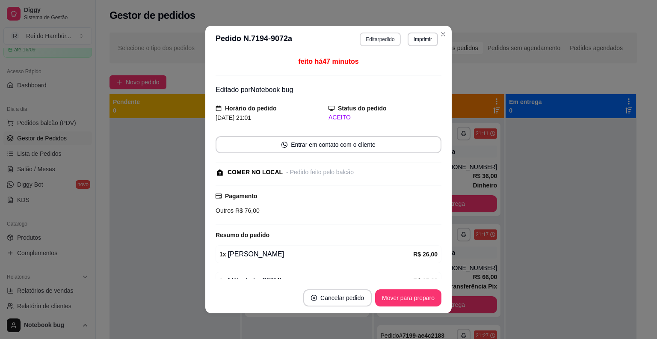
click at [369, 38] on button "Editar pedido" at bounding box center [380, 39] width 41 height 14
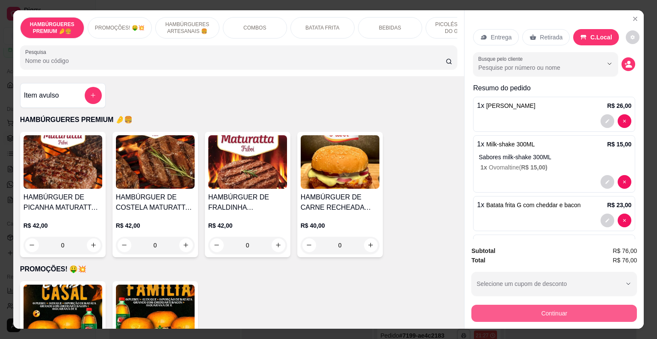
click at [495, 313] on button "Continuar" at bounding box center [553, 312] width 165 height 17
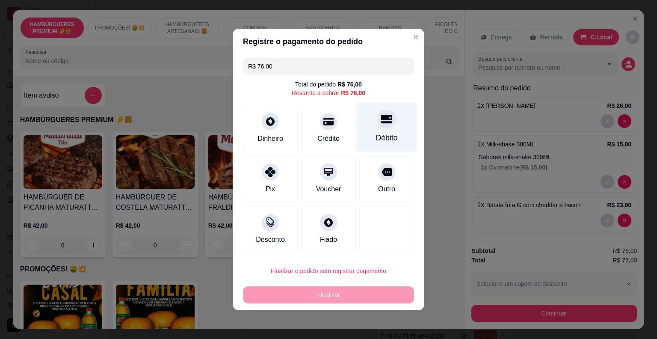
click at [385, 130] on div "Débito" at bounding box center [387, 127] width 60 height 50
type input "R$ 0,00"
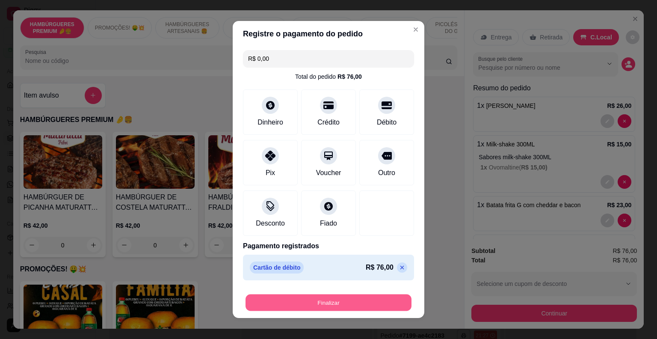
click at [374, 297] on button "Finalizar" at bounding box center [328, 302] width 166 height 17
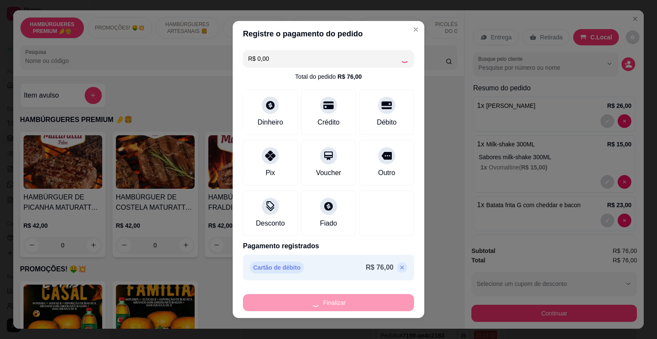
type input "0"
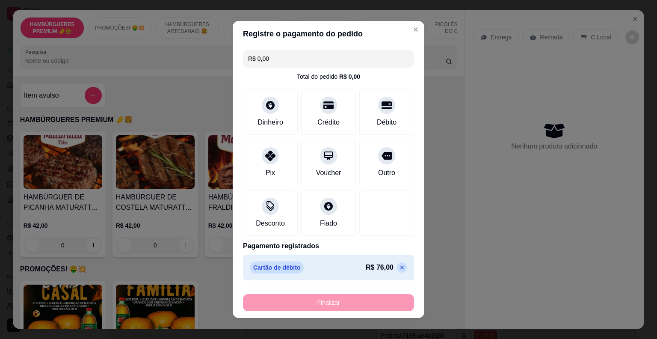
type input "-R$ 76,00"
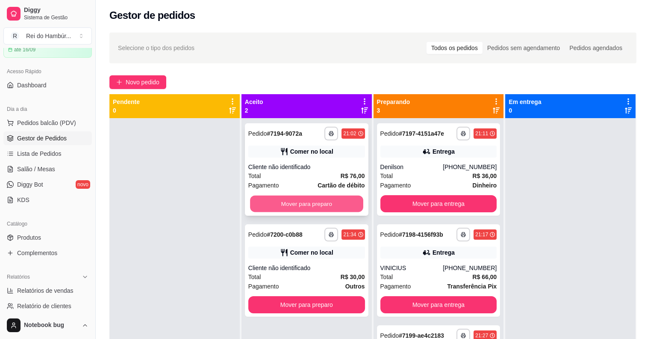
click at [317, 198] on button "Mover para preparo" at bounding box center [306, 203] width 113 height 17
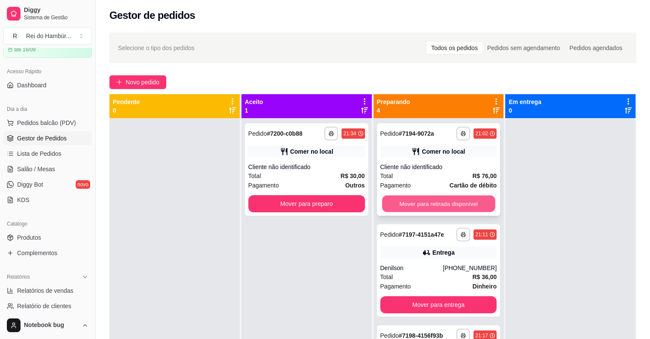
click at [413, 199] on button "Mover para retirada disponível" at bounding box center [438, 203] width 113 height 17
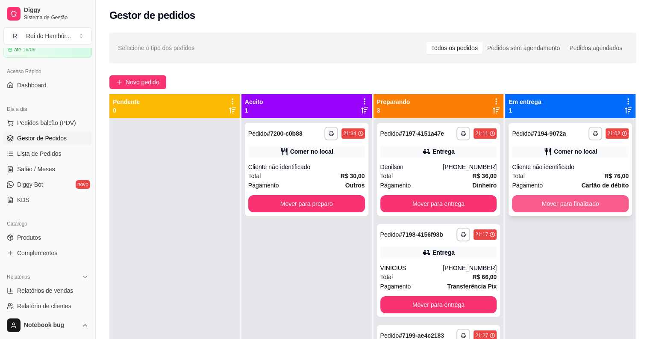
click at [530, 199] on button "Mover para finalizado" at bounding box center [570, 203] width 117 height 17
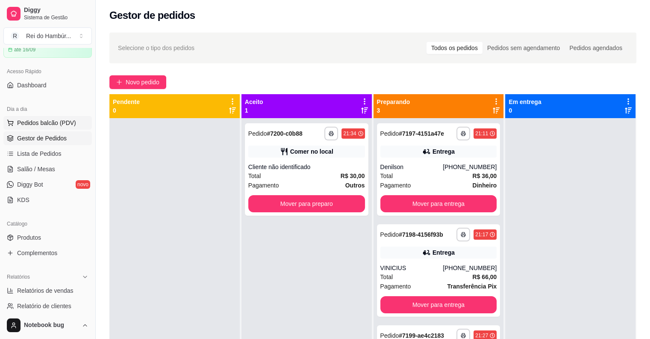
click at [73, 121] on span "Pedidos balcão (PDV)" at bounding box center [46, 122] width 59 height 9
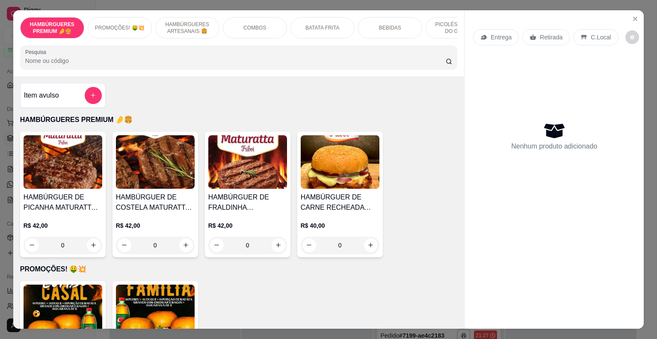
click at [374, 22] on div "BEBIDAS" at bounding box center [390, 27] width 64 height 21
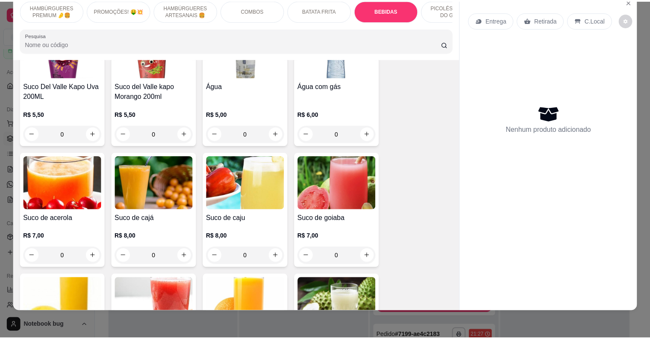
scroll to position [1873, 0]
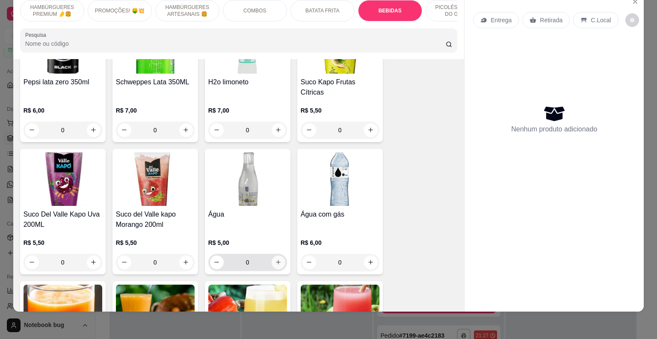
click at [275, 259] on icon "increase-product-quantity" at bounding box center [278, 262] width 6 height 6
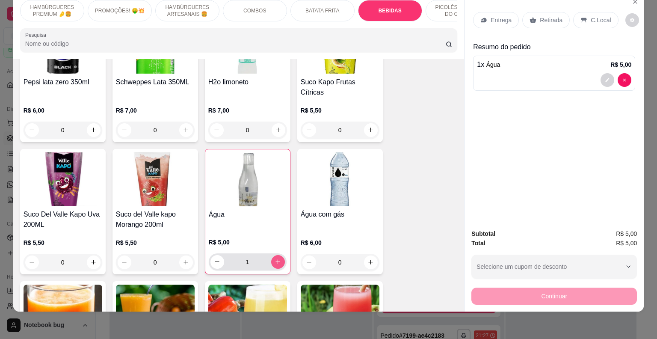
click at [275, 259] on icon "increase-product-quantity" at bounding box center [277, 261] width 5 height 5
click at [275, 258] on icon "increase-product-quantity" at bounding box center [277, 261] width 6 height 6
type input "3"
click at [592, 16] on p "C.Local" at bounding box center [600, 20] width 20 height 9
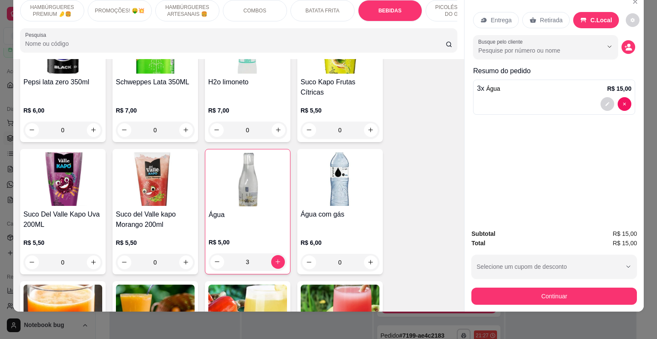
click at [539, 6] on div "Entrega Retirada C.Local" at bounding box center [554, 20] width 162 height 30
click at [540, 16] on p "Retirada" at bounding box center [551, 20] width 23 height 9
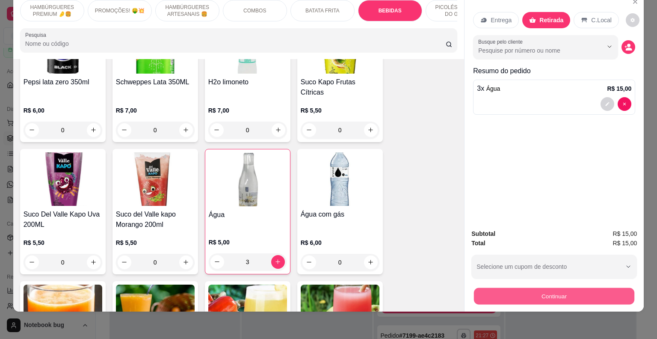
click at [535, 291] on button "Continuar" at bounding box center [554, 296] width 160 height 17
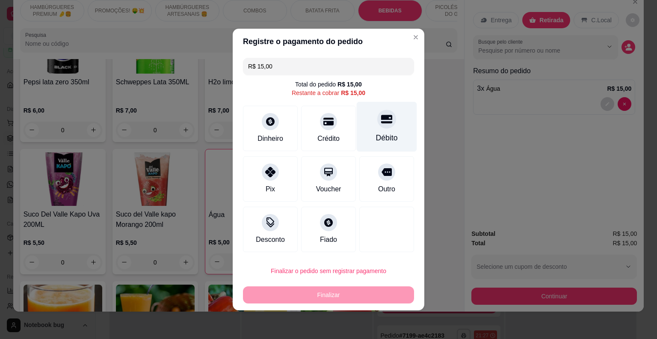
click at [384, 126] on div at bounding box center [386, 118] width 19 height 19
type input "R$ 0,00"
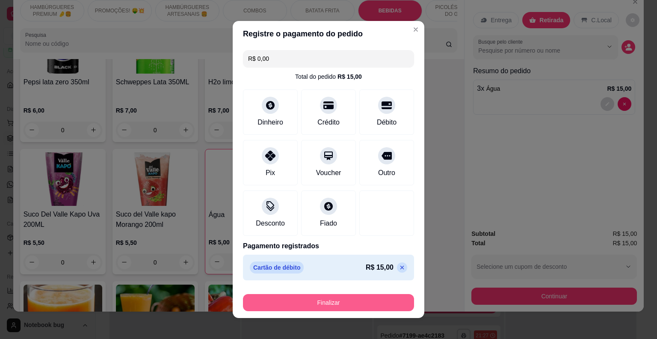
click at [307, 299] on button "Finalizar" at bounding box center [328, 302] width 171 height 17
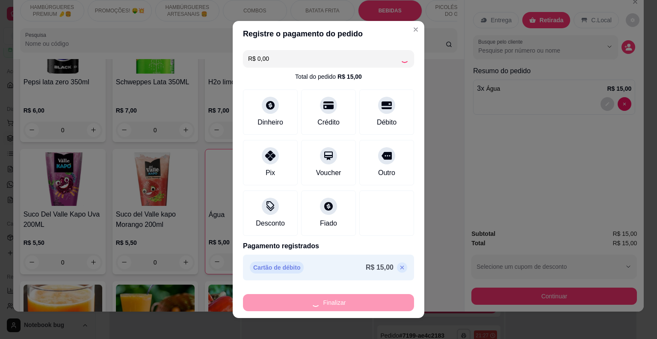
type input "0"
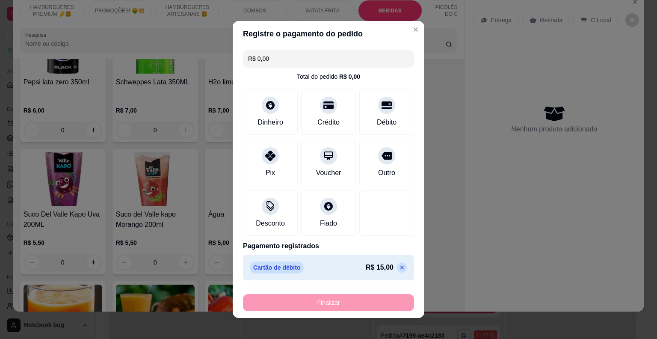
type input "-R$ 15,00"
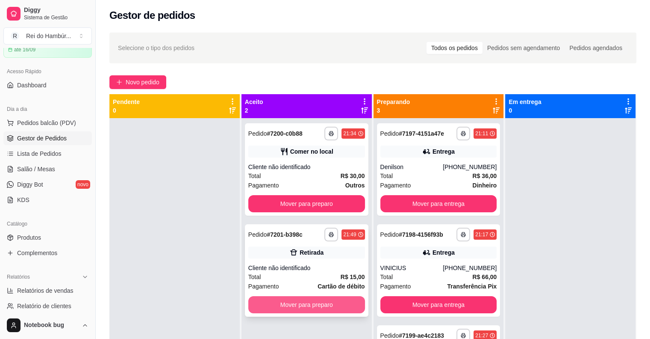
click at [322, 304] on button "Mover para preparo" at bounding box center [306, 304] width 117 height 17
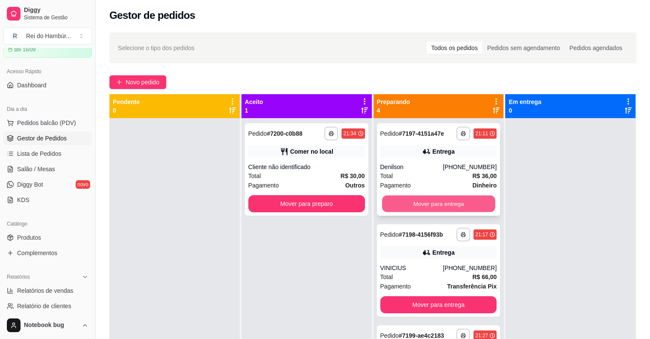
click at [430, 198] on button "Mover para entrega" at bounding box center [438, 203] width 113 height 17
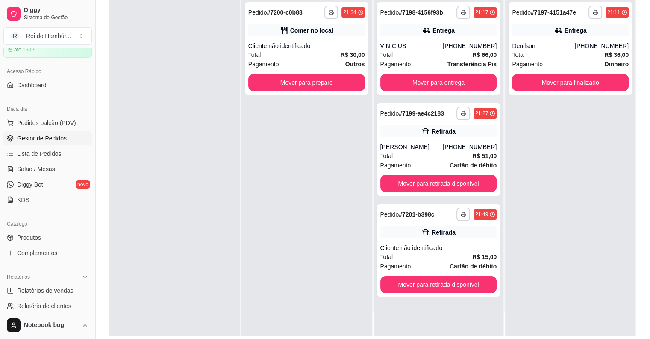
scroll to position [130, 0]
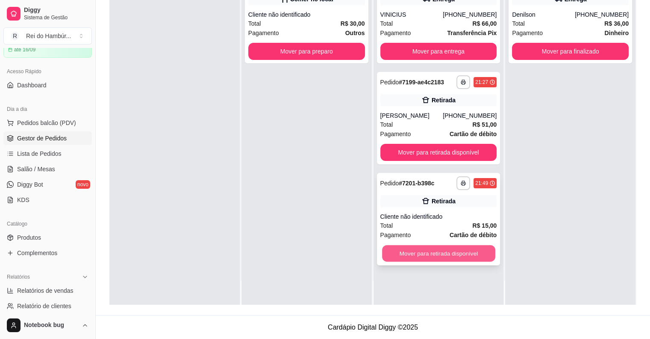
click at [416, 247] on button "Mover para retirada disponível" at bounding box center [438, 253] width 113 height 17
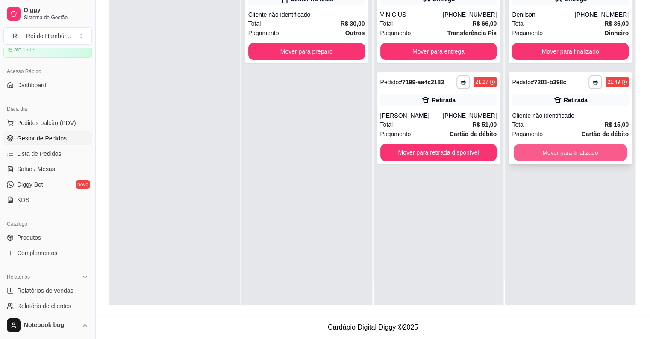
click at [520, 156] on button "Mover para finalizado" at bounding box center [570, 152] width 113 height 17
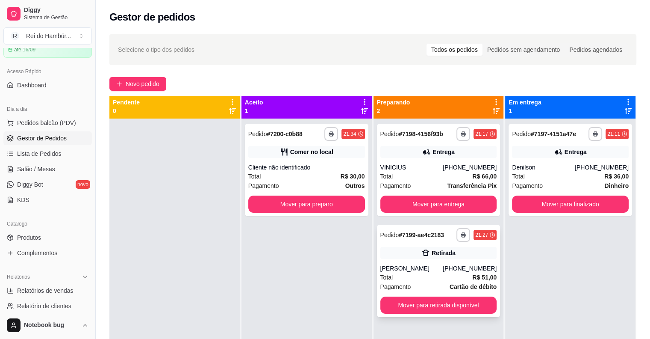
scroll to position [0, 0]
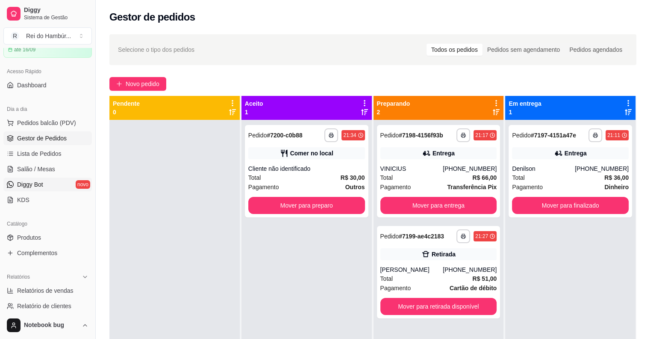
click at [49, 181] on link "Diggy Bot novo" at bounding box center [47, 184] width 88 height 14
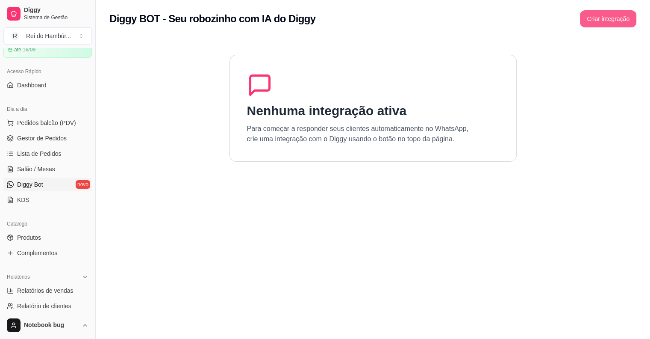
click at [588, 20] on button "Criar integração" at bounding box center [608, 18] width 56 height 17
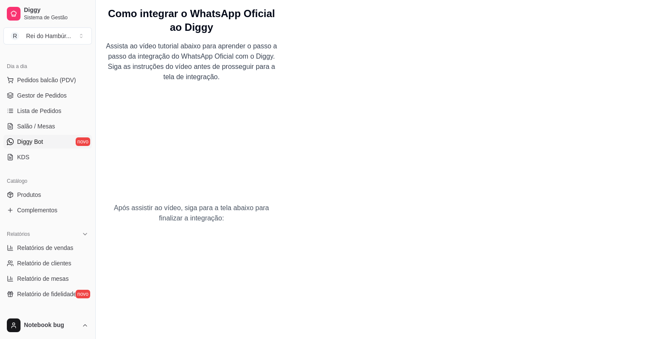
click at [47, 142] on link "Diggy Bot novo" at bounding box center [47, 142] width 88 height 14
click at [61, 89] on link "Gestor de Pedidos" at bounding box center [47, 95] width 88 height 14
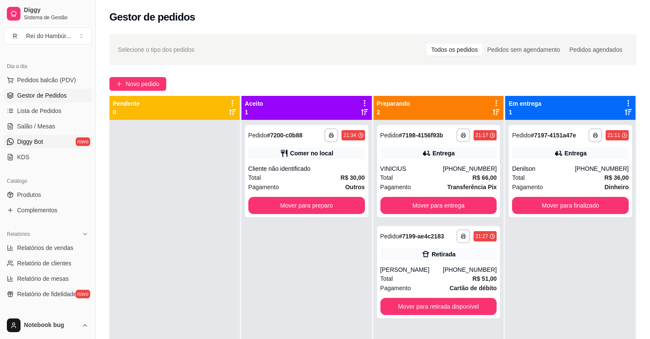
click at [56, 137] on link "Diggy Bot novo" at bounding box center [47, 142] width 88 height 14
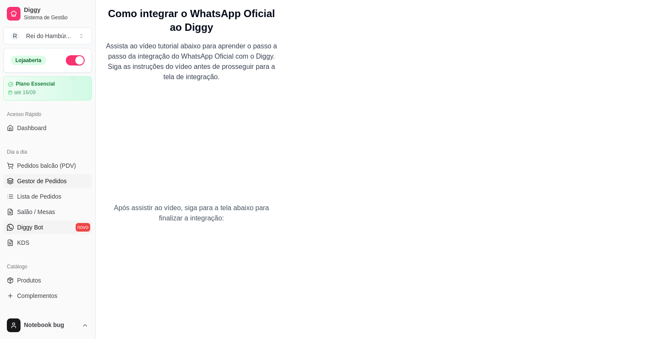
click at [47, 179] on span "Gestor de Pedidos" at bounding box center [42, 181] width 50 height 9
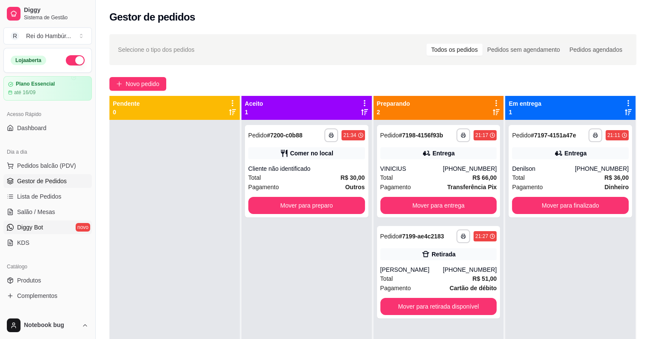
click at [54, 227] on link "Diggy Bot novo" at bounding box center [47, 227] width 88 height 14
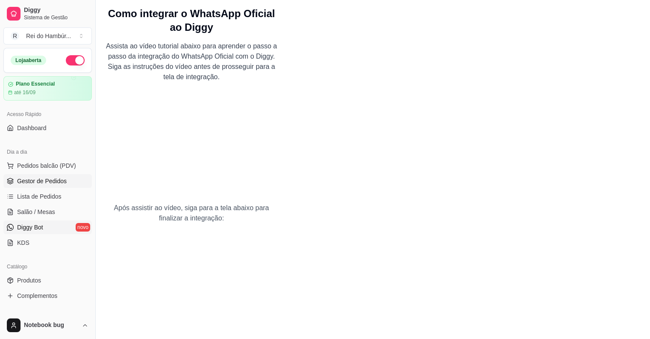
click at [54, 181] on span "Gestor de Pedidos" at bounding box center [42, 181] width 50 height 9
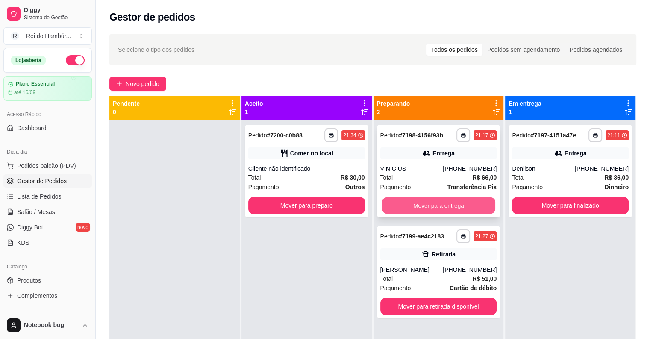
click at [415, 203] on button "Mover para entrega" at bounding box center [438, 205] width 113 height 17
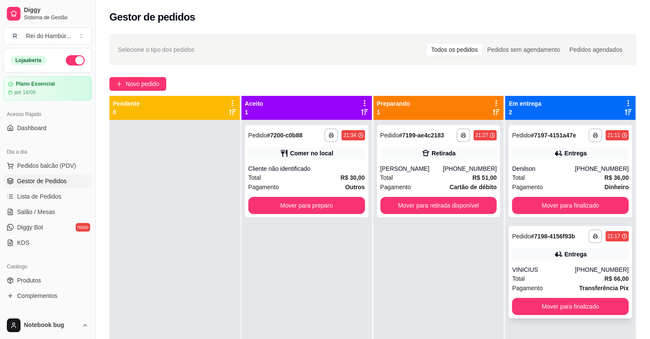
click at [575, 251] on div "Entrega" at bounding box center [576, 254] width 22 height 9
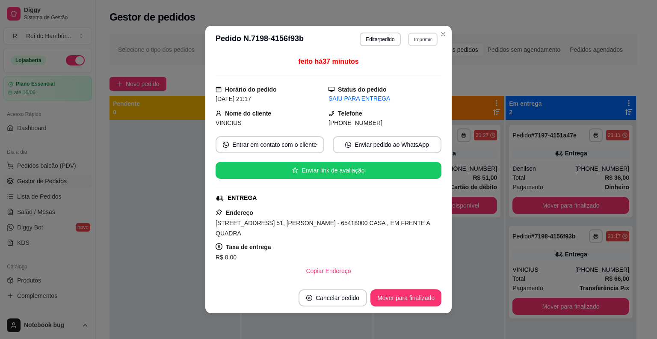
click at [428, 43] on button "Imprimir" at bounding box center [422, 38] width 29 height 13
click at [407, 71] on button "IMPRESSORA" at bounding box center [404, 69] width 62 height 14
drag, startPoint x: 433, startPoint y: 29, endPoint x: 439, endPoint y: 32, distance: 7.3
click at [439, 32] on section "**********" at bounding box center [328, 169] width 246 height 287
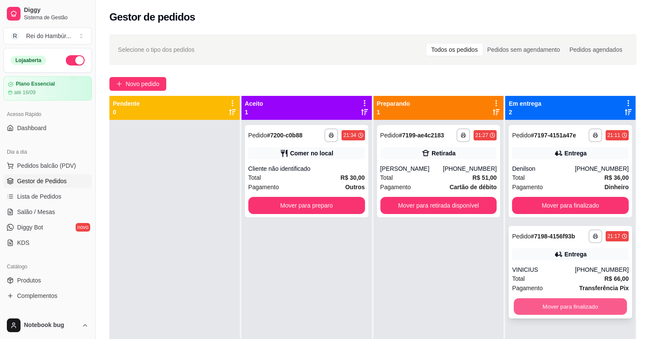
click at [544, 314] on button "Mover para finalizado" at bounding box center [570, 306] width 113 height 17
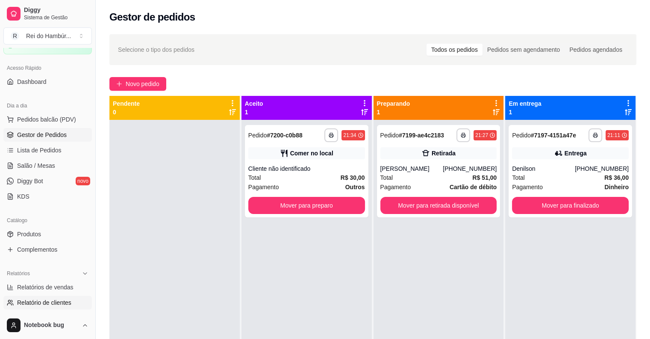
scroll to position [128, 0]
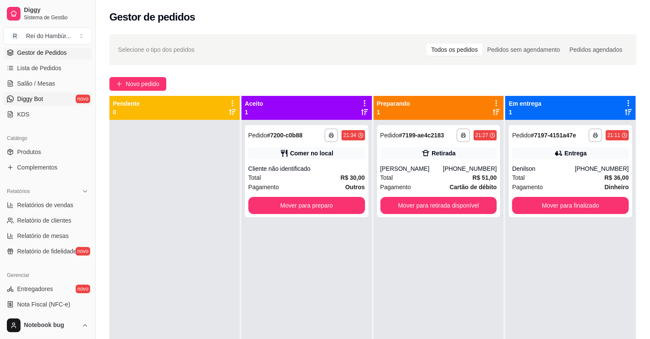
click at [29, 92] on link "Diggy Bot novo" at bounding box center [47, 99] width 88 height 14
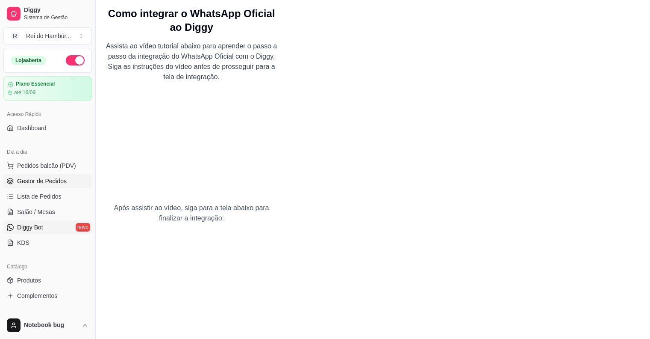
click at [63, 180] on span "Gestor de Pedidos" at bounding box center [42, 181] width 50 height 9
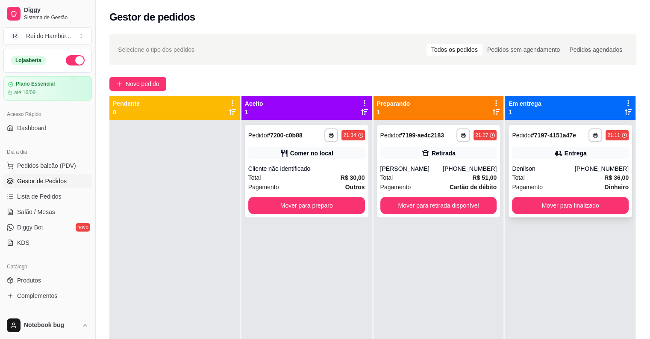
click at [569, 169] on div "Denilson" at bounding box center [543, 168] width 63 height 9
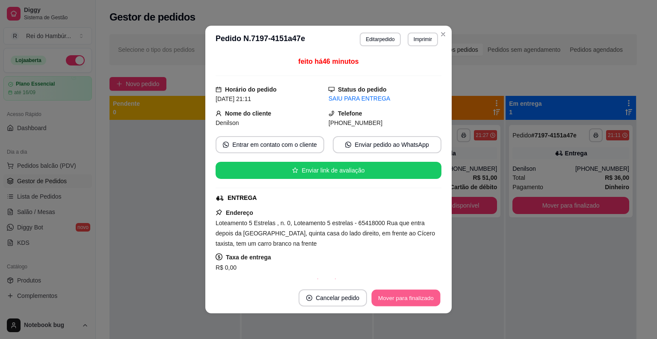
click at [409, 296] on button "Mover para finalizado" at bounding box center [405, 297] width 69 height 17
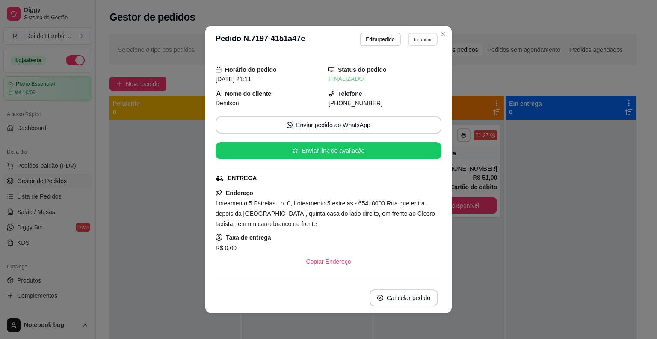
click at [422, 43] on button "Imprimir" at bounding box center [422, 38] width 29 height 13
click at [397, 73] on button "IMPRESSORA" at bounding box center [404, 69] width 62 height 14
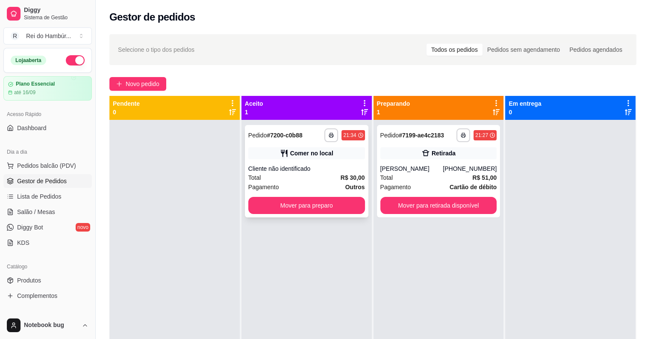
click at [311, 181] on div "Total R$ 30,00" at bounding box center [306, 177] width 117 height 9
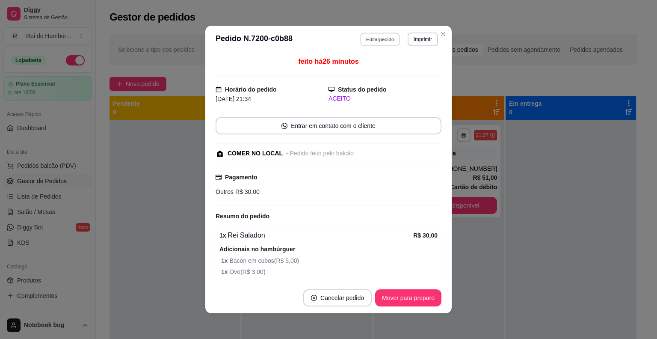
click at [366, 38] on button "Editar pedido" at bounding box center [380, 38] width 40 height 13
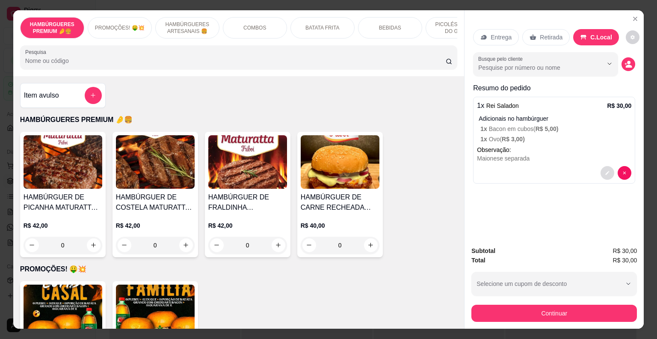
click at [605, 171] on icon "decrease-product-quantity" at bounding box center [607, 173] width 4 height 4
click at [535, 139] on p "1 x Ovo ( R$ 3,00 )" at bounding box center [555, 139] width 151 height 9
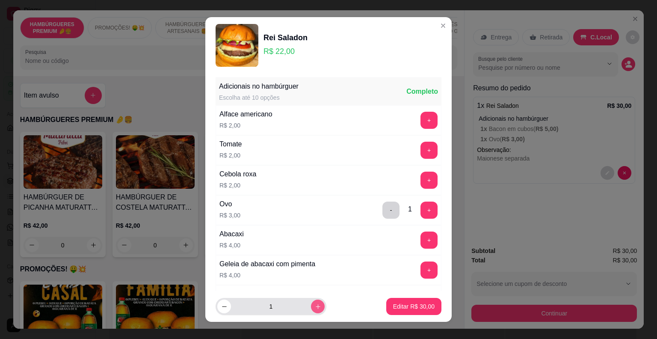
click at [315, 306] on icon "increase-product-quantity" at bounding box center [318, 306] width 6 height 6
type input "2"
click at [393, 305] on p "Editar R$ 60,00" at bounding box center [413, 306] width 41 height 9
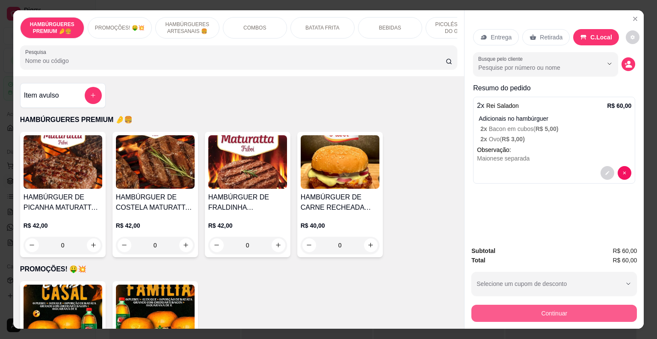
click at [480, 304] on button "Continuar" at bounding box center [553, 312] width 165 height 17
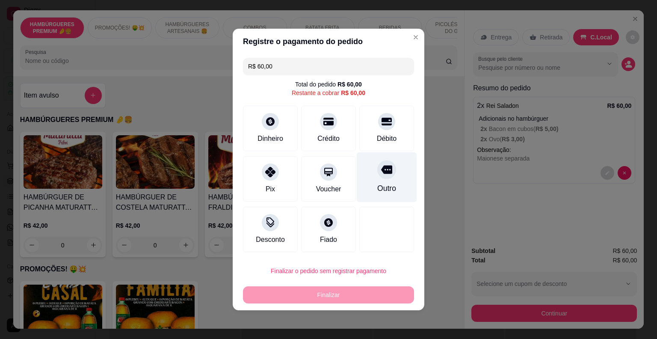
click at [381, 183] on div "Outro" at bounding box center [386, 188] width 19 height 11
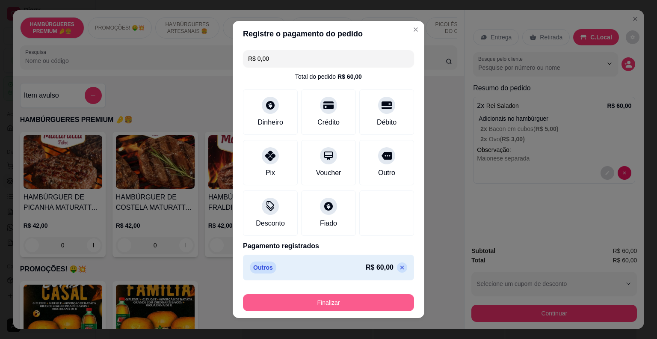
click at [364, 298] on button "Finalizar" at bounding box center [328, 302] width 171 height 17
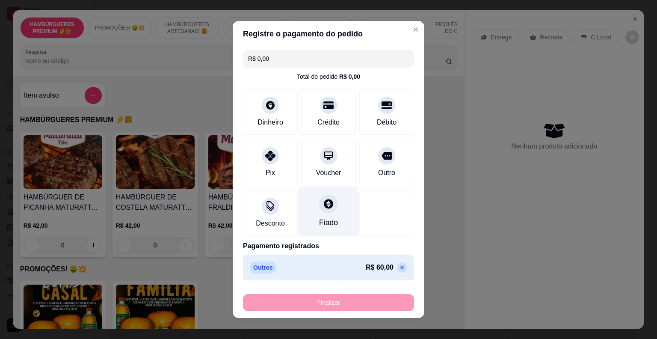
type input "-R$ 60,00"
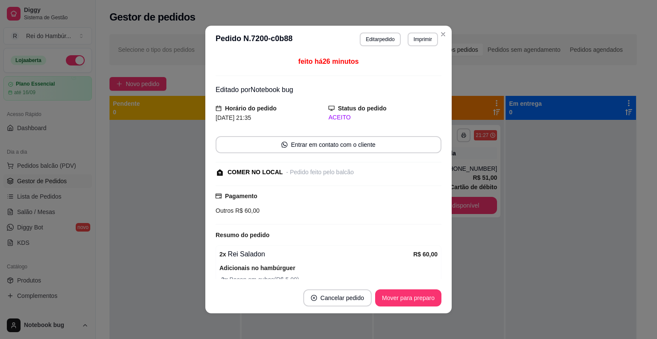
click at [205, 183] on div "feito há 26 minutos Editado por Notebook bug Horário do pedido [DATE] 21:35 Sta…" at bounding box center [328, 167] width 246 height 229
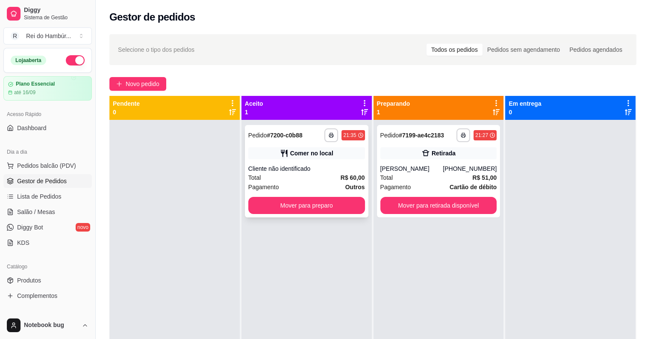
click at [304, 171] on div "Cliente não identificado" at bounding box center [306, 168] width 117 height 9
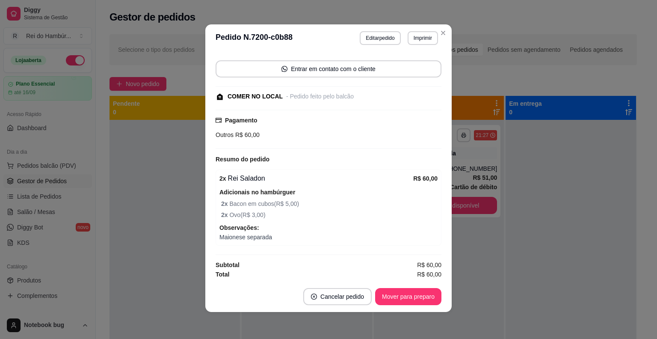
scroll to position [2, 0]
click at [385, 39] on button "Editar pedido" at bounding box center [380, 38] width 41 height 14
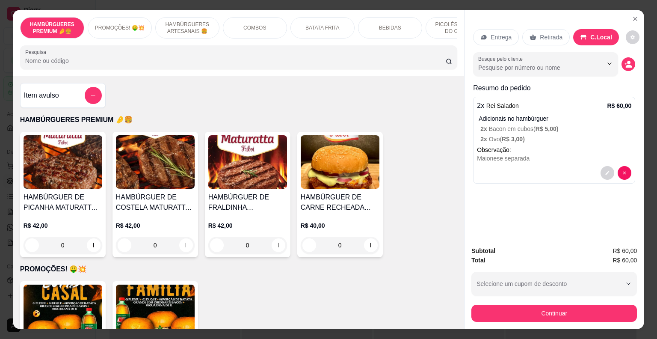
click at [398, 21] on div "BEBIDAS" at bounding box center [390, 27] width 64 height 21
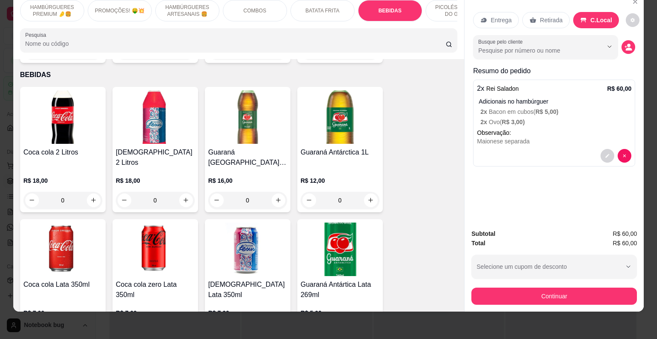
scroll to position [1403, 0]
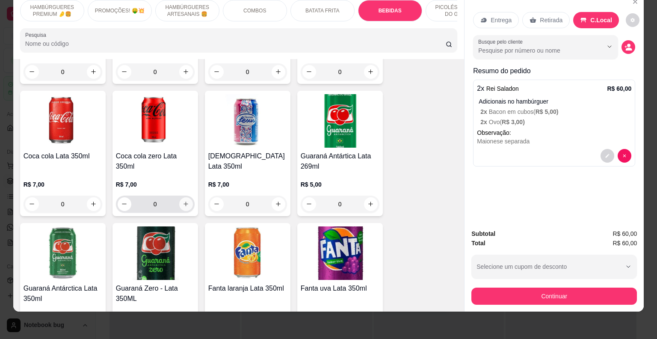
click at [179, 197] on button "increase-product-quantity" at bounding box center [186, 204] width 14 height 14
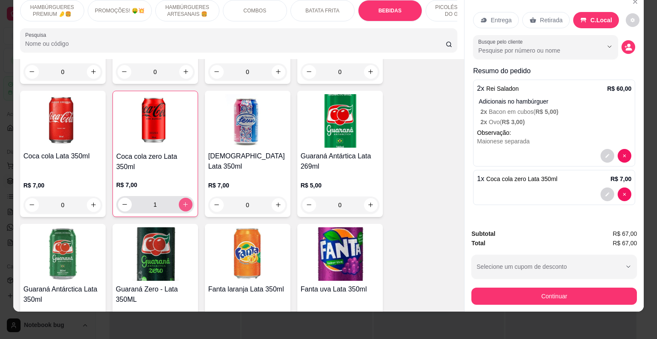
type input "1"
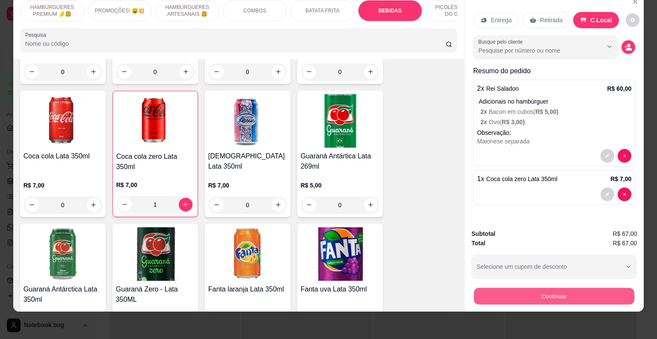
click at [486, 295] on button "Continuar" at bounding box center [554, 296] width 160 height 17
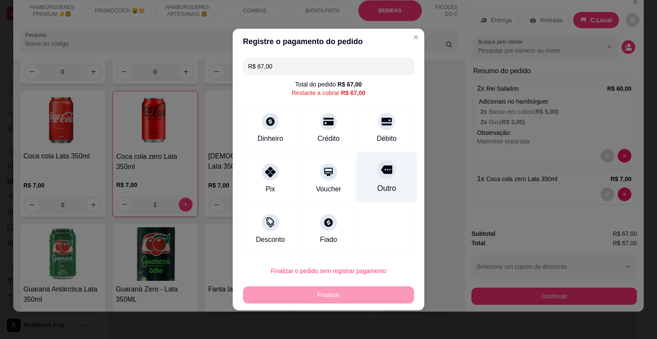
click at [389, 172] on div at bounding box center [386, 169] width 19 height 19
type input "R$ 0,00"
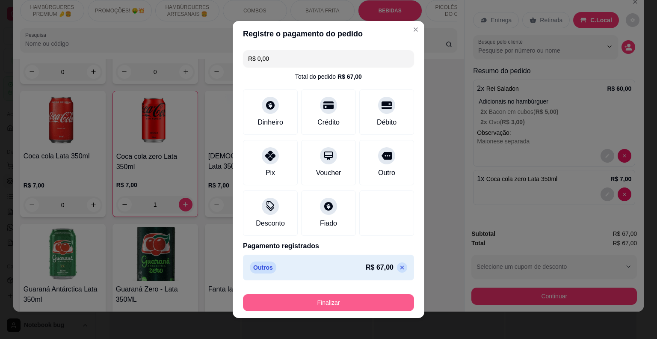
click at [325, 304] on button "Finalizar" at bounding box center [328, 302] width 171 height 17
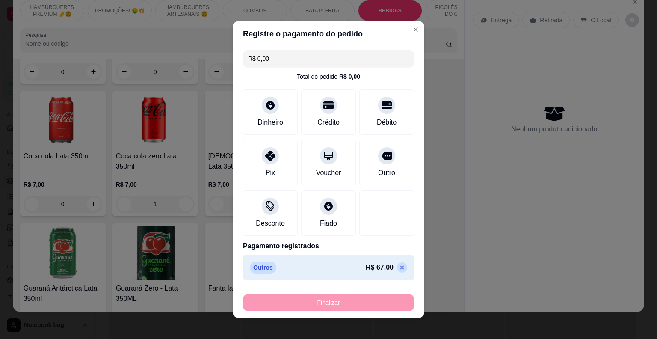
type input "0"
type input "-R$ 67,00"
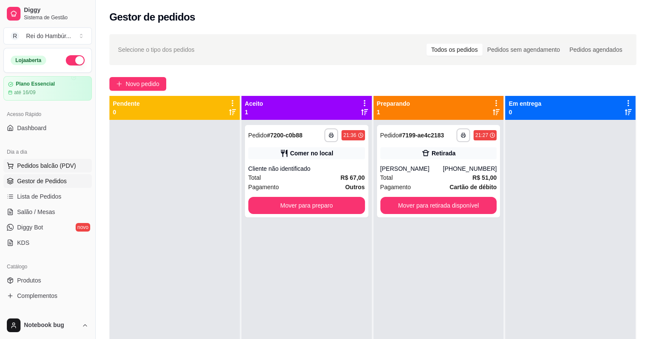
click at [67, 171] on button "Pedidos balcão (PDV)" at bounding box center [47, 166] width 88 height 14
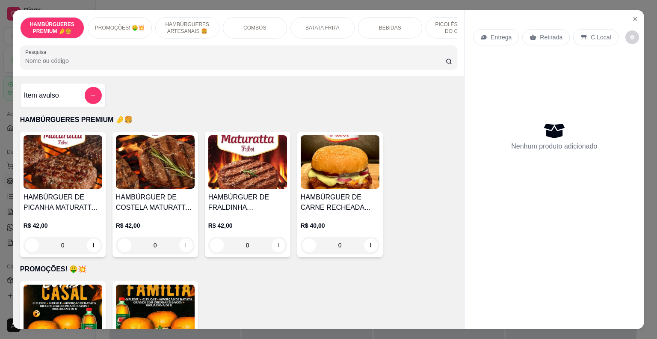
click at [450, 21] on p "PICOLÉS FRUTOS DO GOIÁS" at bounding box center [458, 28] width 50 height 14
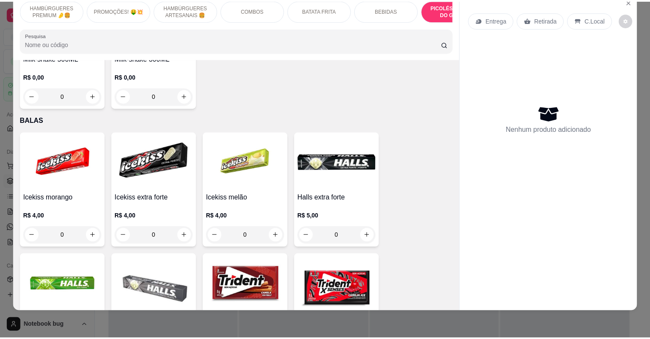
scroll to position [2654, 0]
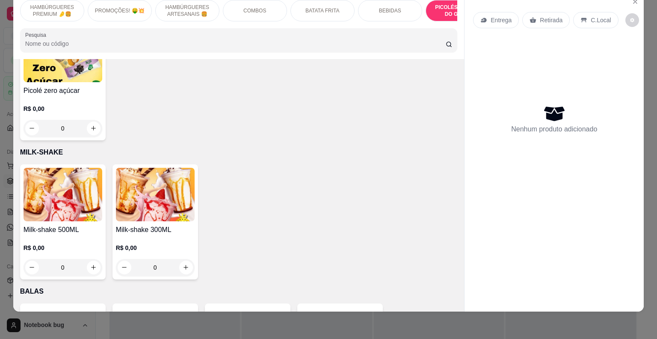
click at [181, 235] on div "R$ 0,00 0" at bounding box center [155, 255] width 79 height 41
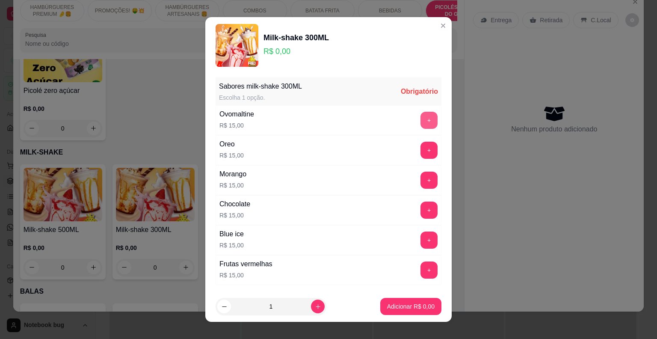
click at [420, 115] on button "+" at bounding box center [428, 120] width 17 height 17
click at [395, 305] on p "Adicionar R$ 15,00" at bounding box center [409, 306] width 50 height 8
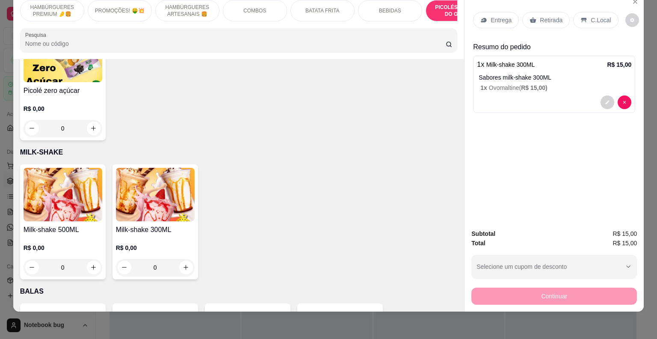
click at [593, 16] on p "C.Local" at bounding box center [600, 20] width 20 height 9
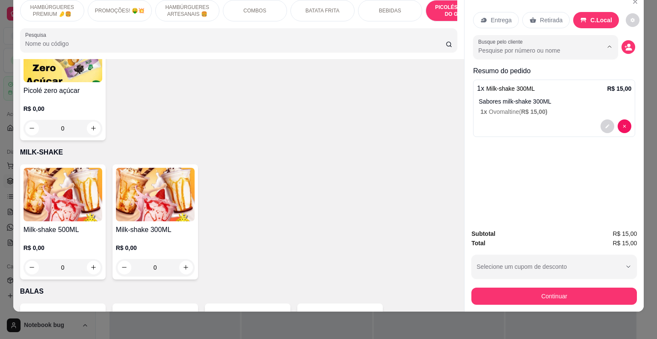
click at [557, 46] on input "Busque pelo cliente" at bounding box center [533, 50] width 111 height 9
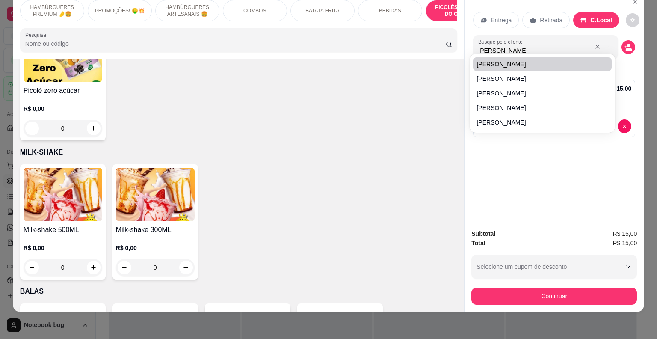
click at [524, 46] on input "[PERSON_NAME]" at bounding box center [533, 50] width 111 height 9
type input "[PERSON_NAME]"
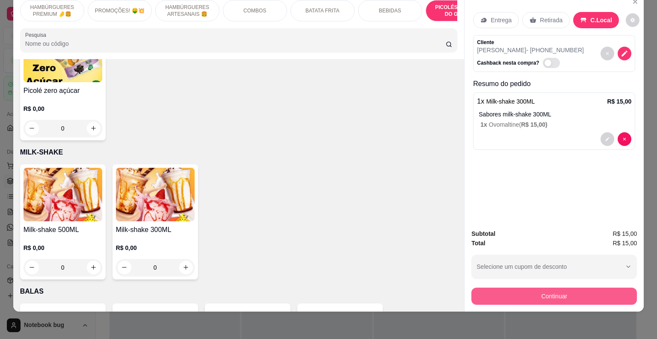
click at [489, 290] on button "Continuar" at bounding box center [553, 295] width 165 height 17
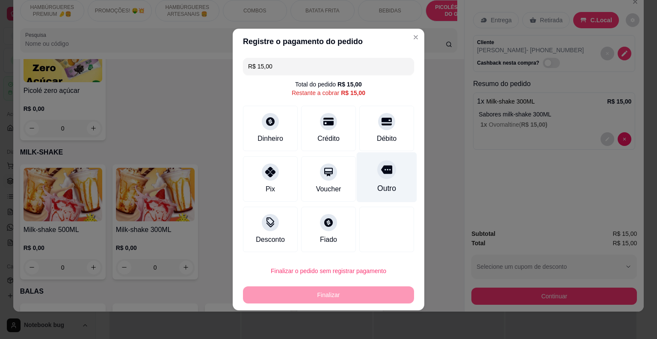
click at [390, 181] on div "Outro" at bounding box center [387, 177] width 60 height 50
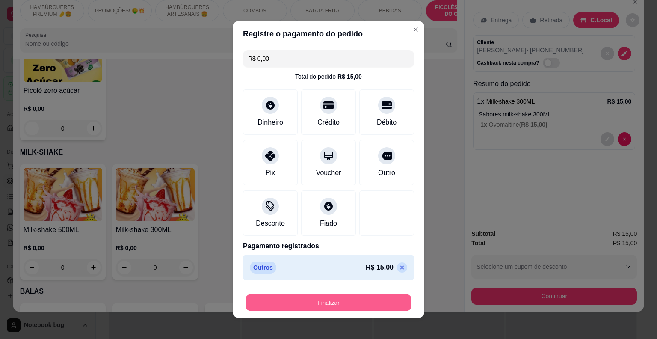
click at [357, 300] on button "Finalizar" at bounding box center [328, 302] width 166 height 17
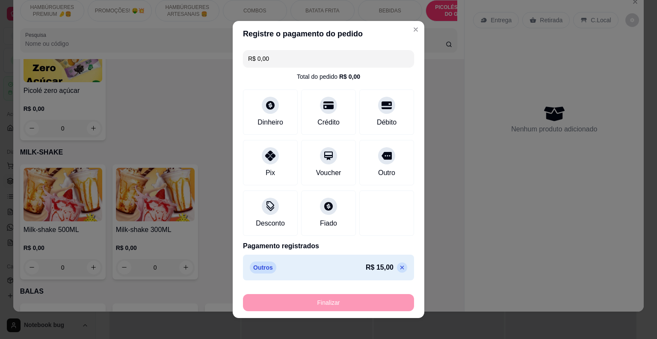
type input "-R$ 15,00"
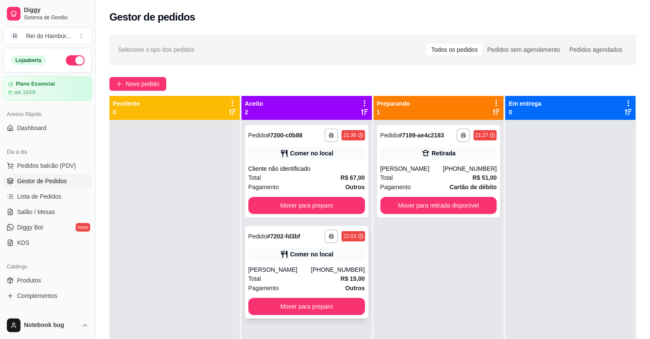
click at [323, 272] on div "[PHONE_NUMBER]" at bounding box center [338, 269] width 54 height 9
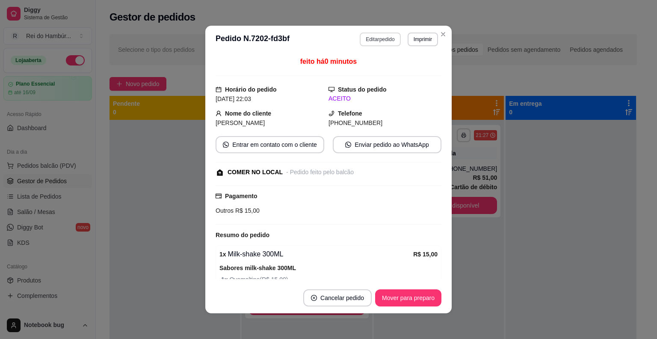
click at [385, 44] on button "Editar pedido" at bounding box center [380, 39] width 41 height 14
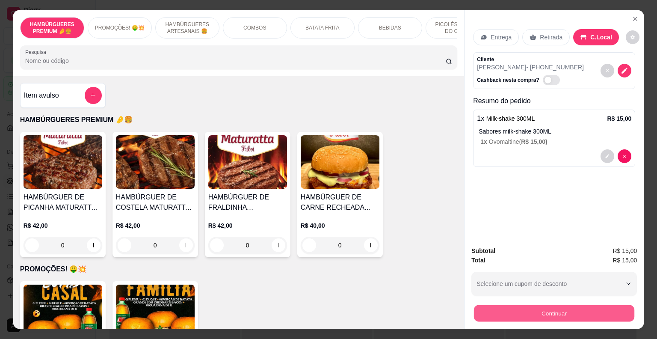
click at [499, 305] on button "Continuar" at bounding box center [554, 313] width 160 height 17
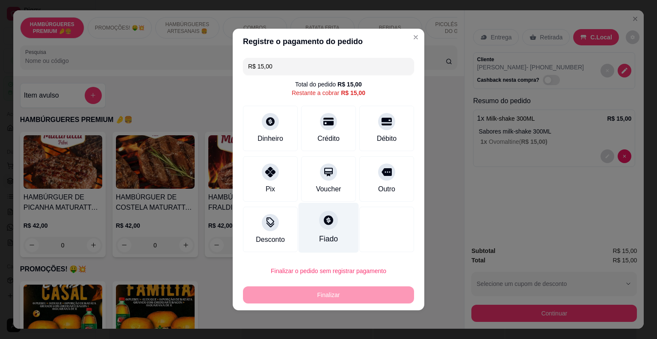
click at [332, 221] on div at bounding box center [328, 219] width 19 height 19
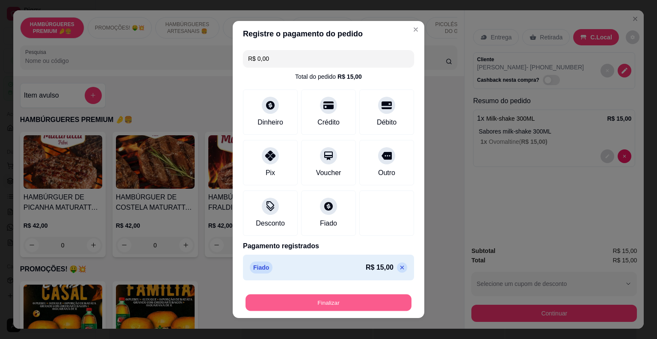
click at [370, 306] on button "Finalizar" at bounding box center [328, 302] width 166 height 17
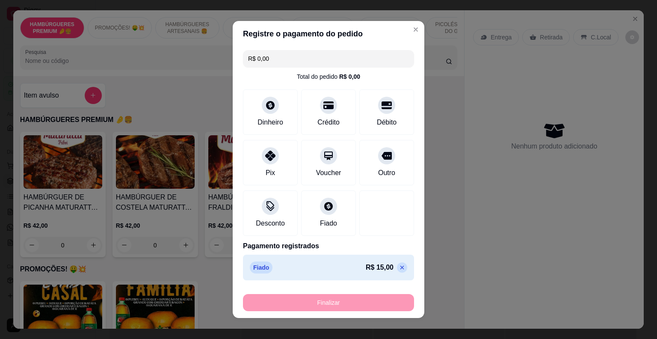
type input "-R$ 15,00"
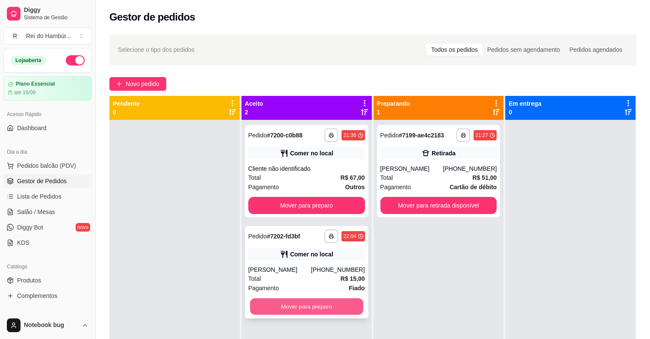
click at [315, 300] on button "Mover para preparo" at bounding box center [306, 306] width 113 height 17
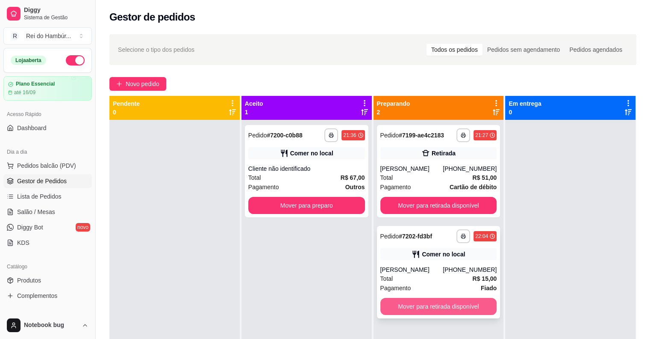
click at [427, 303] on button "Mover para retirada disponível" at bounding box center [438, 306] width 117 height 17
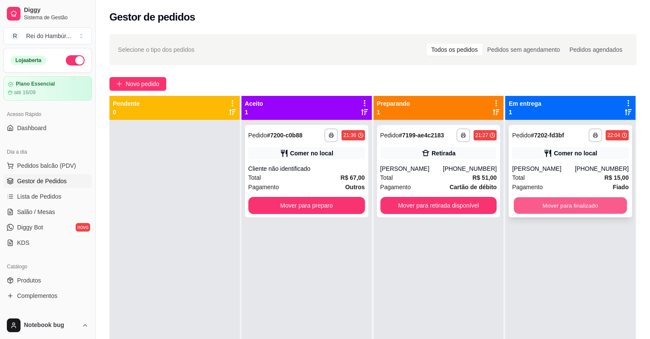
click at [547, 212] on button "Mover para finalizado" at bounding box center [570, 205] width 113 height 17
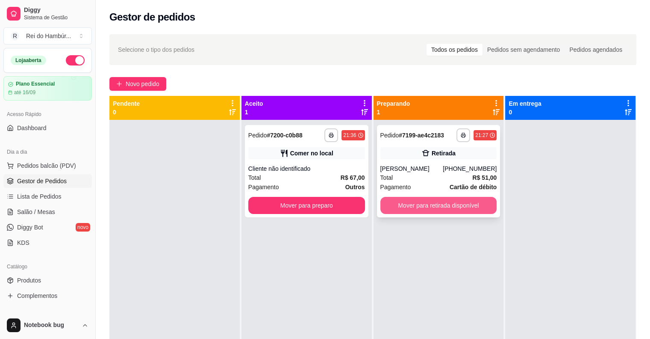
click at [444, 198] on button "Mover para retirada disponível" at bounding box center [438, 205] width 117 height 17
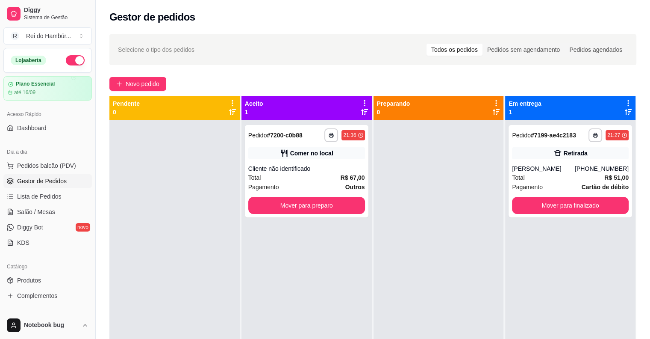
click at [540, 173] on div "Total R$ 51,00" at bounding box center [570, 177] width 117 height 9
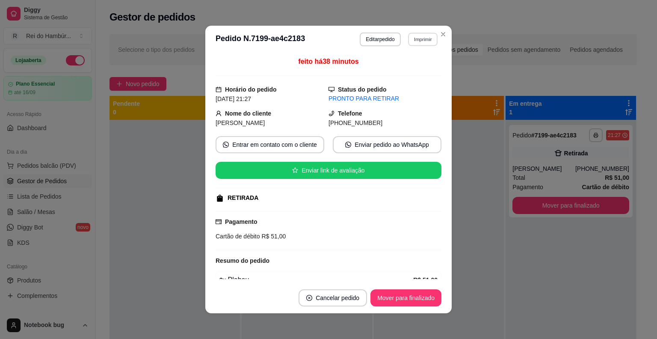
click at [419, 37] on button "Imprimir" at bounding box center [422, 38] width 29 height 13
click at [419, 65] on button "IMPRESSORA" at bounding box center [404, 69] width 62 height 14
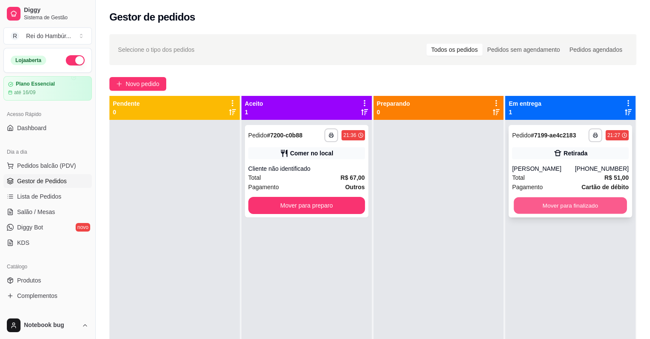
click at [558, 200] on button "Mover para finalizado" at bounding box center [570, 205] width 113 height 17
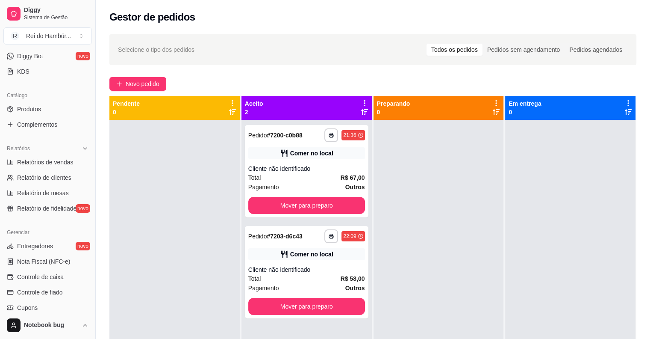
scroll to position [276, 0]
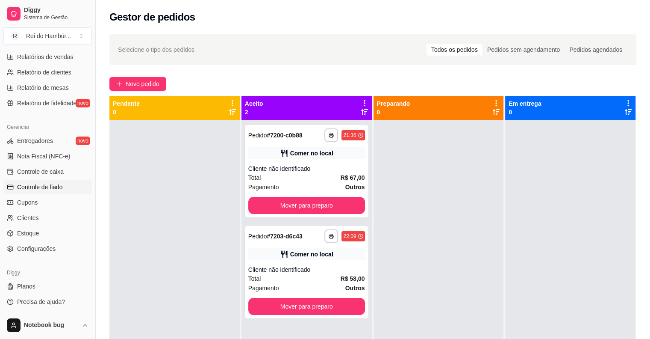
click at [59, 183] on span "Controle de fiado" at bounding box center [40, 187] width 46 height 9
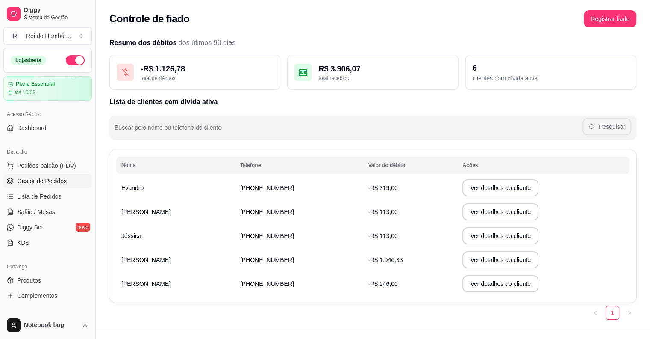
click at [65, 184] on link "Gestor de Pedidos" at bounding box center [47, 181] width 88 height 14
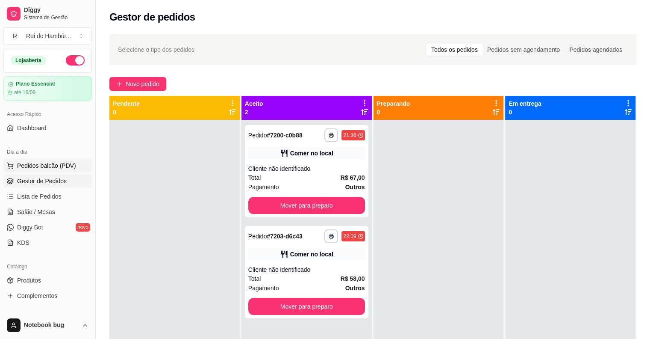
click at [69, 169] on button "Pedidos balcão (PDV)" at bounding box center [47, 166] width 88 height 14
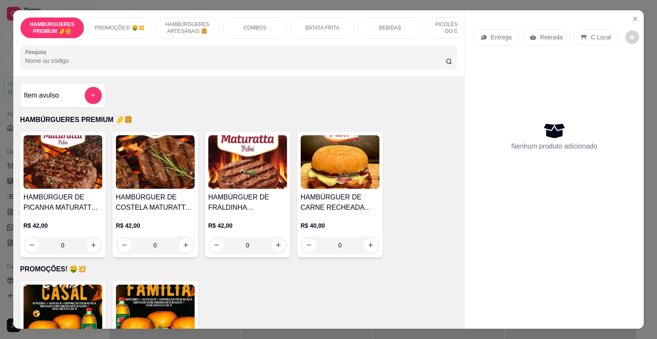
drag, startPoint x: 163, startPoint y: 18, endPoint x: 190, endPoint y: 19, distance: 26.5
click at [169, 19] on div "HAMBÚRGUERES ARTESANAIS 🍔" at bounding box center [187, 27] width 64 height 21
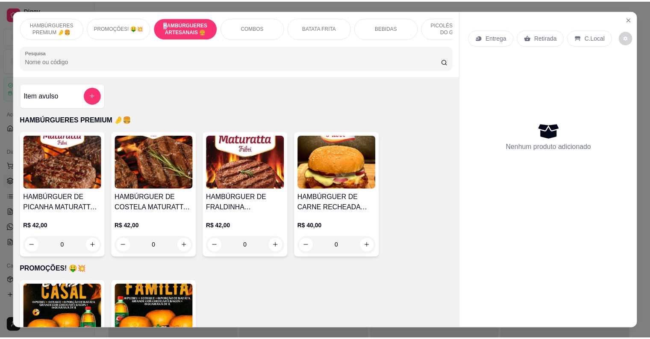
scroll to position [21, 0]
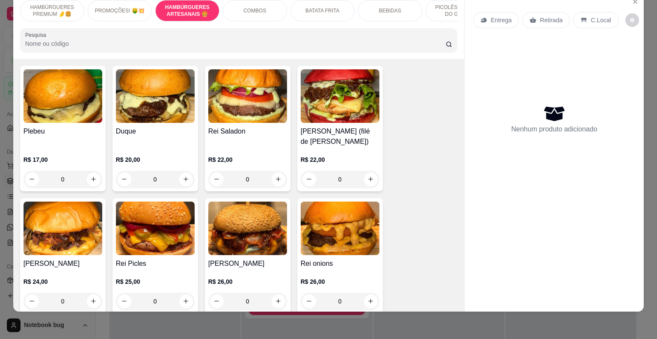
click at [277, 188] on div "0" at bounding box center [247, 179] width 79 height 17
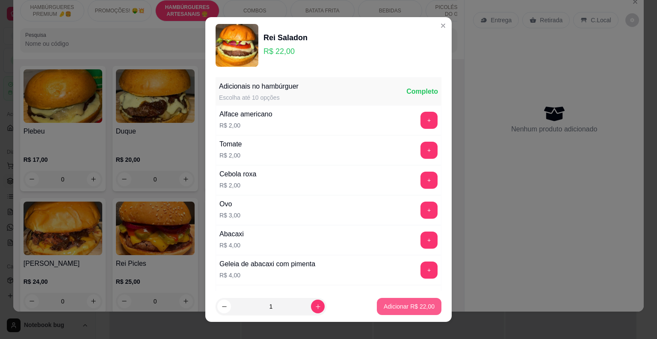
click at [402, 303] on p "Adicionar R$ 22,00" at bounding box center [408, 306] width 51 height 9
type input "1"
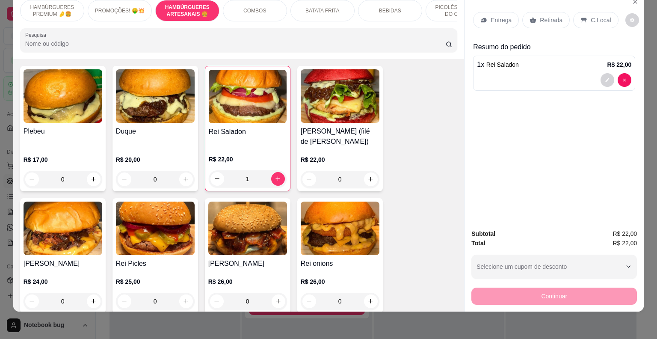
drag, startPoint x: 528, startPoint y: 17, endPoint x: 528, endPoint y: 12, distance: 4.7
click at [528, 17] on div "Retirada" at bounding box center [545, 20] width 47 height 16
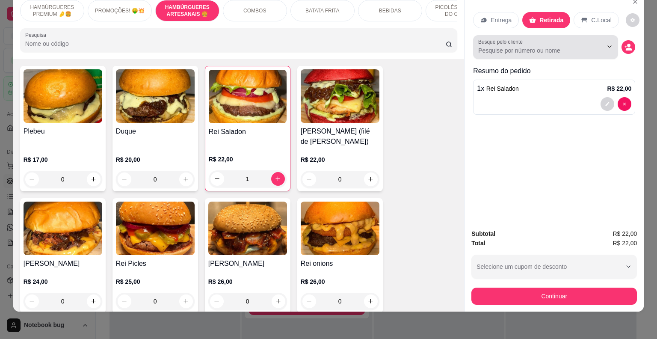
click at [521, 38] on label "Busque pelo cliente" at bounding box center [501, 41] width 47 height 7
click at [521, 46] on input "Busque pelo cliente" at bounding box center [533, 50] width 111 height 9
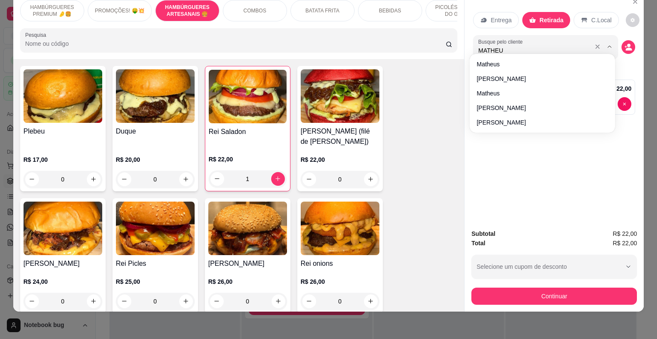
type input "MATHEUS"
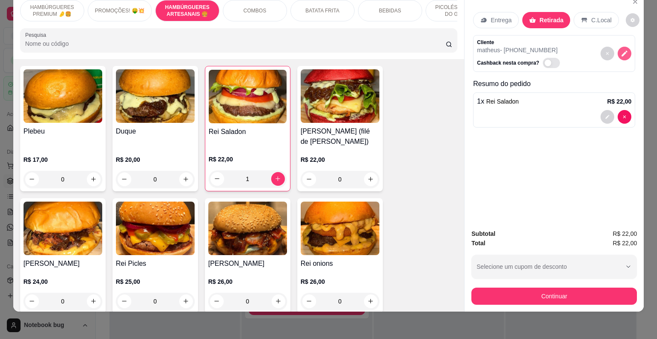
click at [620, 50] on icon "decrease-product-quantity" at bounding box center [624, 54] width 8 height 8
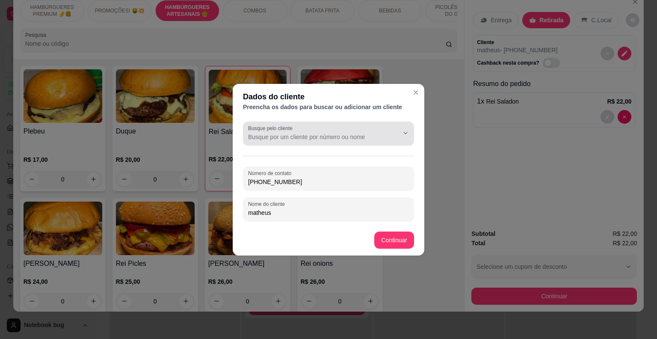
click at [321, 128] on div at bounding box center [328, 133] width 161 height 17
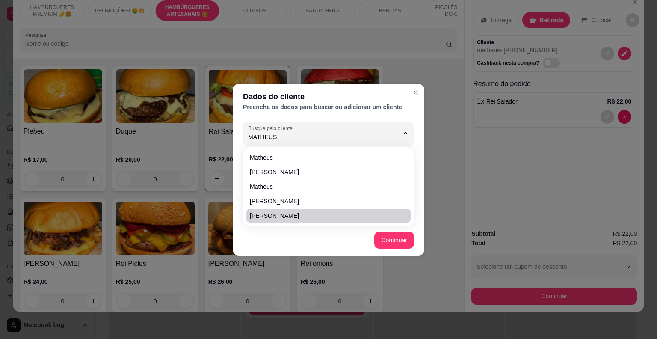
click at [271, 216] on span "[PERSON_NAME]" at bounding box center [324, 215] width 149 height 9
type input "[PERSON_NAME]"
type input "[PHONE_NUMBER]"
type input "[PERSON_NAME]"
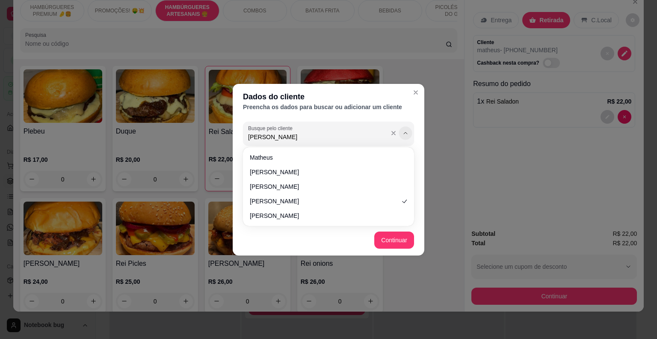
click at [409, 133] on button "Show suggestions" at bounding box center [404, 132] width 13 height 13
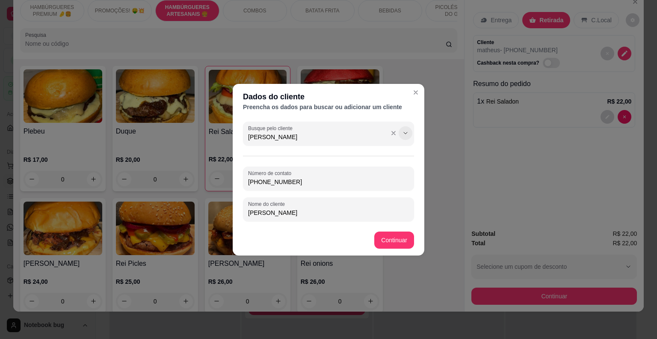
click at [409, 132] on button "Show suggestions" at bounding box center [405, 133] width 14 height 14
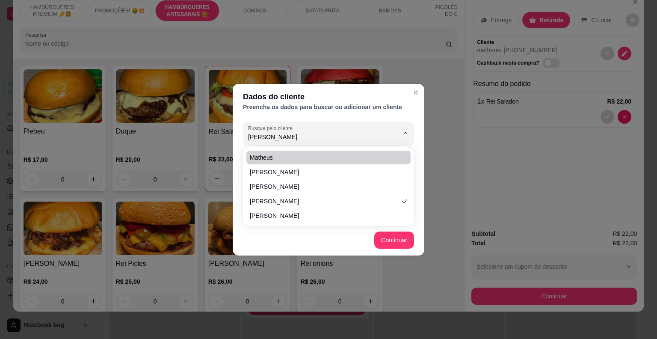
click at [300, 158] on span "matheus" at bounding box center [324, 157] width 149 height 9
type input "matheus"
type input "[PHONE_NUMBER]"
type input "matheus"
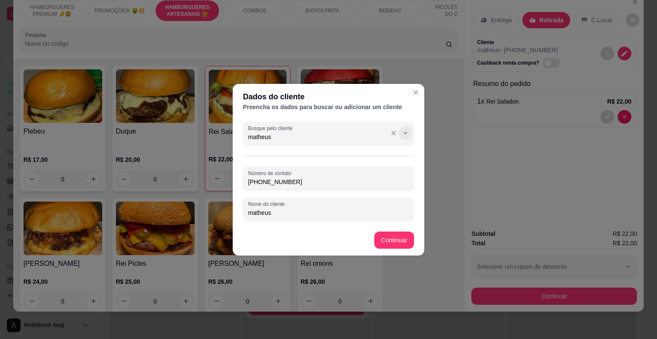
click at [402, 132] on icon "Show suggestions" at bounding box center [405, 133] width 7 height 7
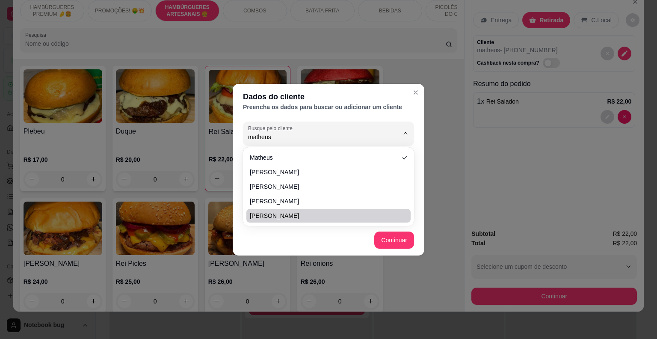
click at [307, 215] on span "[PERSON_NAME]" at bounding box center [324, 215] width 149 height 9
type input "[PERSON_NAME]"
type input "[PHONE_NUMBER]"
type input "[PERSON_NAME]"
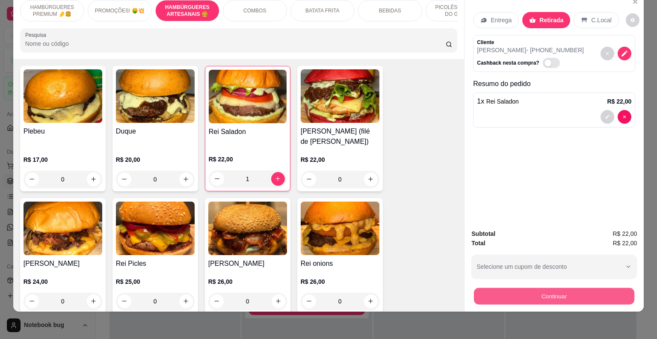
click at [484, 291] on button "Continuar" at bounding box center [554, 296] width 160 height 17
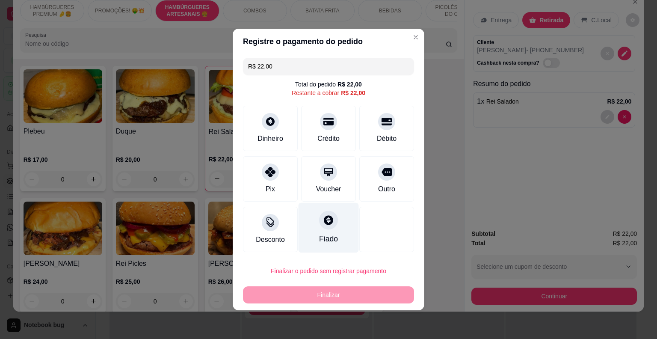
click at [321, 230] on div "Fiado" at bounding box center [328, 228] width 60 height 50
type input "R$ 0,00"
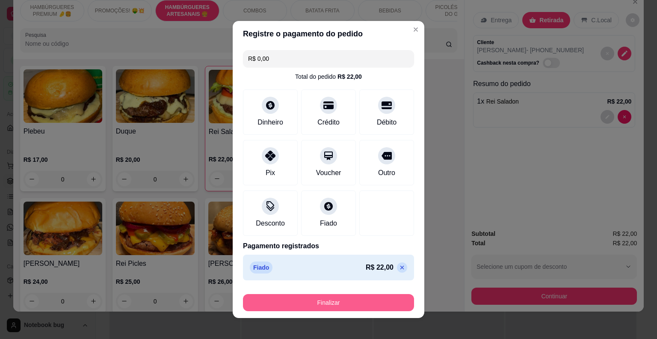
click at [316, 294] on button "Finalizar" at bounding box center [328, 302] width 171 height 17
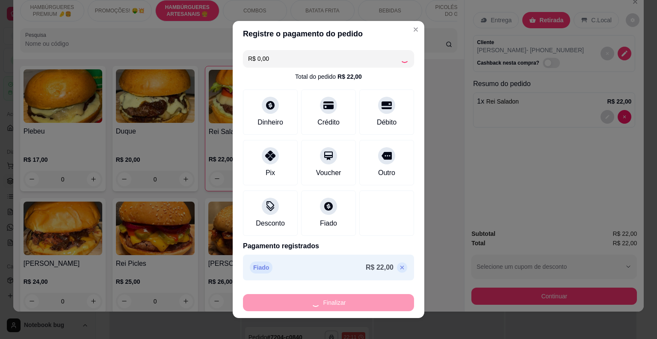
type input "0"
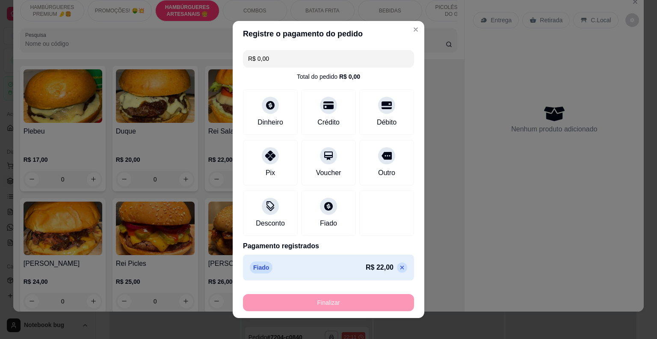
type input "-R$ 22,00"
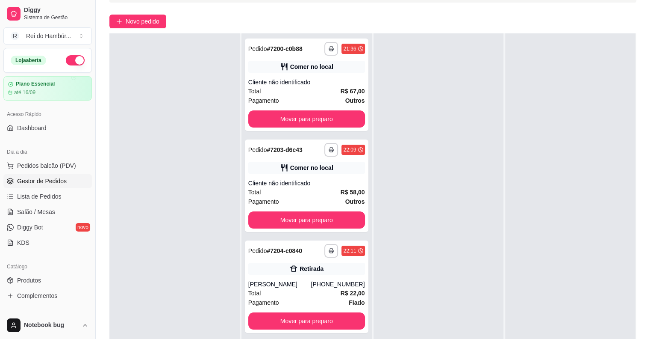
scroll to position [128, 0]
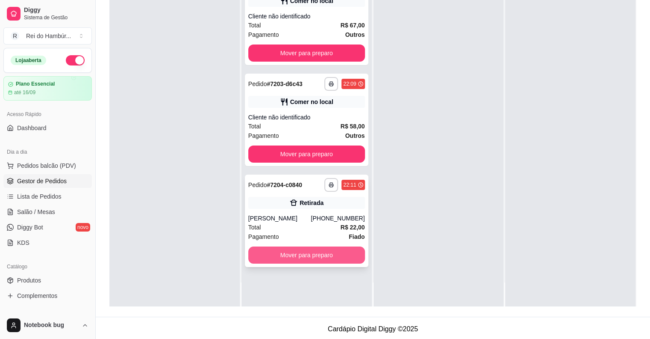
click at [312, 251] on button "Mover para preparo" at bounding box center [306, 254] width 117 height 17
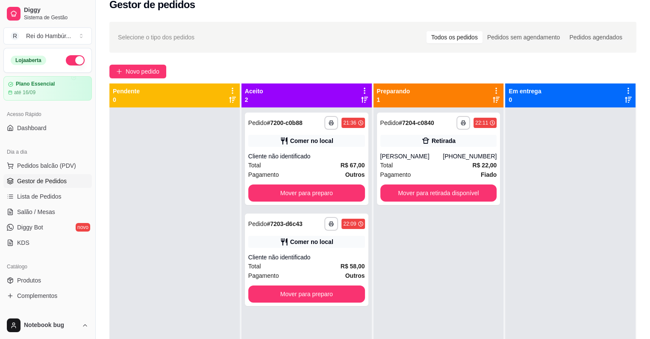
scroll to position [0, 0]
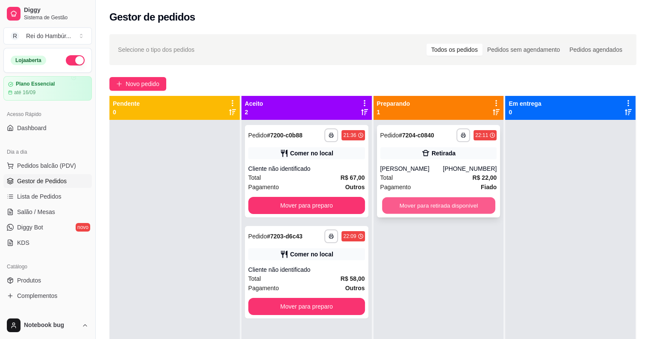
click at [410, 205] on button "Mover para retirada disponível" at bounding box center [438, 205] width 113 height 17
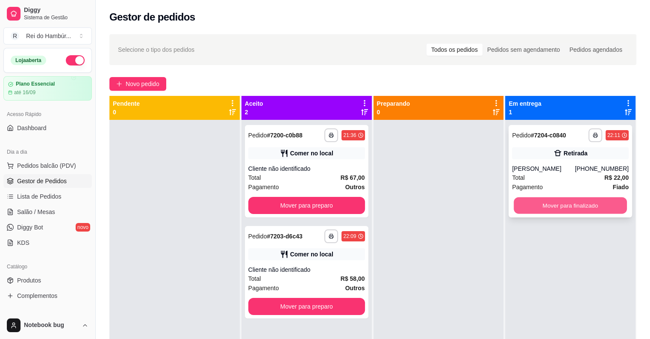
click at [531, 204] on button "Mover para finalizado" at bounding box center [570, 205] width 113 height 17
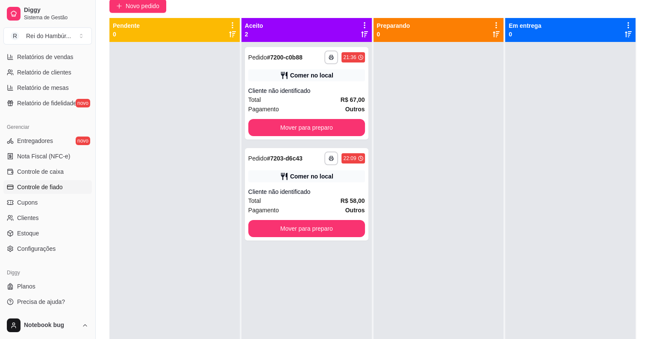
scroll to position [128, 0]
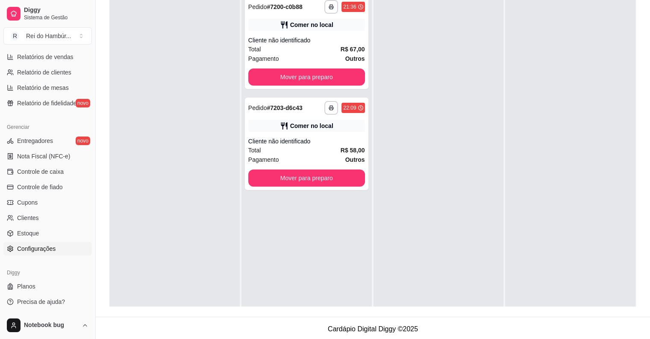
click at [19, 245] on span "Configurações" at bounding box center [36, 248] width 38 height 9
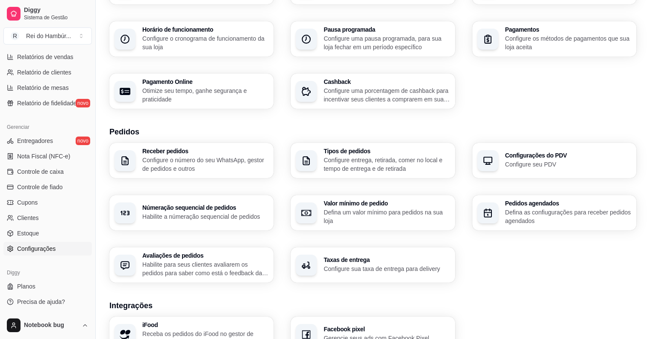
scroll to position [171, 0]
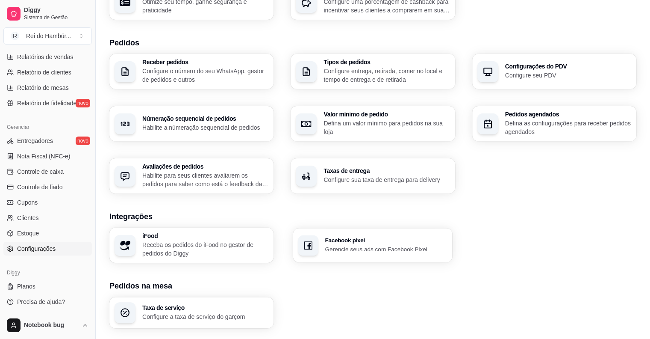
click at [354, 242] on h3 "Facebook pixel" at bounding box center [386, 240] width 122 height 6
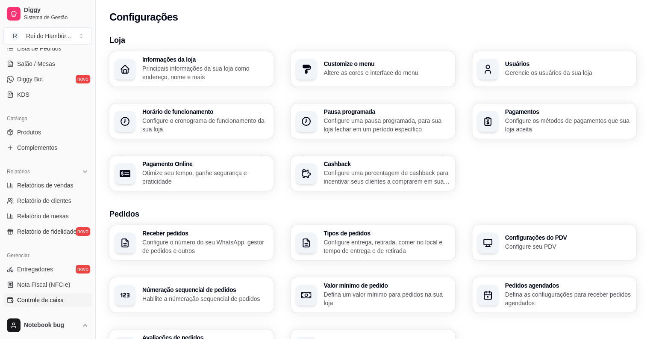
scroll to position [0, 0]
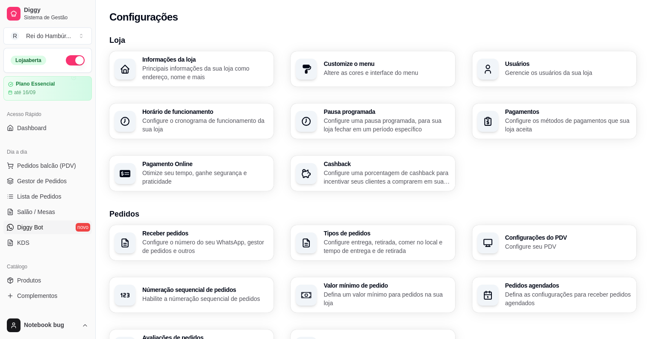
click at [52, 224] on link "Diggy Bot novo" at bounding box center [47, 227] width 88 height 14
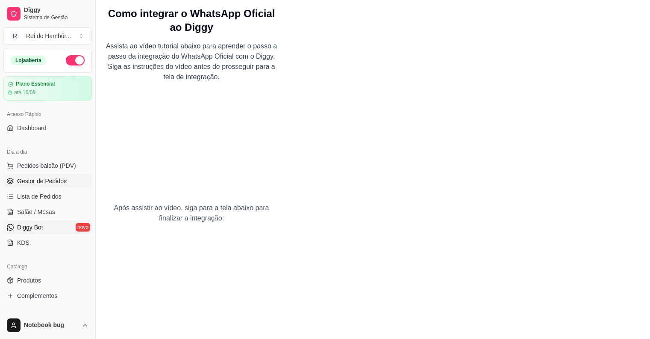
click at [46, 183] on span "Gestor de Pedidos" at bounding box center [42, 181] width 50 height 9
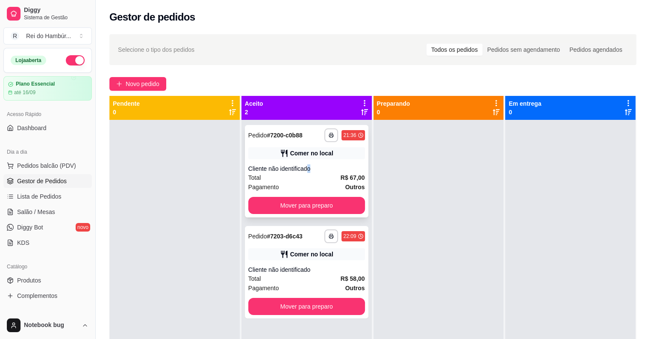
click at [307, 169] on div "Cliente não identificado" at bounding box center [306, 168] width 117 height 9
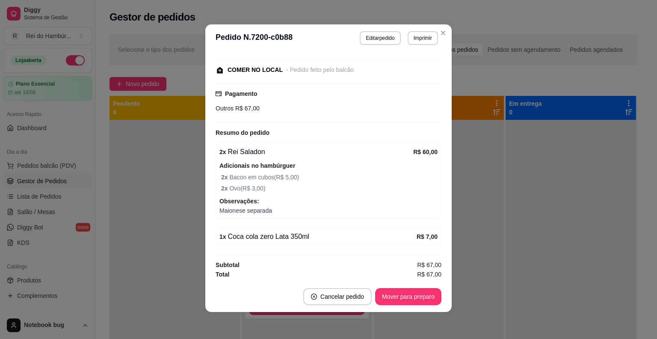
scroll to position [2, 0]
click at [392, 36] on button "Editar pedido" at bounding box center [380, 37] width 40 height 13
click at [426, 22] on div "PICOLÉS FRUTOS DO GOIÁS" at bounding box center [457, 27] width 64 height 21
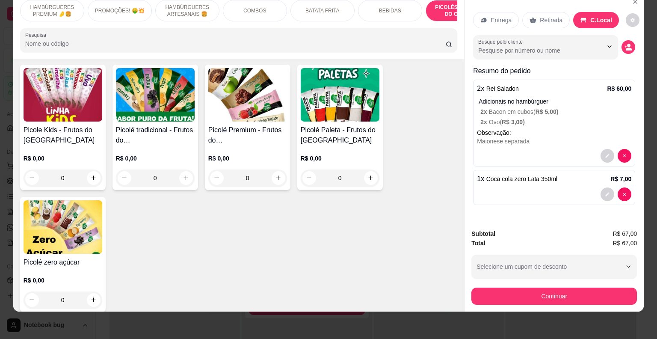
scroll to position [2441, 0]
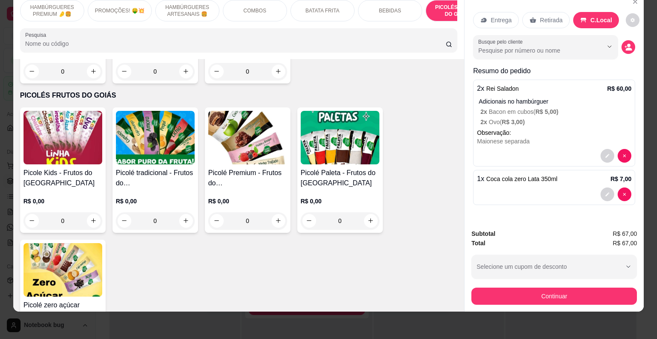
click at [337, 188] on div "R$ 0,00 0" at bounding box center [340, 208] width 79 height 41
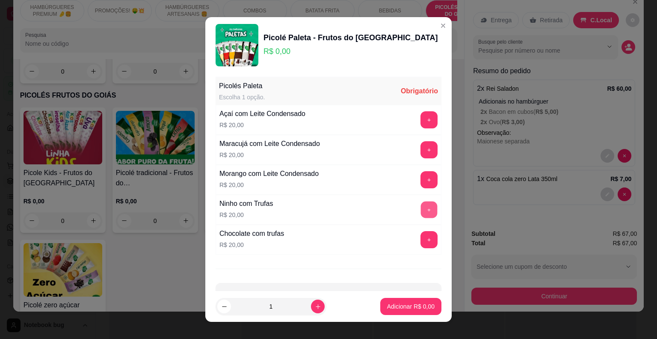
click at [421, 212] on button "+" at bounding box center [429, 209] width 17 height 17
click at [410, 301] on button "Adicionar R$ 20,00" at bounding box center [408, 306] width 63 height 17
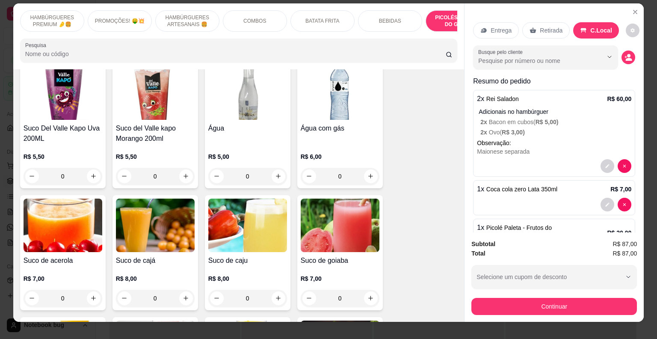
scroll to position [0, 0]
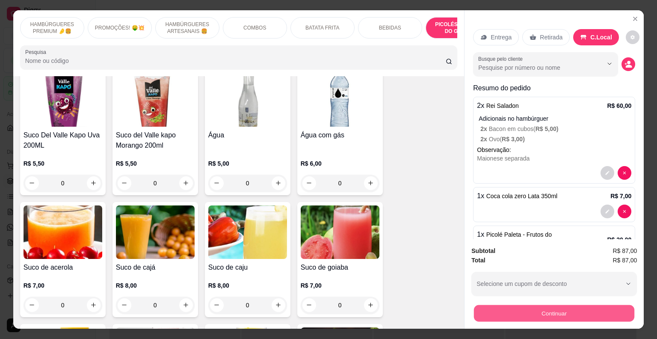
click at [517, 312] on button "Continuar" at bounding box center [554, 313] width 160 height 17
click at [533, 306] on button "Continuar" at bounding box center [554, 313] width 160 height 17
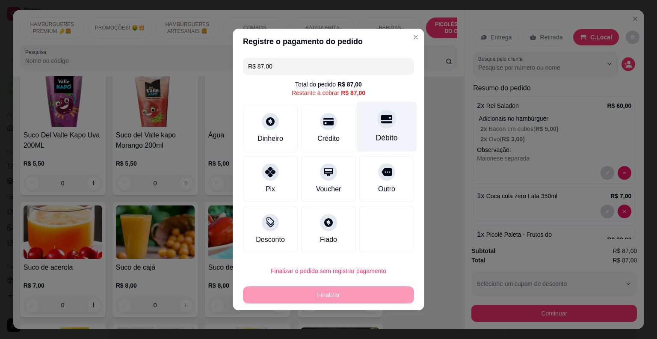
click at [381, 144] on div "Débito" at bounding box center [387, 127] width 60 height 50
type input "R$ 0,00"
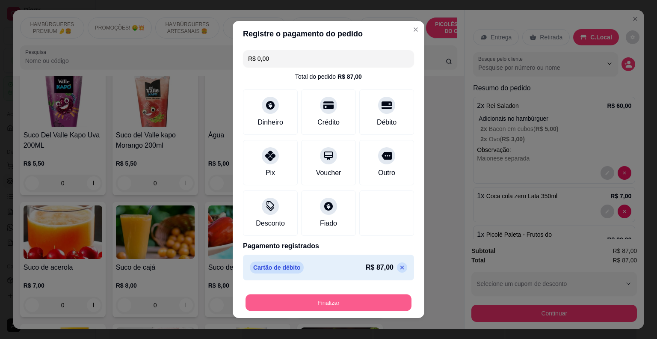
click at [371, 302] on button "Finalizar" at bounding box center [328, 302] width 166 height 17
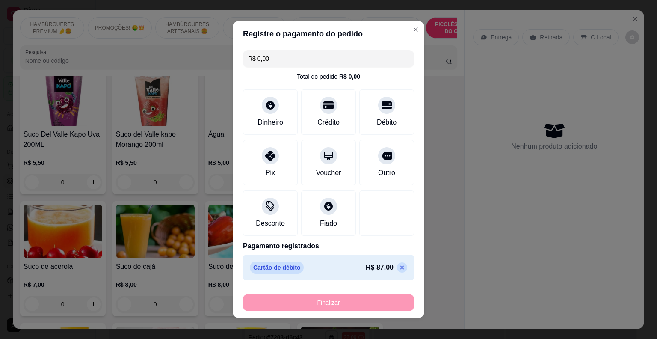
type input "0"
type input "-R$ 87,00"
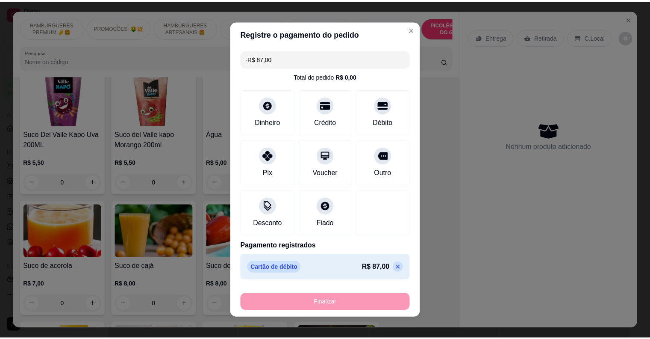
scroll to position [1970, 0]
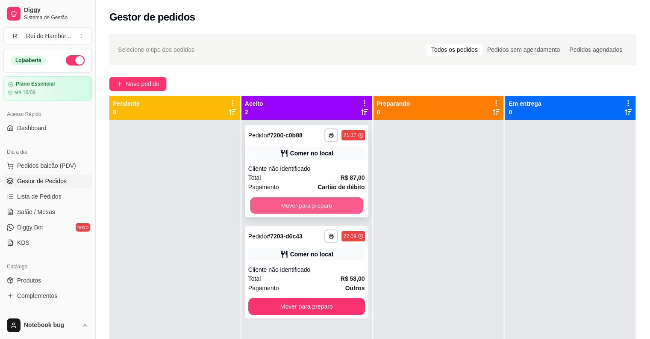
click at [354, 200] on button "Mover para preparo" at bounding box center [306, 205] width 113 height 17
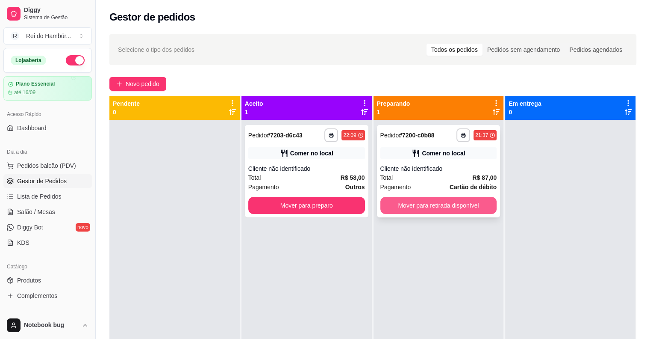
click at [410, 203] on button "Mover para retirada disponível" at bounding box center [438, 205] width 117 height 17
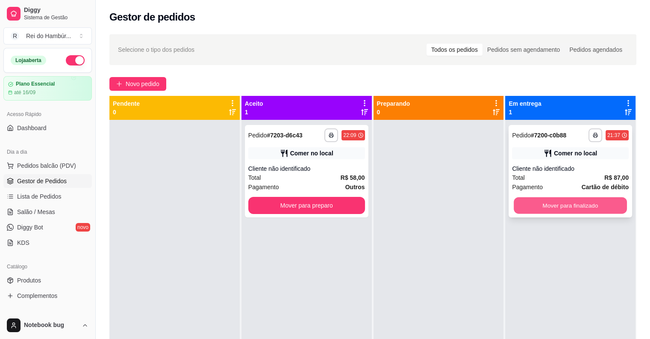
click at [538, 204] on button "Mover para finalizado" at bounding box center [570, 205] width 113 height 17
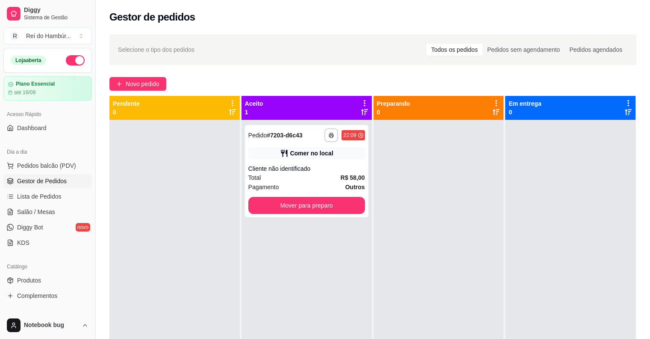
click at [68, 59] on button "button" at bounding box center [75, 60] width 19 height 10
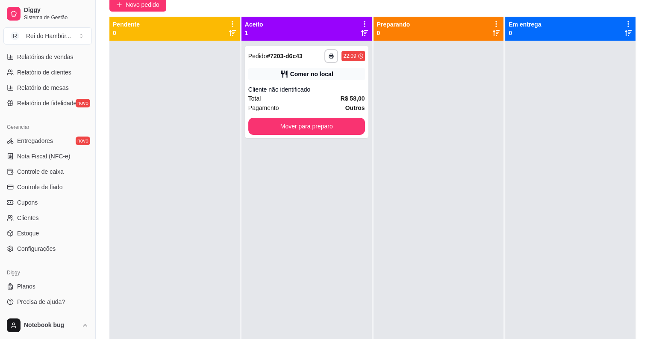
scroll to position [130, 0]
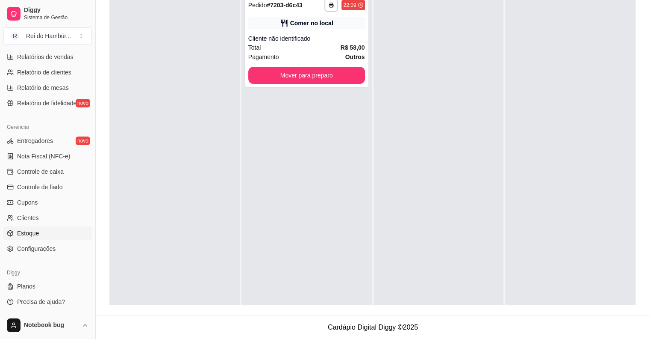
click at [64, 242] on link "Configurações" at bounding box center [47, 249] width 88 height 14
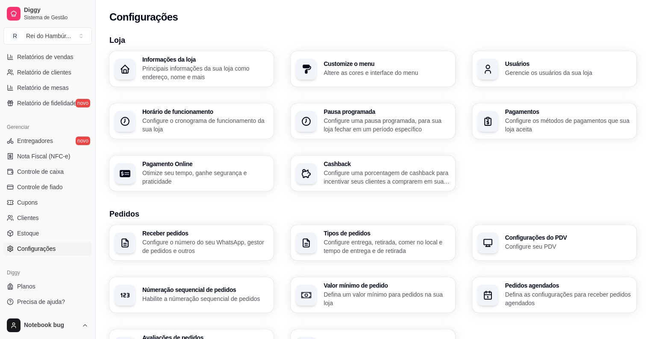
click at [262, 37] on h3 "Loja" at bounding box center [372, 40] width 527 height 12
click at [500, 192] on div "Loja Informações da loja Principais informações da sua loja como endereço, nome…" at bounding box center [372, 299] width 527 height 530
click at [499, 191] on div "Loja Informações da loja Principais informações da sua loja como endereço, nome…" at bounding box center [372, 299] width 527 height 530
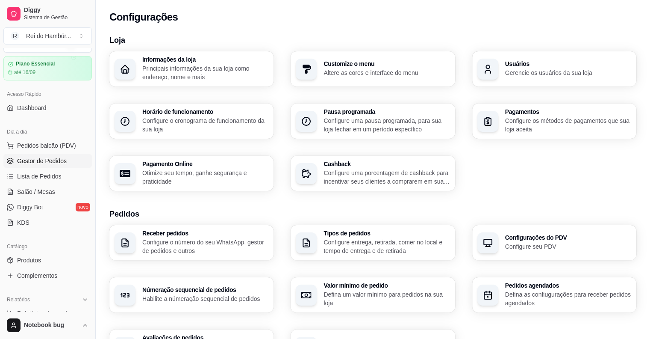
scroll to position [20, 0]
click at [58, 162] on span "Gestor de Pedidos" at bounding box center [42, 161] width 50 height 9
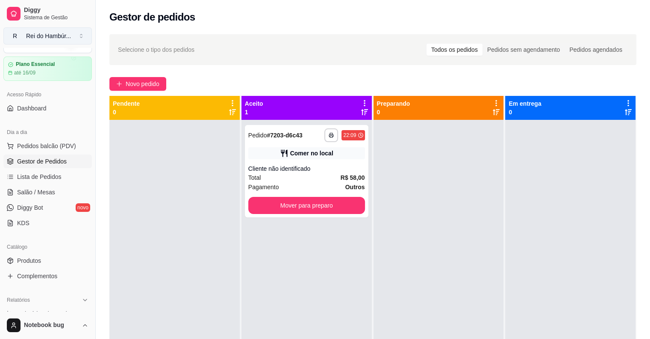
click at [84, 38] on button "R Rei do Hambúr ..." at bounding box center [47, 35] width 88 height 17
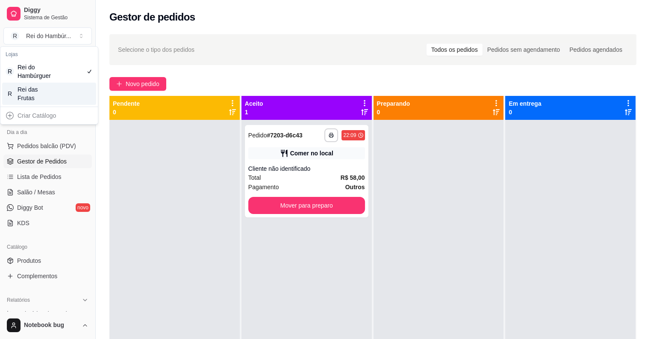
click at [57, 91] on div "R Rei das Frutas" at bounding box center [49, 94] width 94 height 22
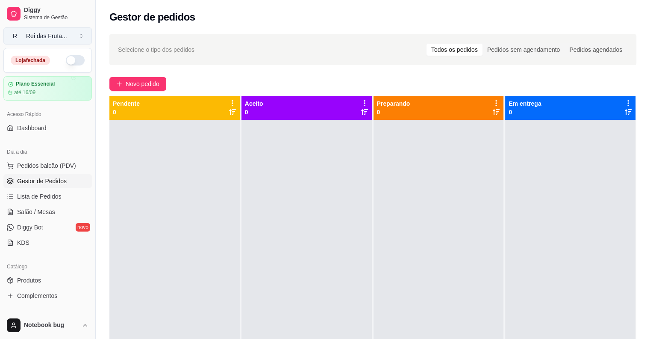
click at [80, 37] on button "R Rei das Fruta ..." at bounding box center [47, 35] width 88 height 17
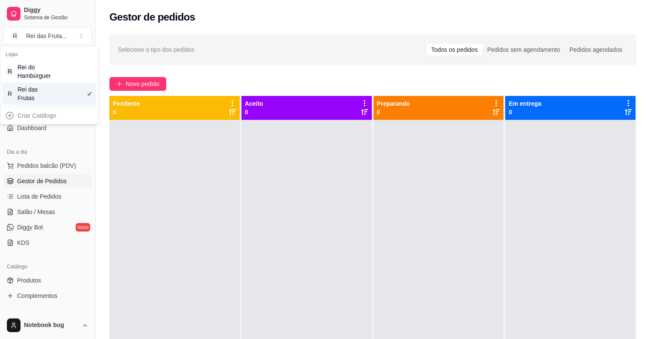
click at [56, 91] on div "Rei das Frutas" at bounding box center [37, 93] width 38 height 17
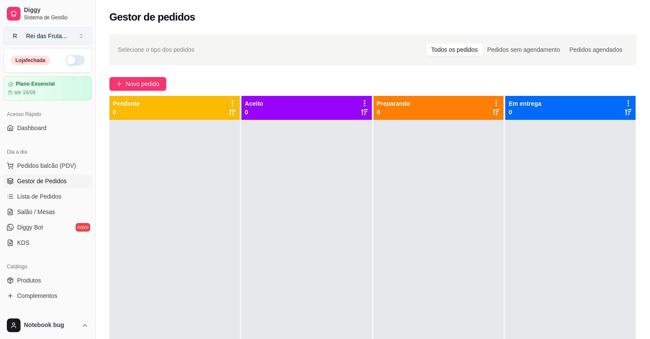
click at [82, 32] on button "R Rei das Fruta ..." at bounding box center [47, 35] width 88 height 17
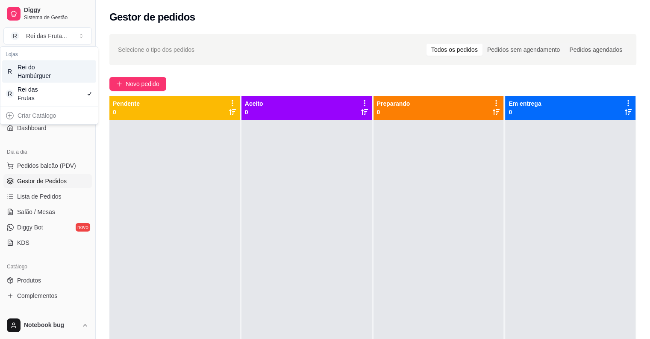
click at [81, 68] on div "R Rei do Hambúrguer" at bounding box center [49, 71] width 94 height 22
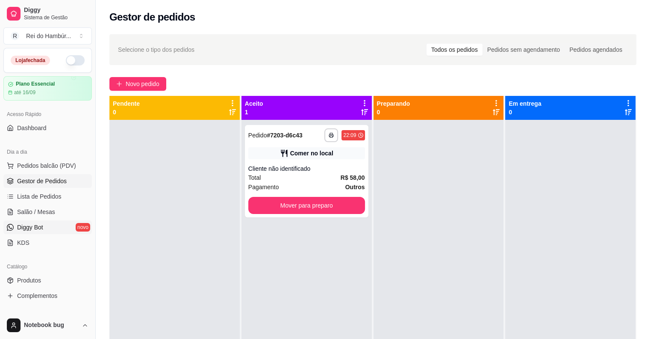
click at [39, 223] on span "Diggy Bot" at bounding box center [30, 227] width 26 height 9
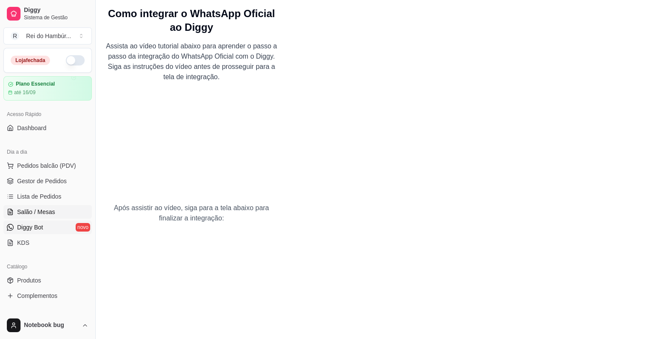
click at [21, 213] on span "Salão / Mesas" at bounding box center [36, 211] width 38 height 9
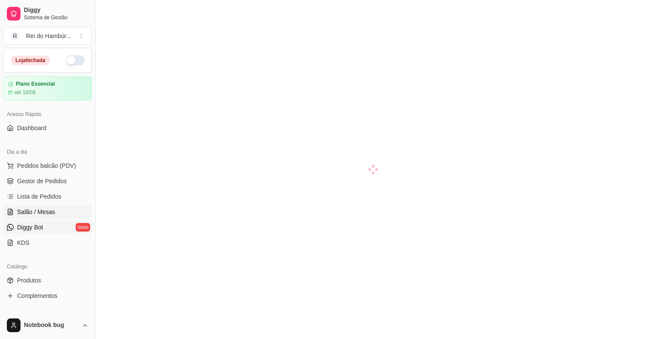
click at [27, 223] on span "Diggy Bot" at bounding box center [30, 227] width 26 height 9
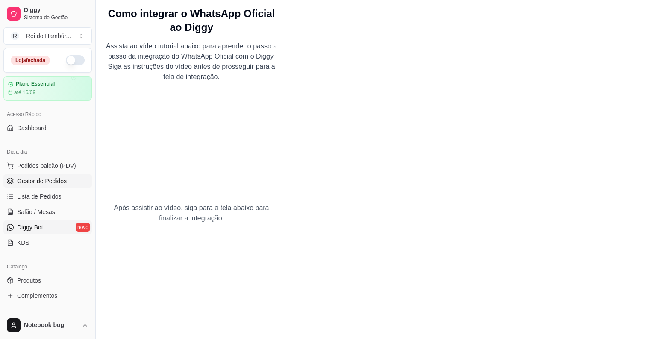
click at [58, 178] on span "Gestor de Pedidos" at bounding box center [42, 181] width 50 height 9
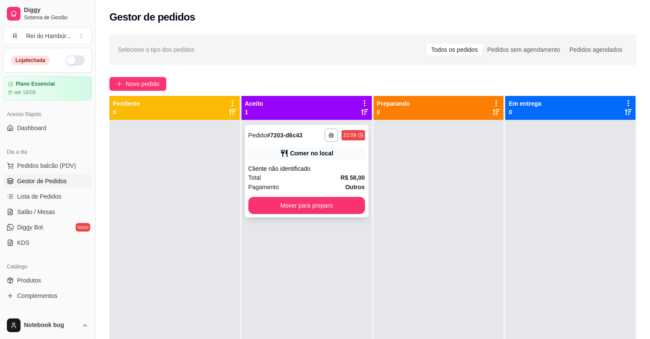
click at [309, 166] on div "Cliente não identificado" at bounding box center [306, 168] width 117 height 9
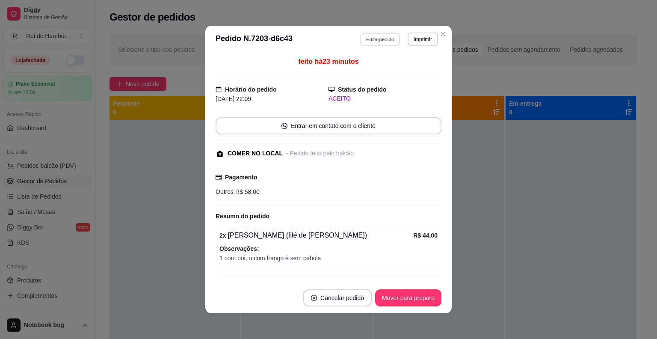
click at [381, 34] on button "Editar pedido" at bounding box center [380, 38] width 40 height 13
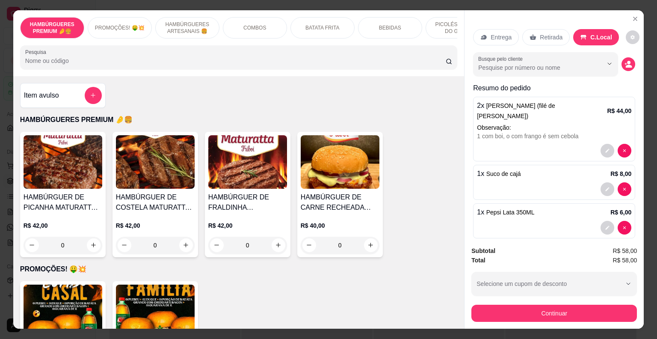
click at [526, 312] on button "Continuar" at bounding box center [553, 312] width 165 height 17
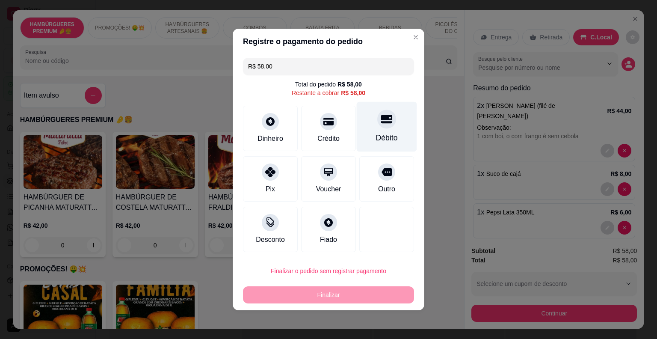
click at [376, 132] on div "Débito" at bounding box center [387, 137] width 22 height 11
type input "R$ 0,00"
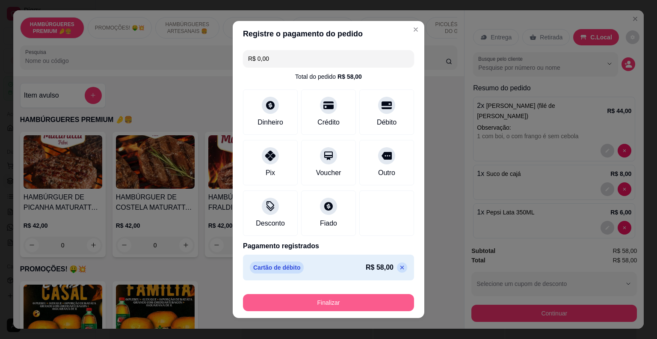
click at [311, 300] on button "Finalizar" at bounding box center [328, 302] width 171 height 17
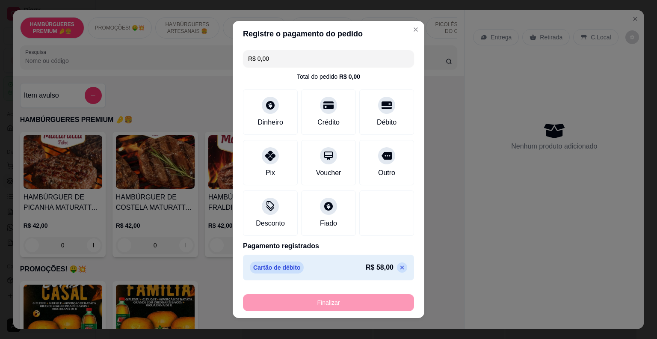
type input "0"
type input "-R$ 58,00"
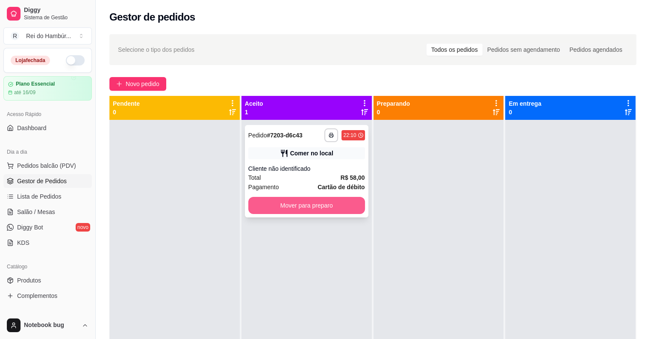
click at [316, 209] on button "Mover para preparo" at bounding box center [306, 205] width 117 height 17
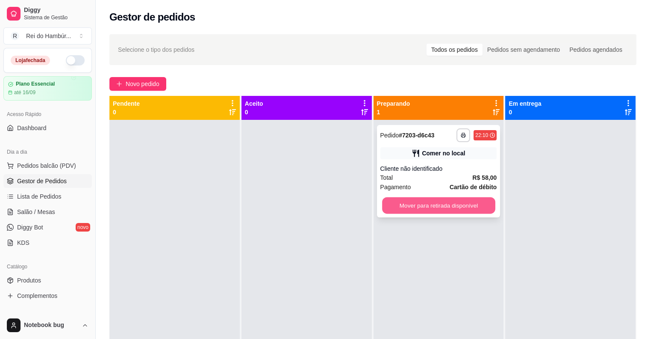
click at [386, 205] on button "Mover para retirada disponível" at bounding box center [438, 205] width 113 height 17
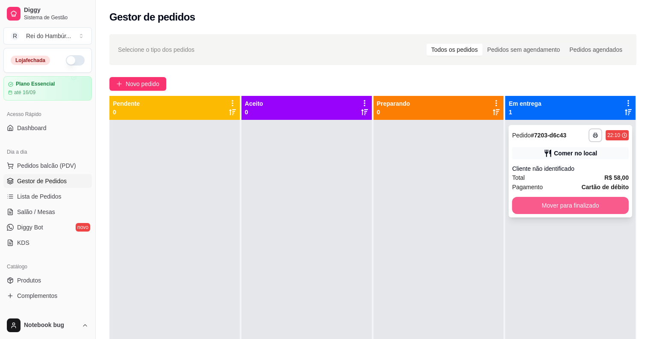
click at [525, 203] on button "Mover para finalizado" at bounding box center [570, 205] width 117 height 17
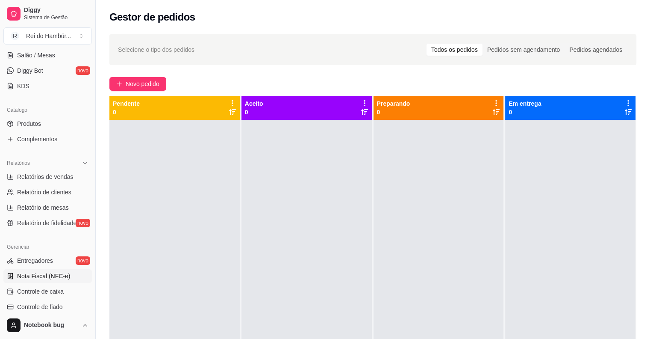
scroll to position [214, 0]
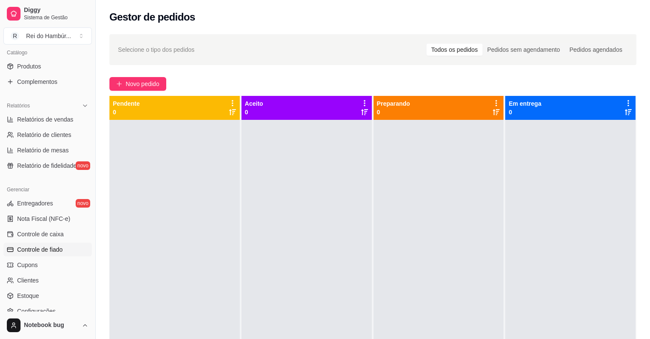
click at [74, 243] on link "Controle de fiado" at bounding box center [47, 249] width 88 height 14
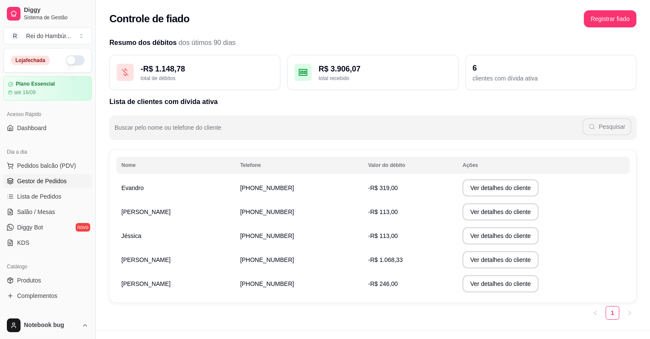
click at [59, 186] on link "Gestor de Pedidos" at bounding box center [47, 181] width 88 height 14
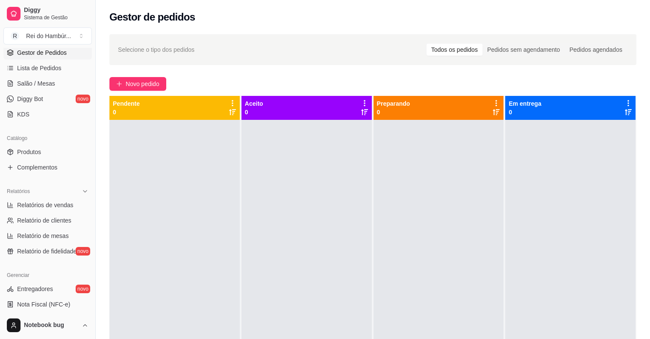
scroll to position [276, 0]
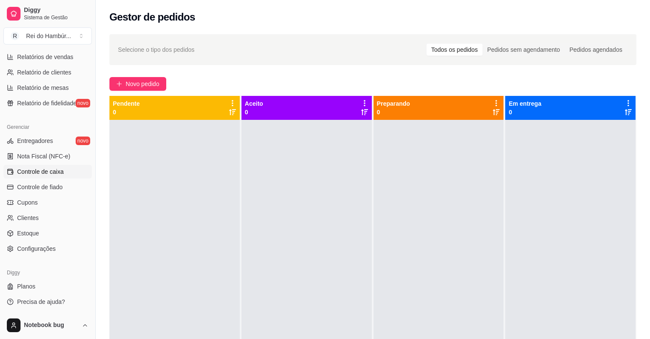
click at [69, 170] on link "Controle de caixa" at bounding box center [47, 172] width 88 height 14
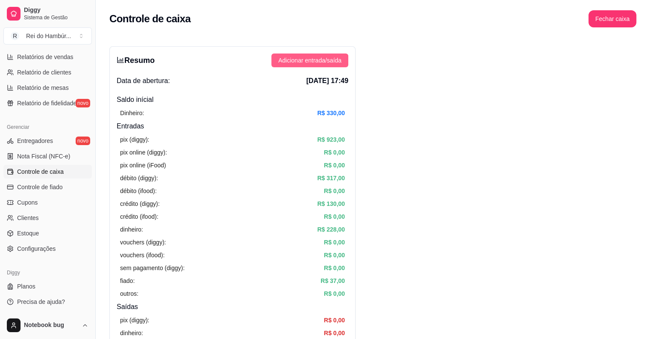
click at [322, 56] on span "Adicionar entrada/saída" at bounding box center [309, 60] width 63 height 9
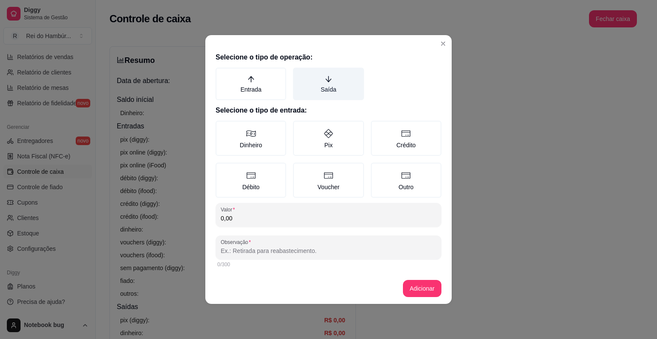
click at [325, 98] on label "Saída" at bounding box center [328, 84] width 71 height 32
click at [299, 74] on button "Saída" at bounding box center [295, 70] width 7 height 7
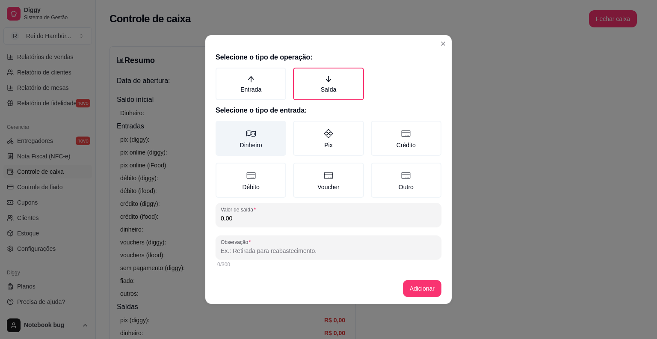
click at [242, 142] on label "Dinheiro" at bounding box center [250, 138] width 71 height 35
click at [222, 127] on button "Dinheiro" at bounding box center [218, 123] width 7 height 7
click at [240, 216] on input "0,00" at bounding box center [328, 218] width 215 height 9
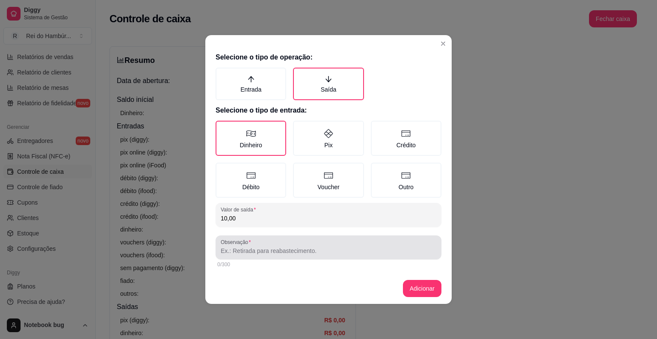
type input "10,00"
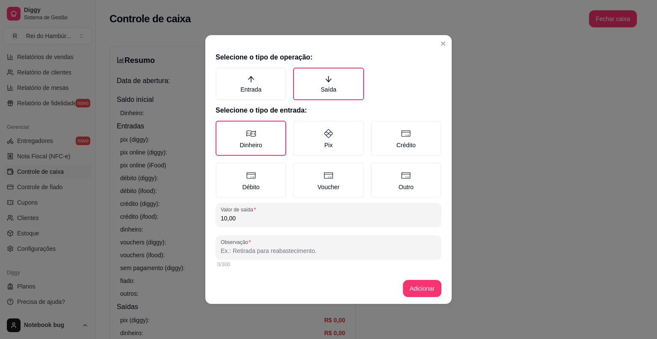
click at [256, 247] on input "Observação" at bounding box center [328, 250] width 215 height 9
type input "entrega"
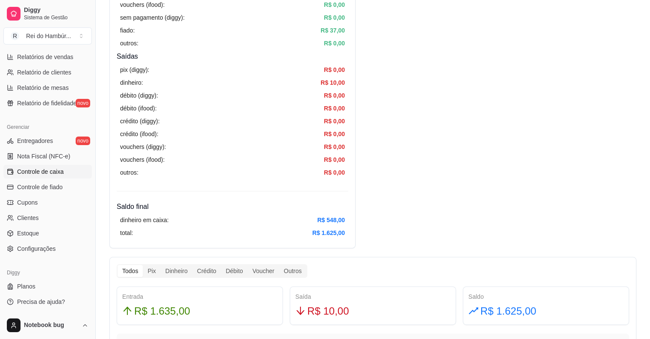
scroll to position [342, 0]
